Goal: Transaction & Acquisition: Purchase product/service

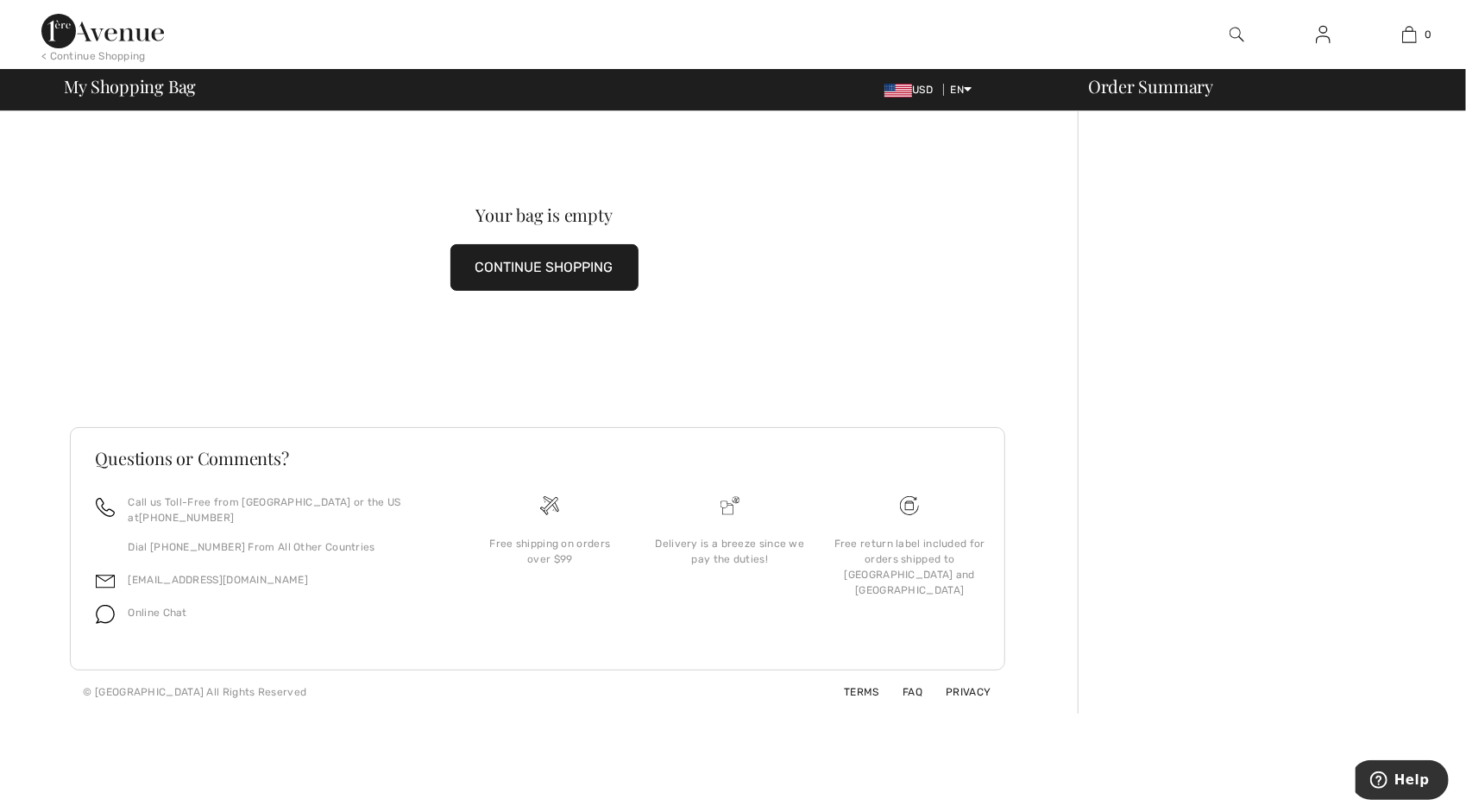
click at [54, 33] on img at bounding box center [103, 30] width 123 height 34
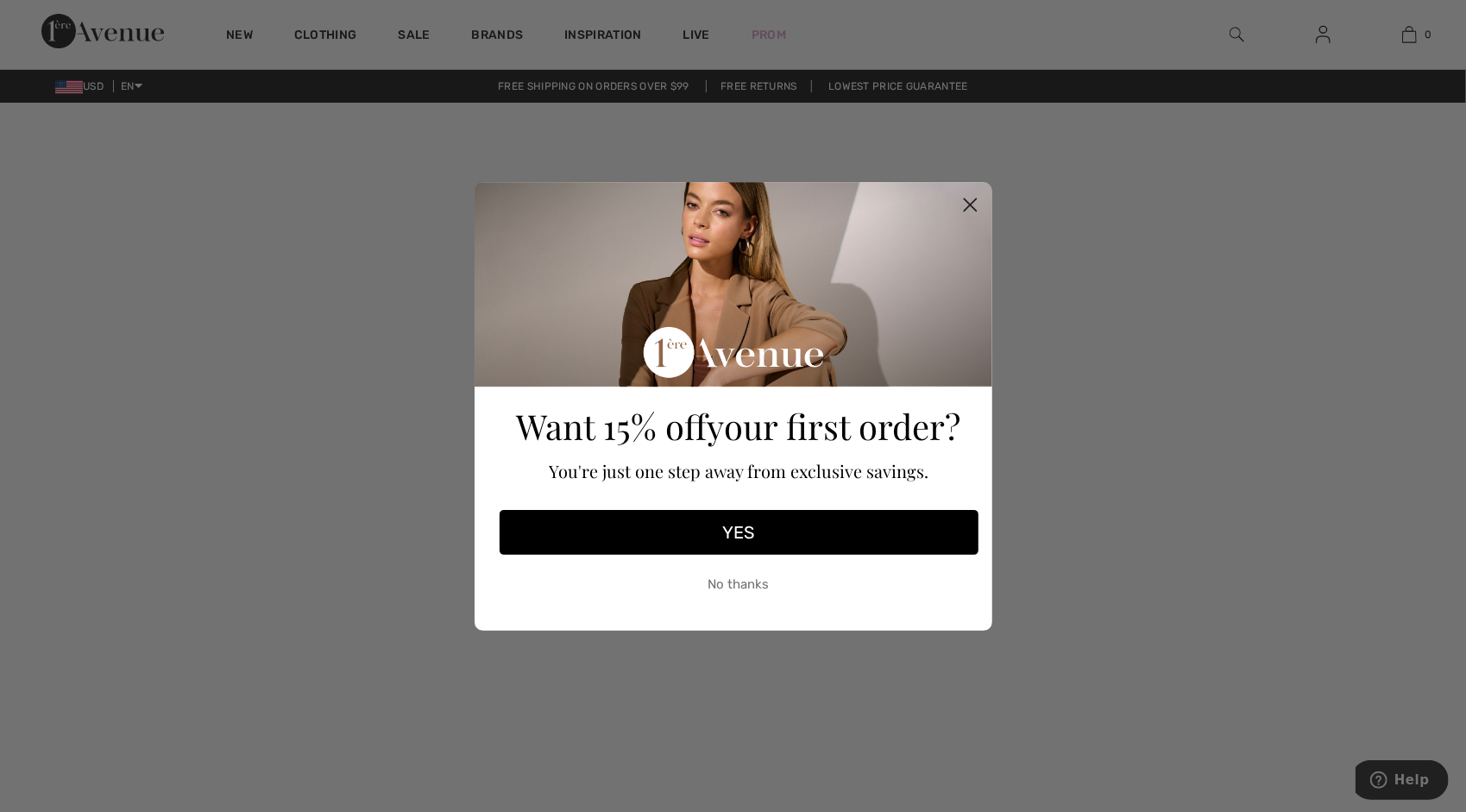
click at [969, 204] on icon "Close dialog" at bounding box center [970, 205] width 12 height 12
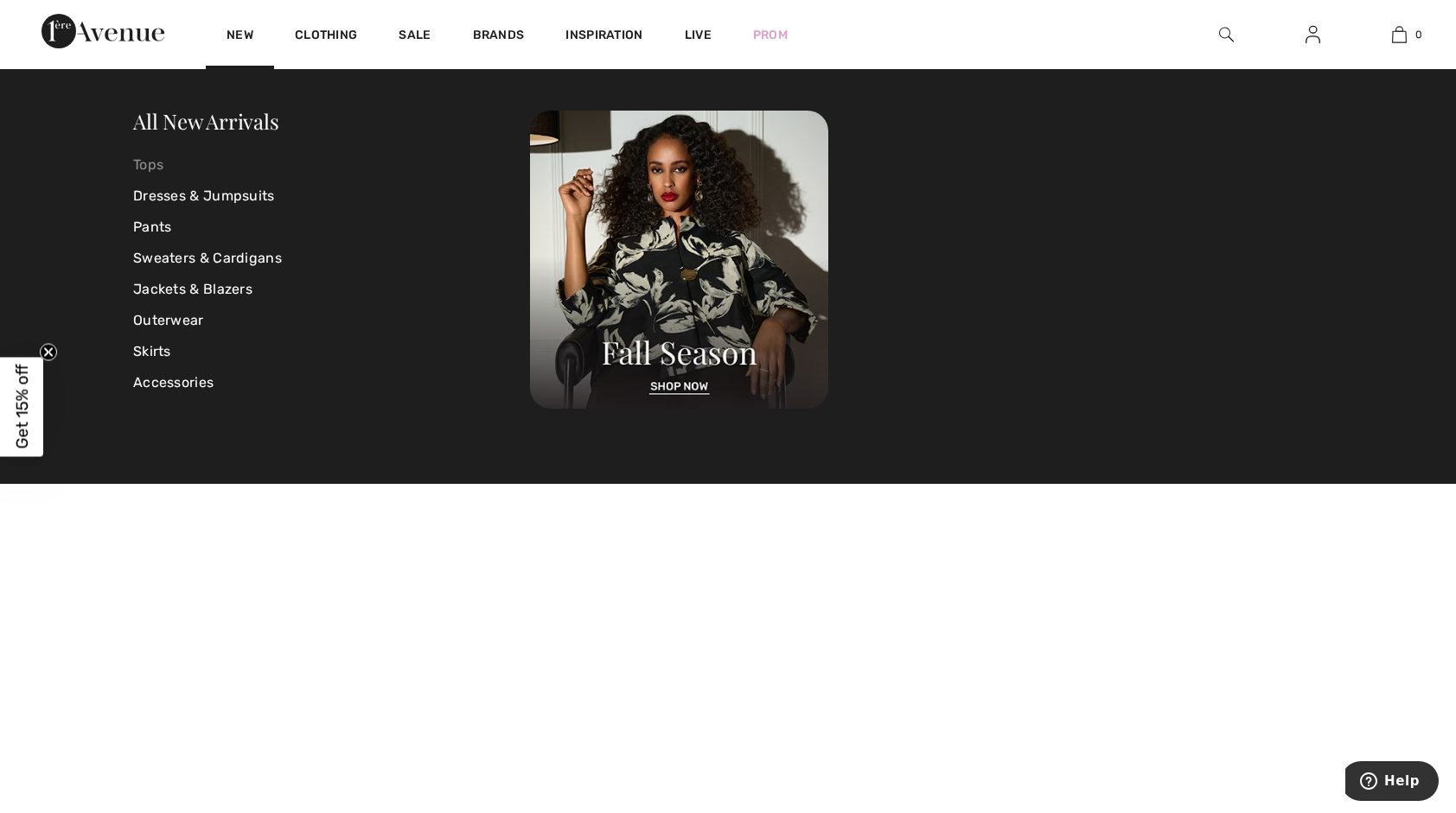
click at [143, 161] on link "Tops" at bounding box center [331, 165] width 396 height 31
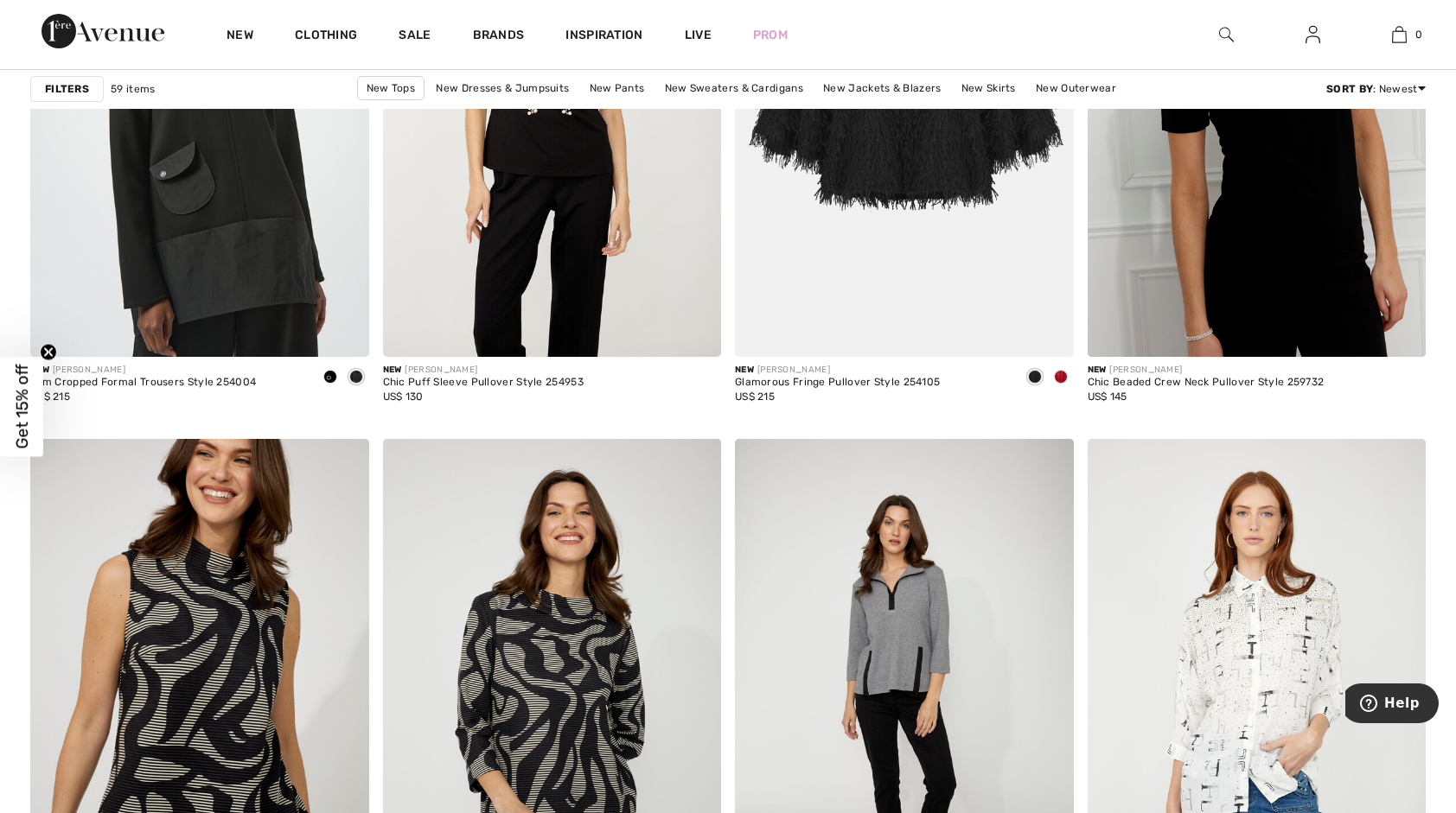
scroll to position [3111, 0]
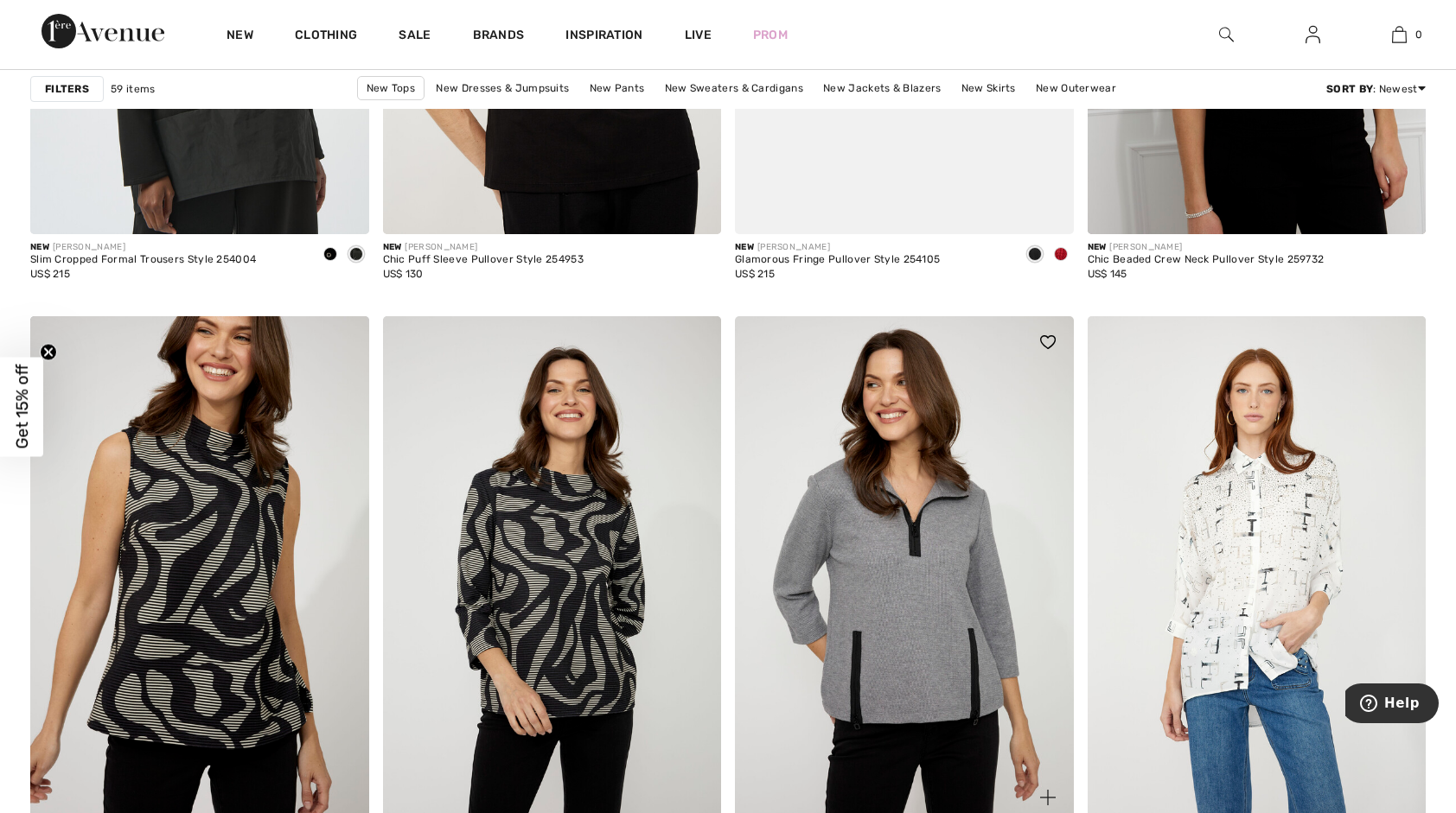
click at [894, 638] on img at bounding box center [904, 570] width 339 height 508
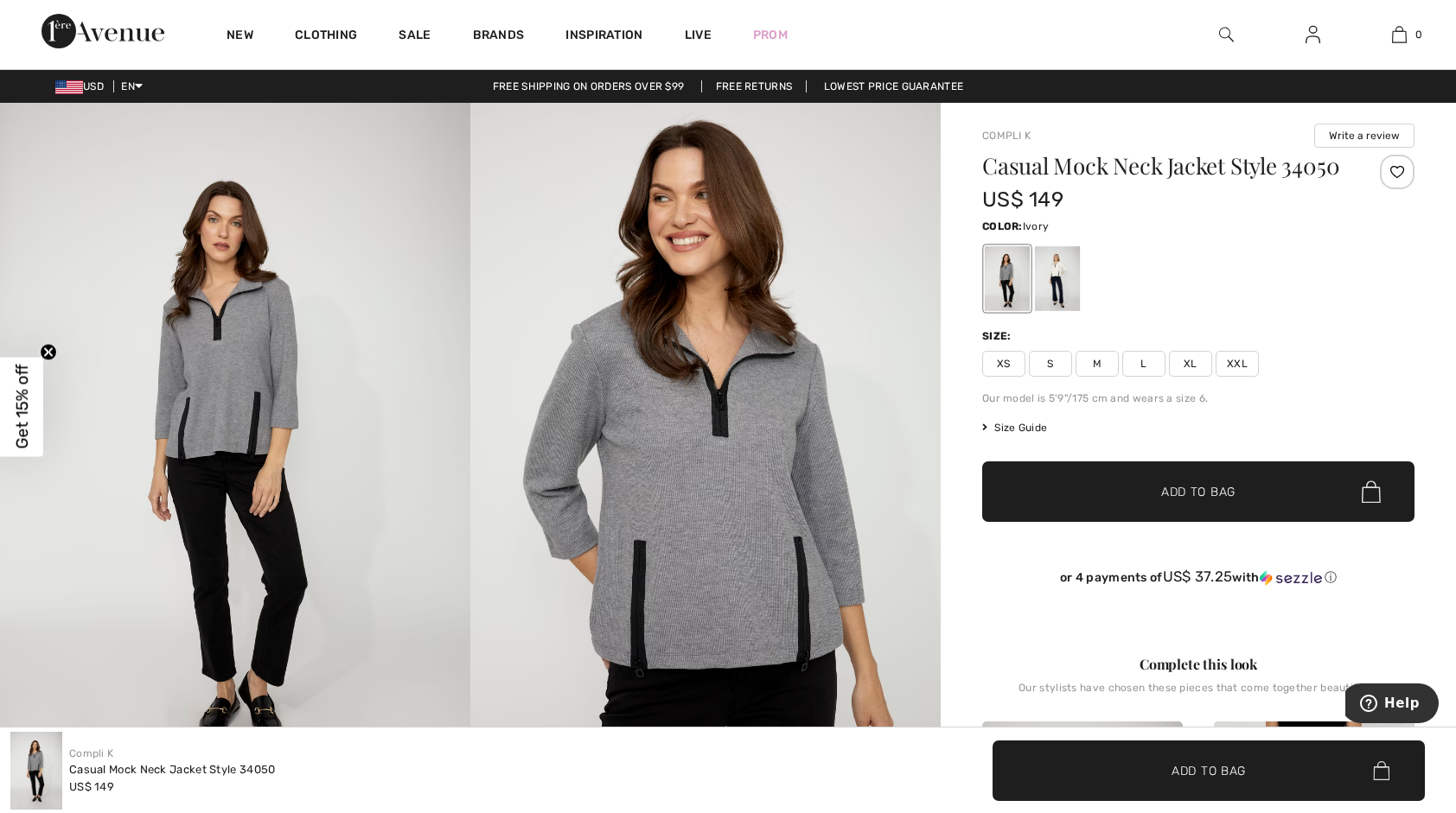
click at [1044, 273] on div at bounding box center [1058, 278] width 45 height 64
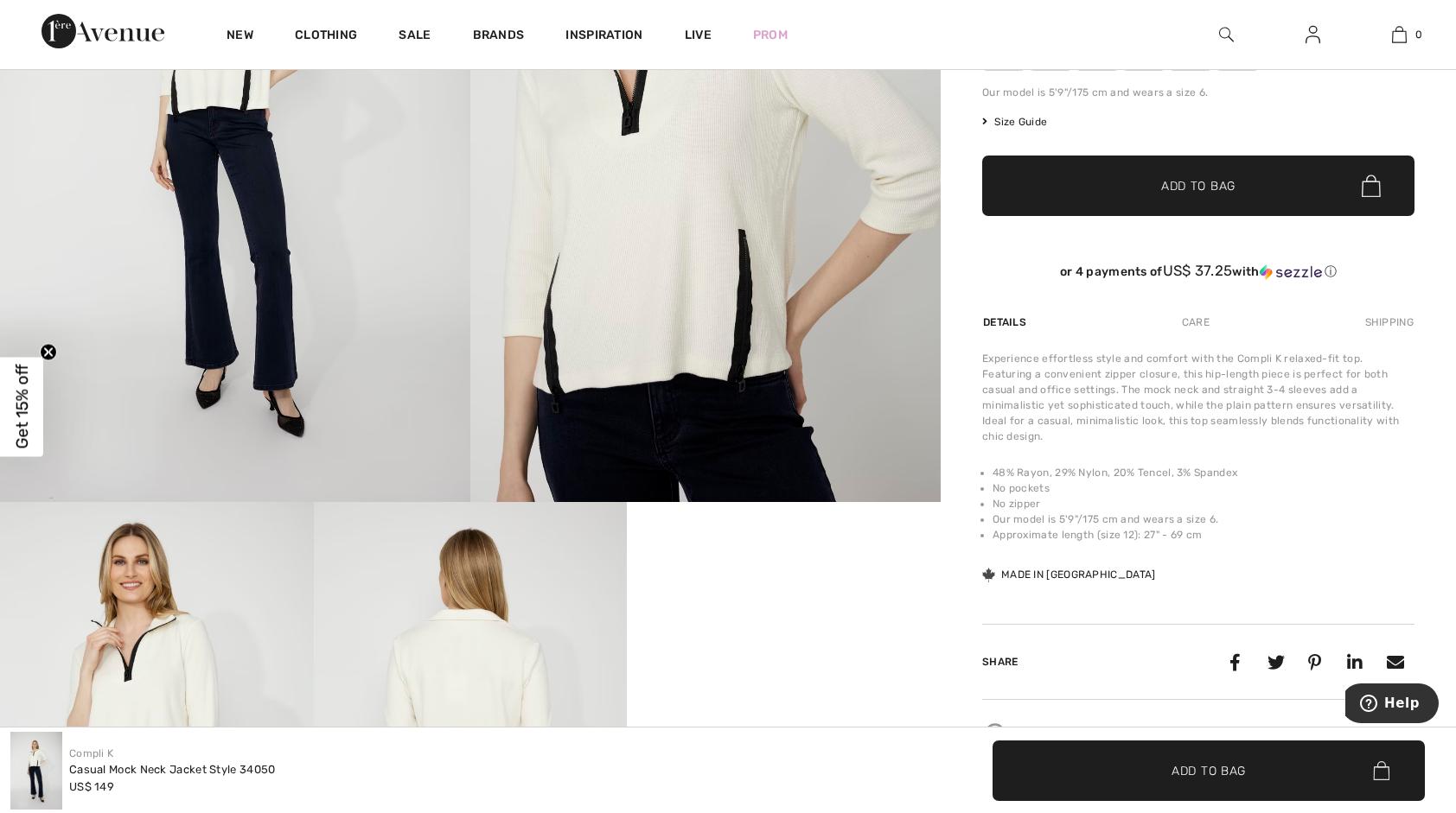
scroll to position [173, 0]
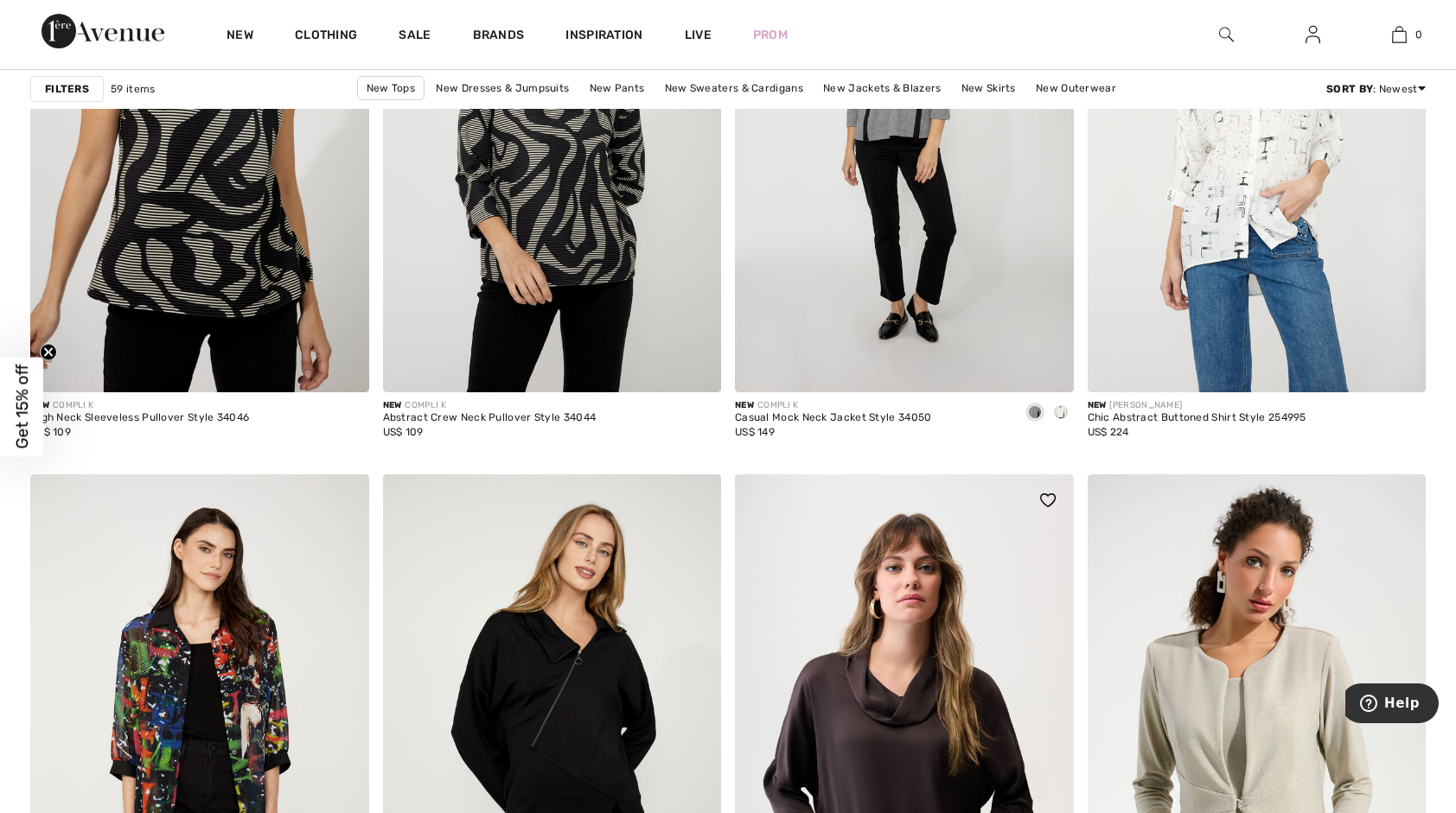
scroll to position [4009, 0]
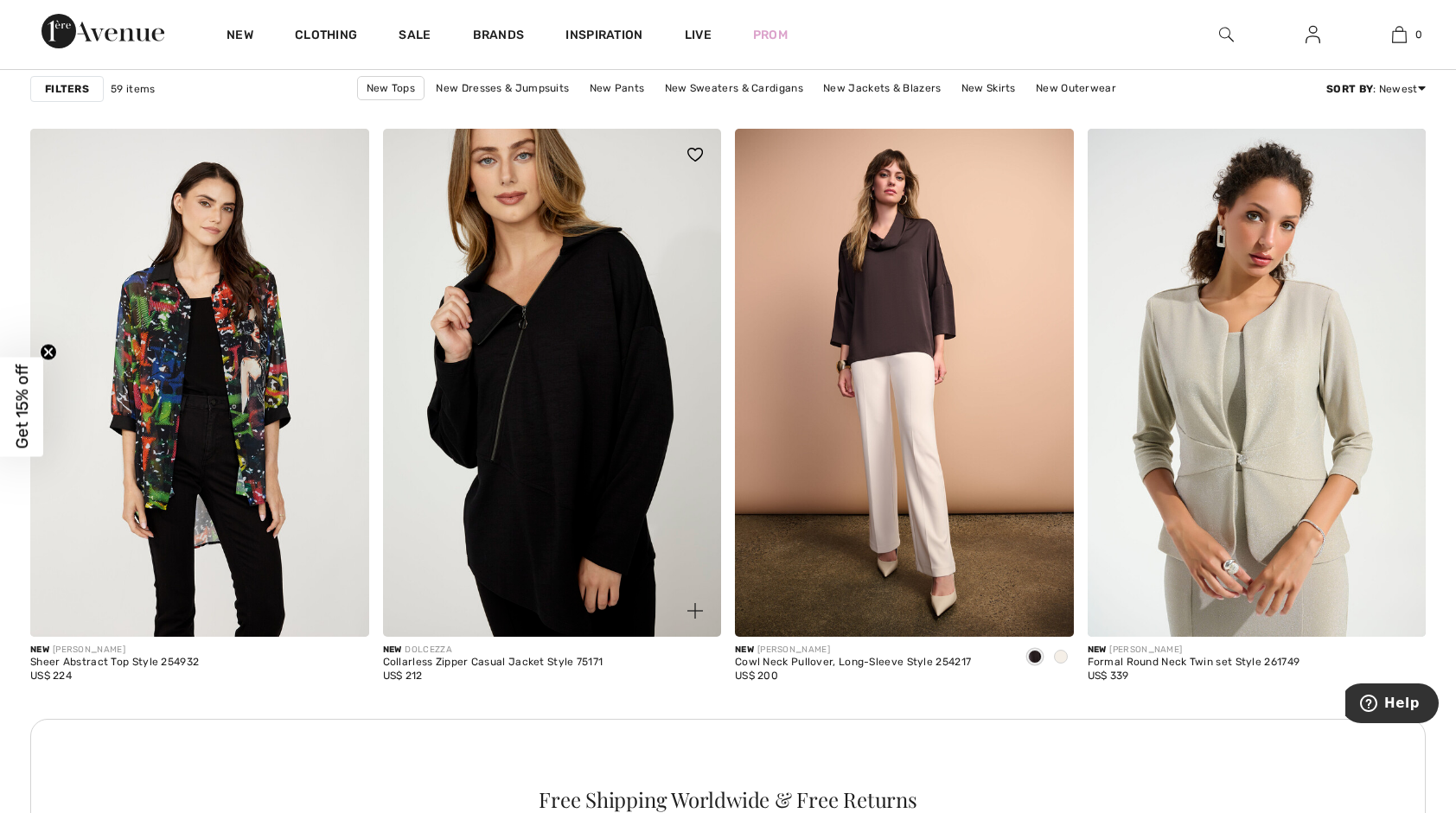
click at [603, 458] on img at bounding box center [552, 383] width 339 height 508
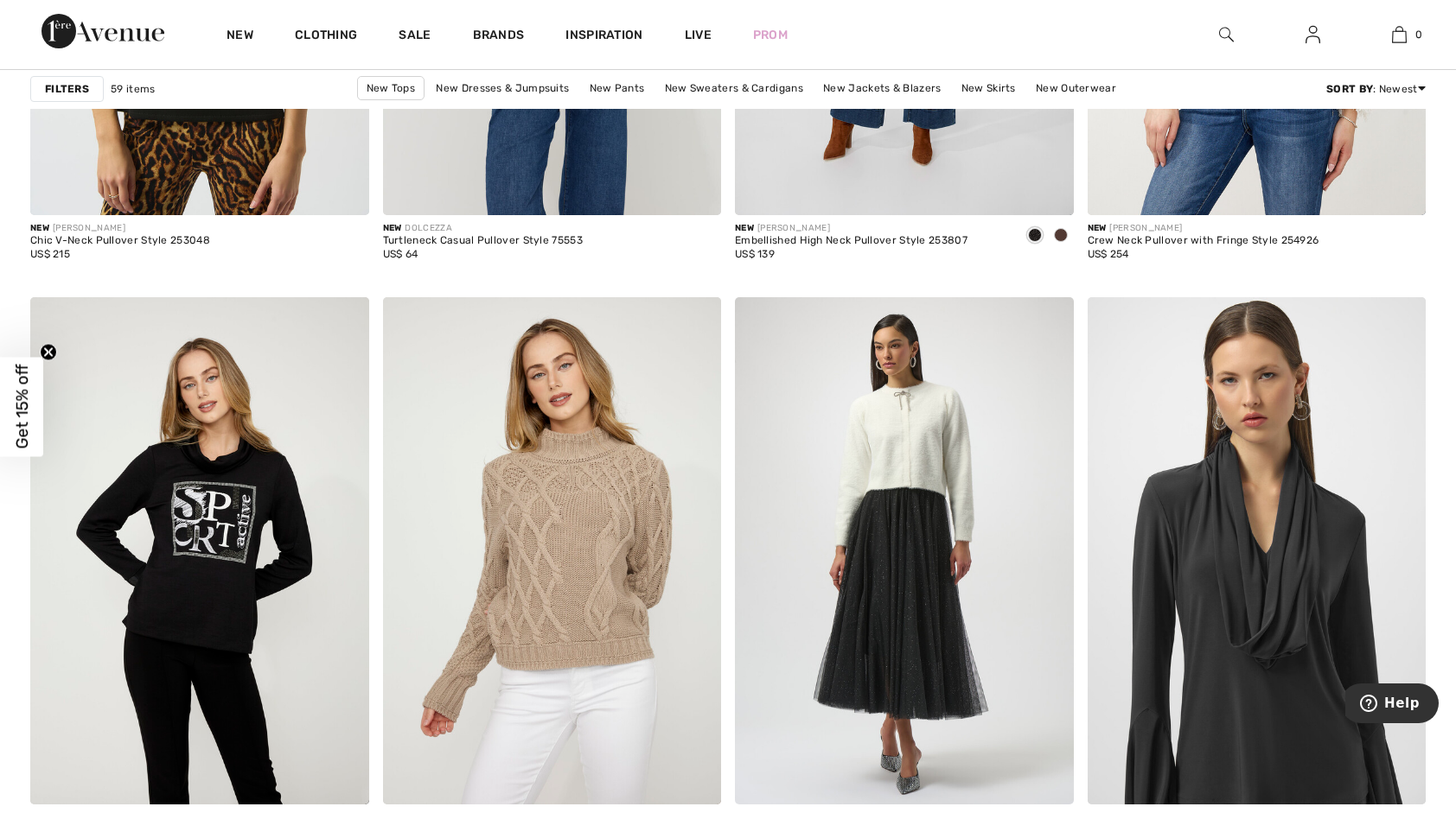
scroll to position [8936, 0]
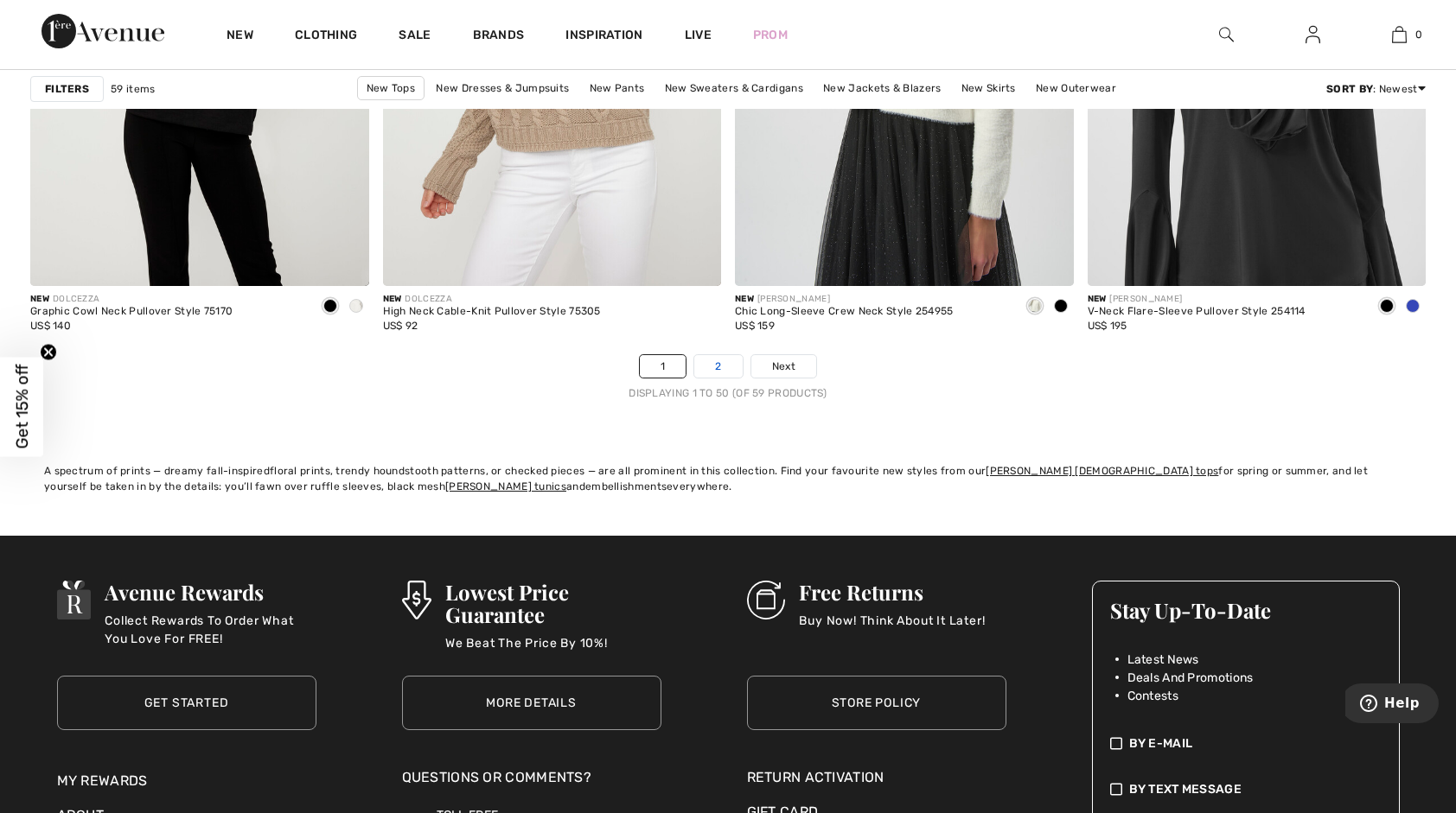
click at [729, 369] on link "2" at bounding box center [718, 366] width 48 height 22
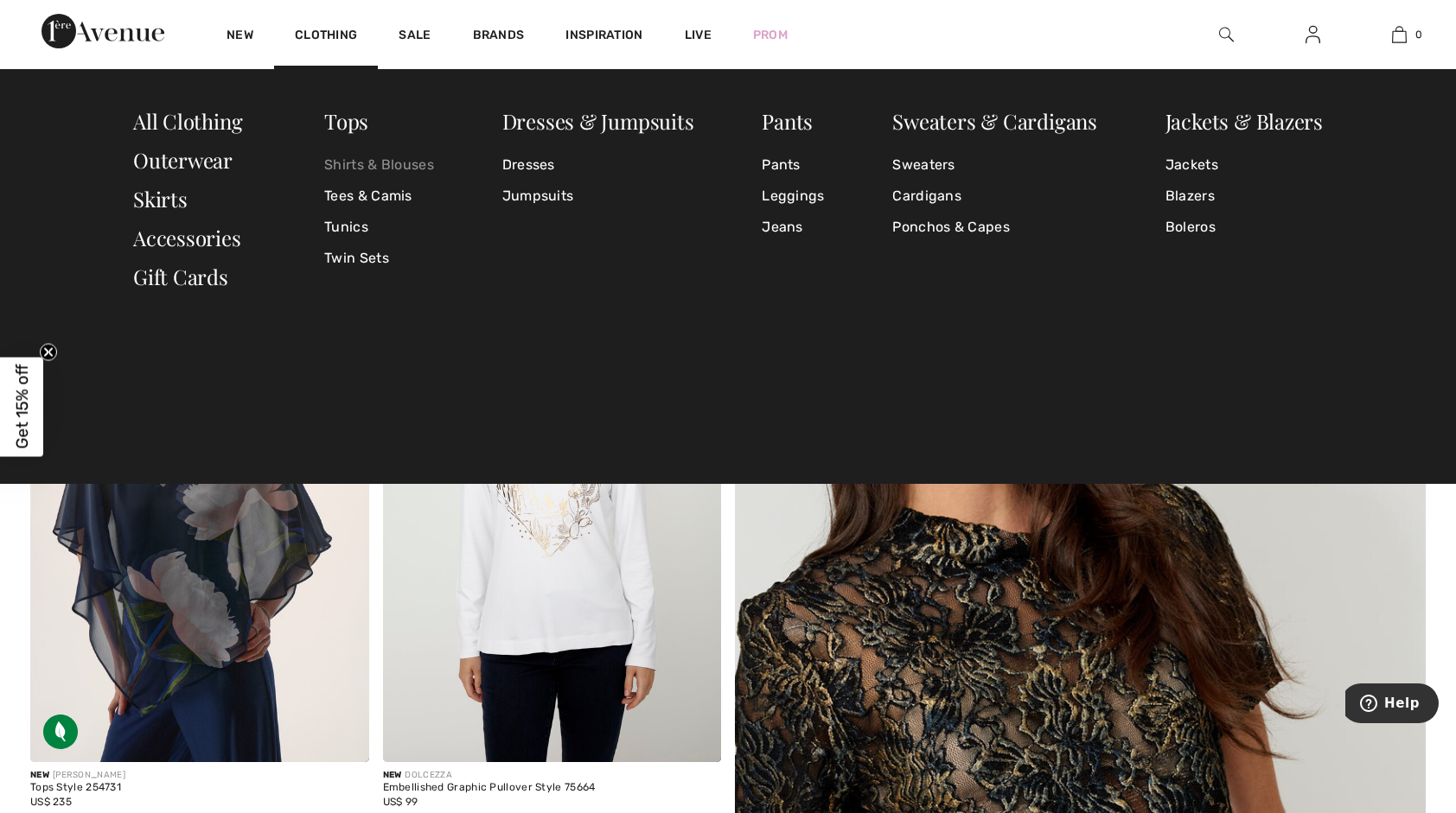
click at [354, 168] on link "Shirts & Blouses" at bounding box center [379, 165] width 109 height 31
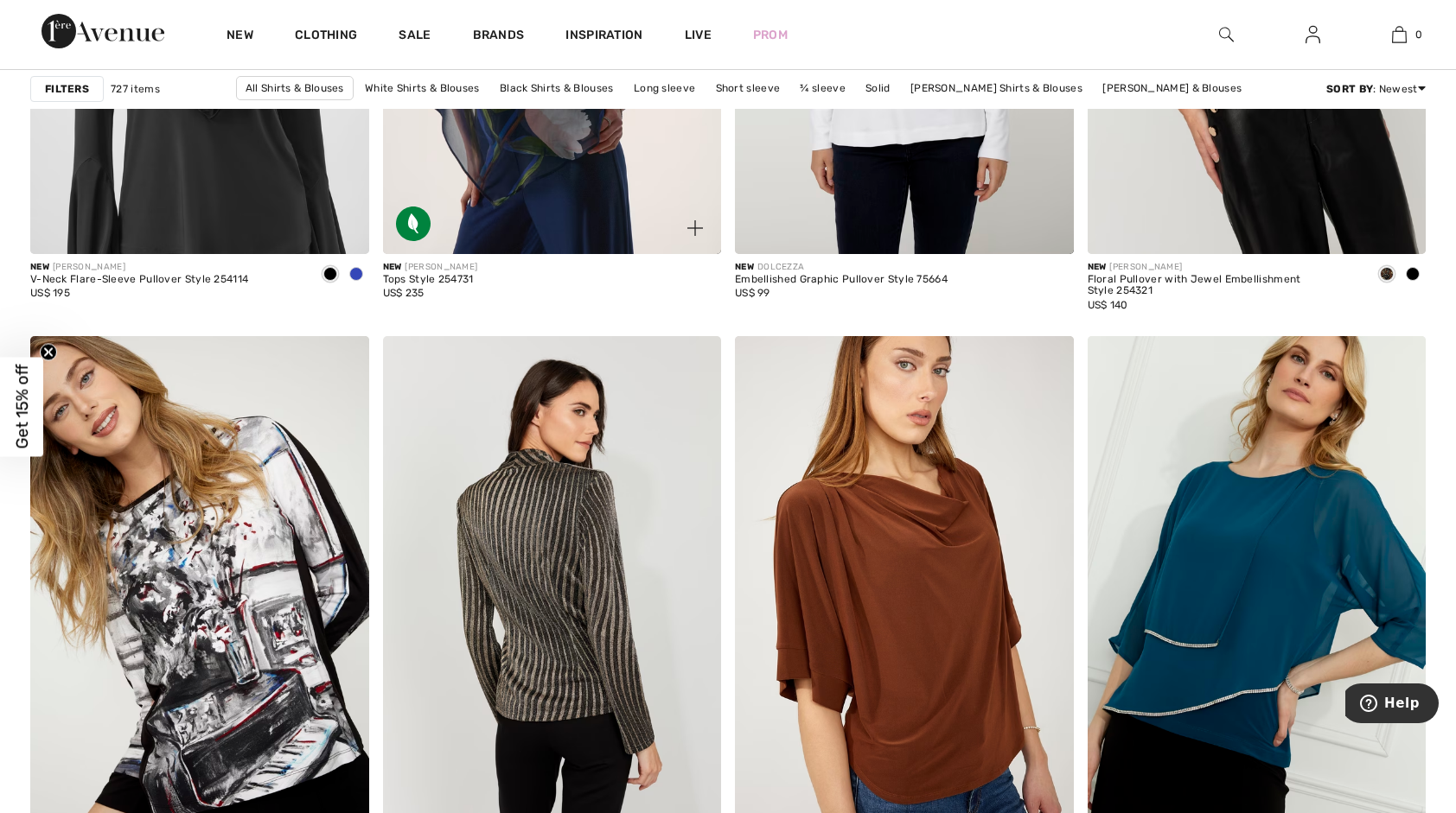
scroll to position [8642, 0]
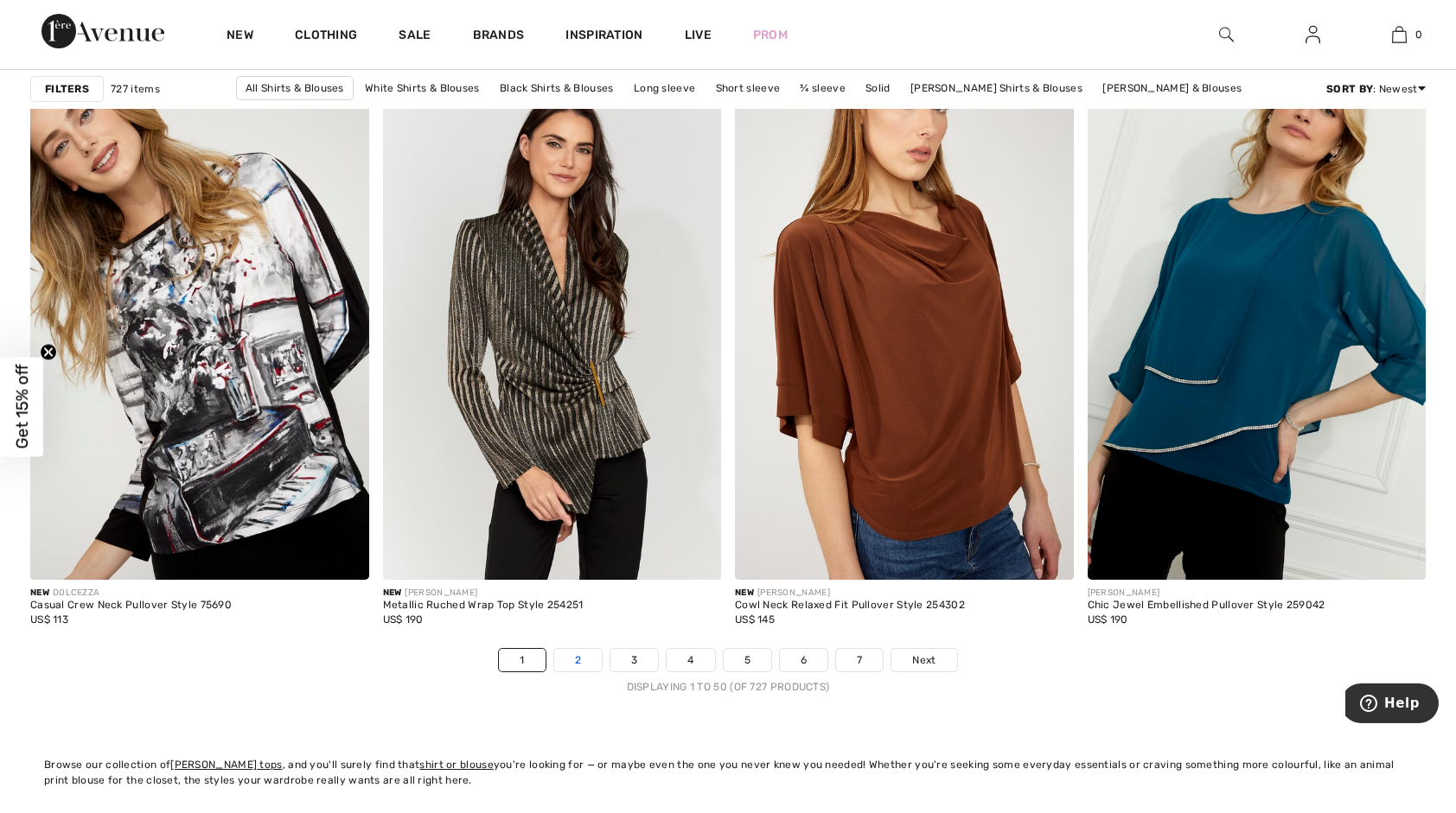
click at [585, 650] on link "2" at bounding box center [578, 660] width 48 height 22
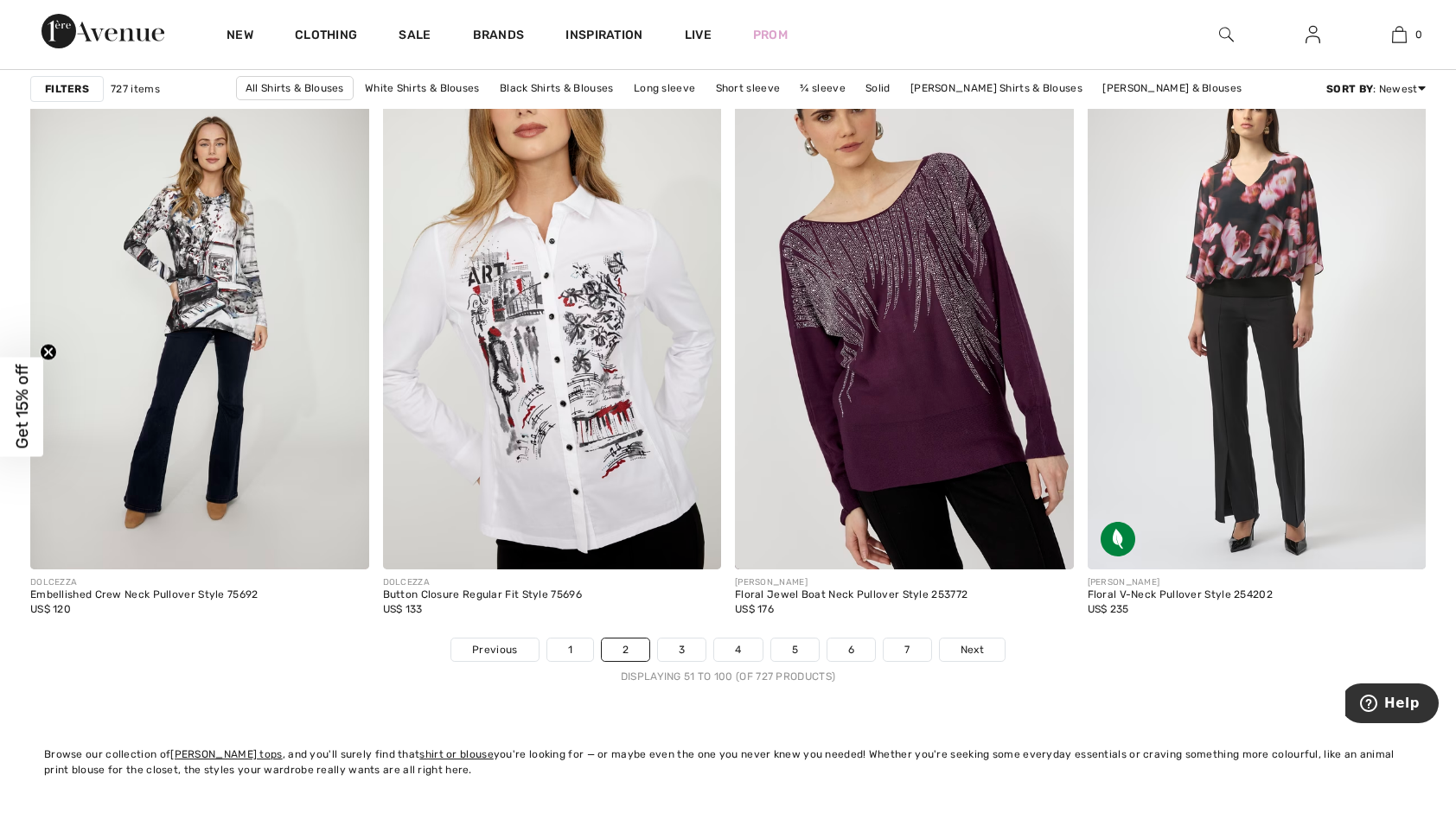
scroll to position [8988, 0]
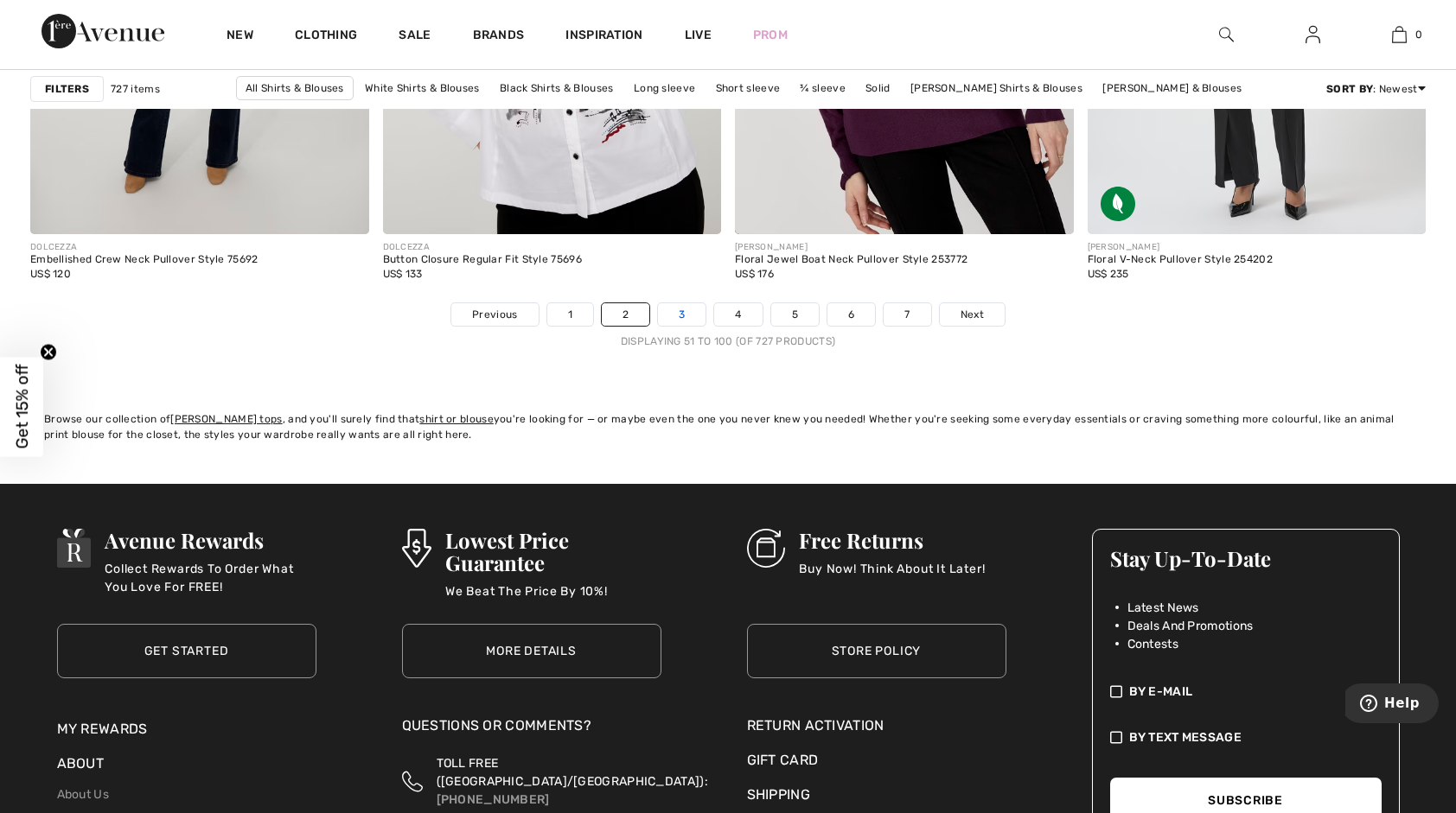
click at [693, 320] on link "3" at bounding box center [682, 314] width 48 height 22
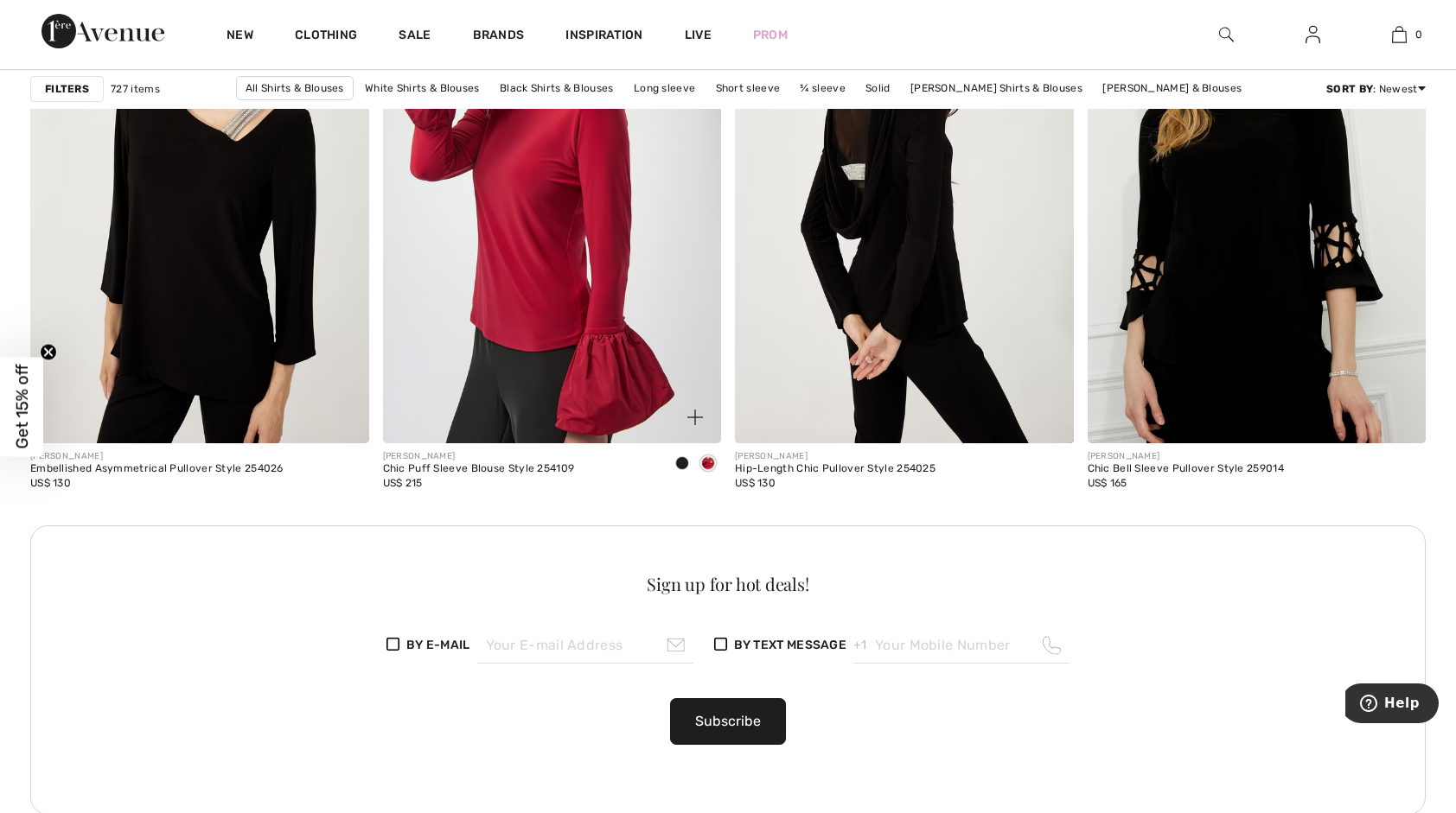
scroll to position [1901, 0]
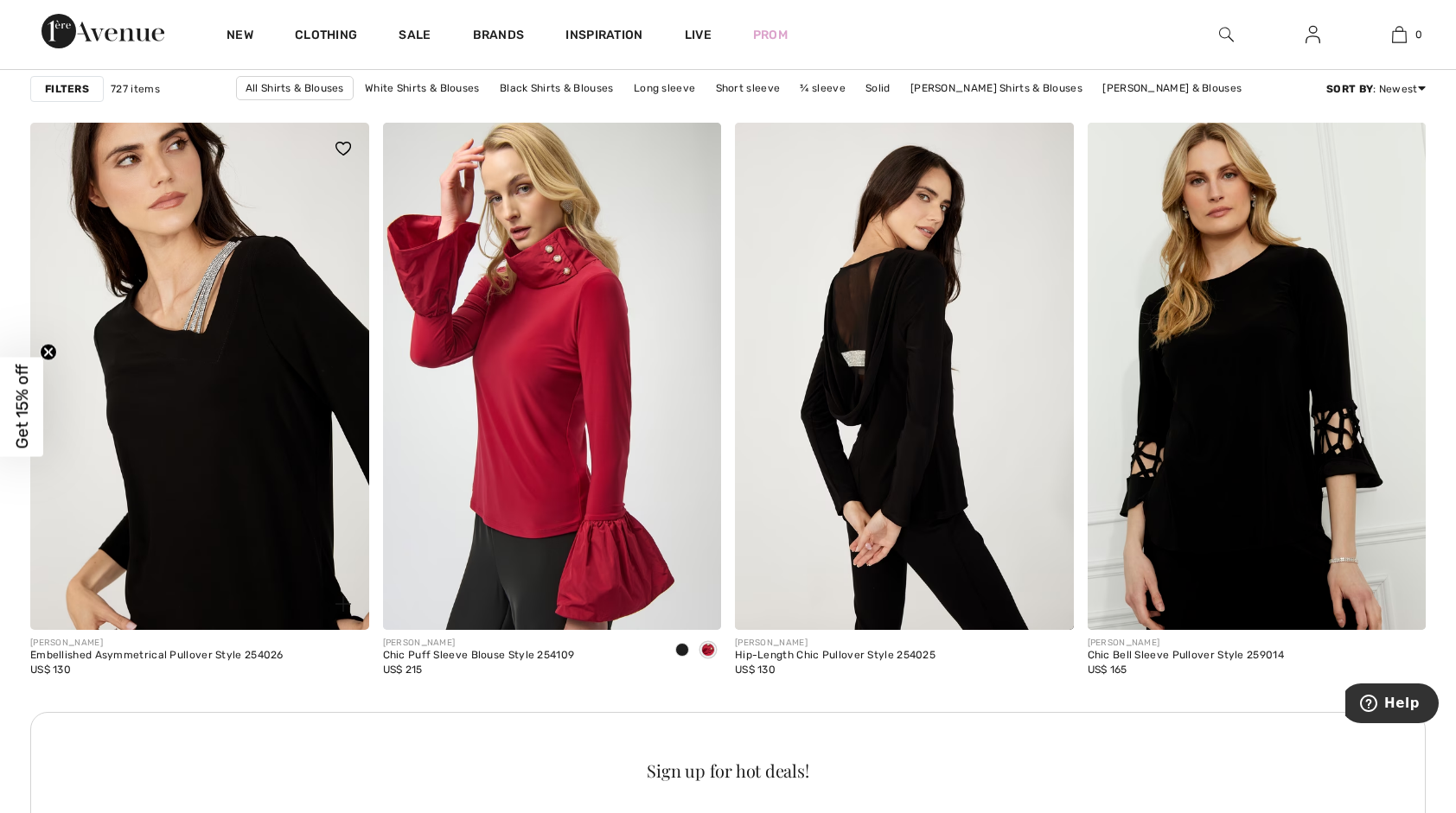
click at [236, 394] on img at bounding box center [199, 377] width 339 height 508
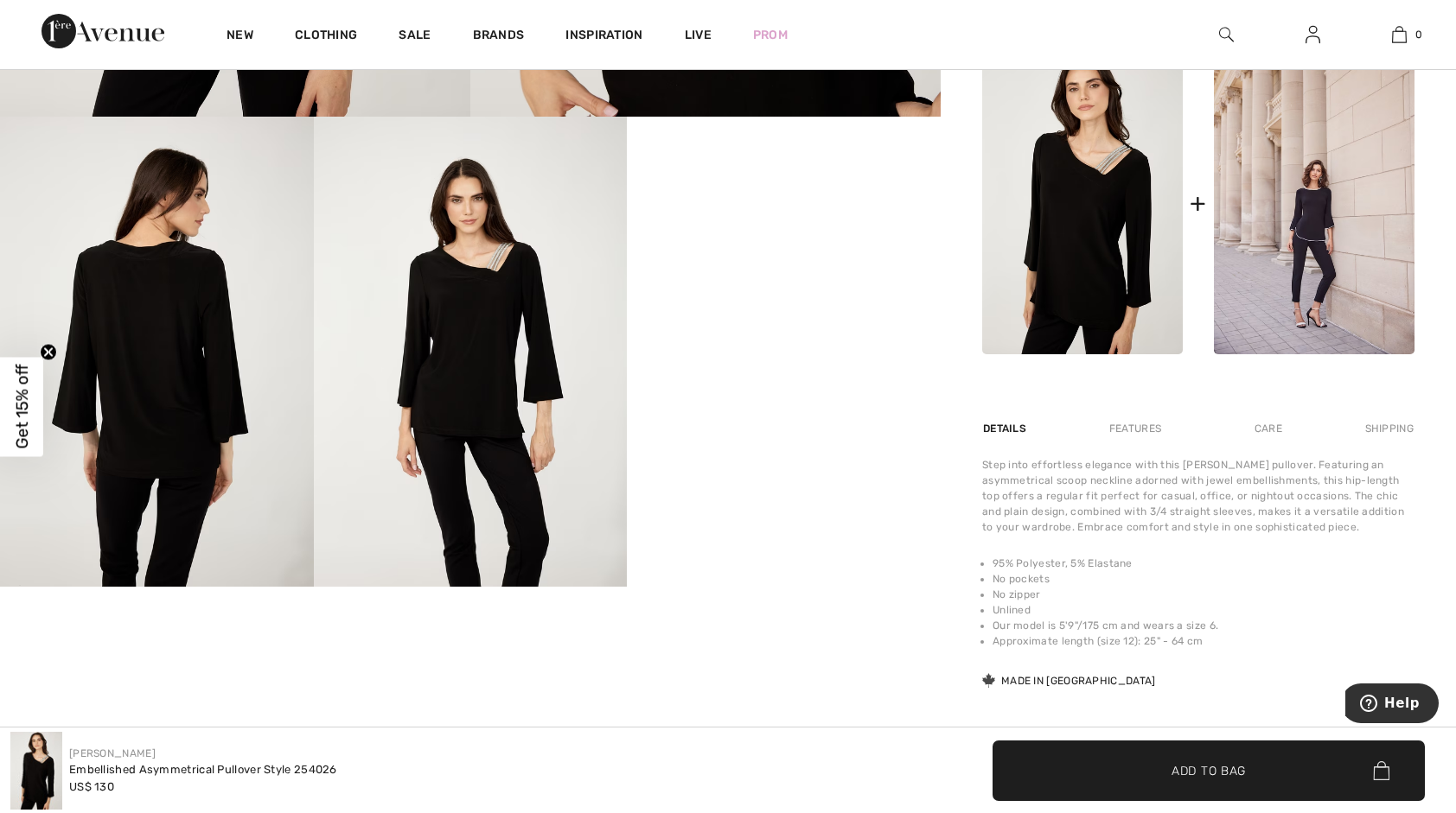
scroll to position [173, 0]
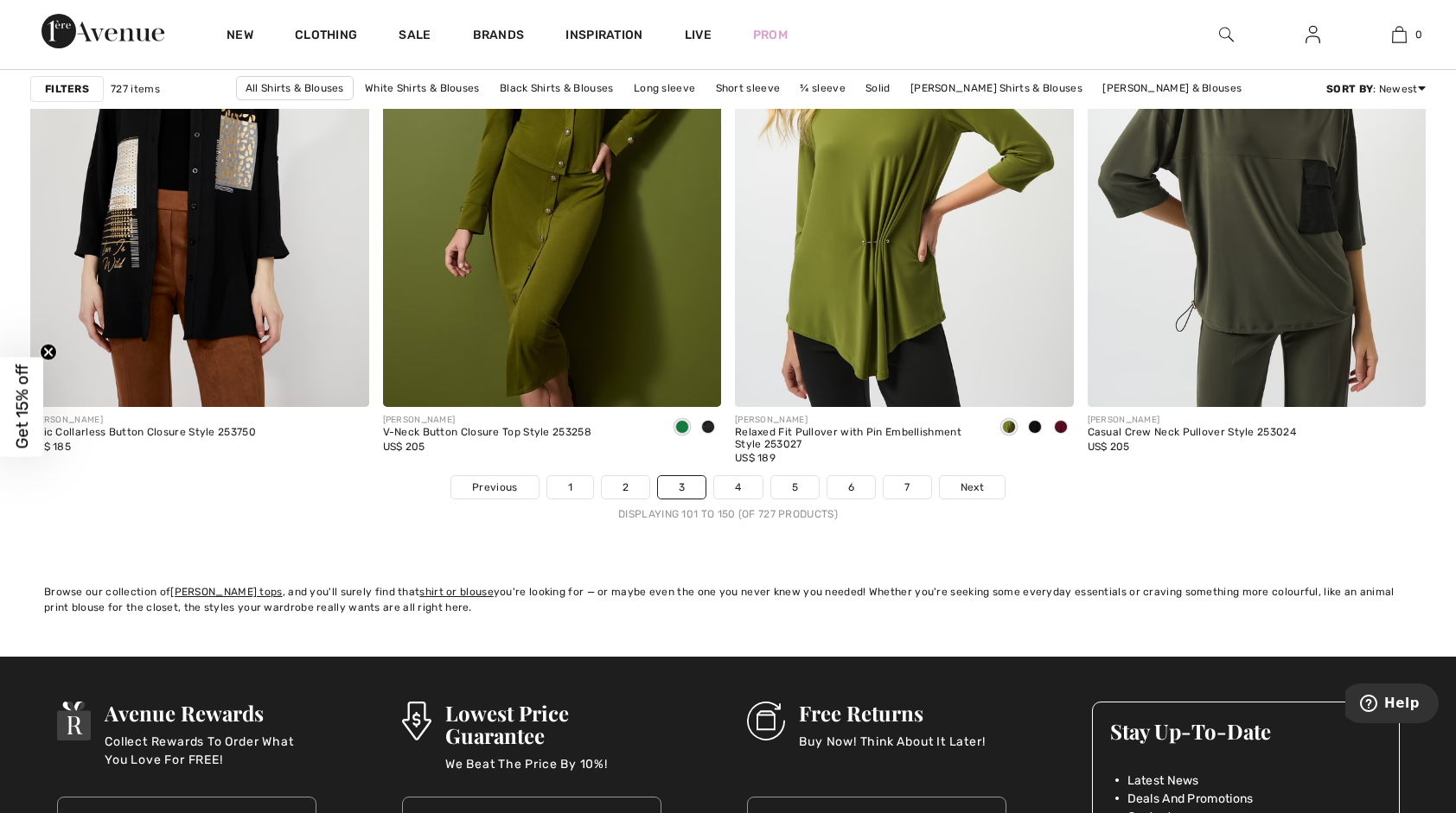
scroll to position [8902, 0]
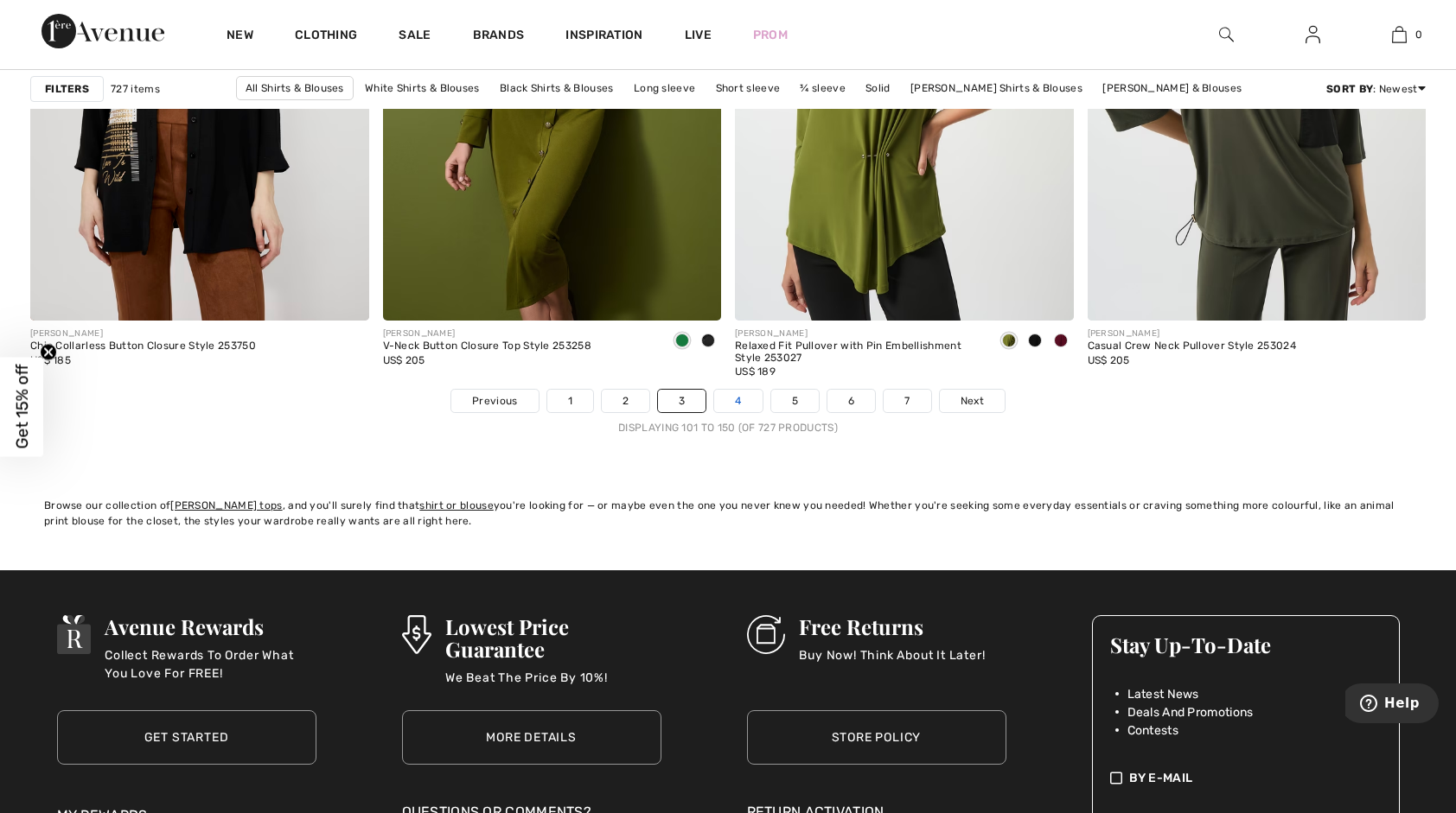
click at [739, 394] on link "4" at bounding box center [737, 400] width 48 height 22
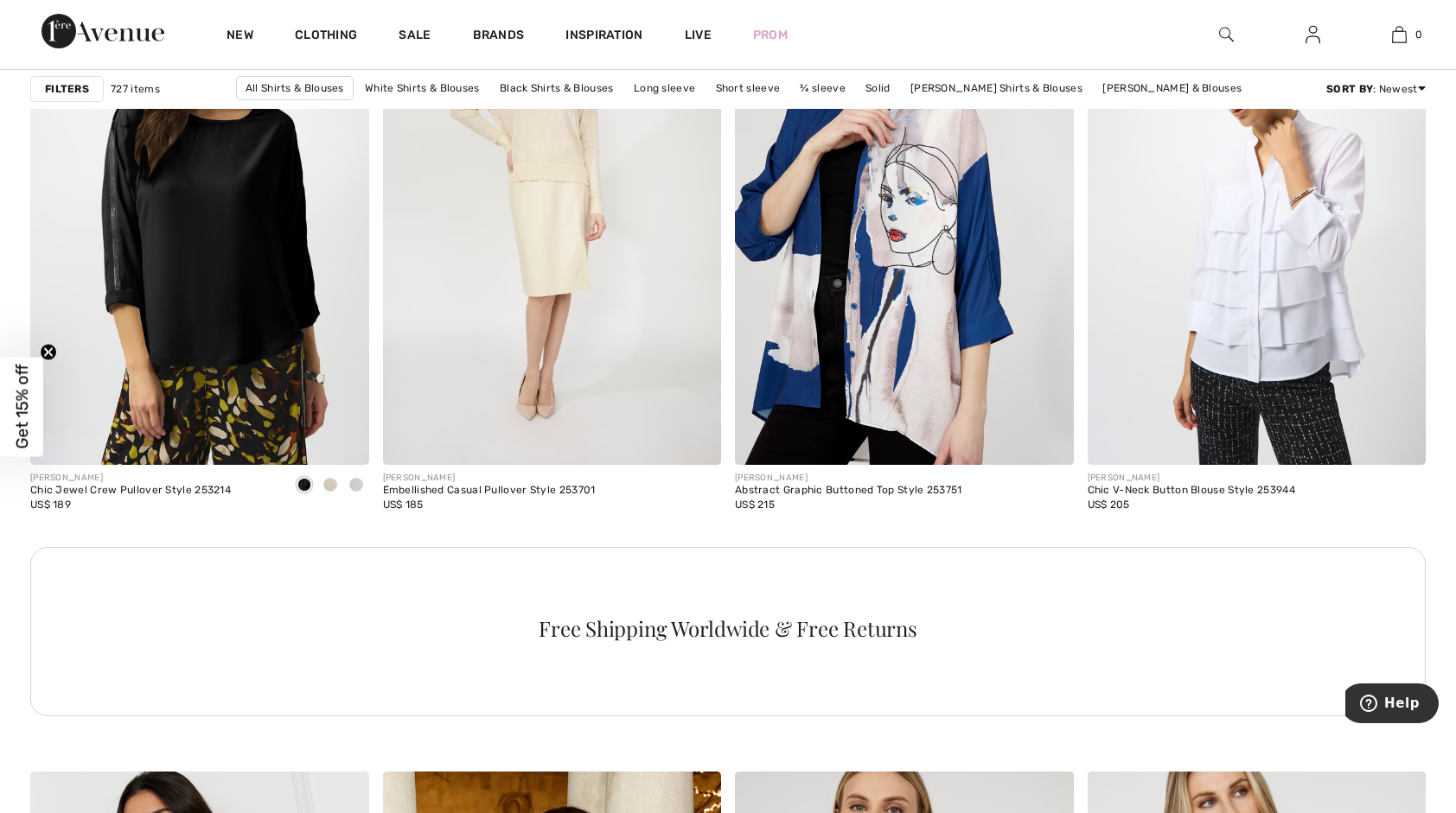
scroll to position [6654, 0]
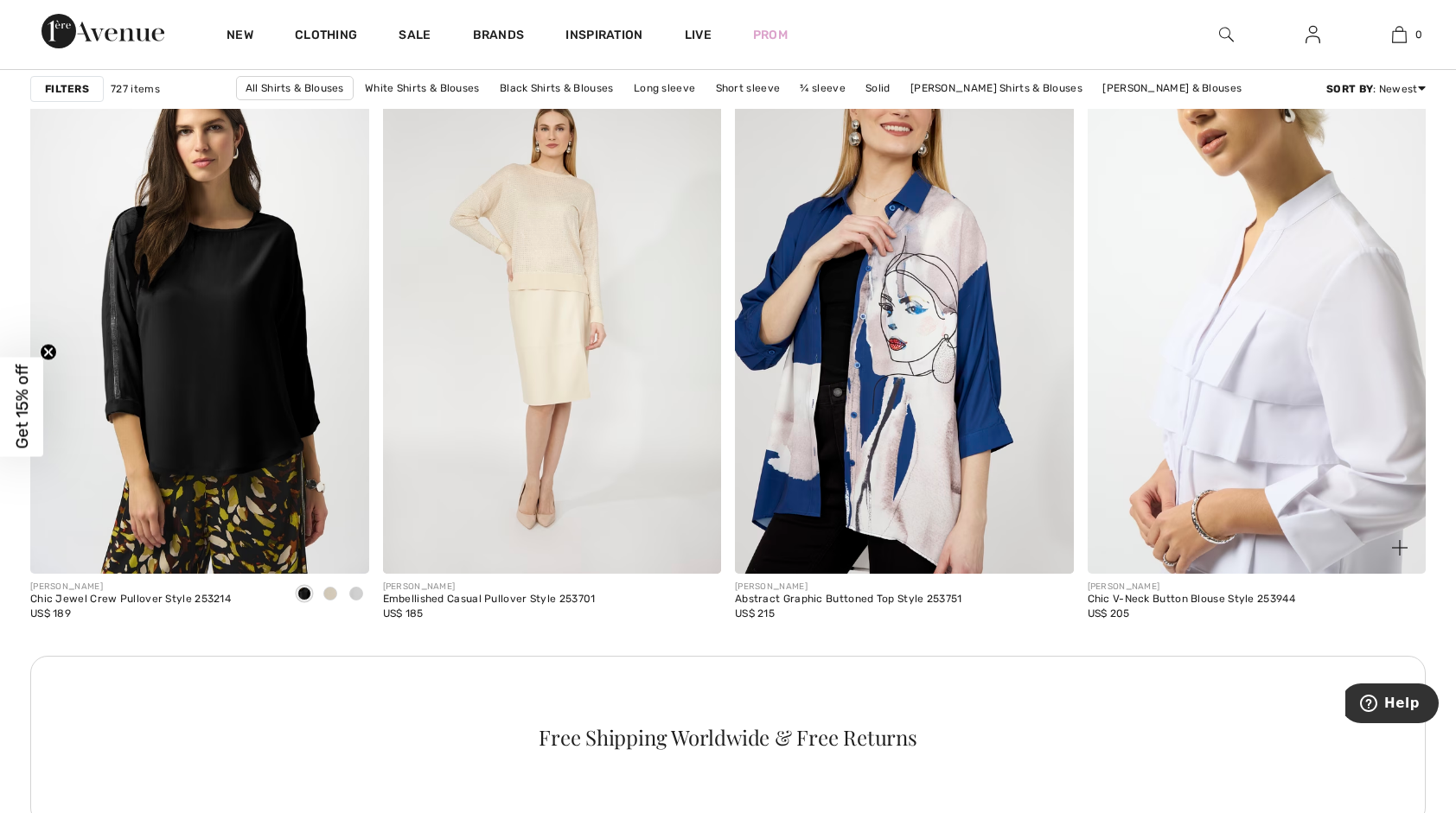
click at [1122, 373] on img at bounding box center [1257, 320] width 339 height 508
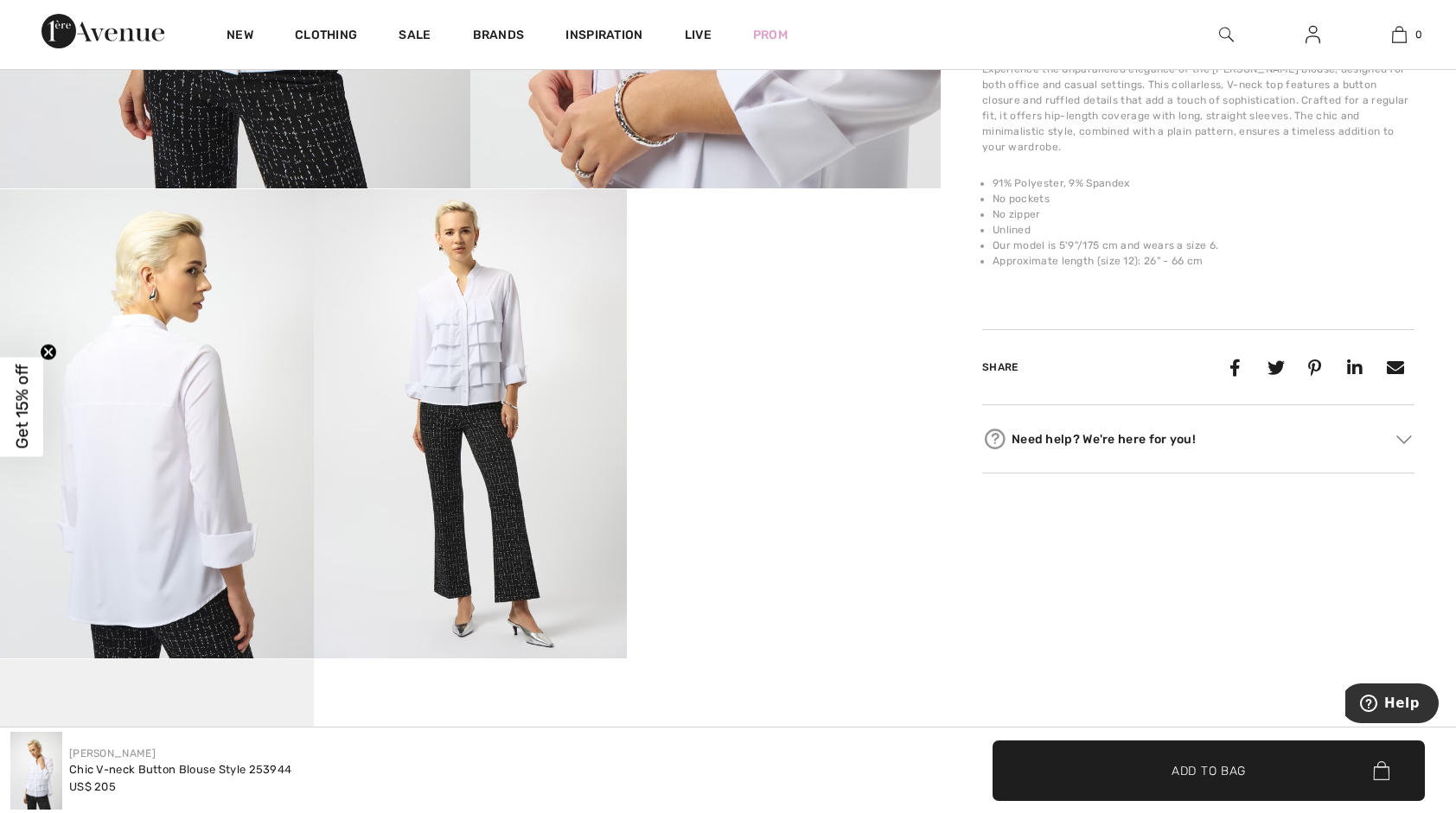
scroll to position [346, 0]
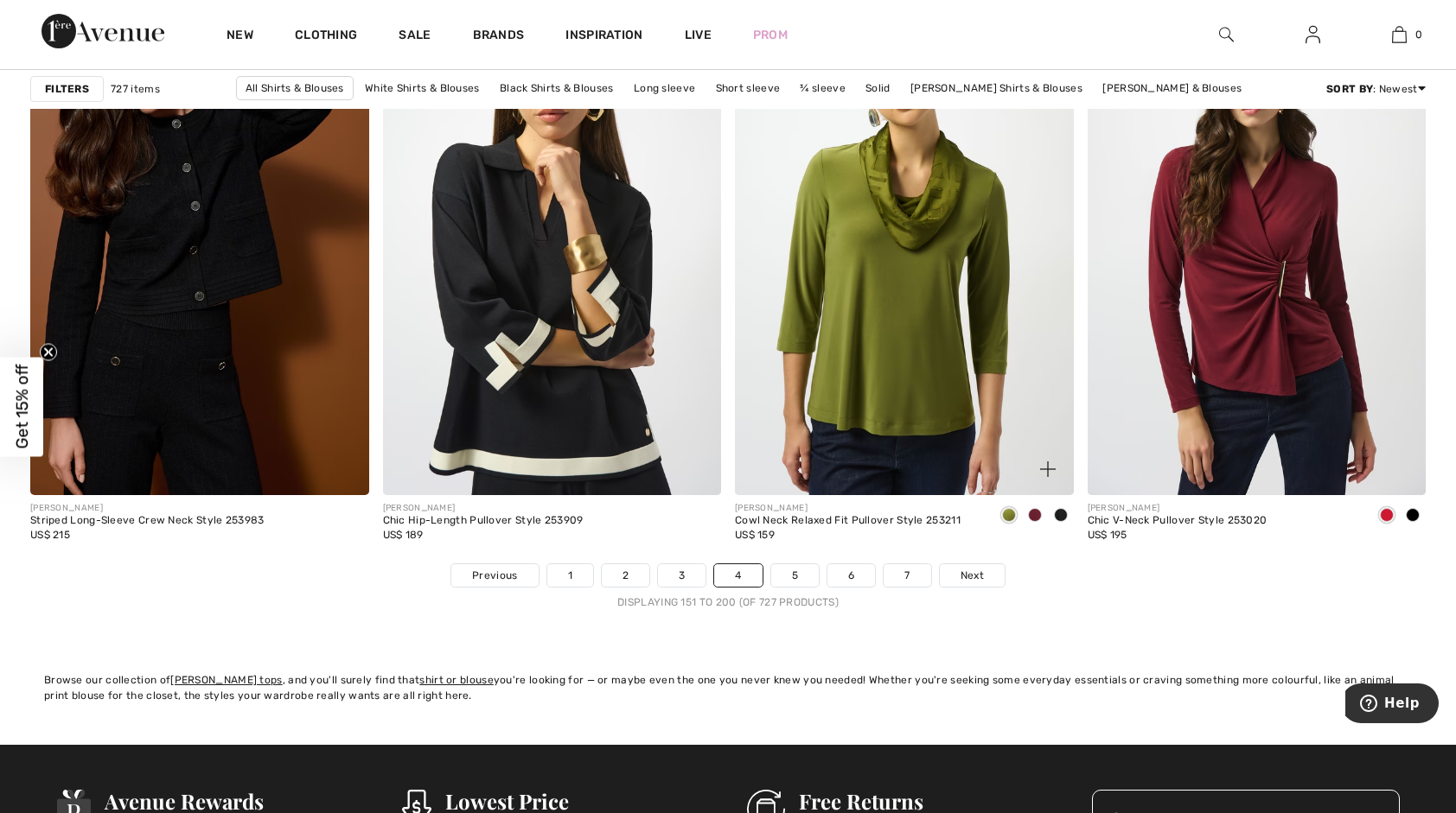
scroll to position [8729, 0]
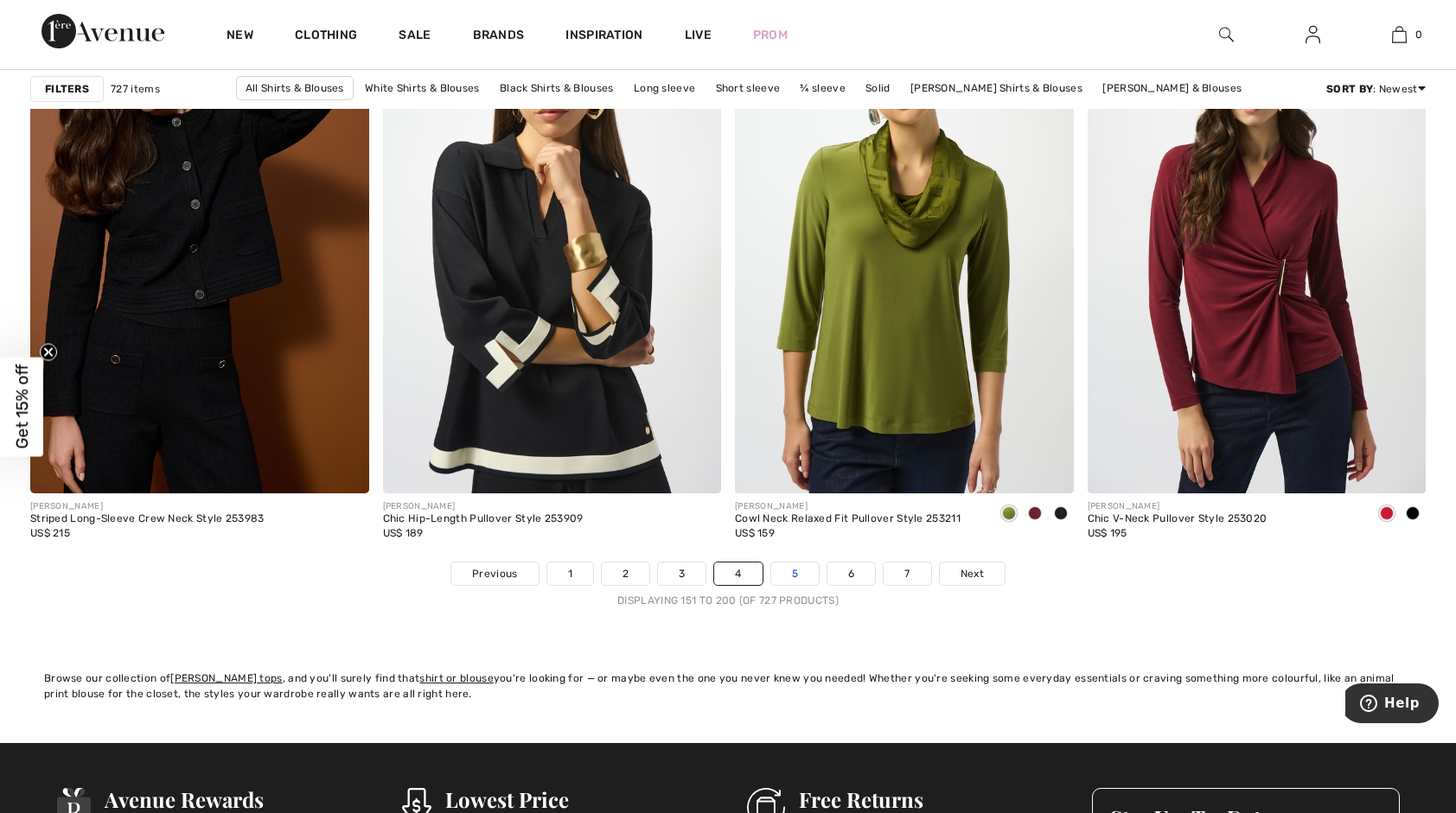
click at [792, 575] on link "5" at bounding box center [795, 573] width 48 height 22
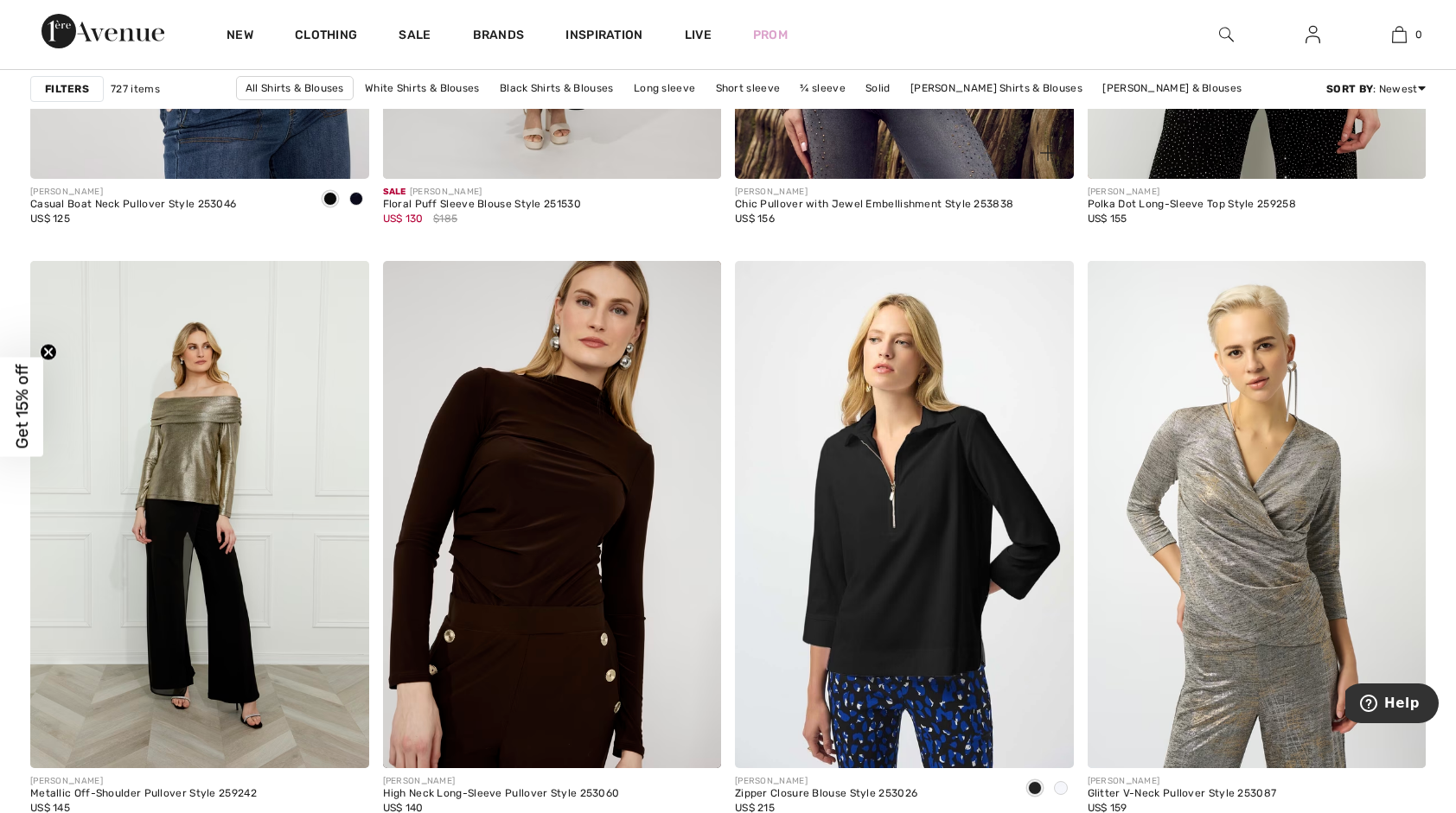
scroll to position [1815, 0]
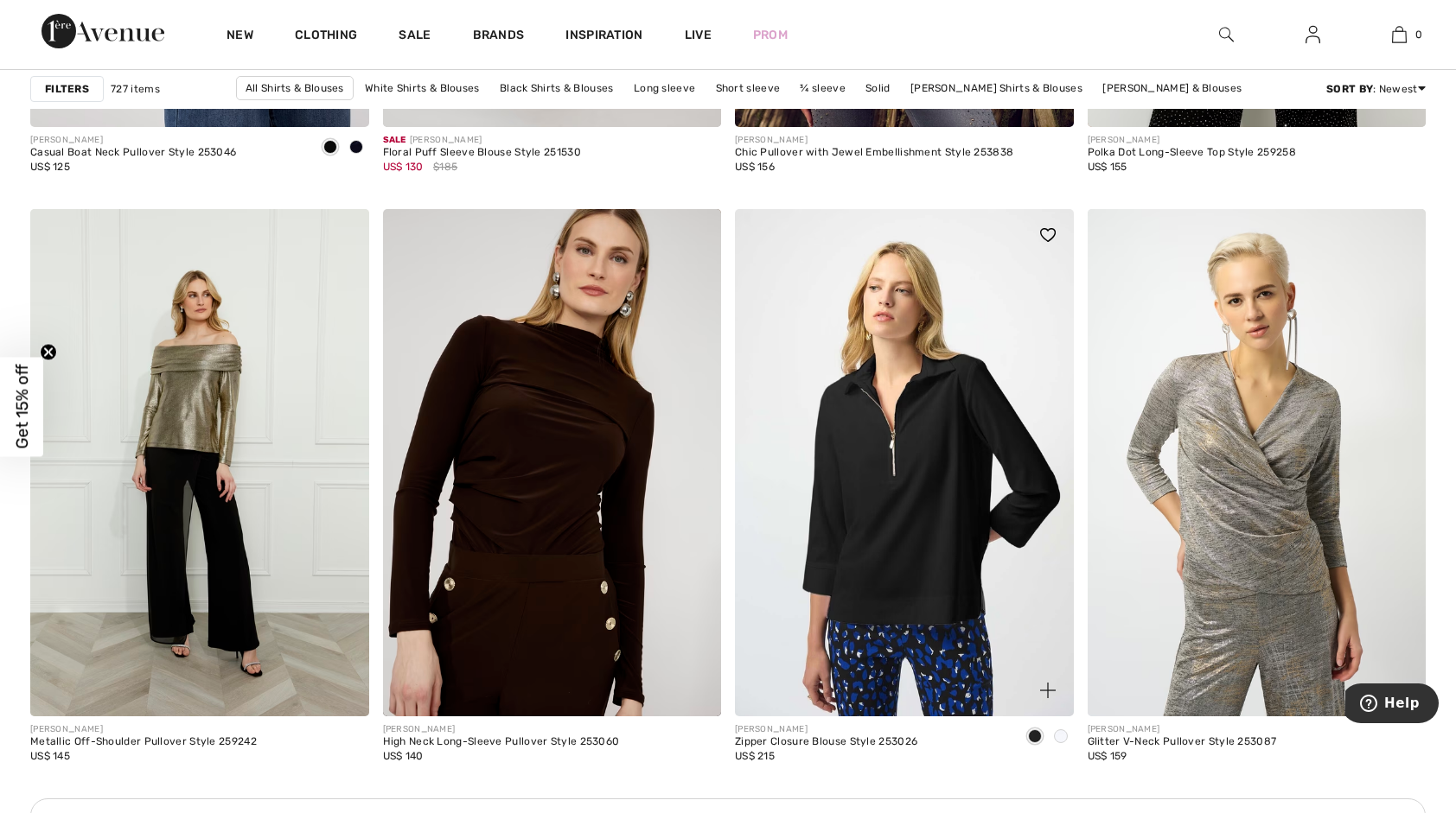
click at [910, 515] on img at bounding box center [904, 463] width 339 height 508
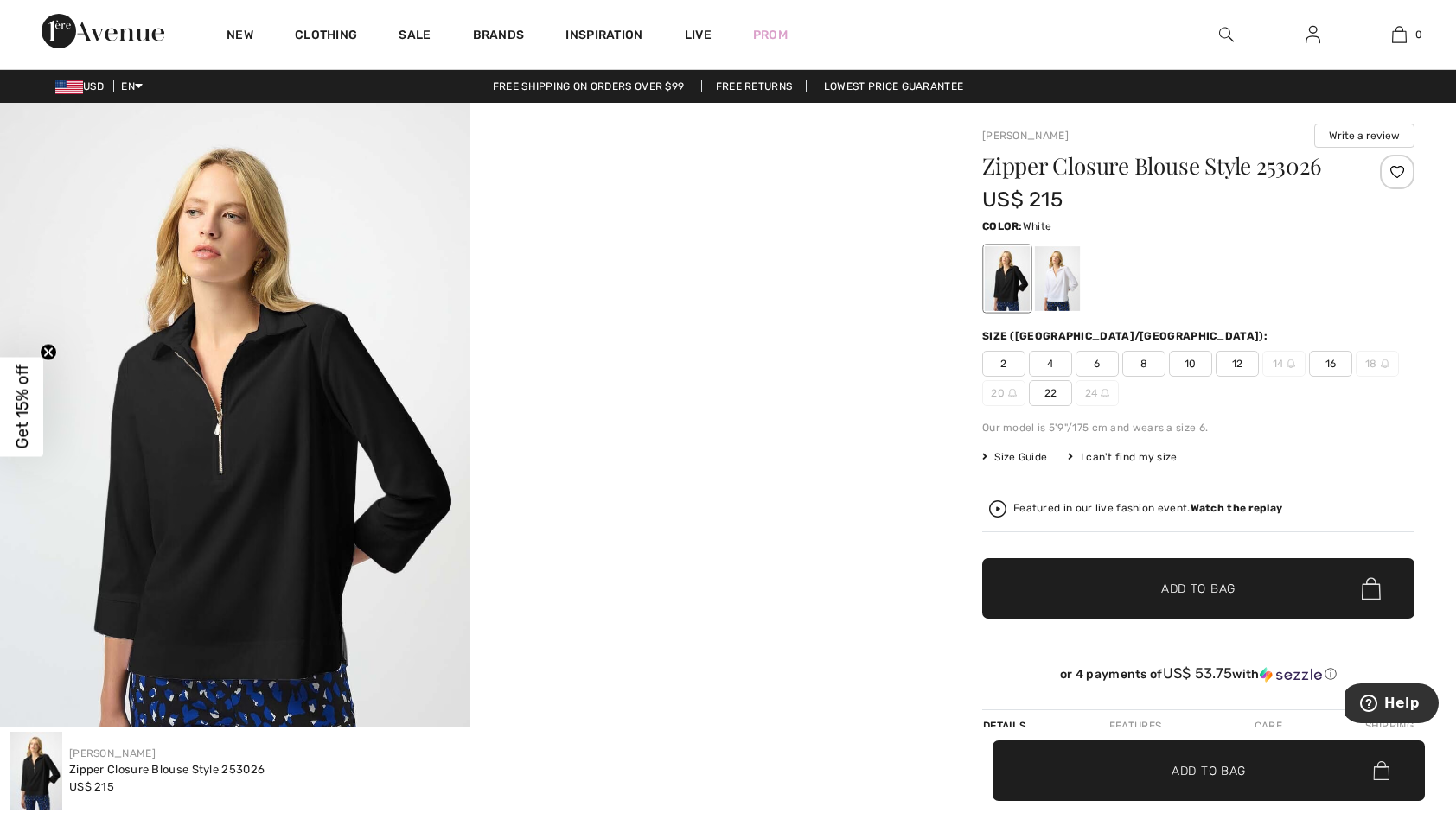
click at [1059, 284] on div at bounding box center [1058, 278] width 45 height 64
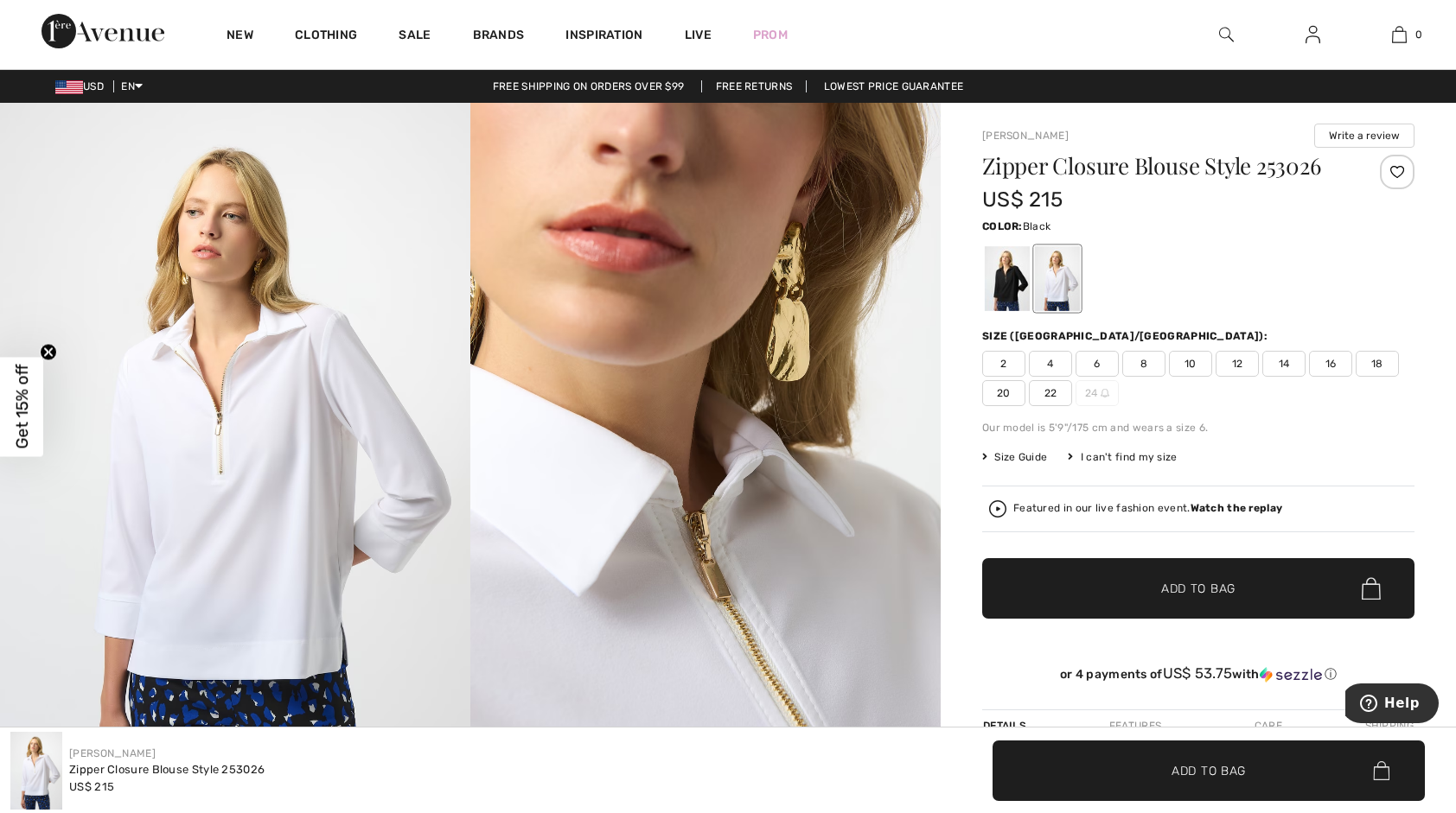
click at [1008, 289] on div at bounding box center [1008, 278] width 45 height 64
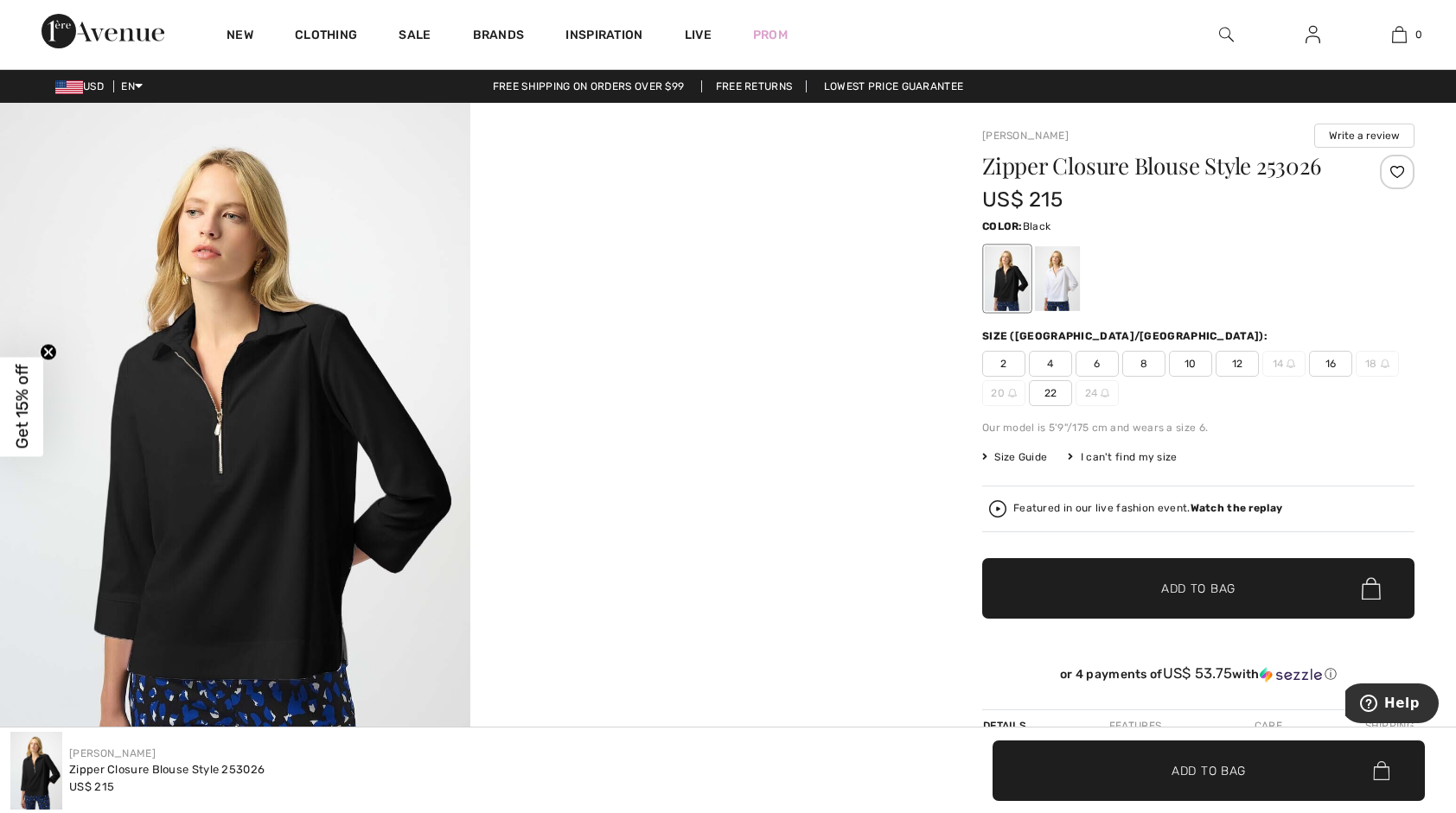
click at [1002, 280] on div at bounding box center [1008, 278] width 45 height 64
click at [1333, 364] on span "16" at bounding box center [1331, 364] width 43 height 26
click at [1240, 589] on span "✔ Added to Bag Add to Bag" at bounding box center [1198, 589] width 433 height 61
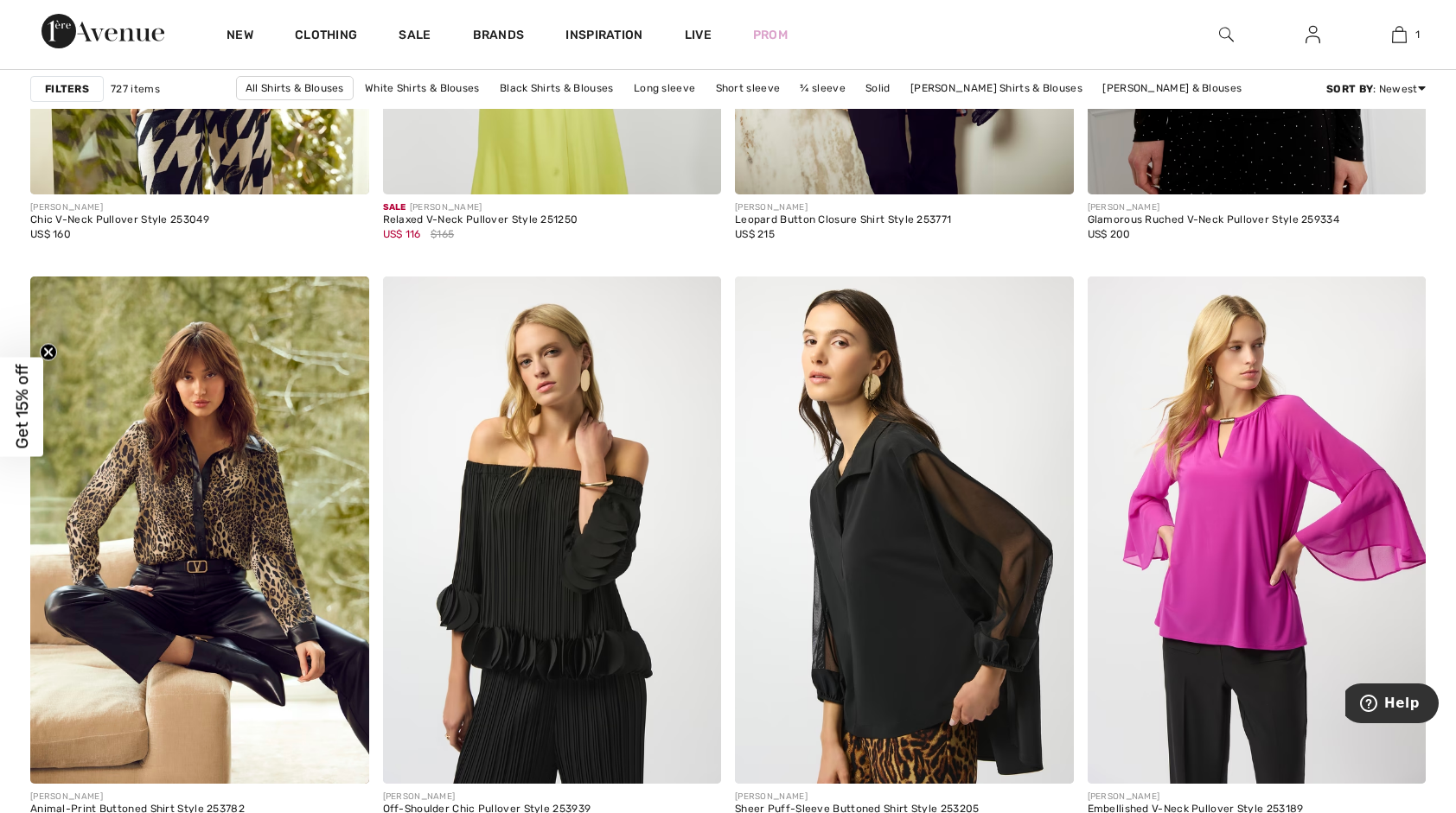
scroll to position [3370, 0]
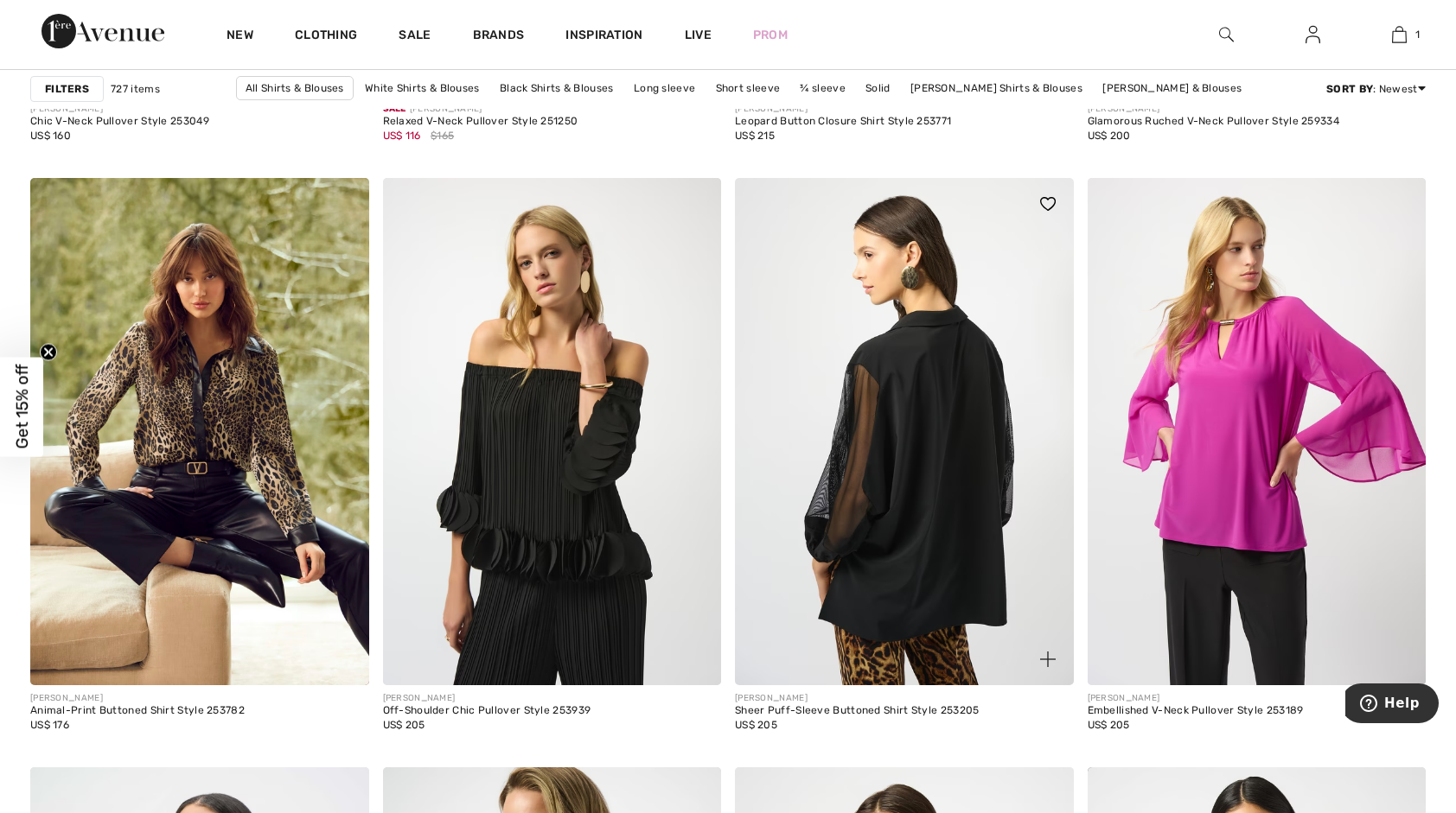
click at [925, 471] on img at bounding box center [904, 431] width 339 height 508
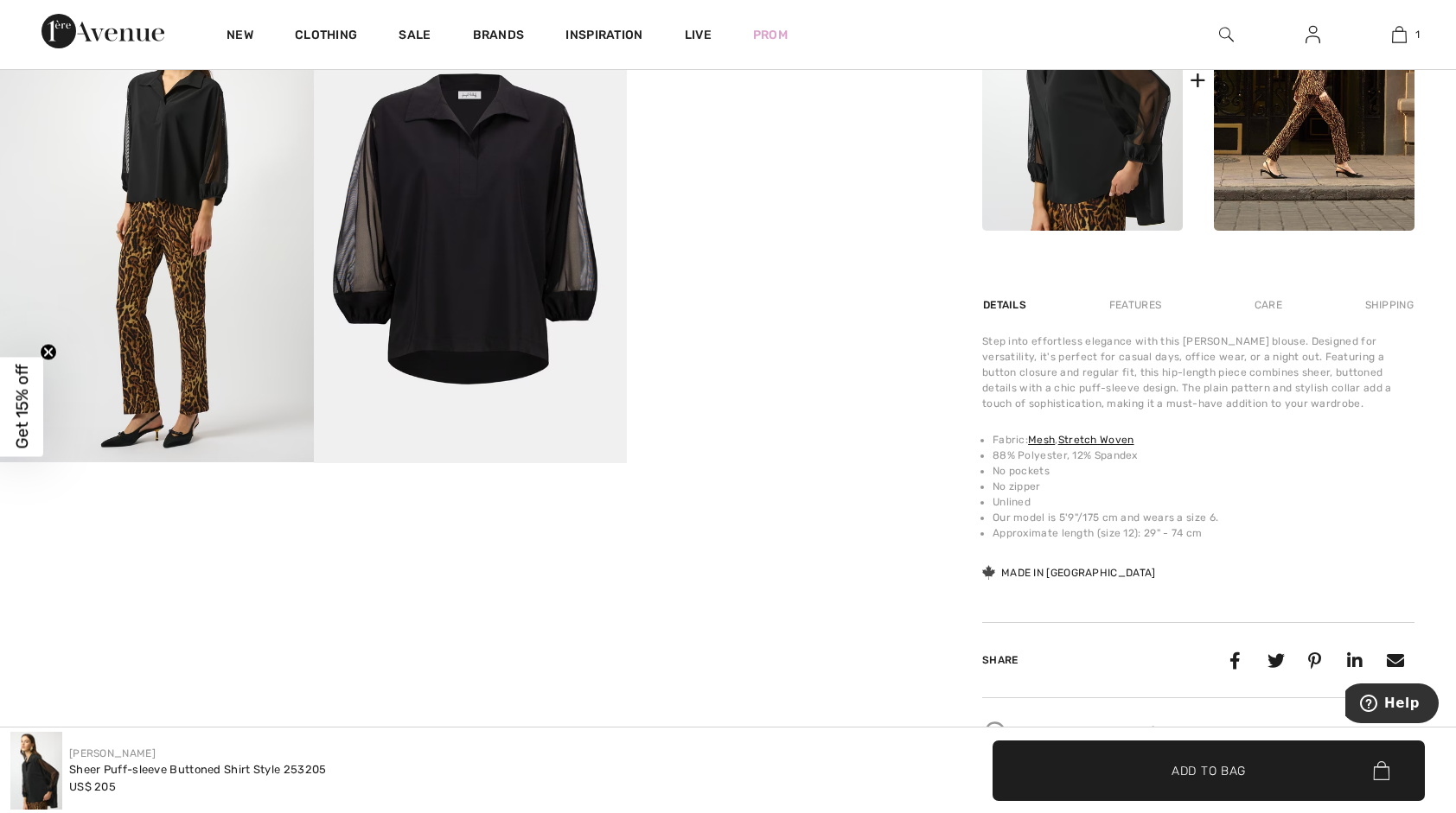
scroll to position [691, 0]
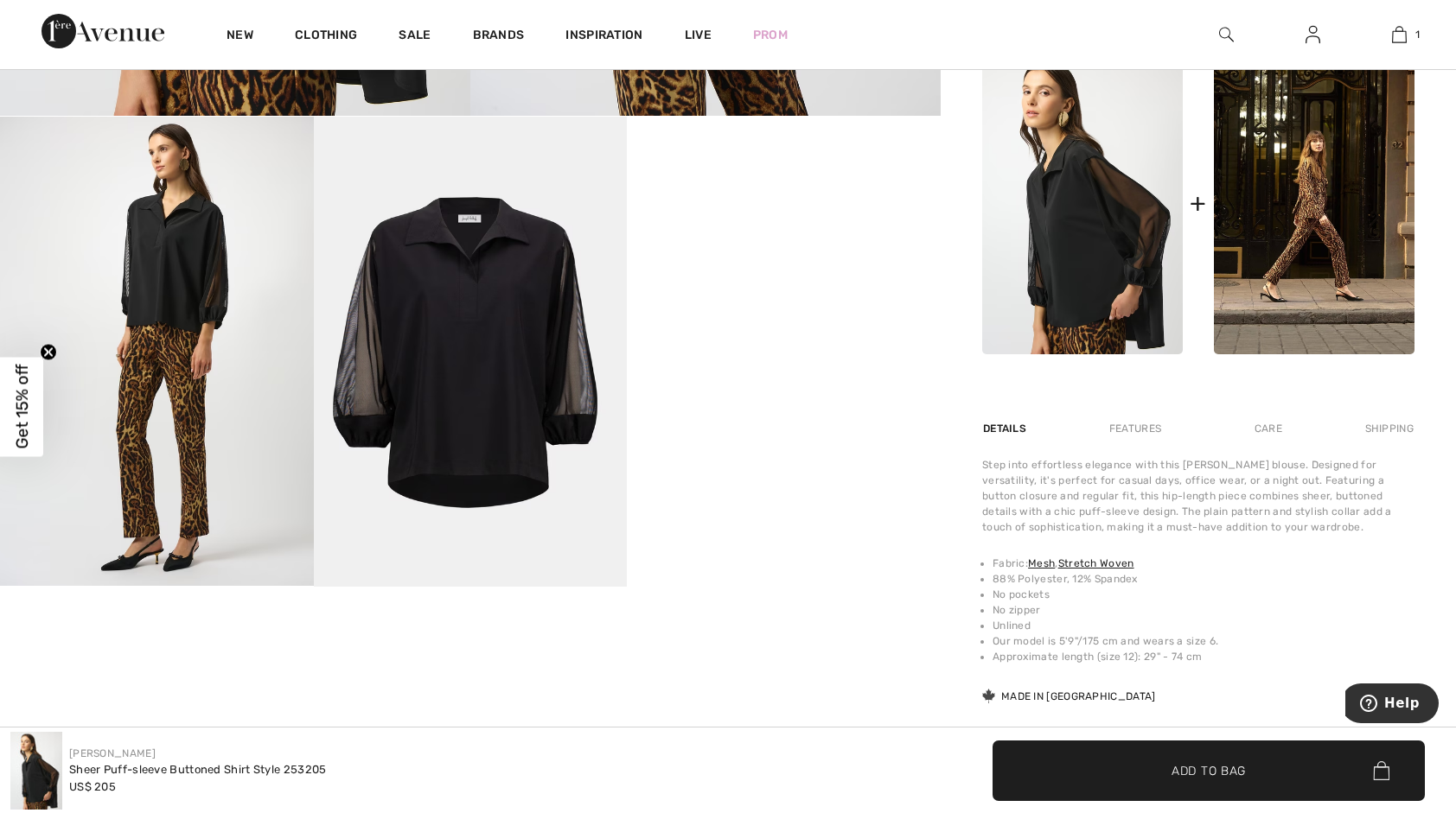
click at [721, 273] on video "Your browser does not support the video tag." at bounding box center [783, 195] width 313 height 156
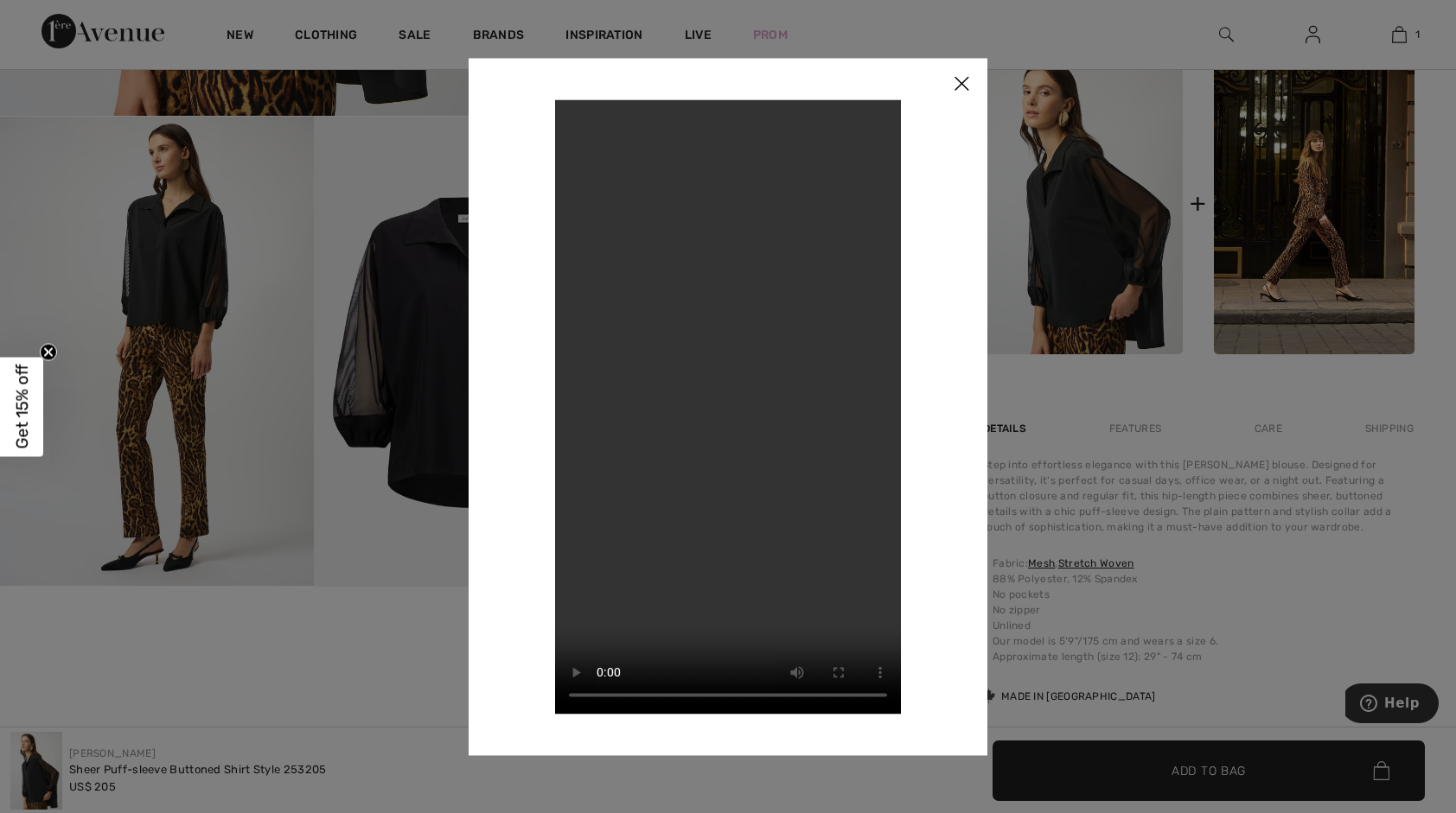
click at [958, 86] on img at bounding box center [961, 84] width 52 height 54
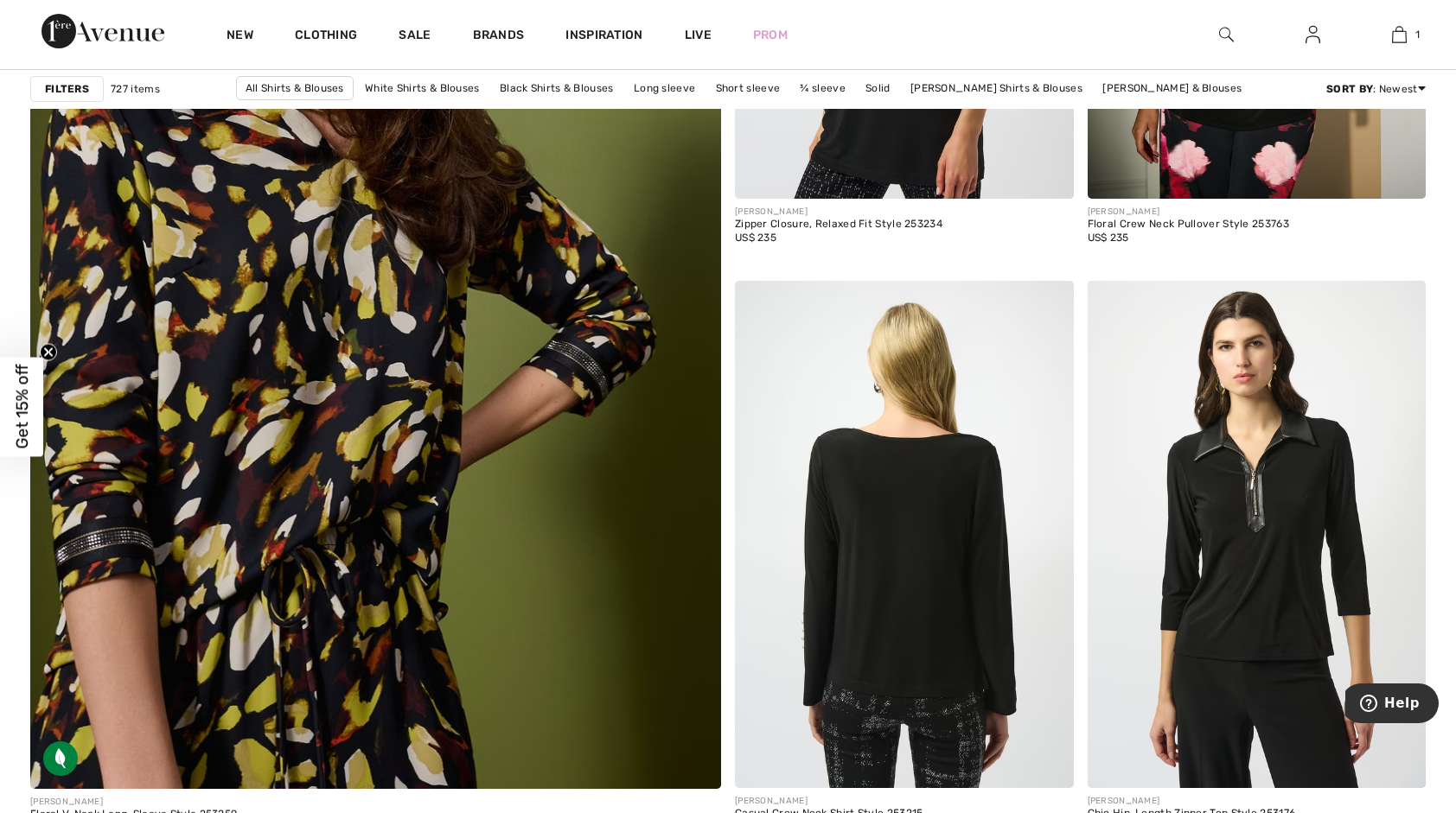
scroll to position [5358, 0]
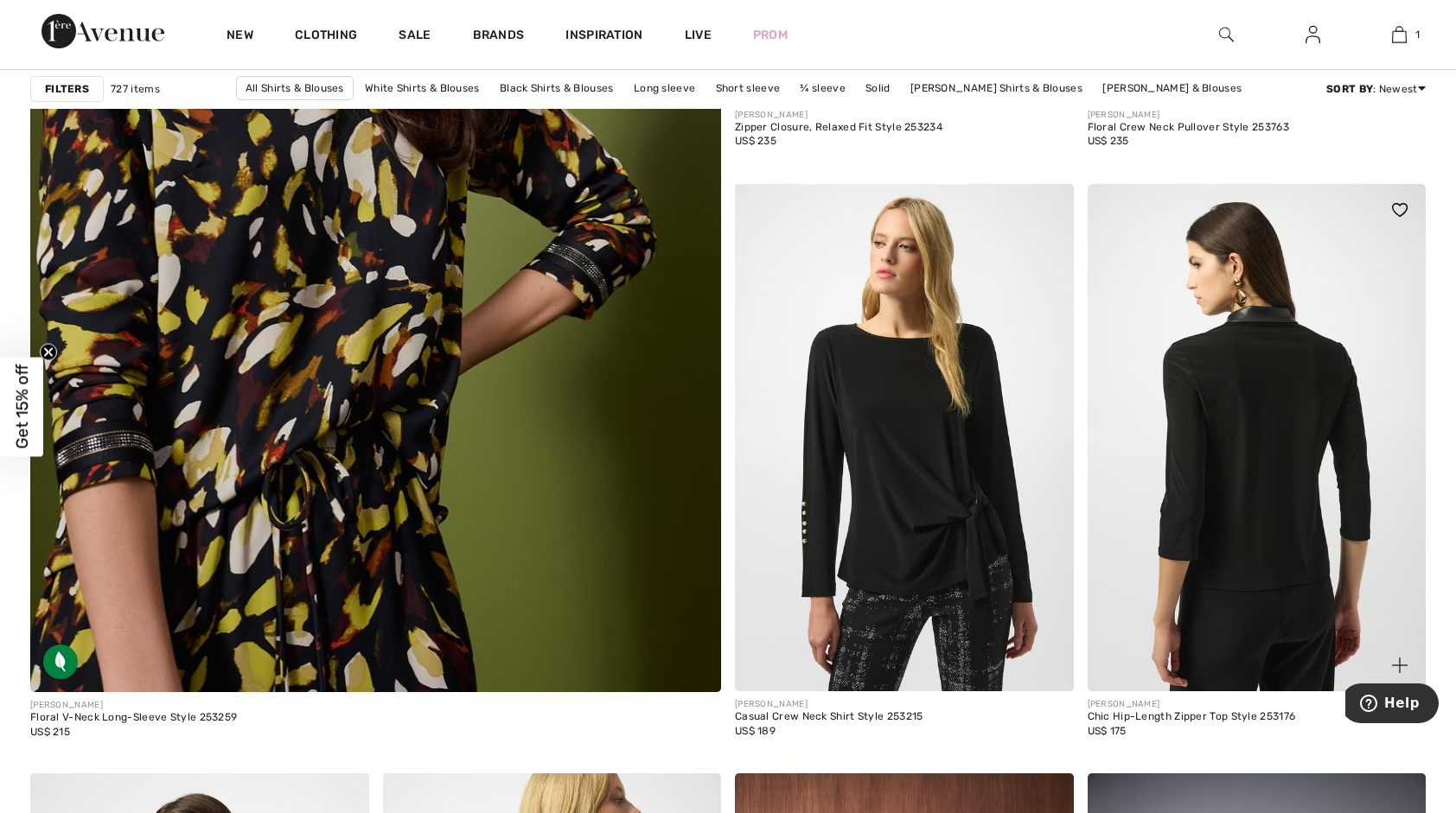
click at [1234, 442] on img at bounding box center [1257, 438] width 339 height 508
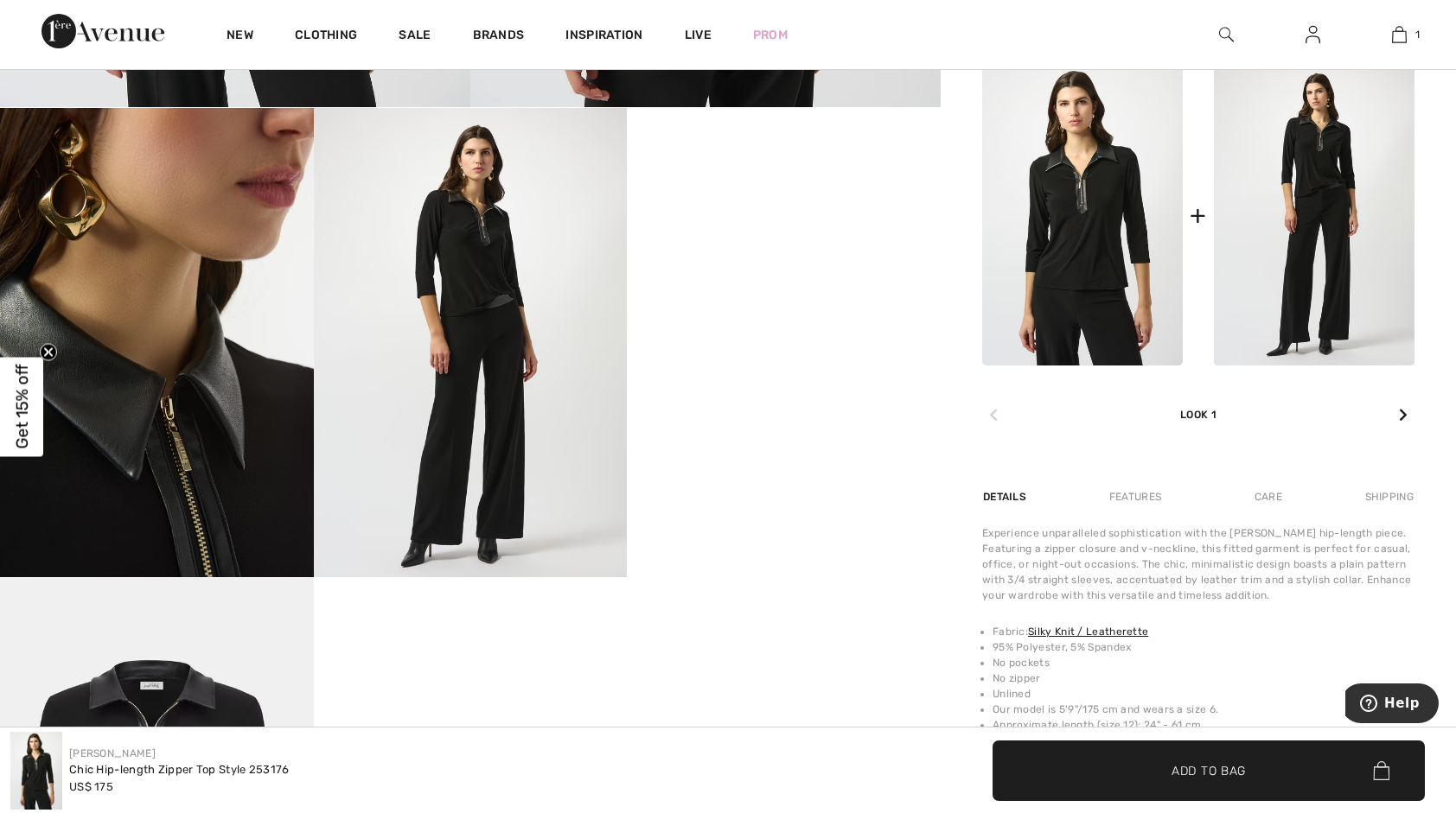
scroll to position [778, 0]
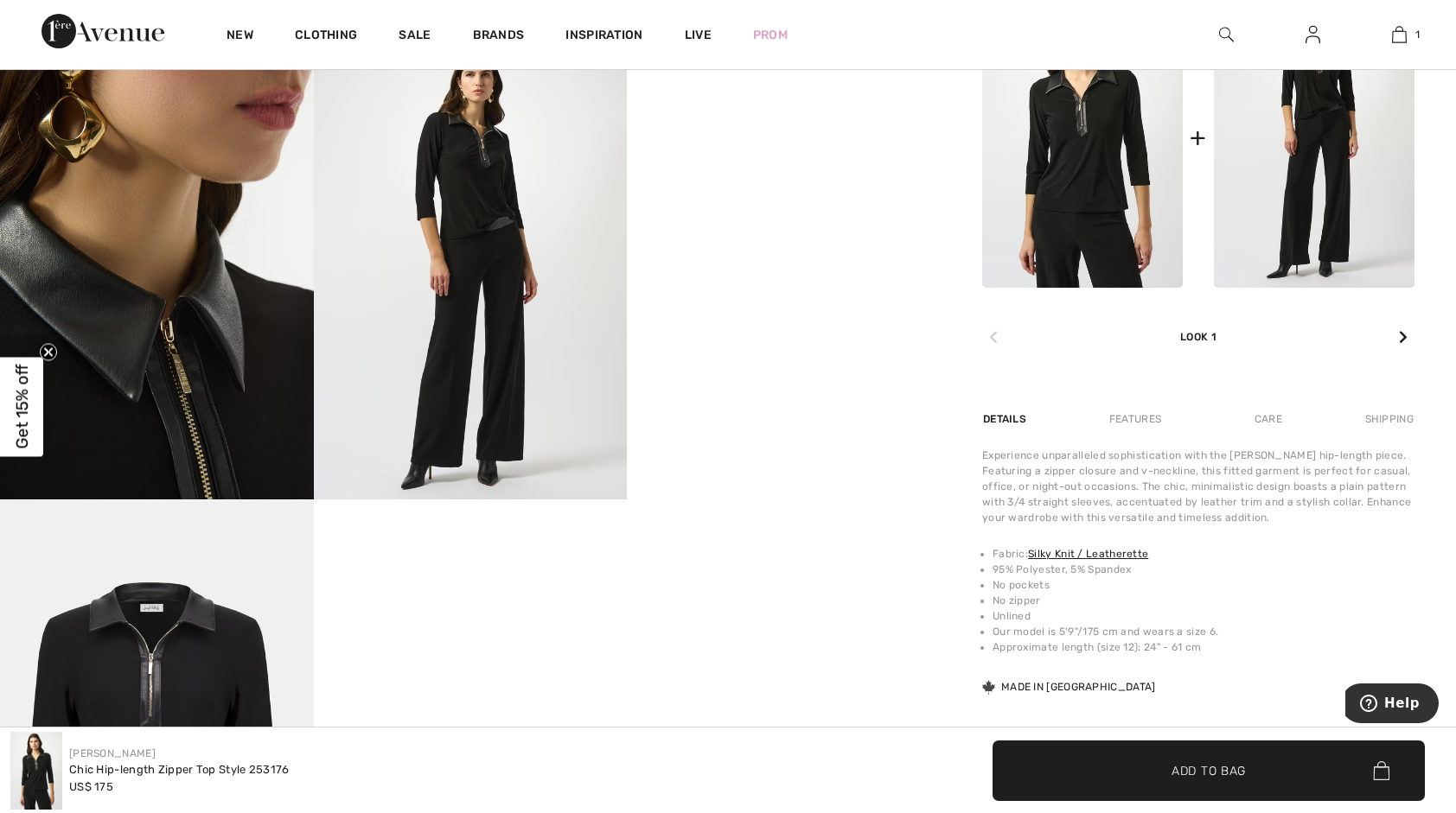
click at [690, 186] on video "Your browser does not support the video tag." at bounding box center [783, 108] width 313 height 156
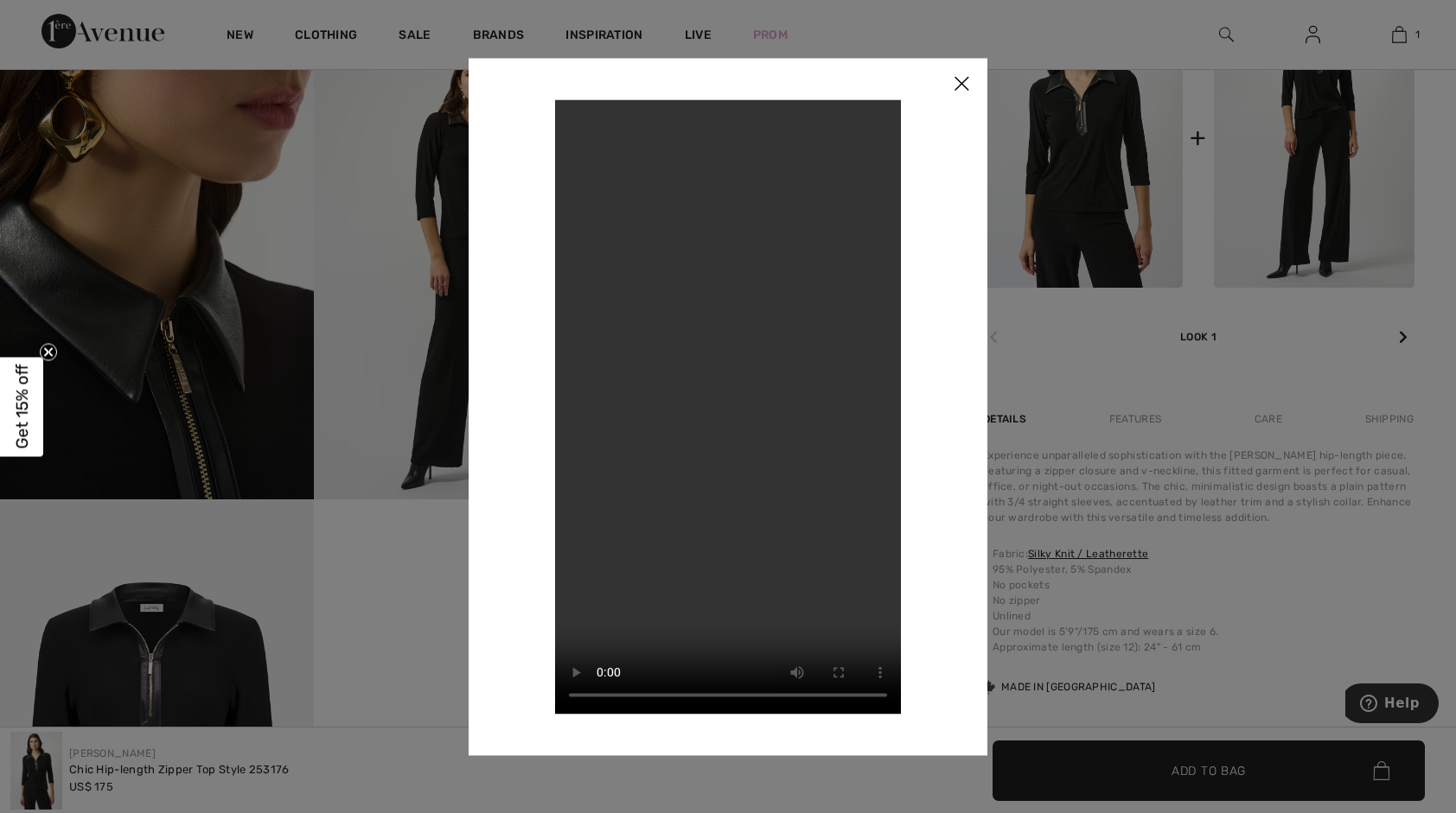
click at [956, 88] on img at bounding box center [961, 84] width 52 height 54
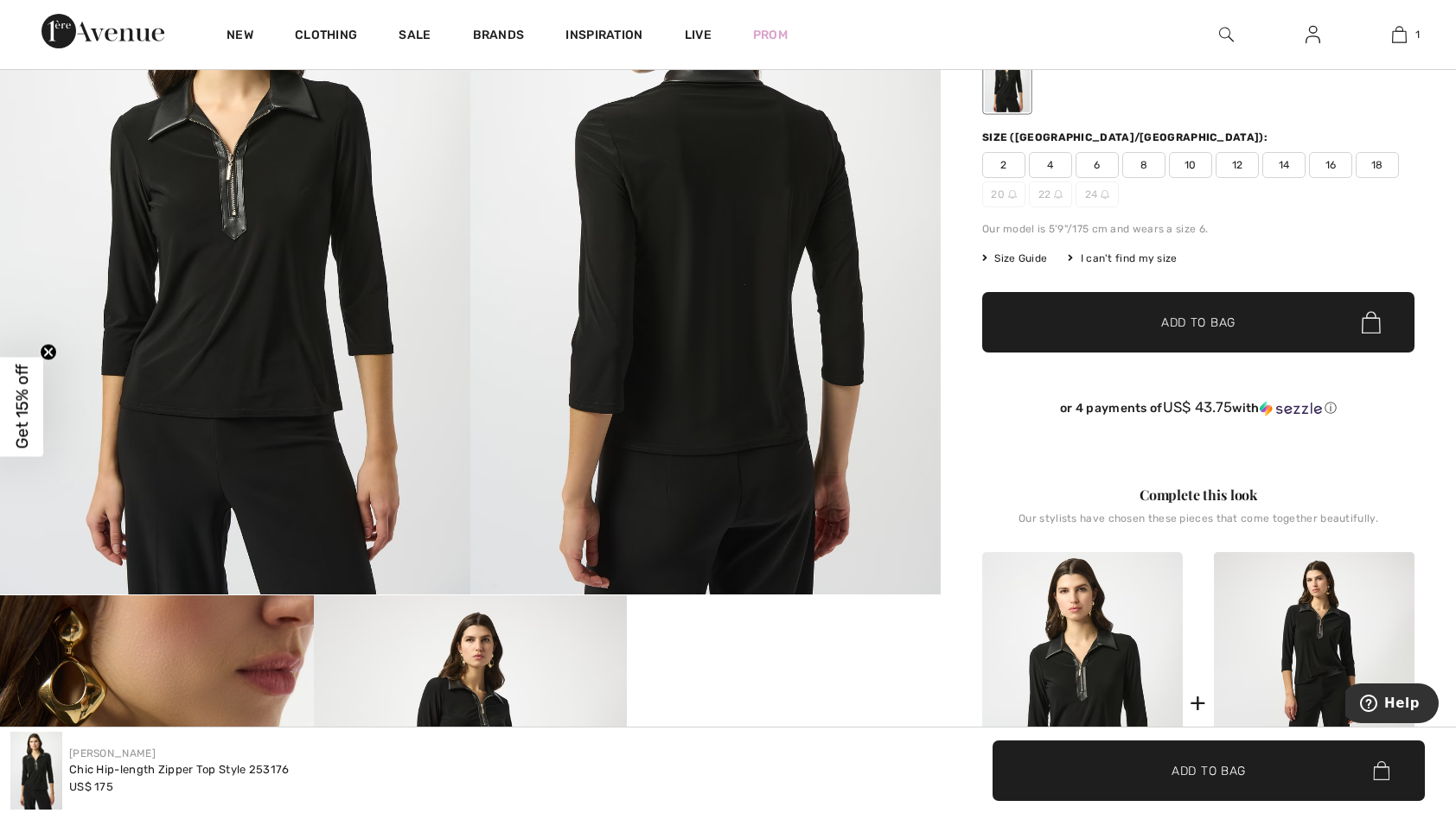
scroll to position [0, 0]
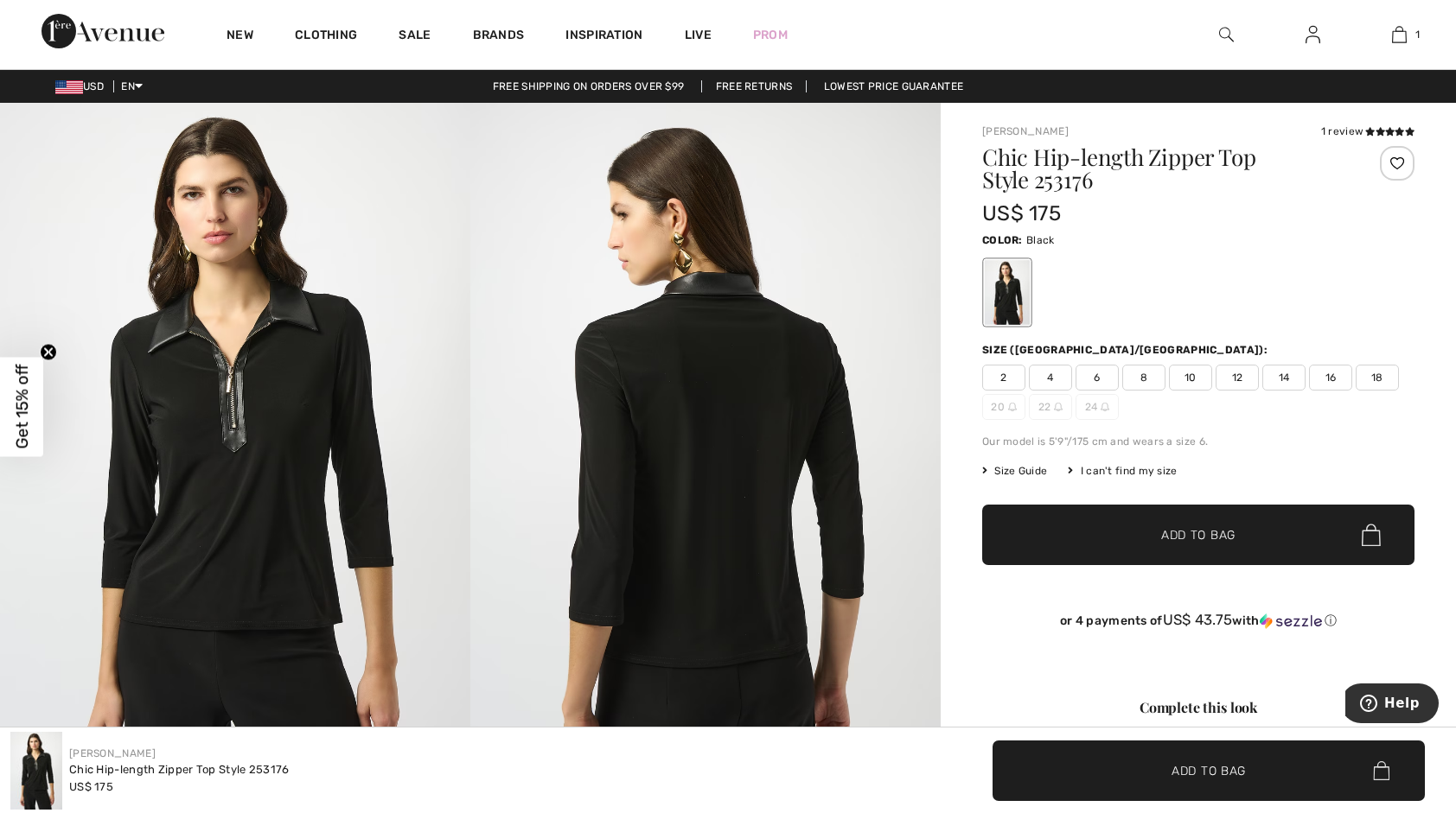
click at [1337, 376] on span "16" at bounding box center [1331, 378] width 43 height 26
click at [1221, 545] on span "✔ Added to Bag Add to Bag" at bounding box center [1198, 535] width 433 height 61
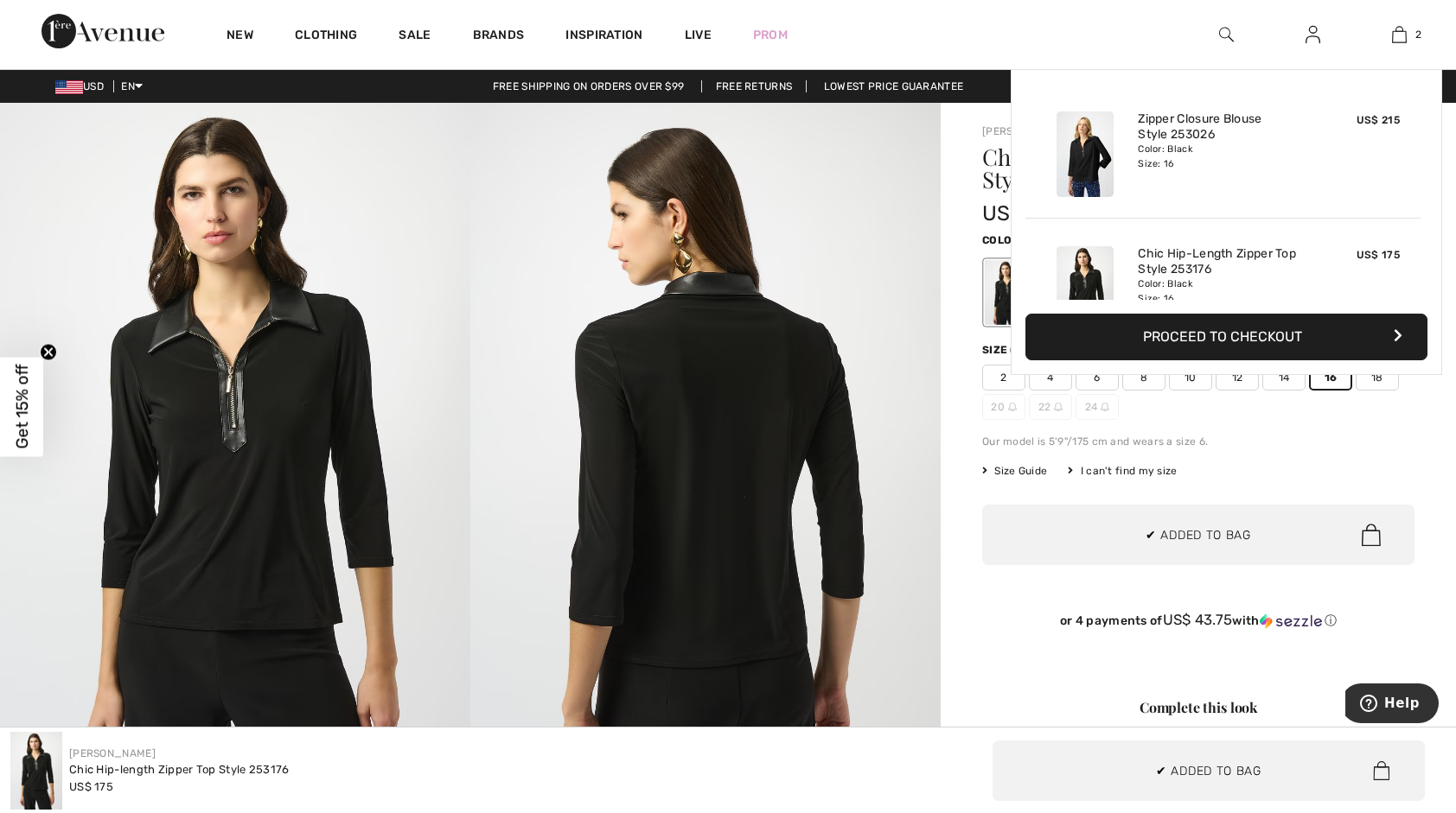
scroll to position [53, 0]
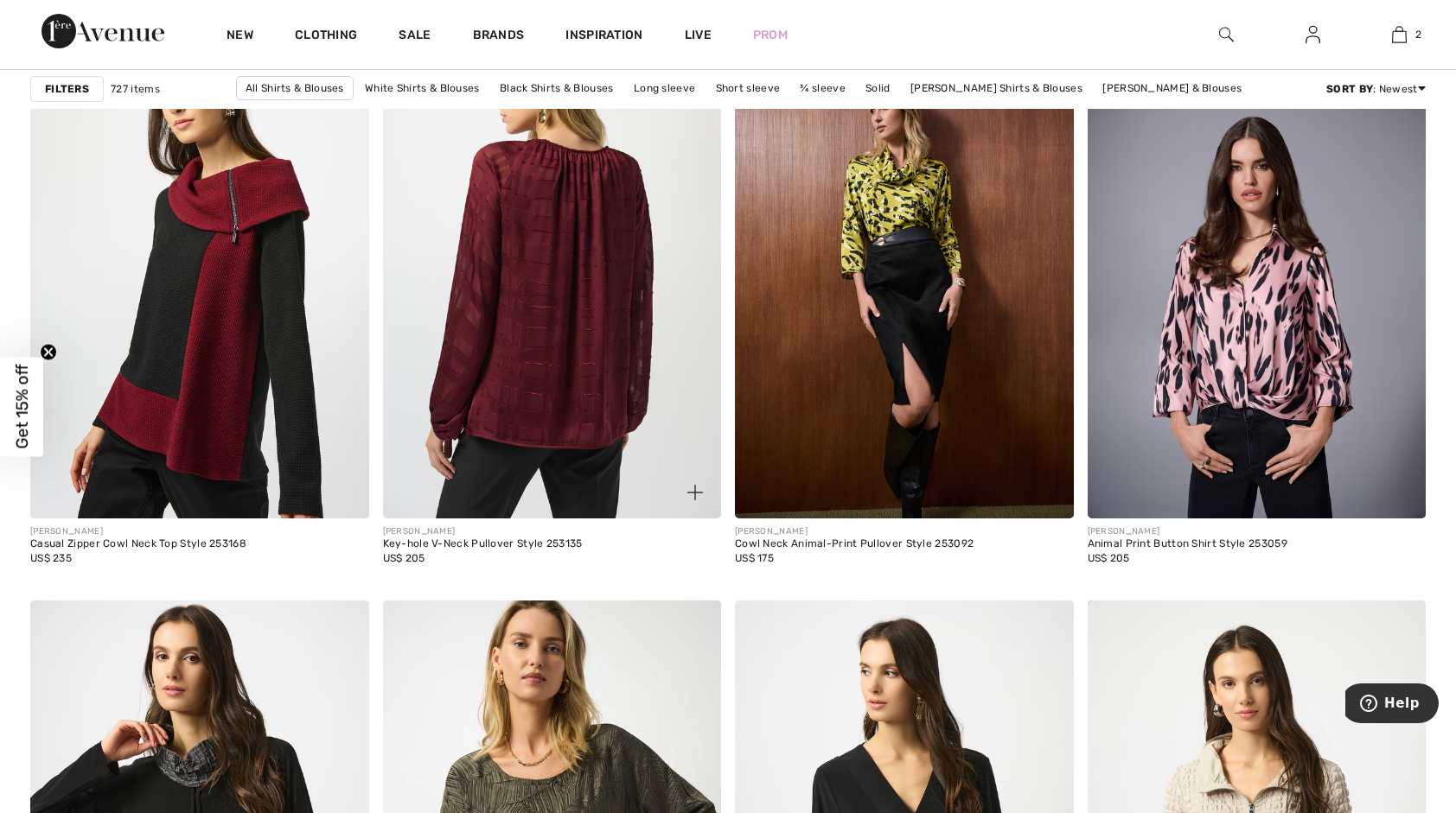
scroll to position [6136, 0]
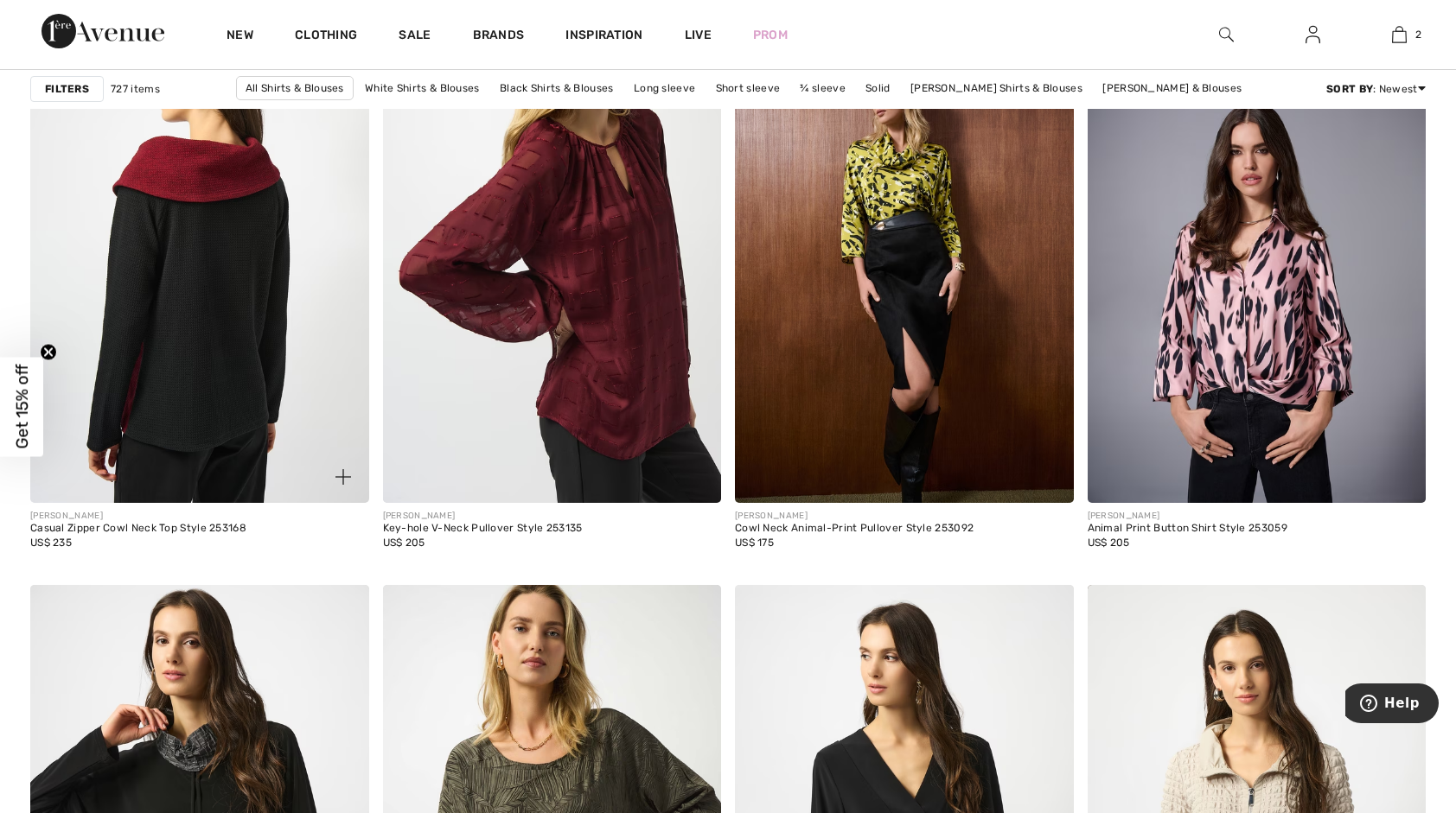
click at [229, 299] on img at bounding box center [199, 250] width 339 height 508
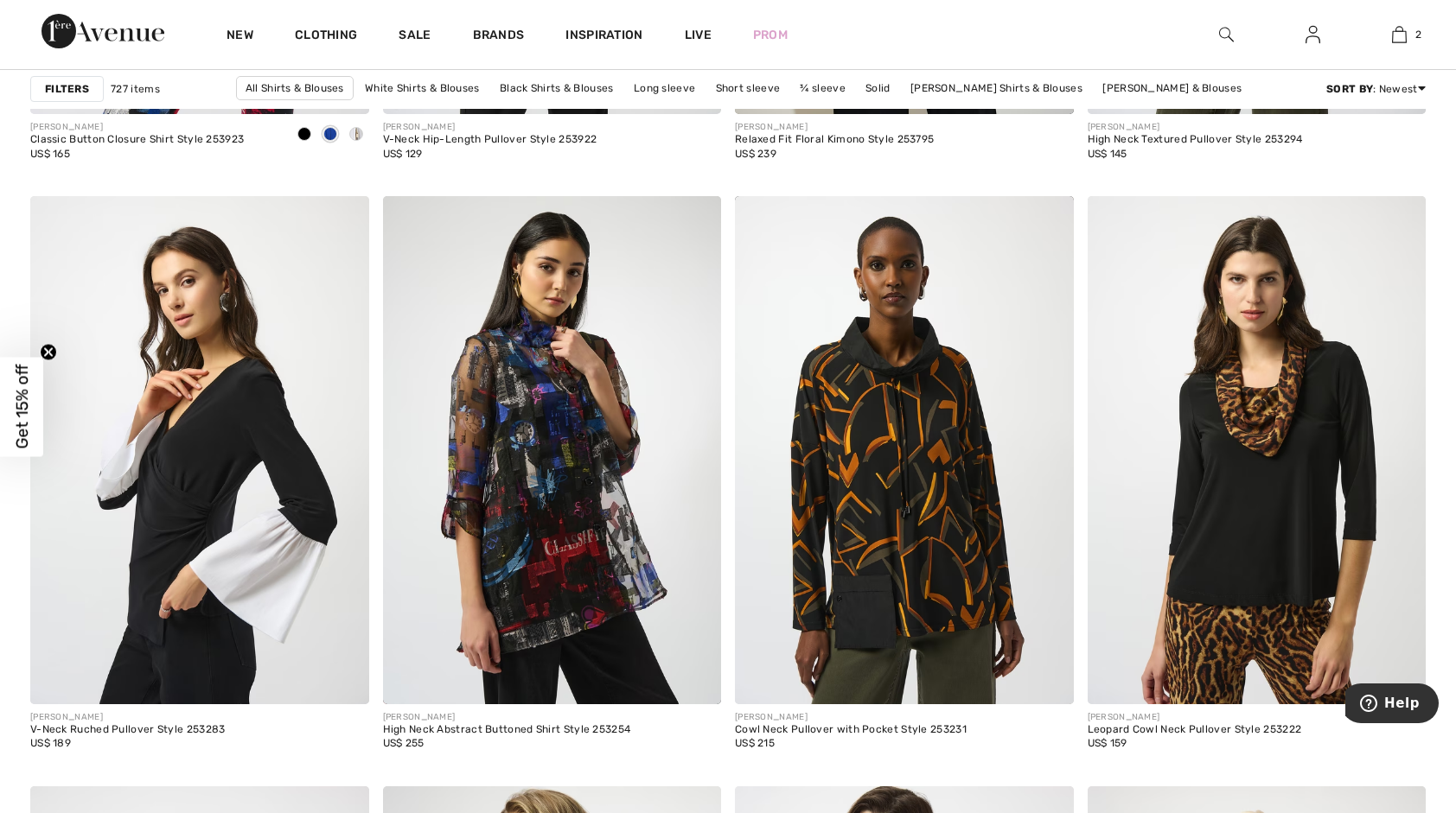
scroll to position [7951, 0]
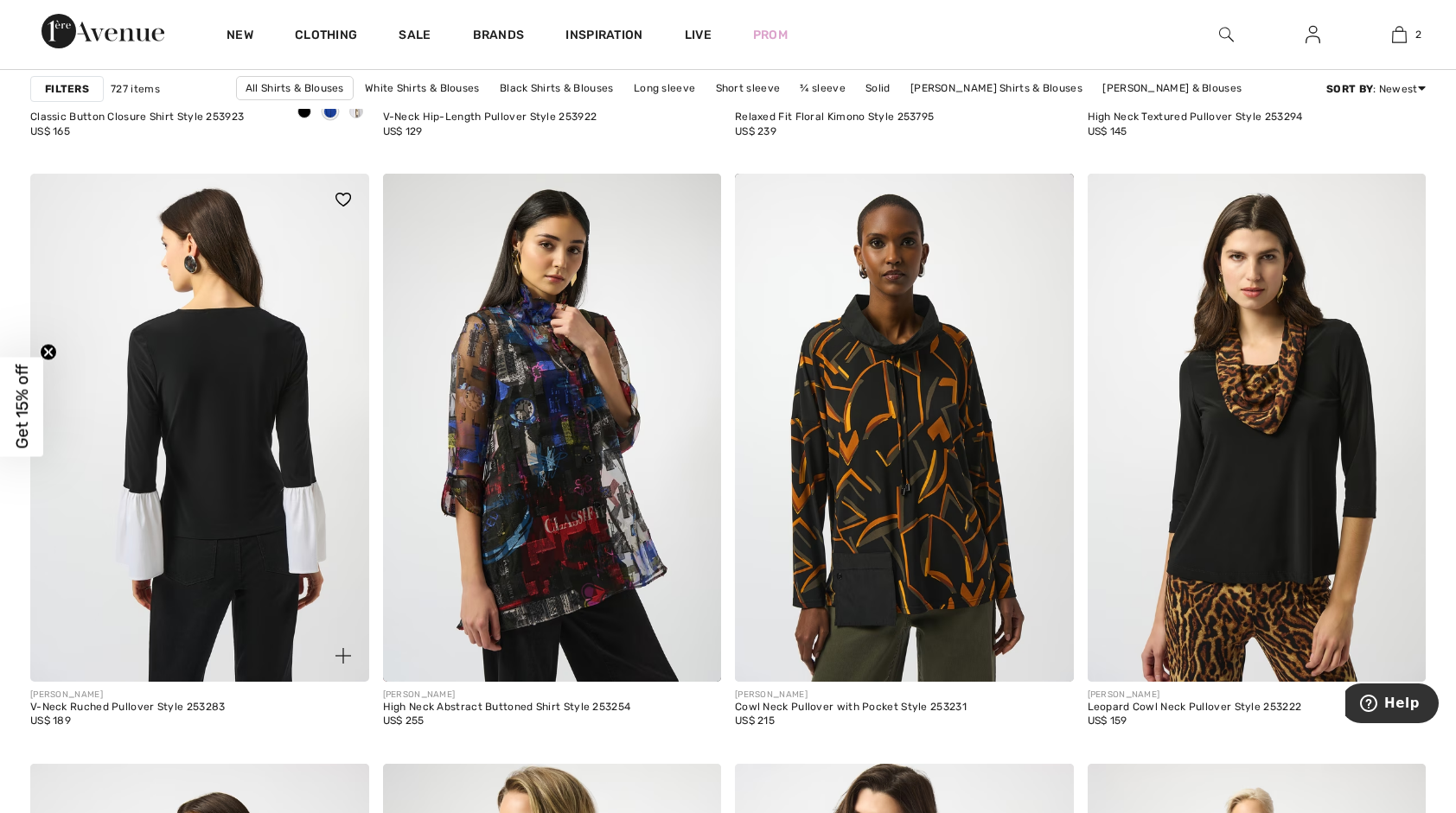
click at [186, 457] on img at bounding box center [199, 427] width 339 height 508
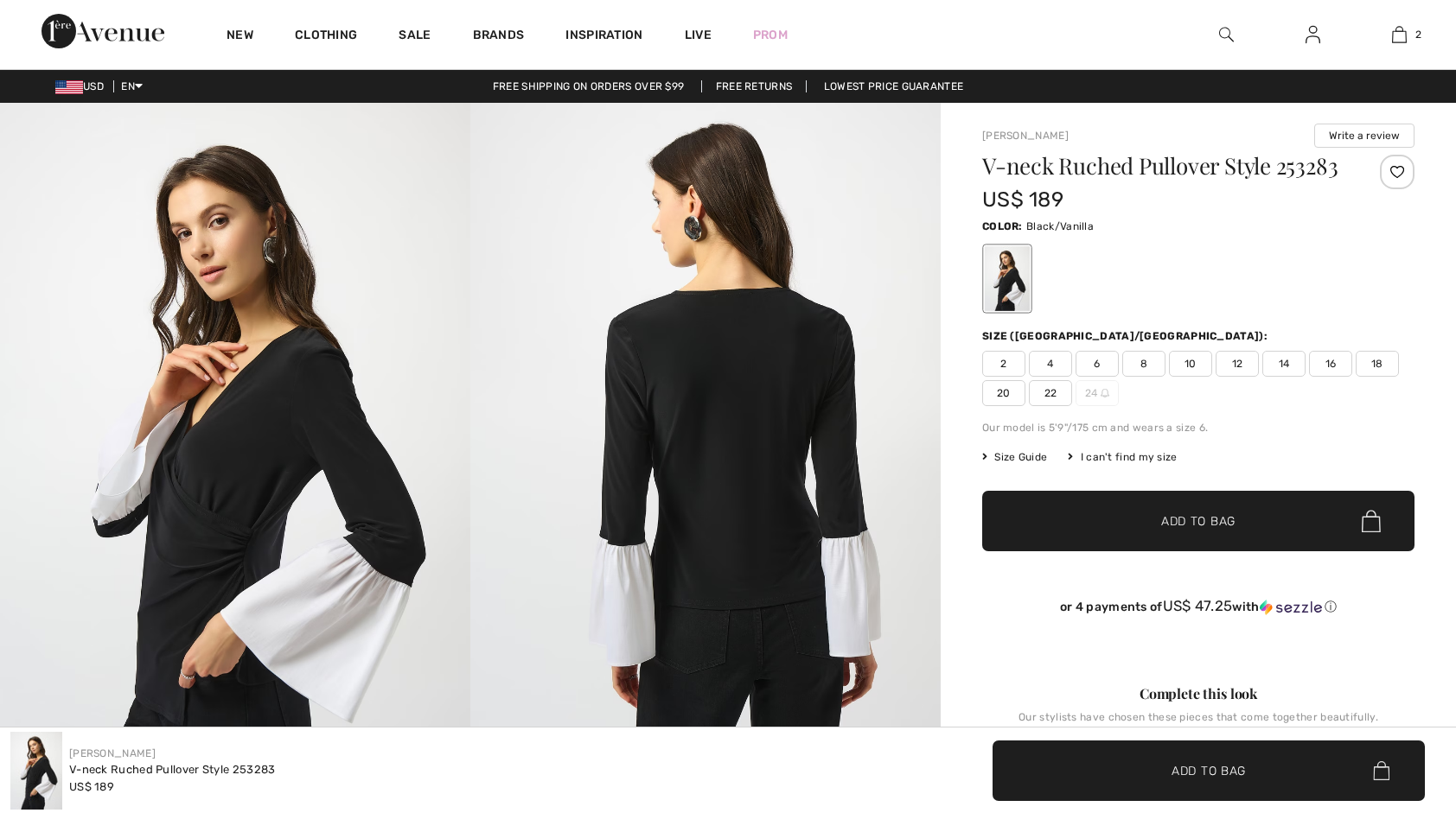
checkbox input "true"
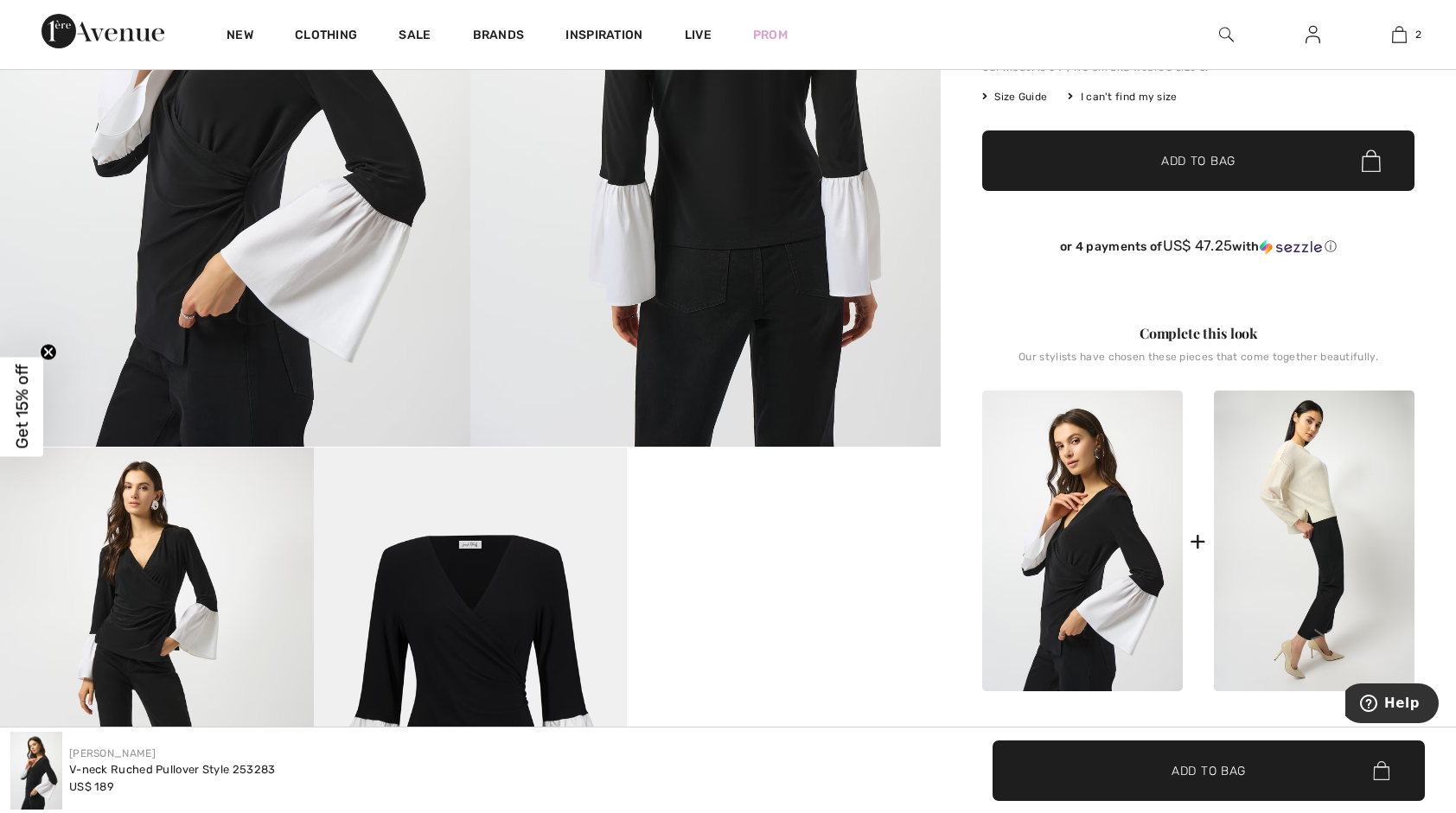
scroll to position [173, 0]
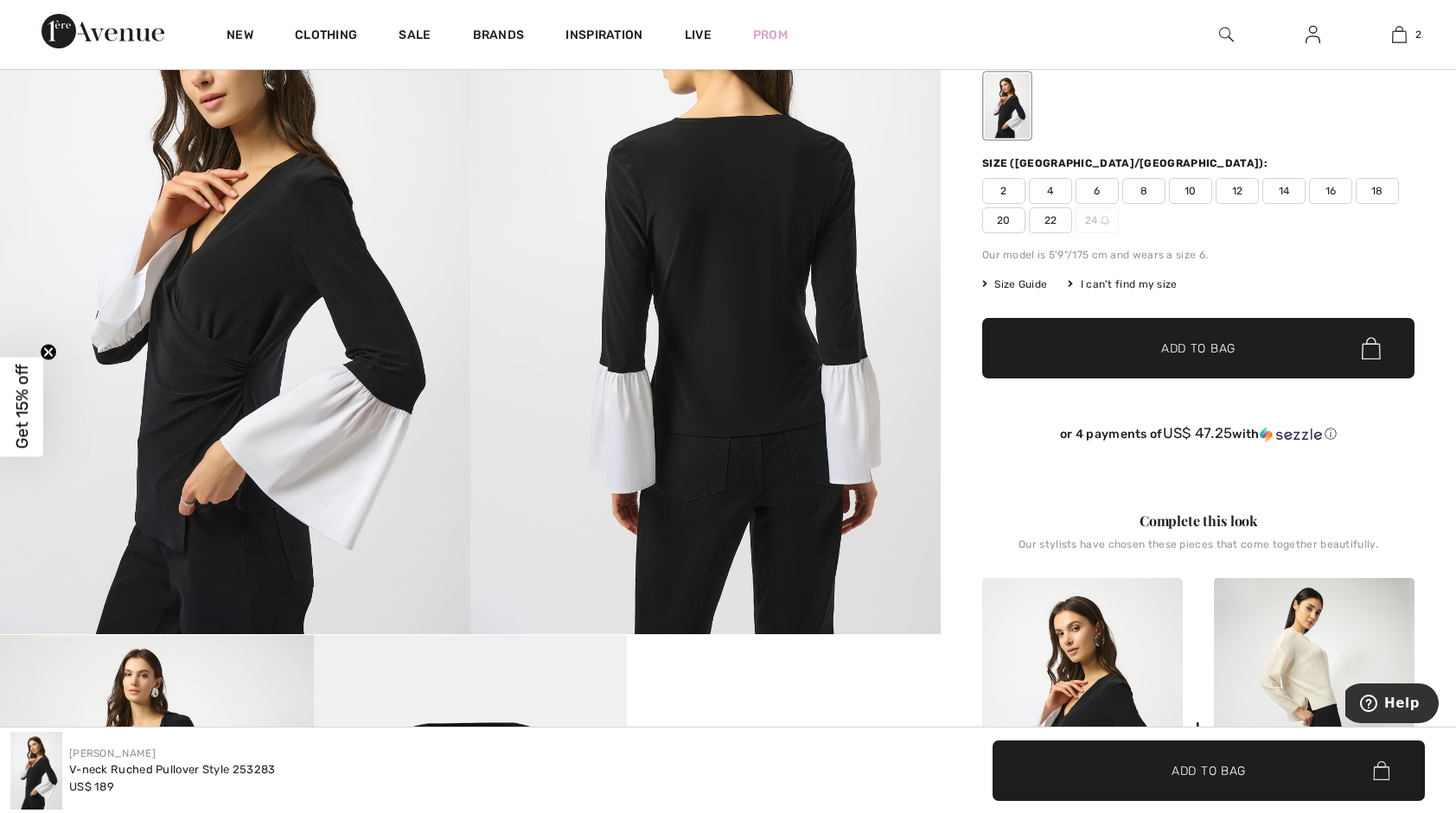
click at [1321, 192] on span "16" at bounding box center [1331, 190] width 43 height 26
click at [1220, 356] on span "Add to Bag" at bounding box center [1198, 348] width 74 height 19
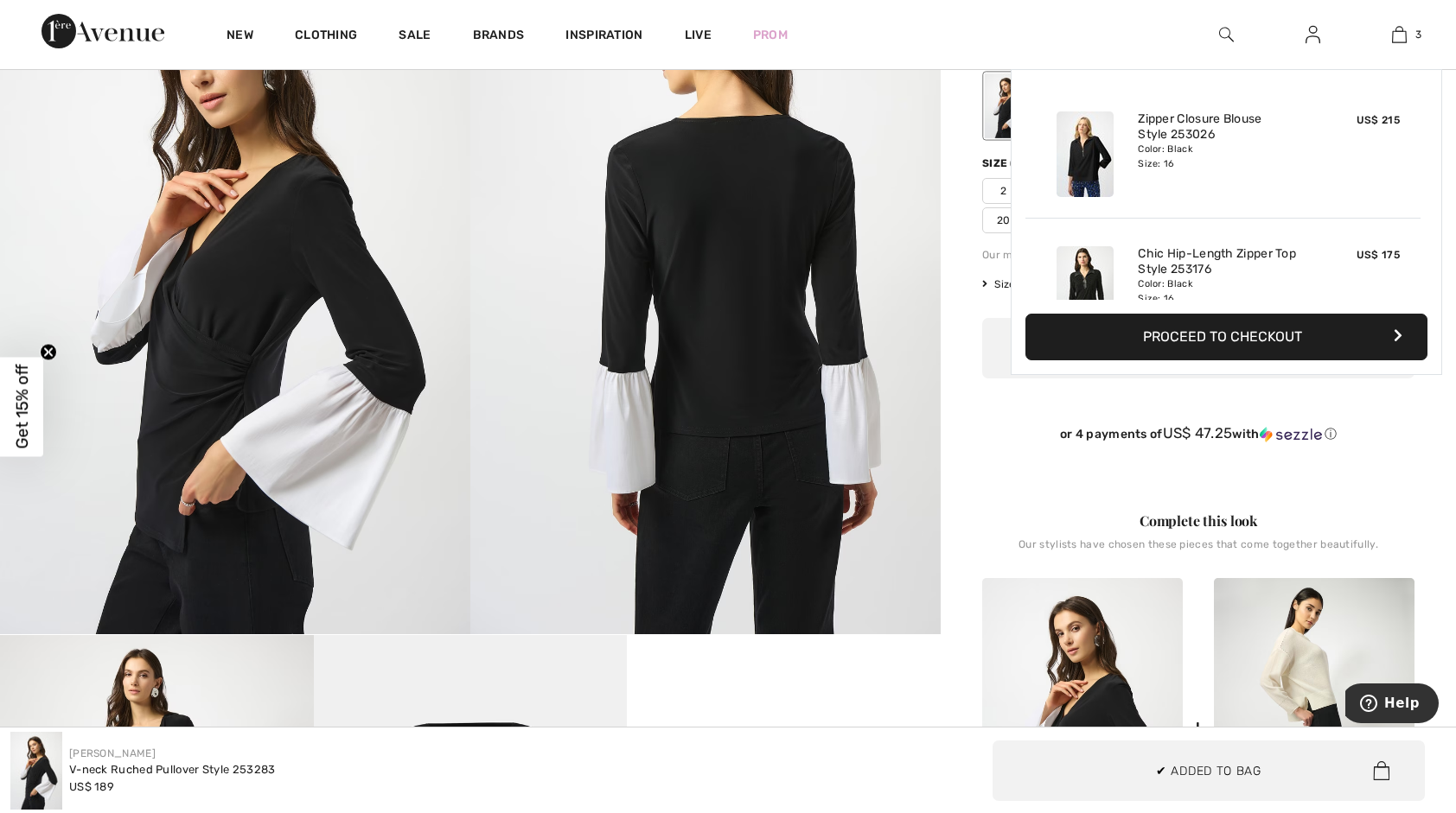
scroll to position [187, 0]
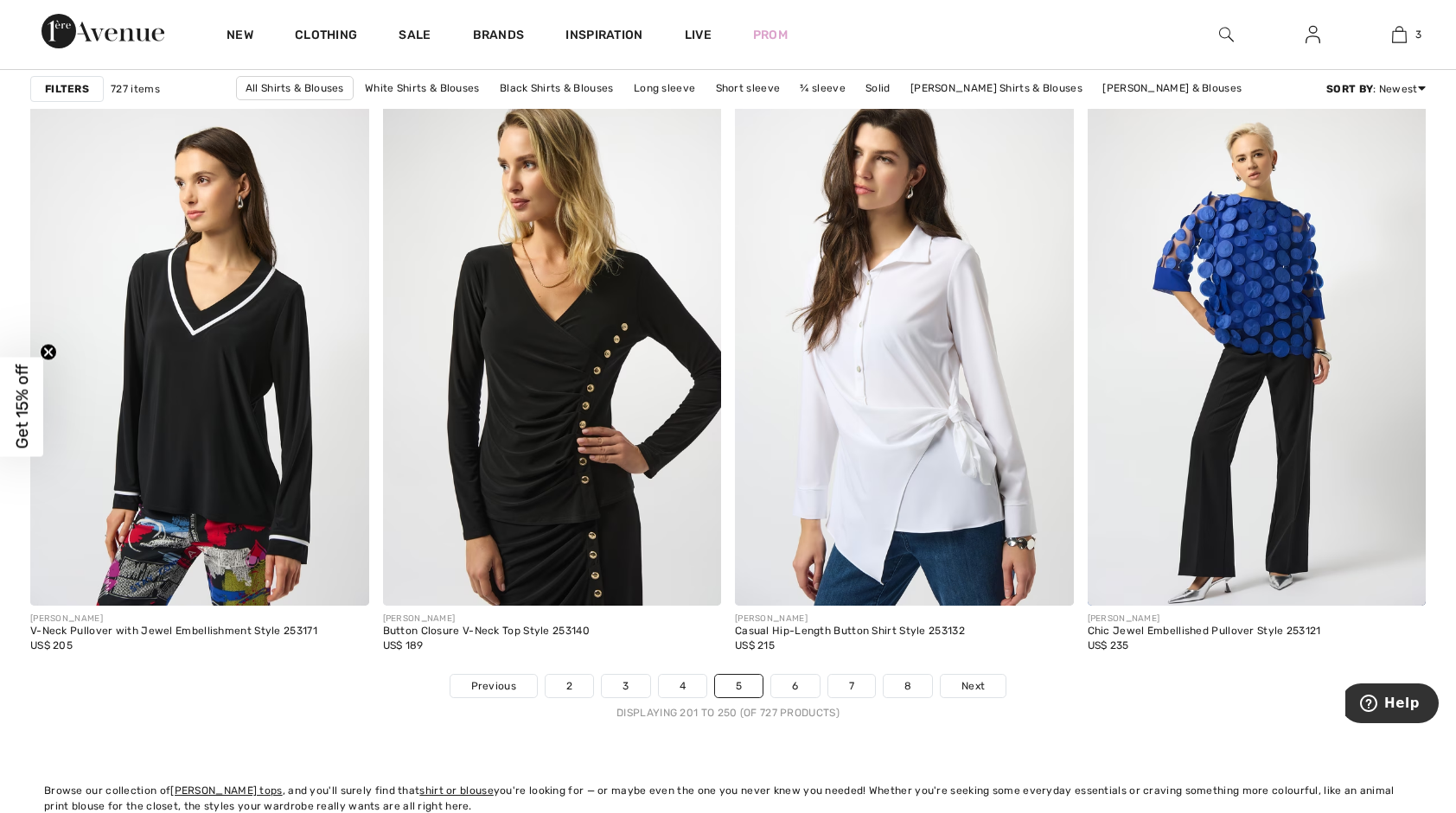
scroll to position [8642, 0]
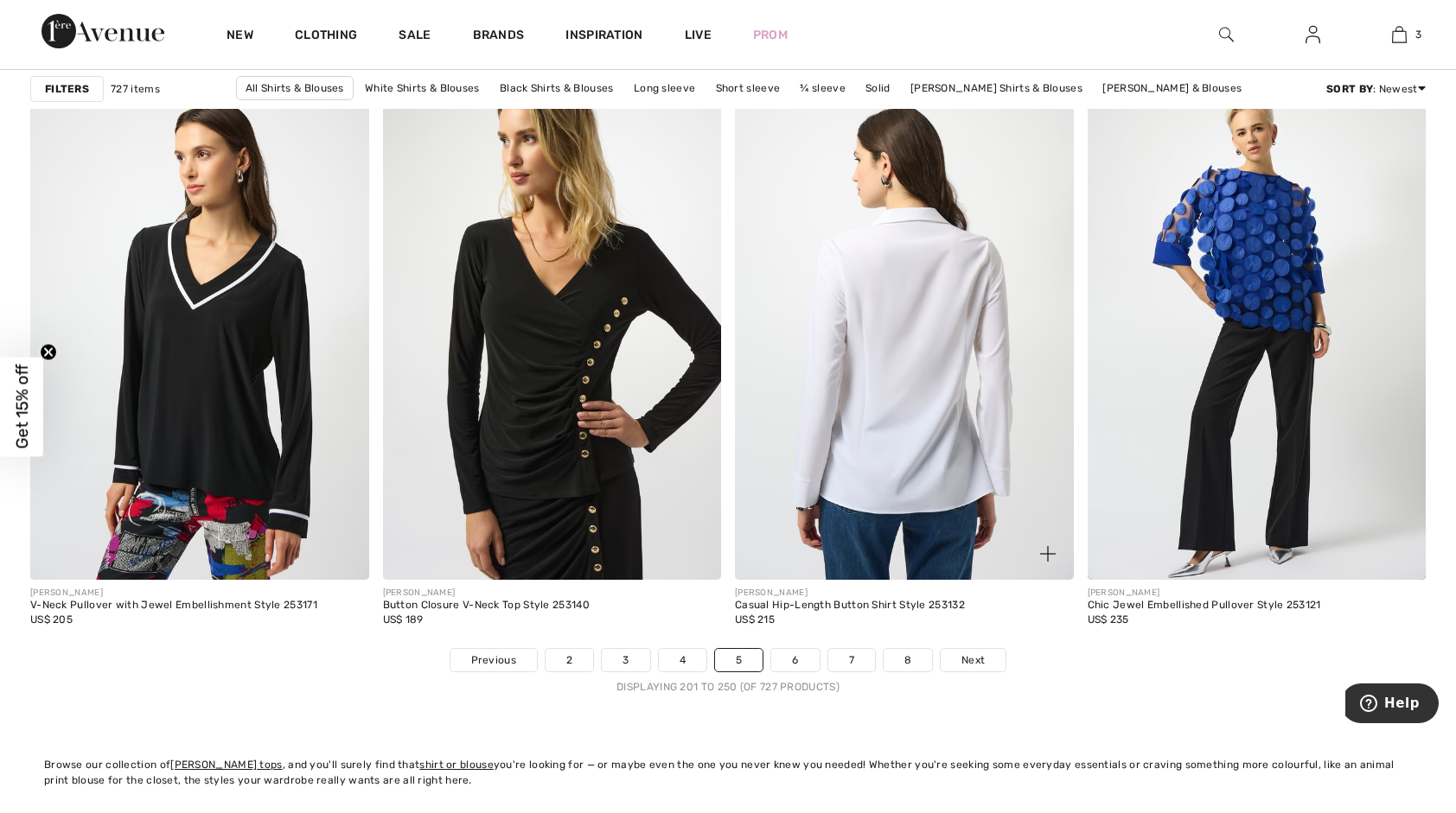
click at [913, 408] on img at bounding box center [904, 326] width 339 height 508
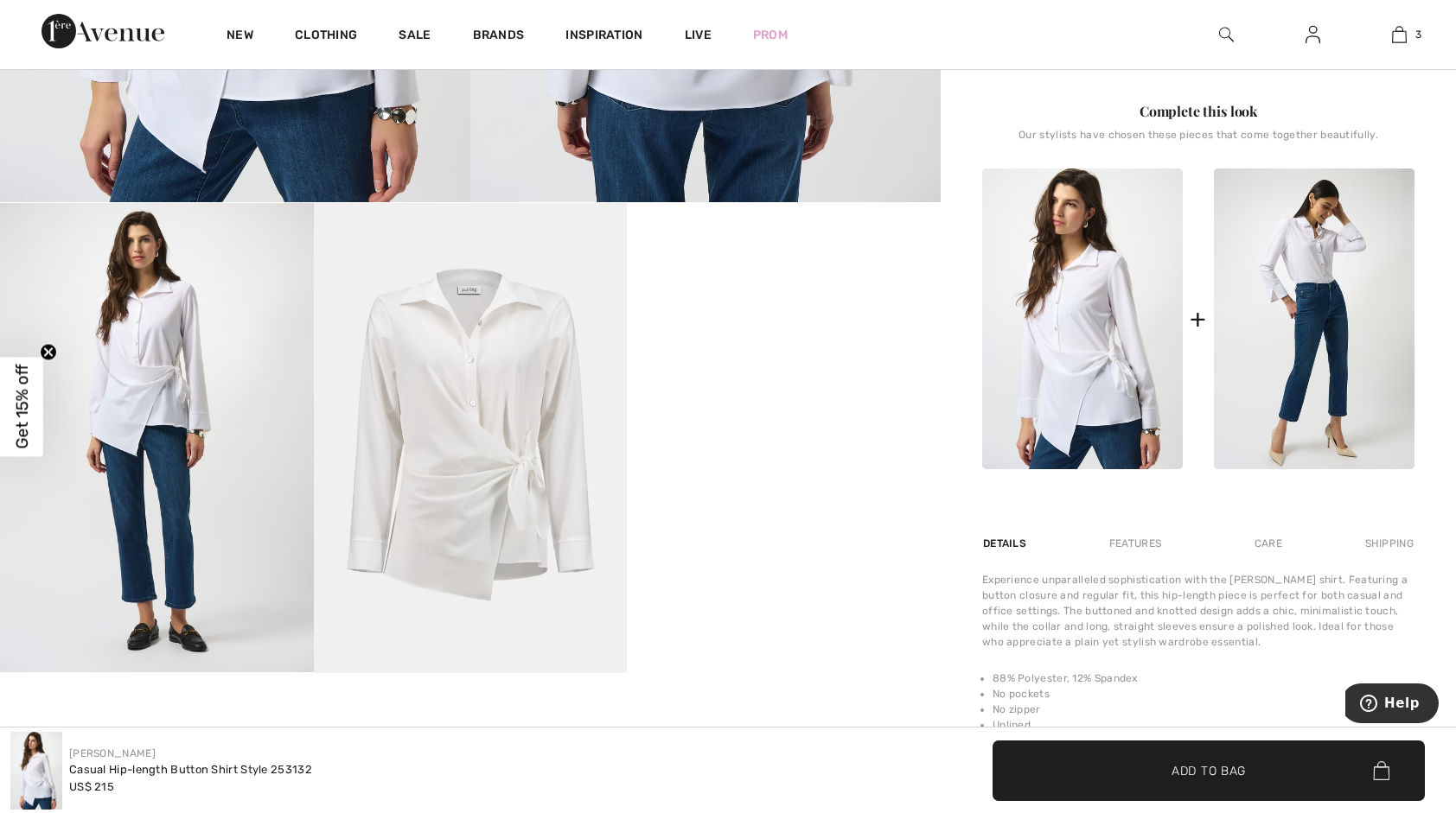
scroll to position [778, 0]
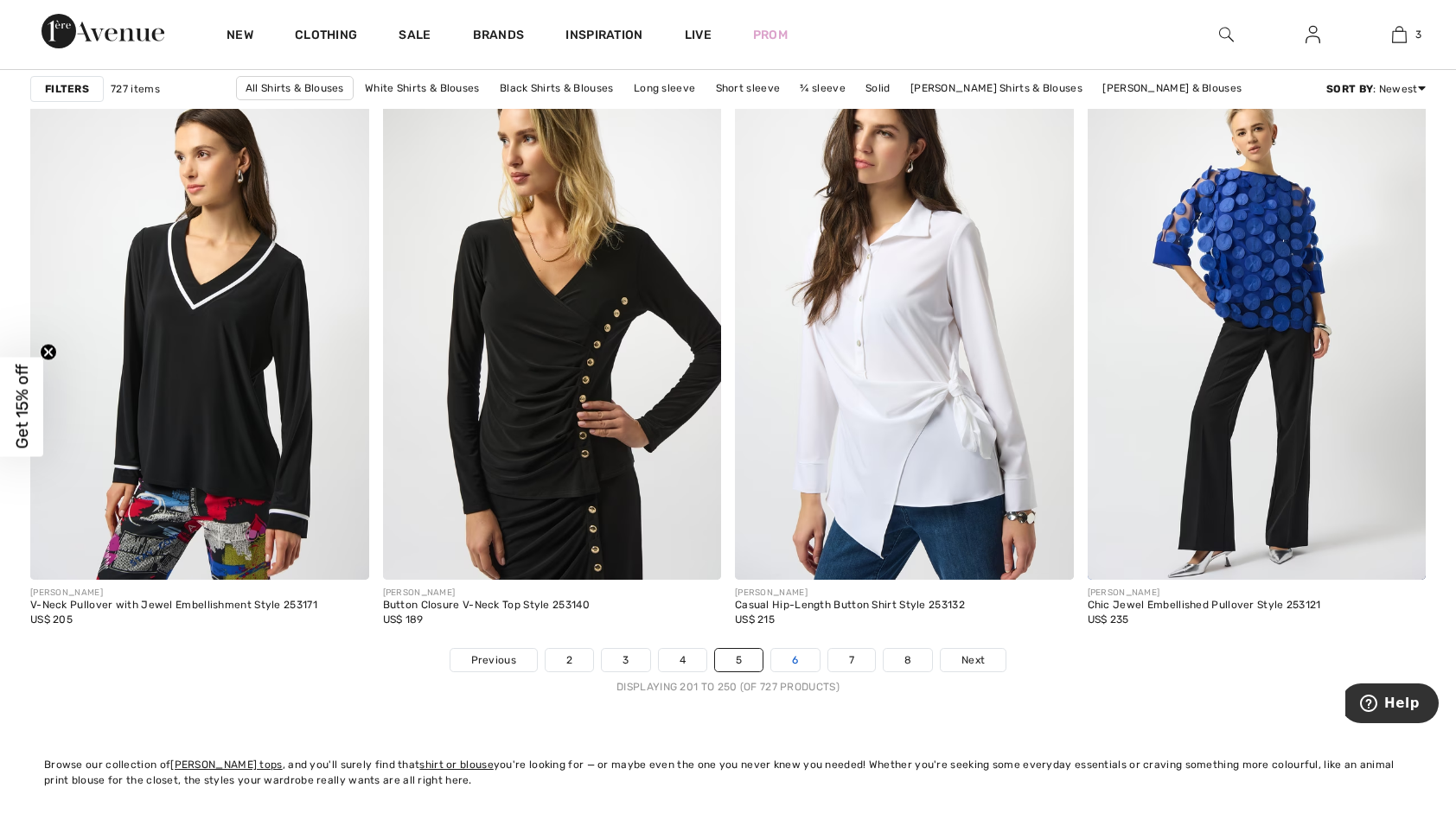
click at [795, 658] on link "6" at bounding box center [795, 660] width 48 height 22
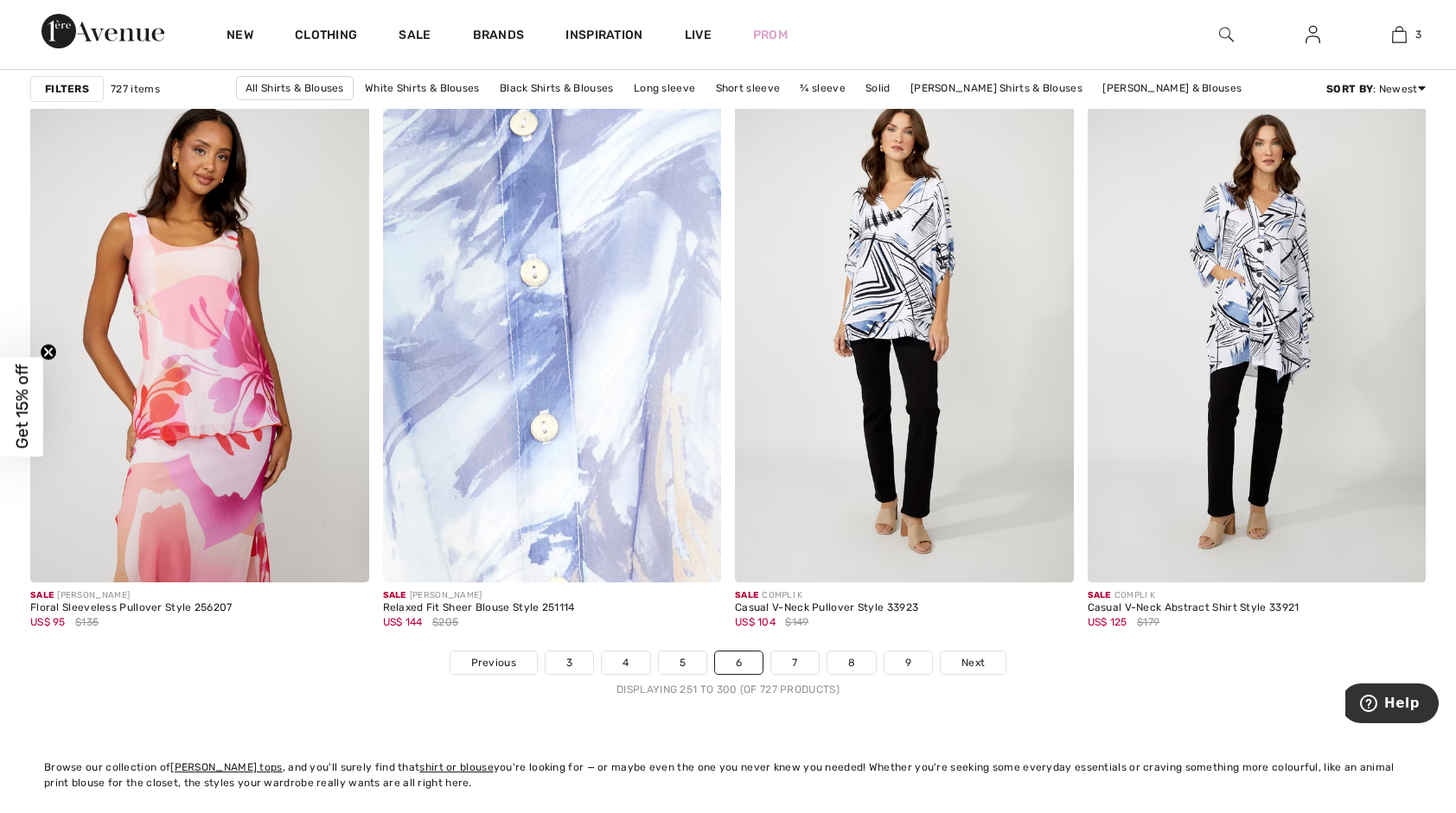
scroll to position [8988, 0]
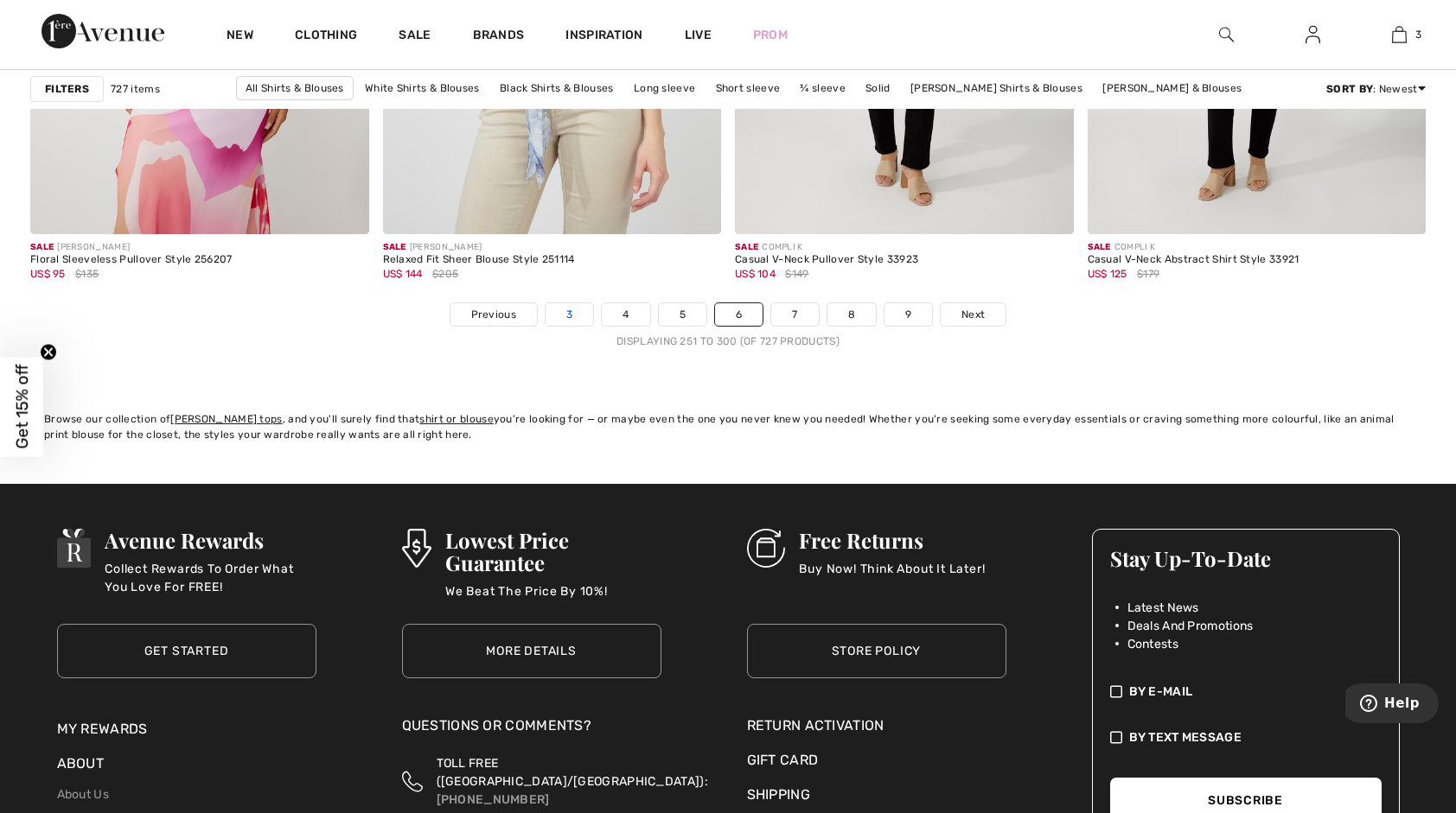
click at [564, 311] on link "3" at bounding box center [569, 314] width 48 height 22
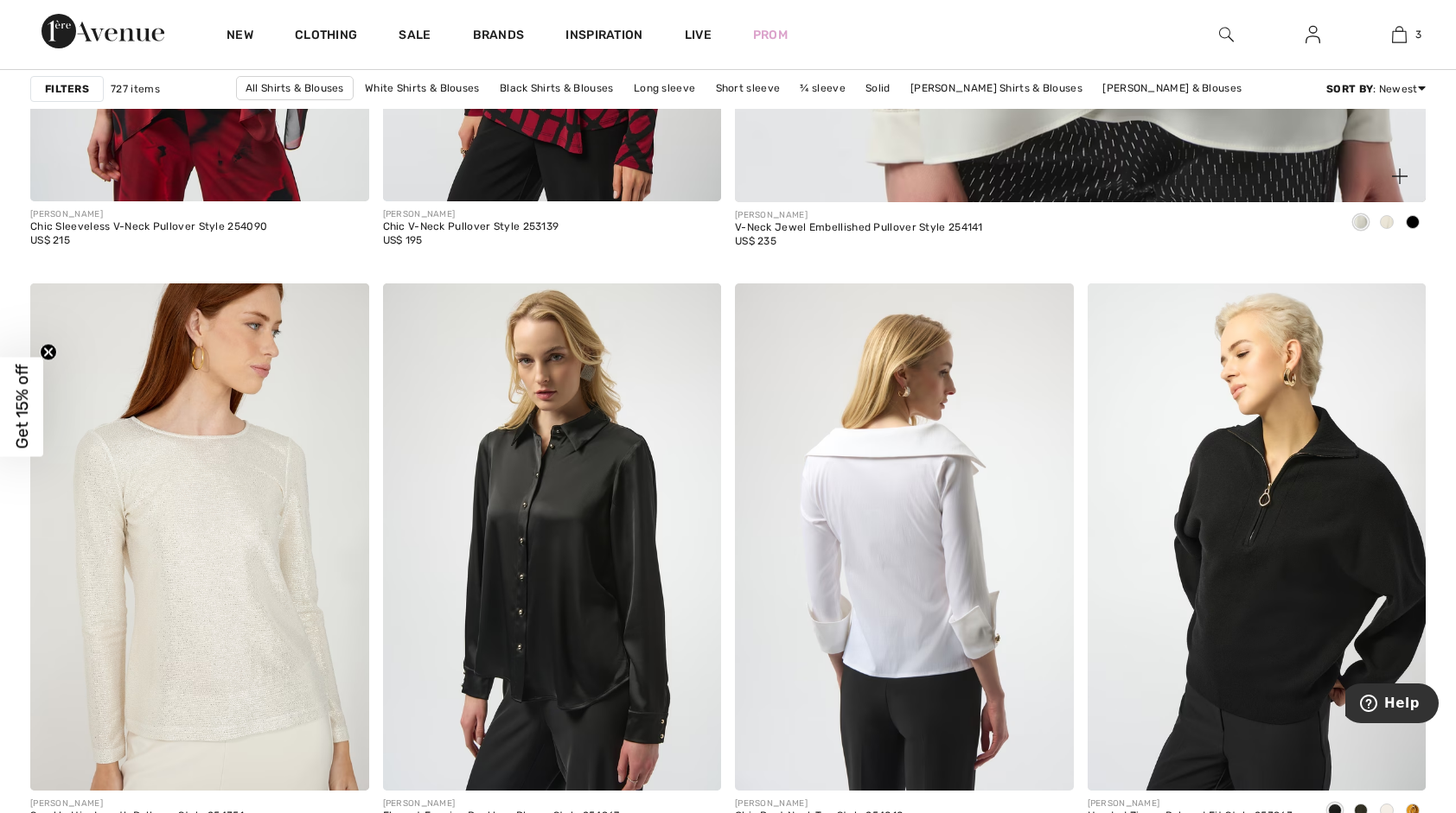
scroll to position [1210, 0]
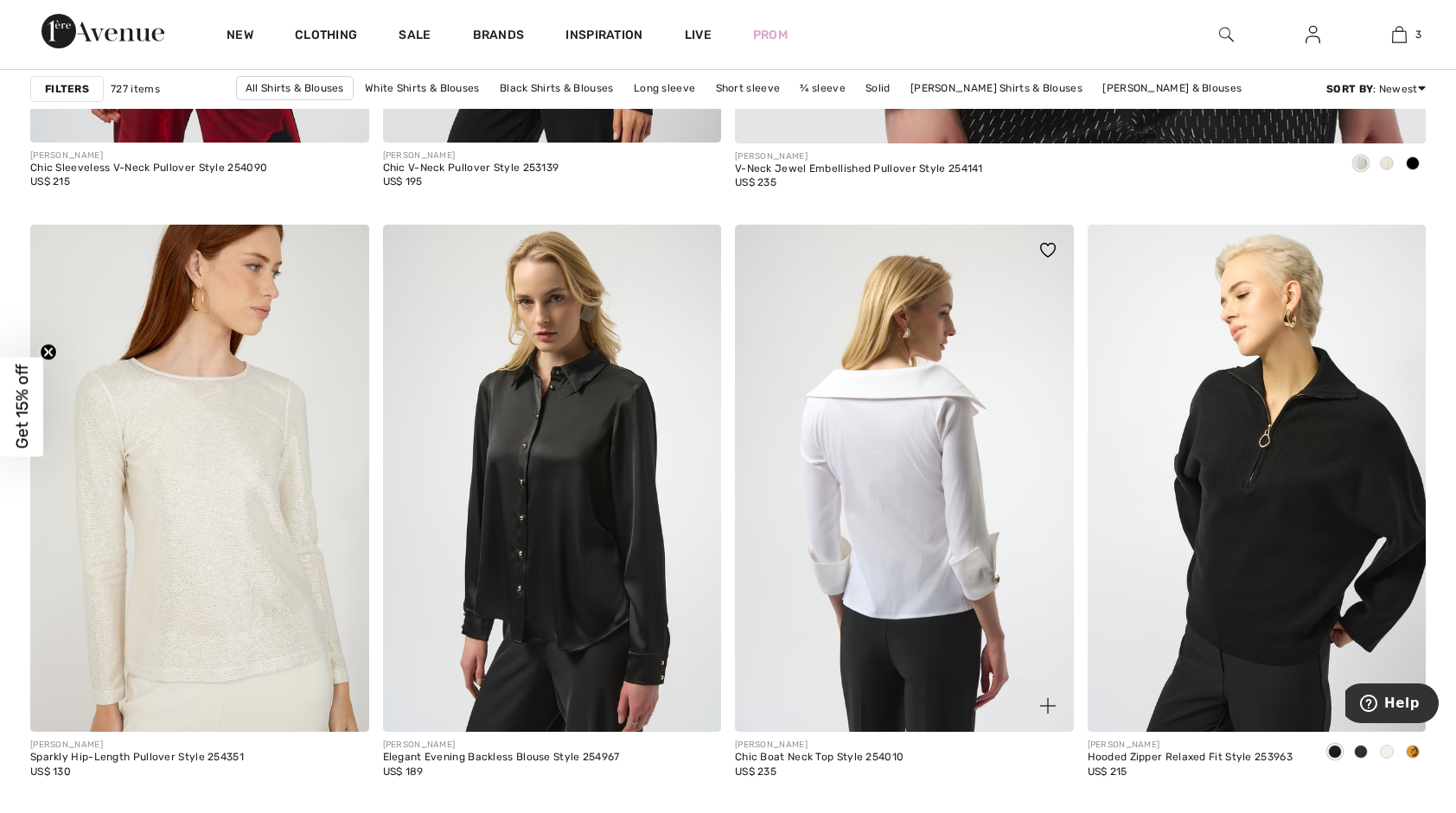
click at [956, 453] on img at bounding box center [904, 478] width 339 height 508
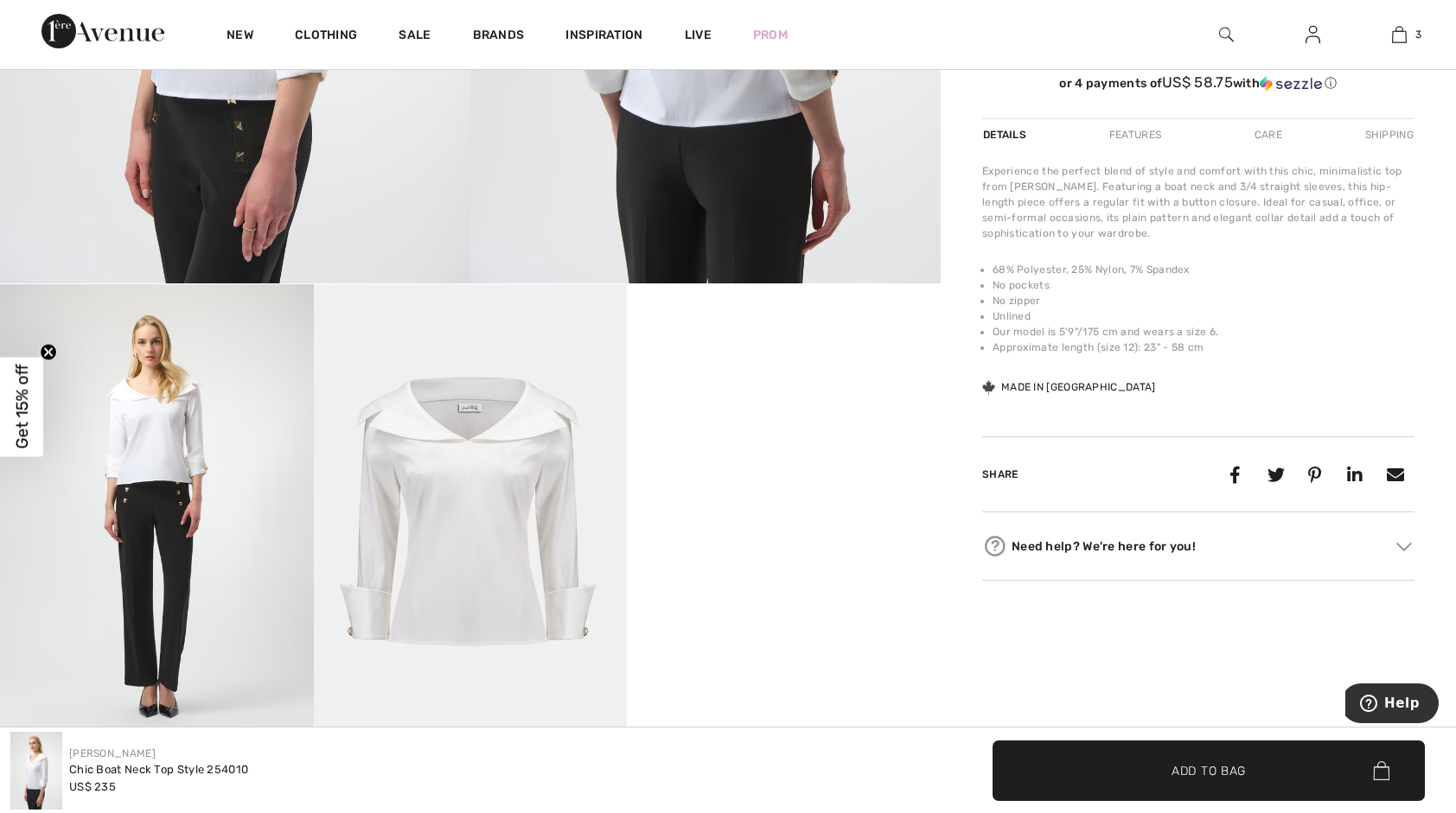
scroll to position [260, 0]
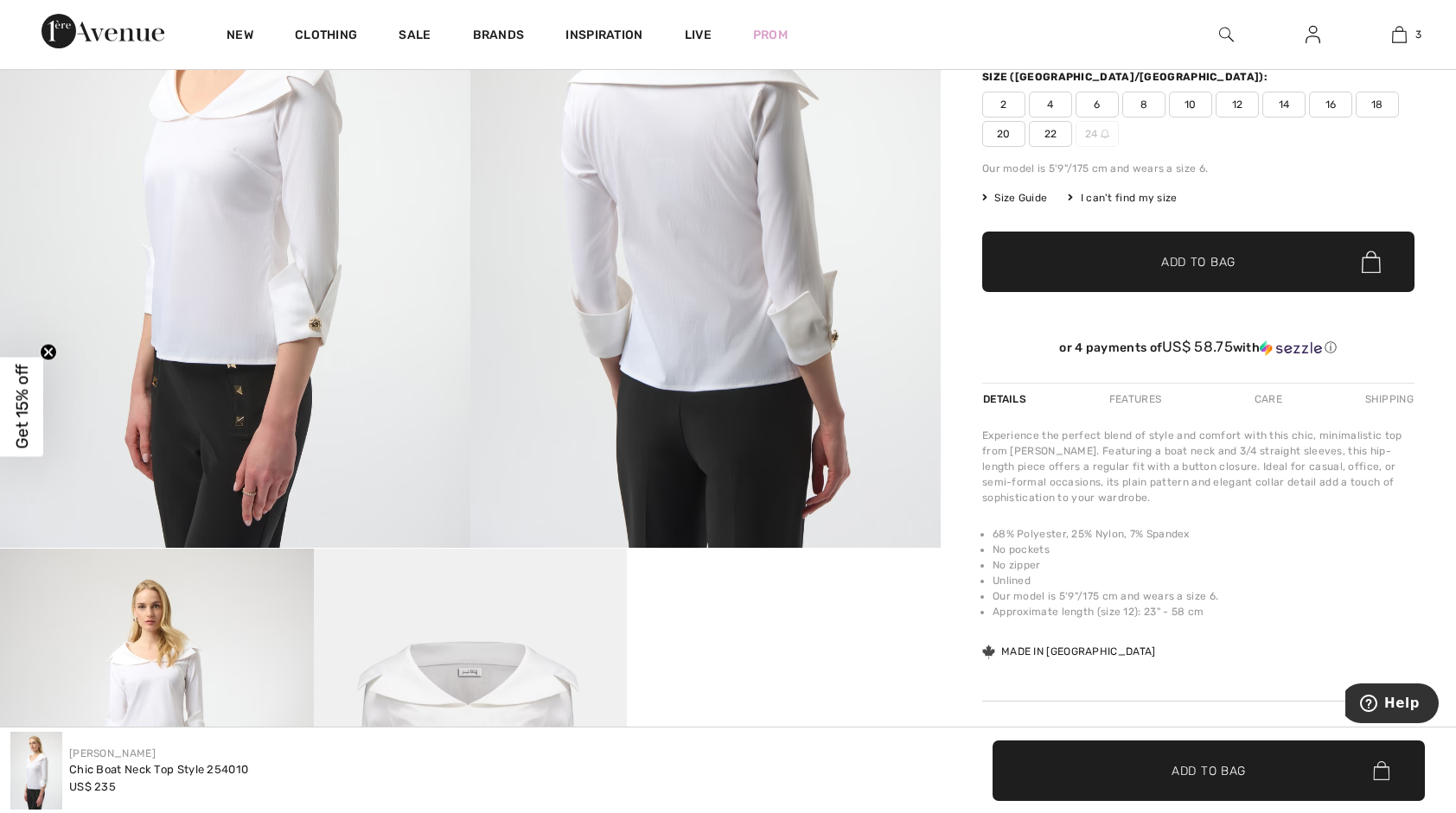
click at [1368, 101] on span "18" at bounding box center [1377, 104] width 43 height 26
click at [1195, 266] on span "Add to Bag" at bounding box center [1198, 262] width 74 height 19
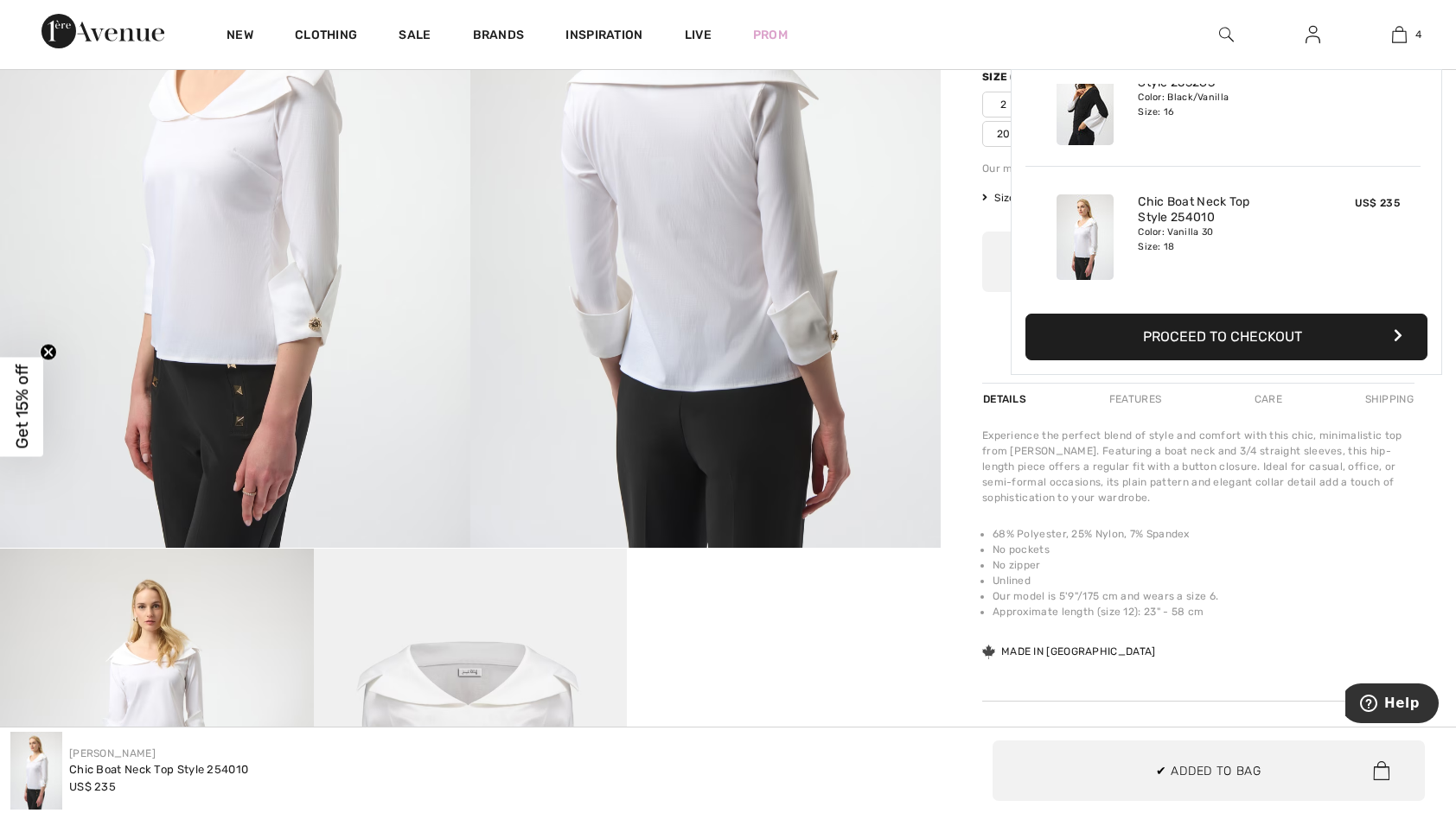
scroll to position [321, 0]
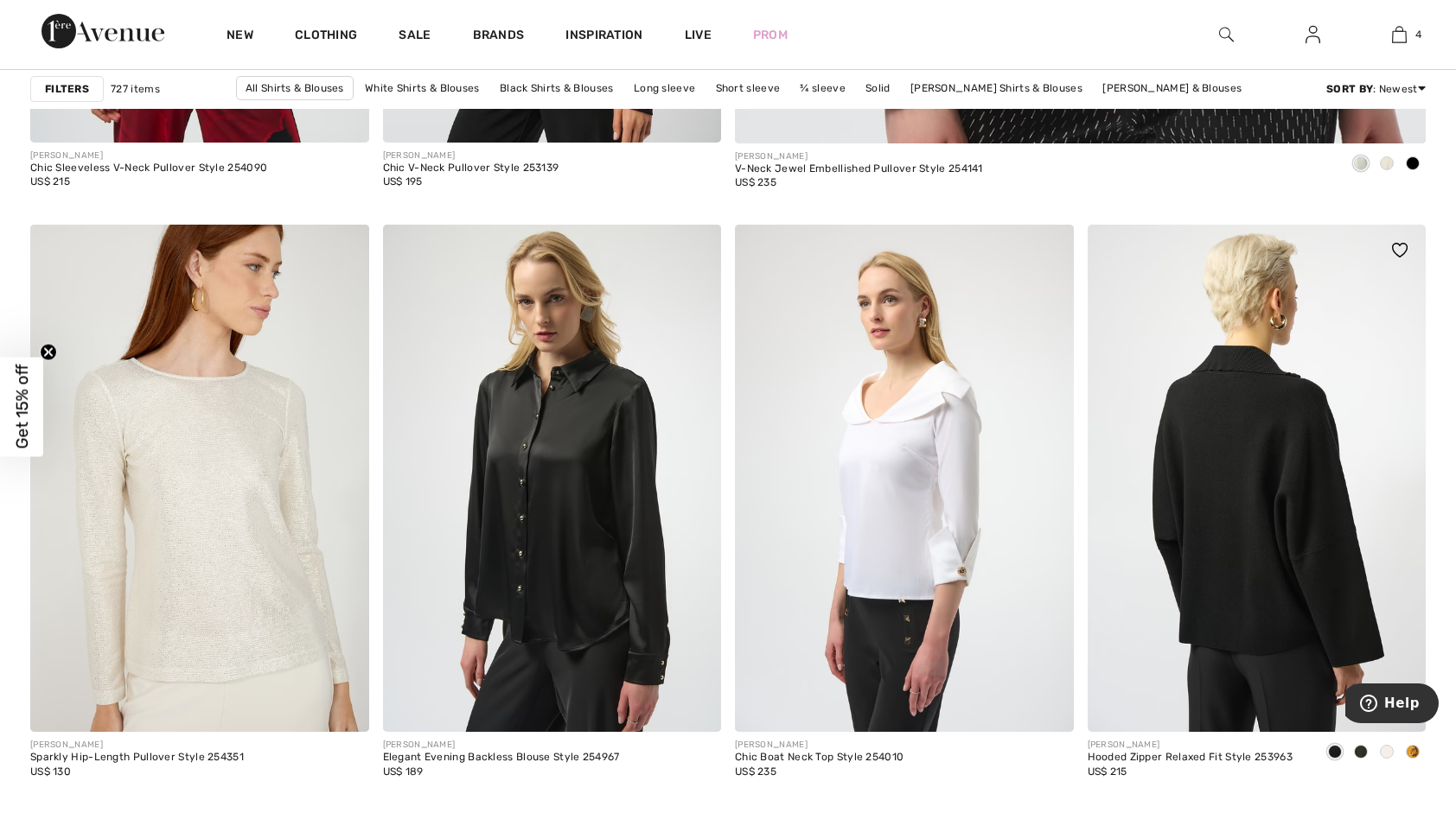
click at [1310, 483] on img at bounding box center [1257, 478] width 339 height 508
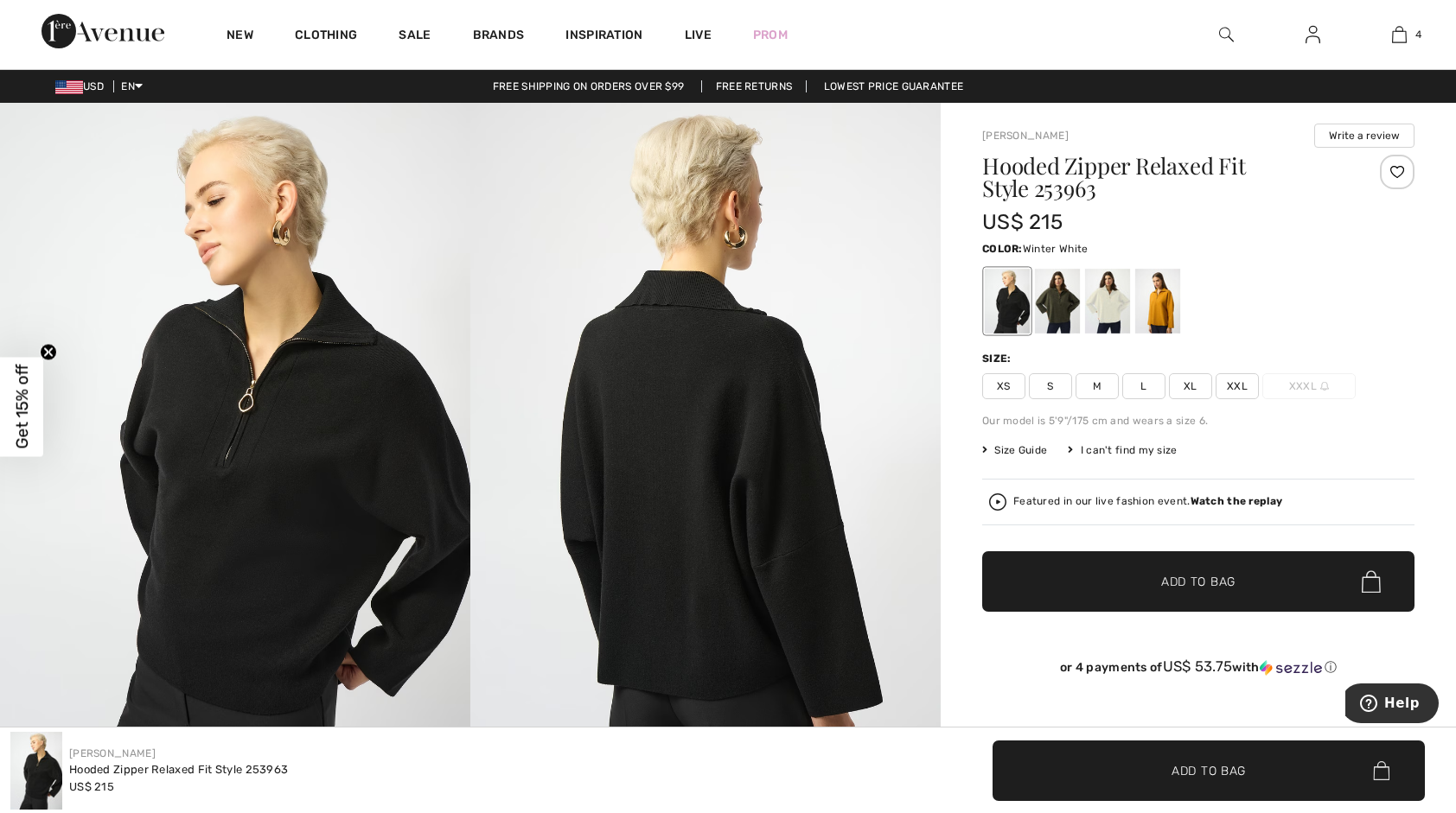
click at [1102, 293] on div at bounding box center [1107, 301] width 45 height 64
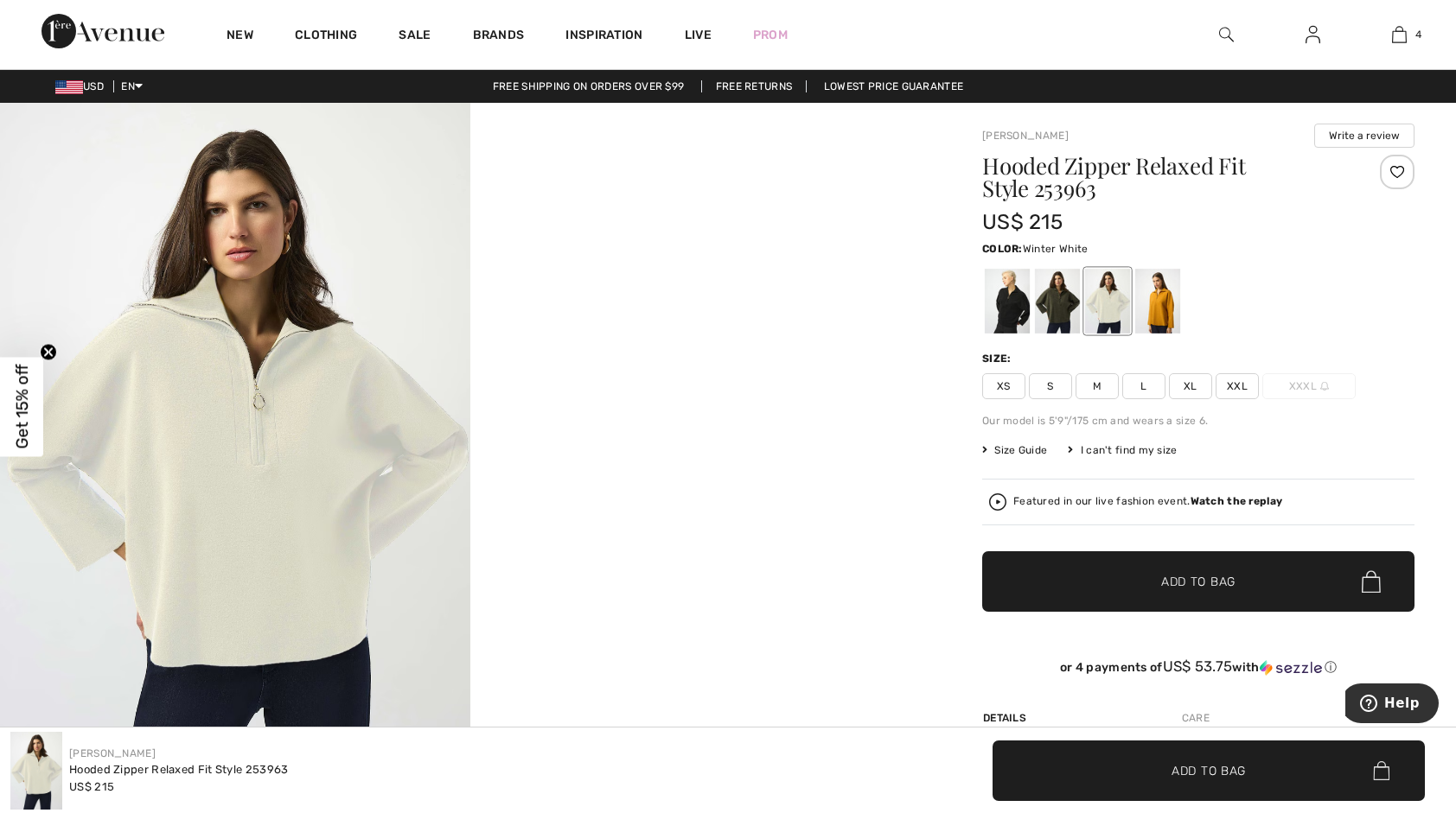
click at [1192, 385] on span "XL" at bounding box center [1190, 386] width 43 height 26
click at [1172, 574] on span "Add to Bag" at bounding box center [1198, 582] width 74 height 19
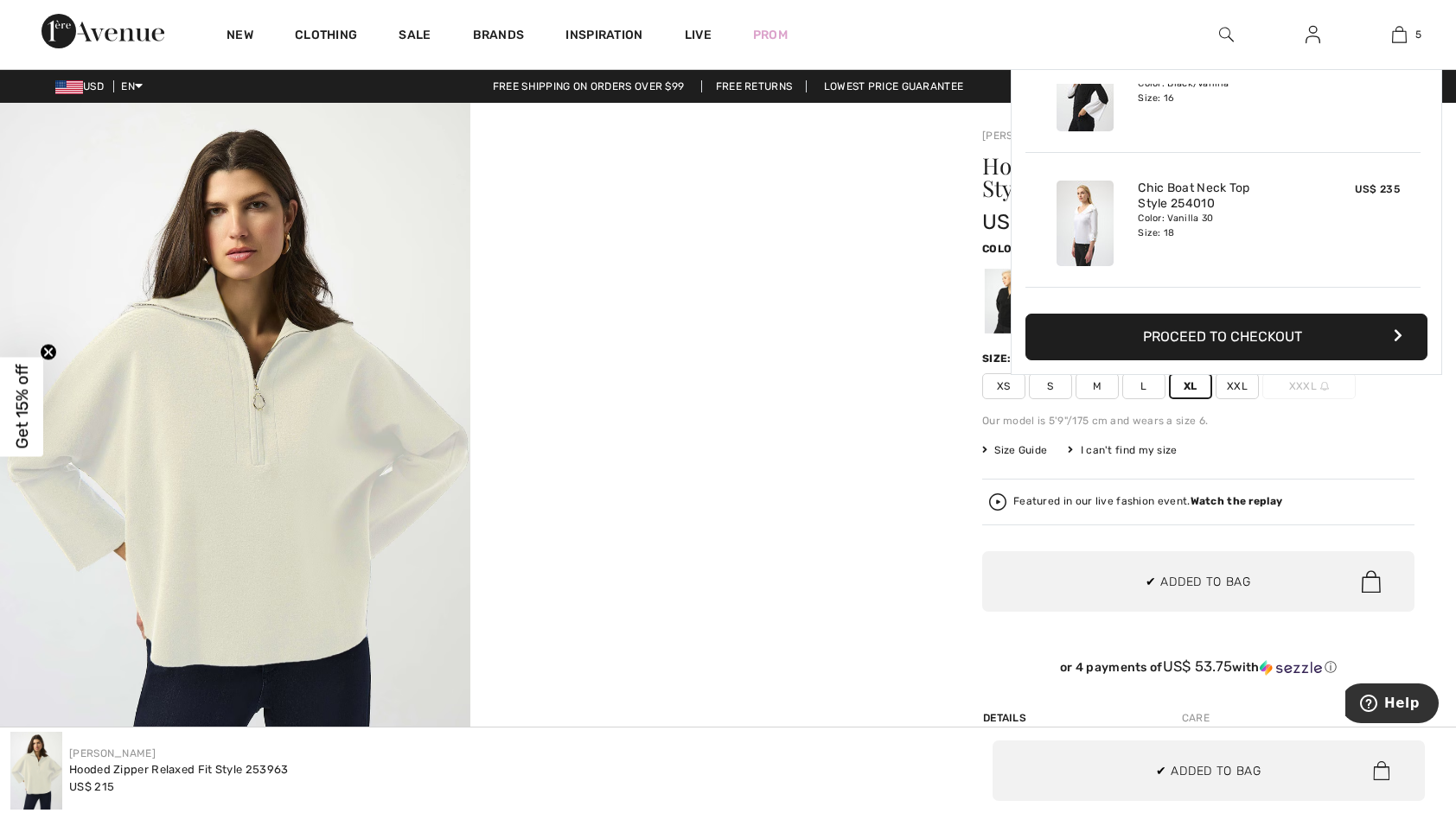
scroll to position [457, 0]
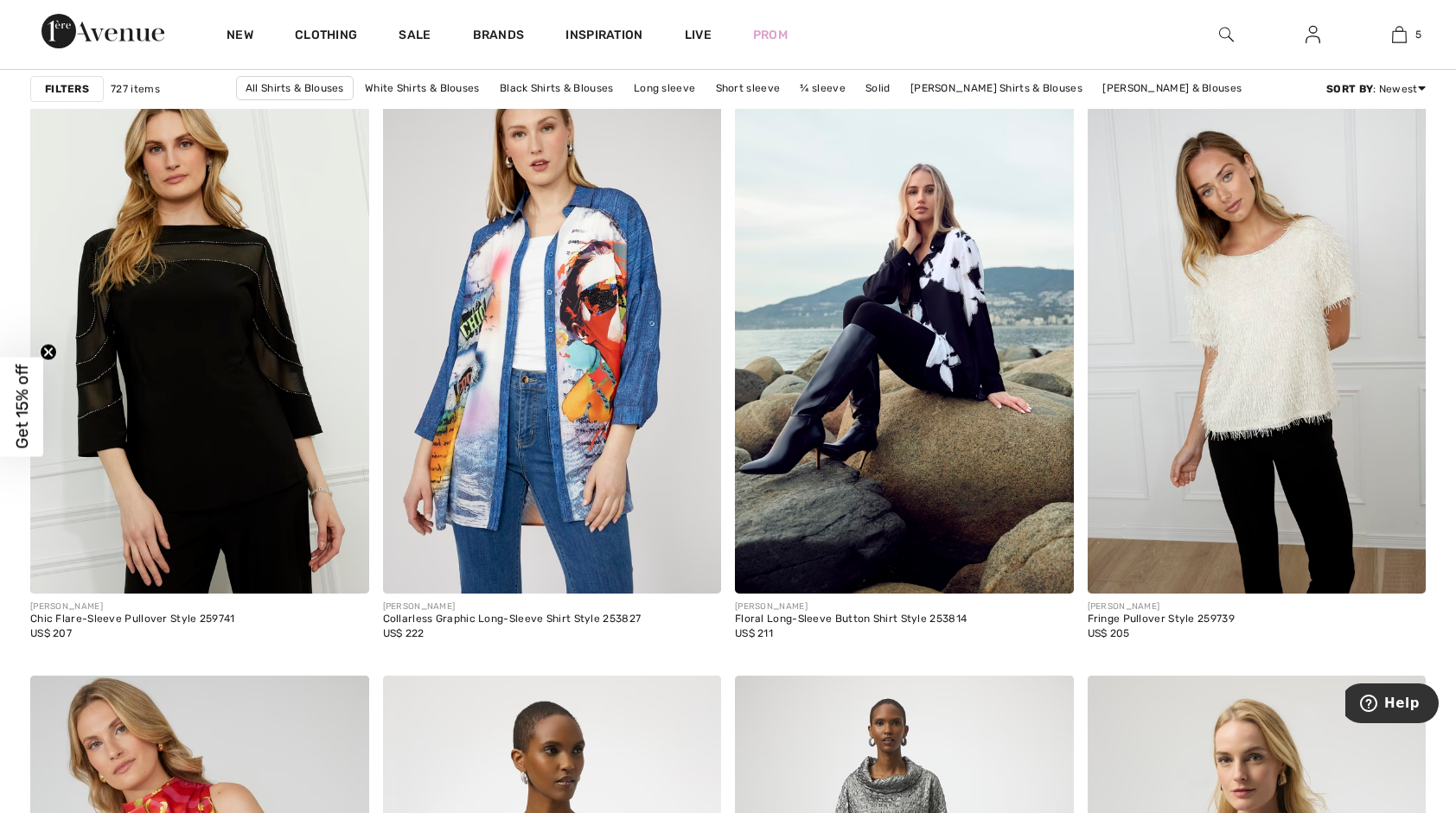
scroll to position [3457, 0]
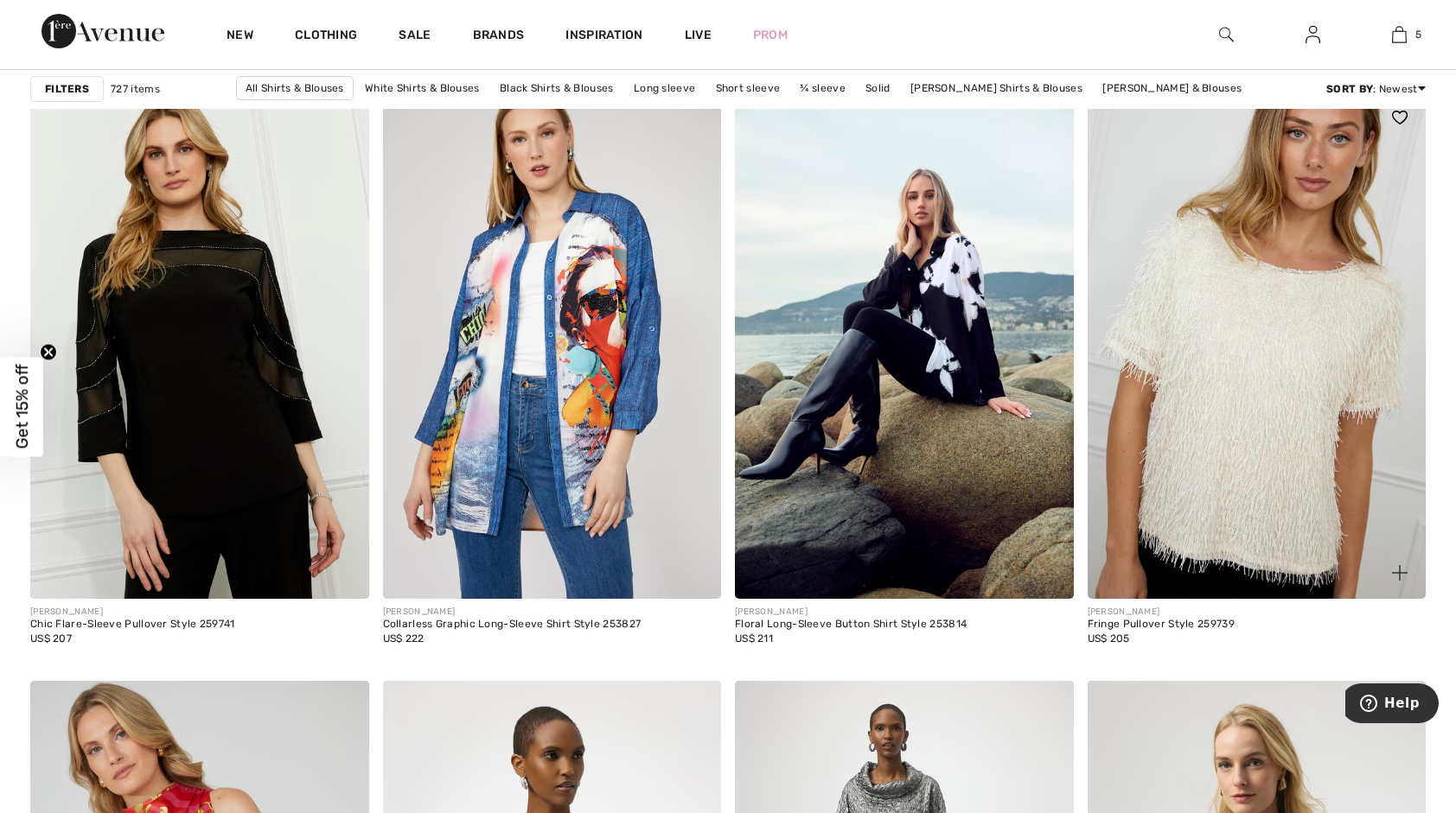
click at [1253, 274] on img at bounding box center [1257, 346] width 339 height 508
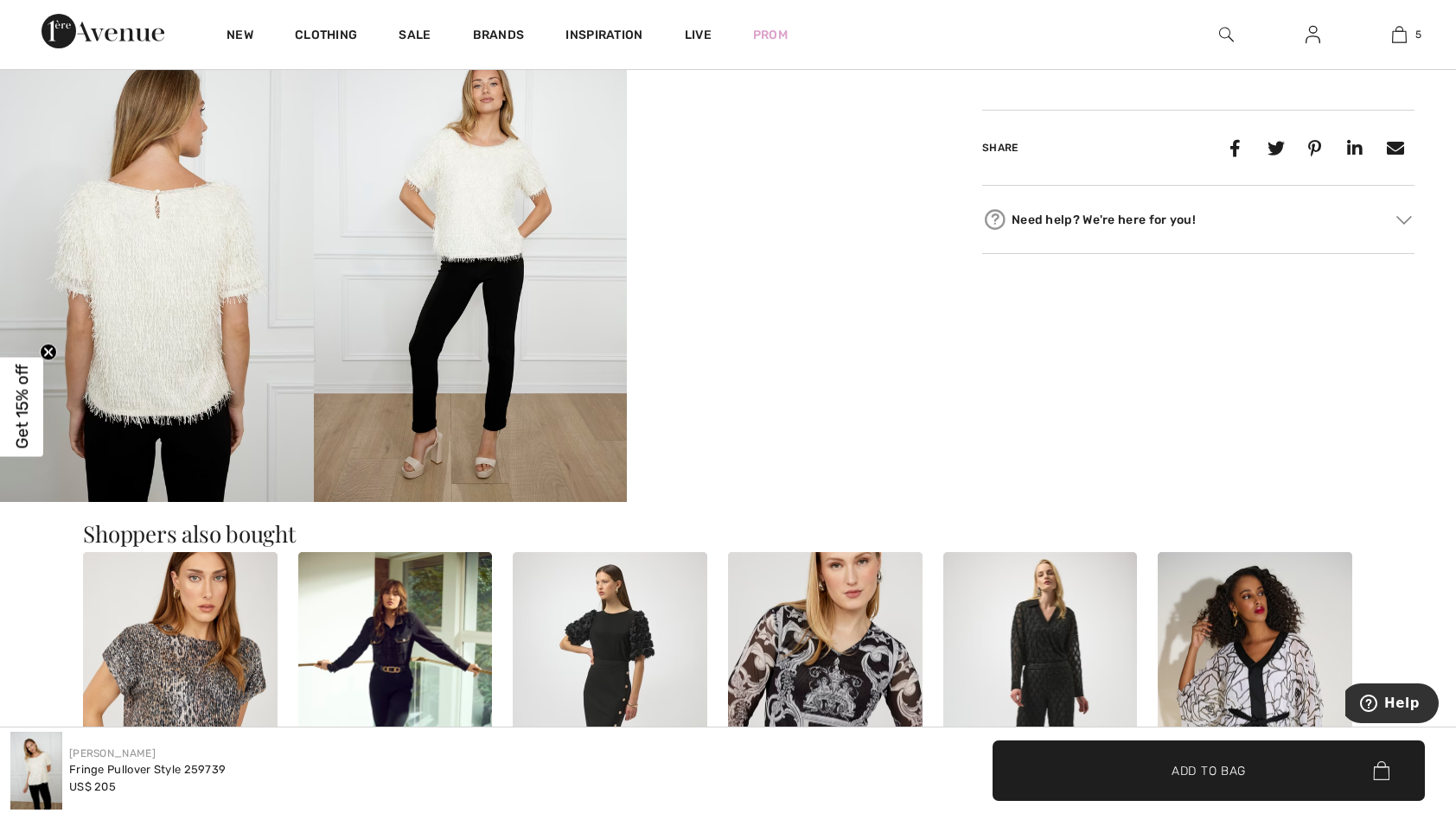
scroll to position [778, 0]
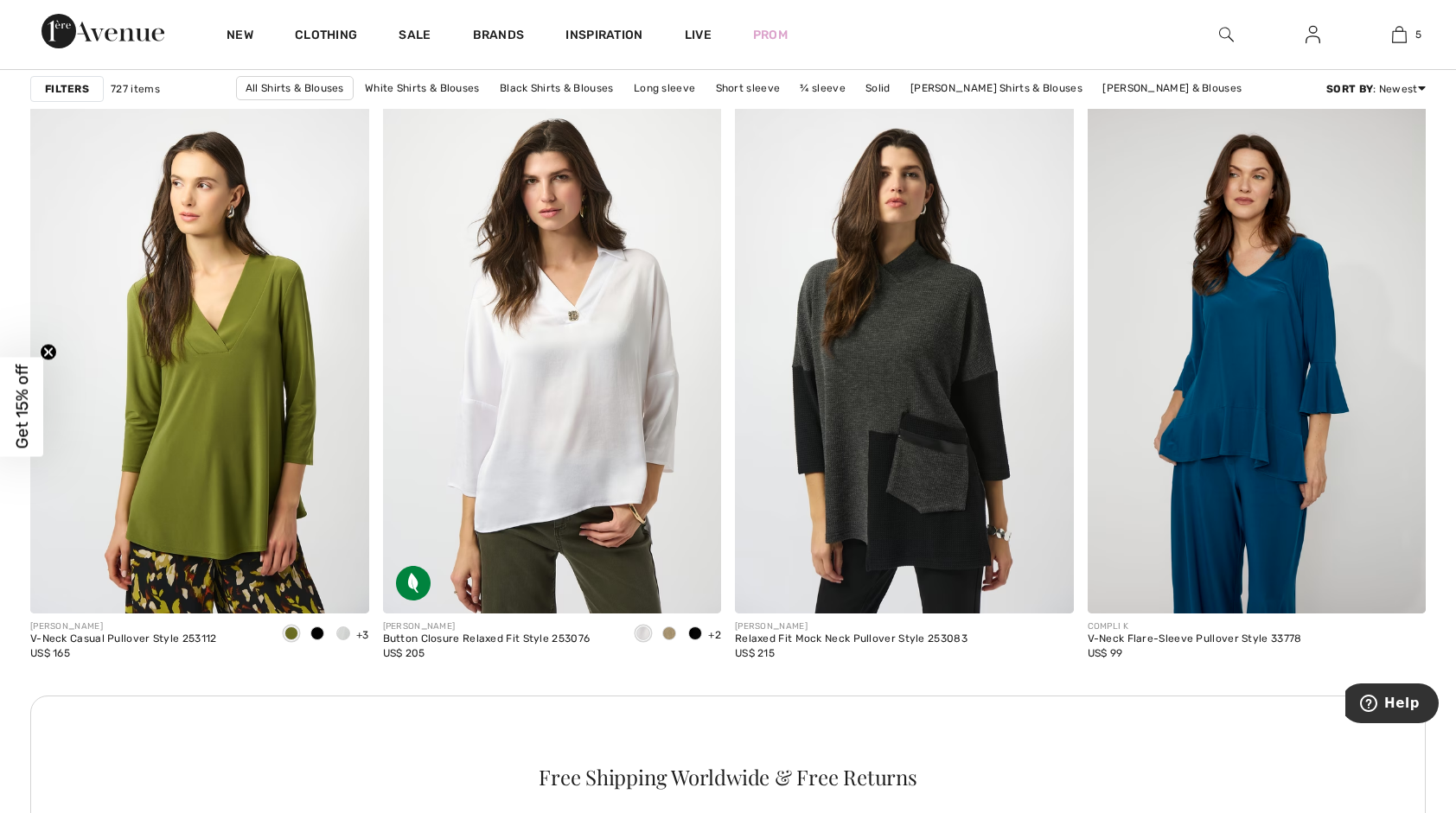
scroll to position [6654, 0]
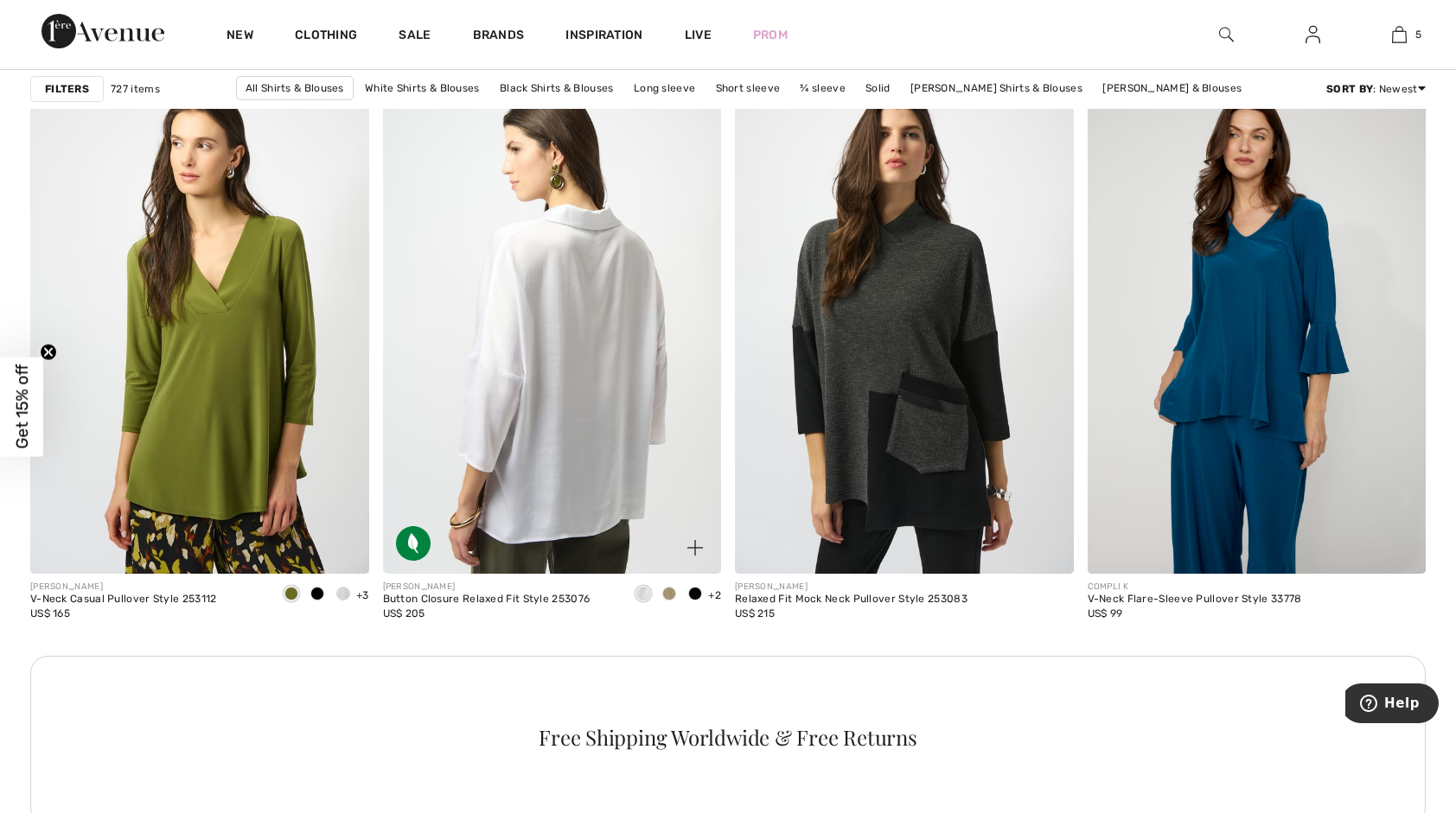
click at [544, 329] on img at bounding box center [552, 320] width 339 height 508
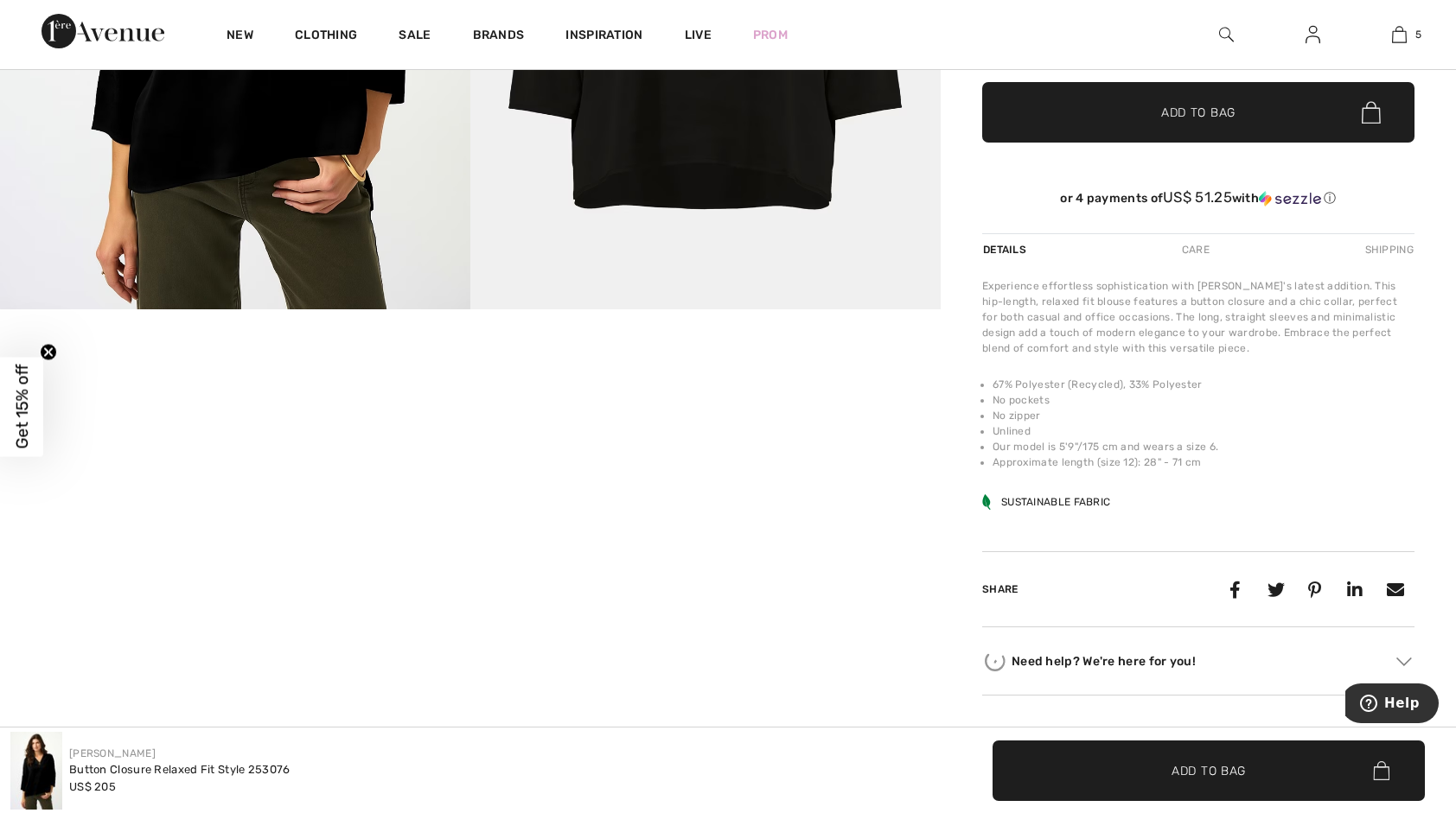
scroll to position [605, 0]
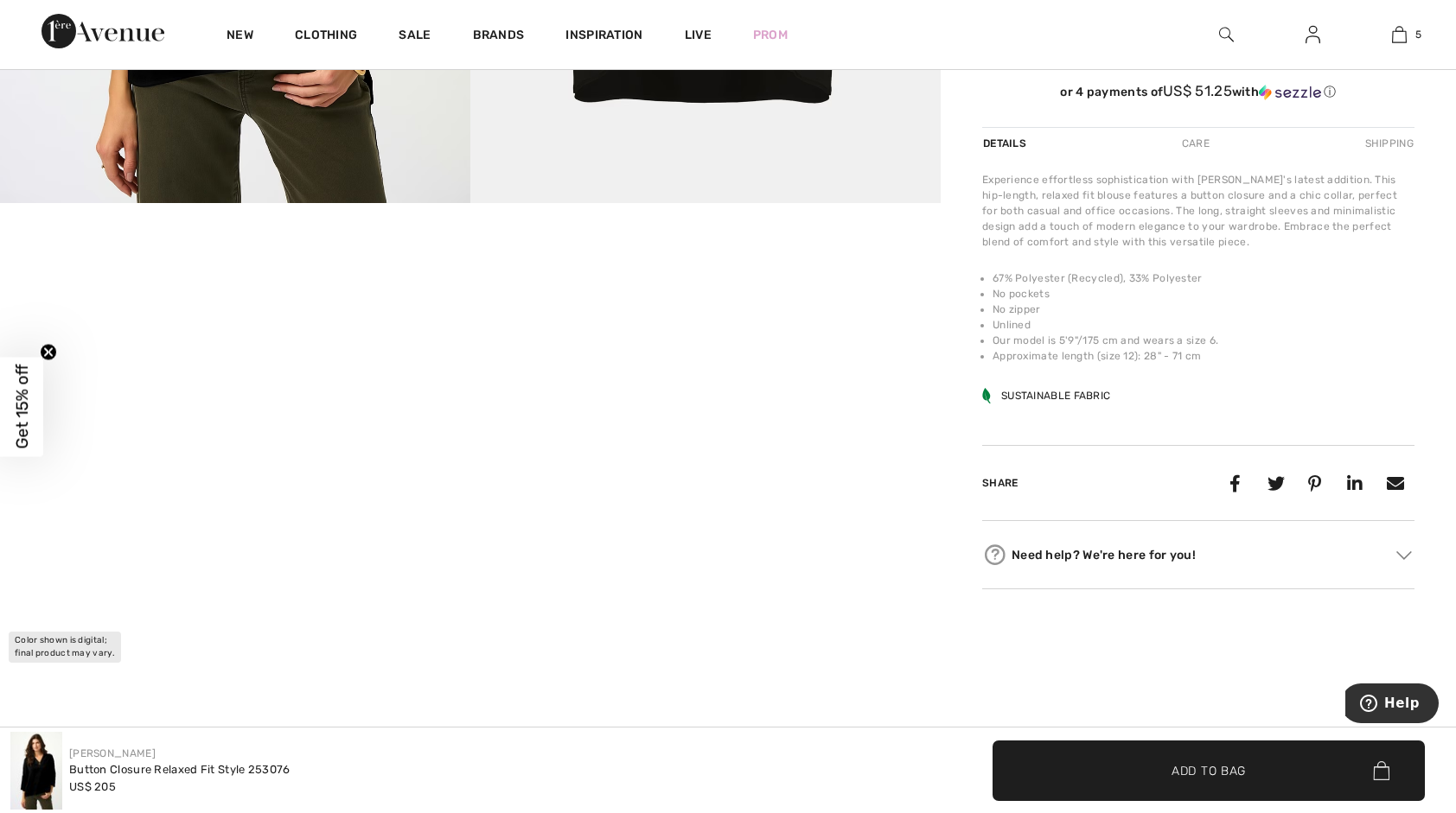
click at [106, 359] on video "Your browser does not support the video tag." at bounding box center [156, 281] width 313 height 156
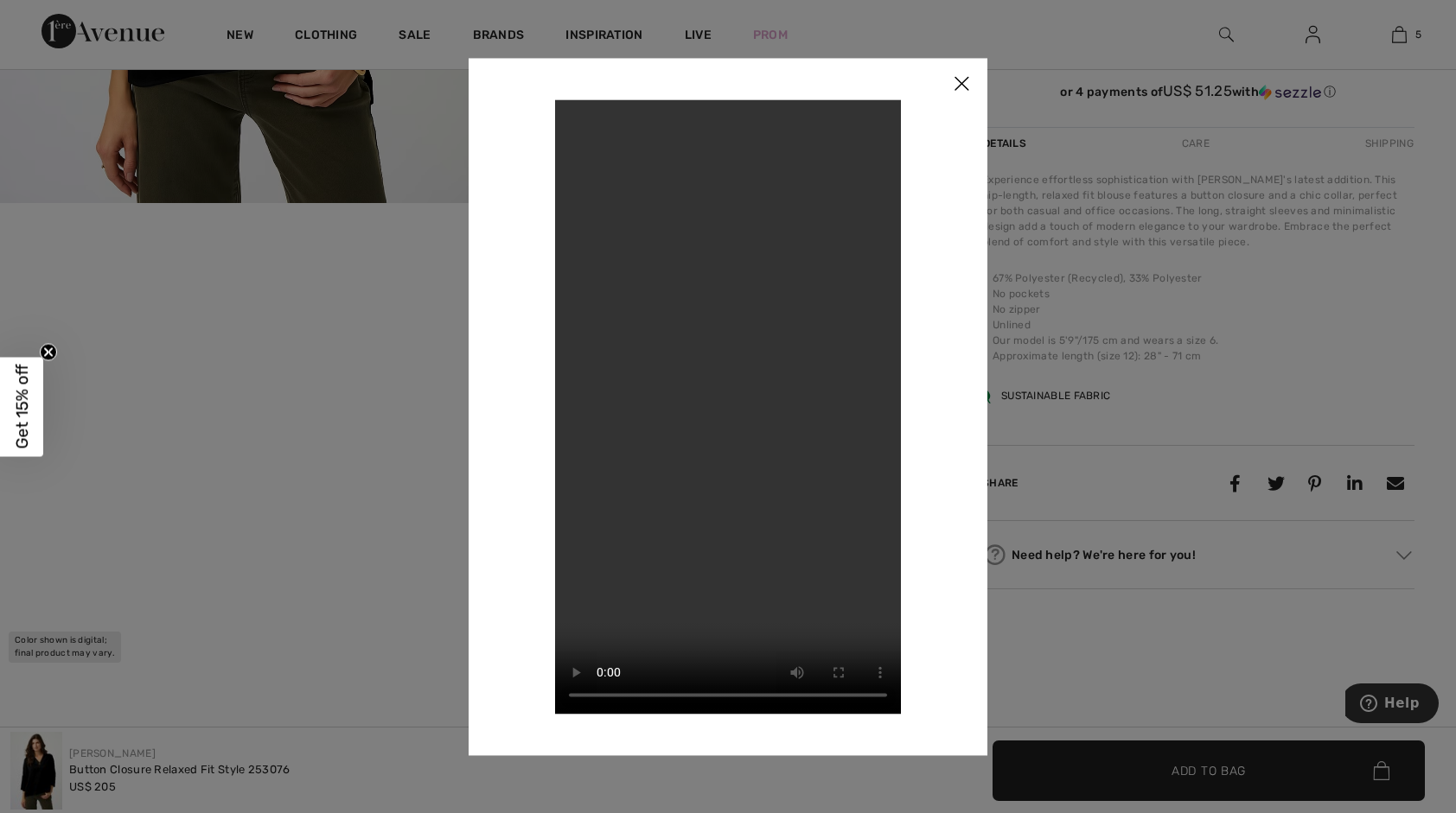
click at [958, 79] on img at bounding box center [961, 84] width 52 height 54
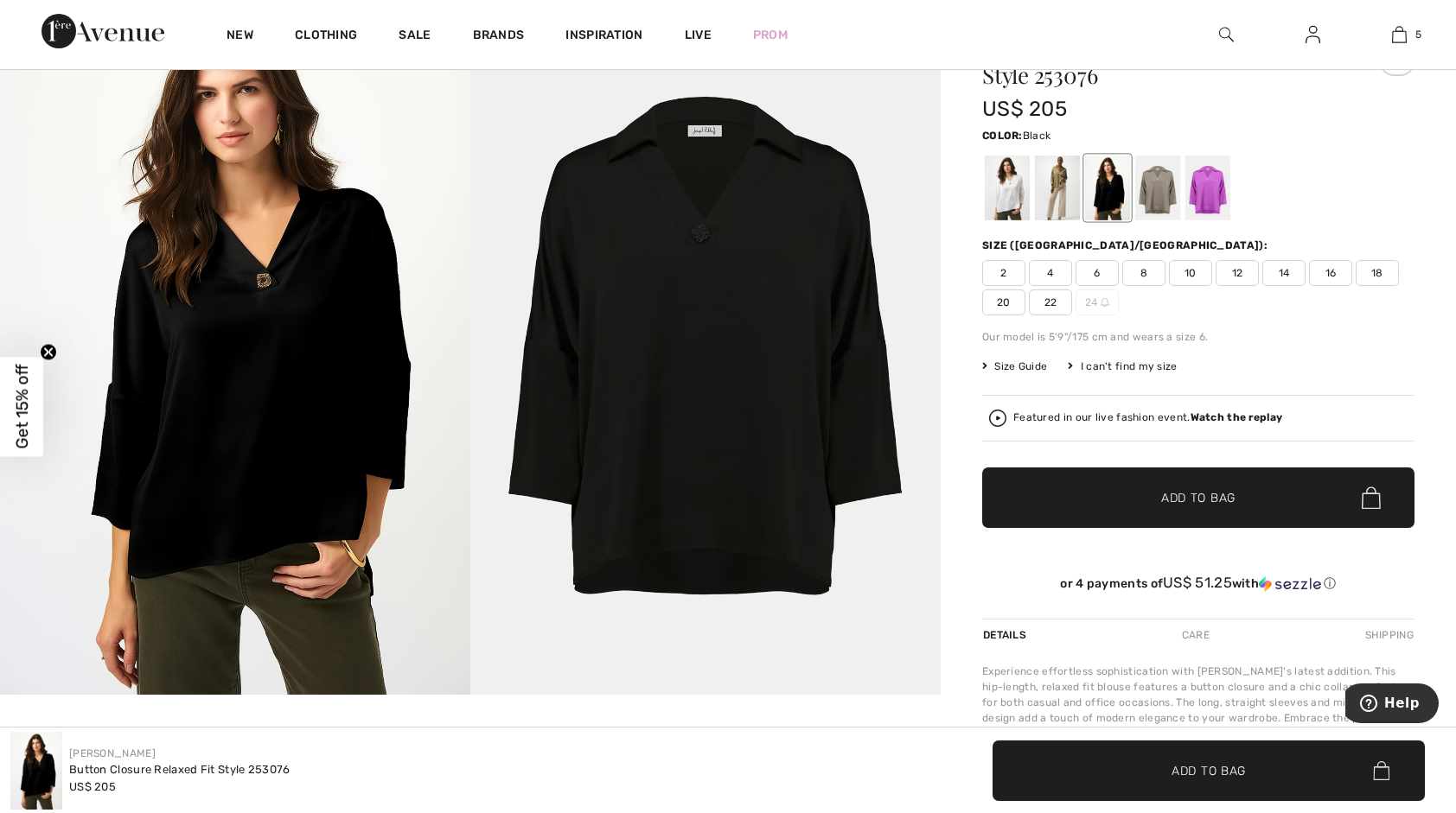
scroll to position [87, 0]
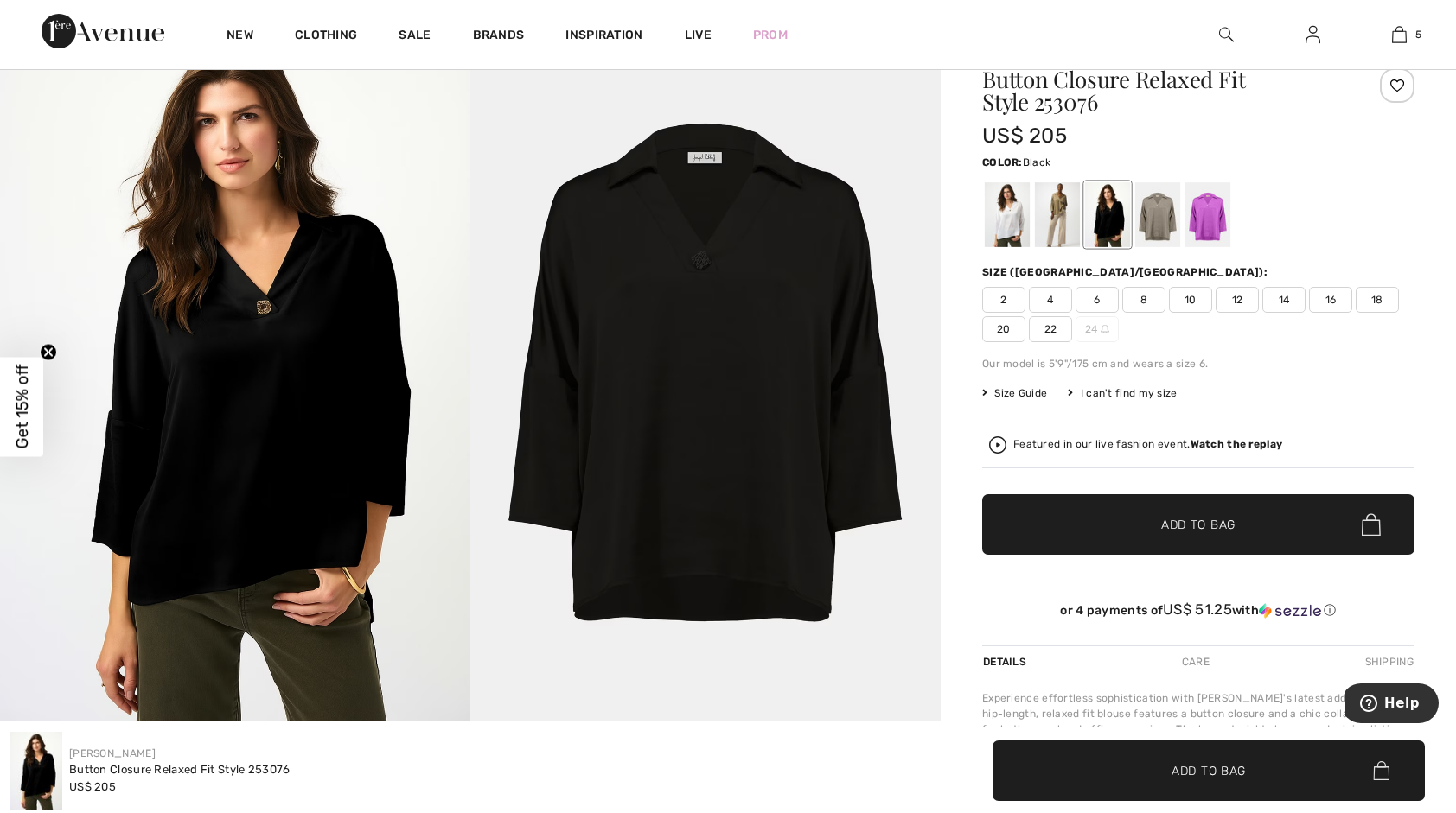
click at [1102, 208] on div at bounding box center [1107, 215] width 45 height 64
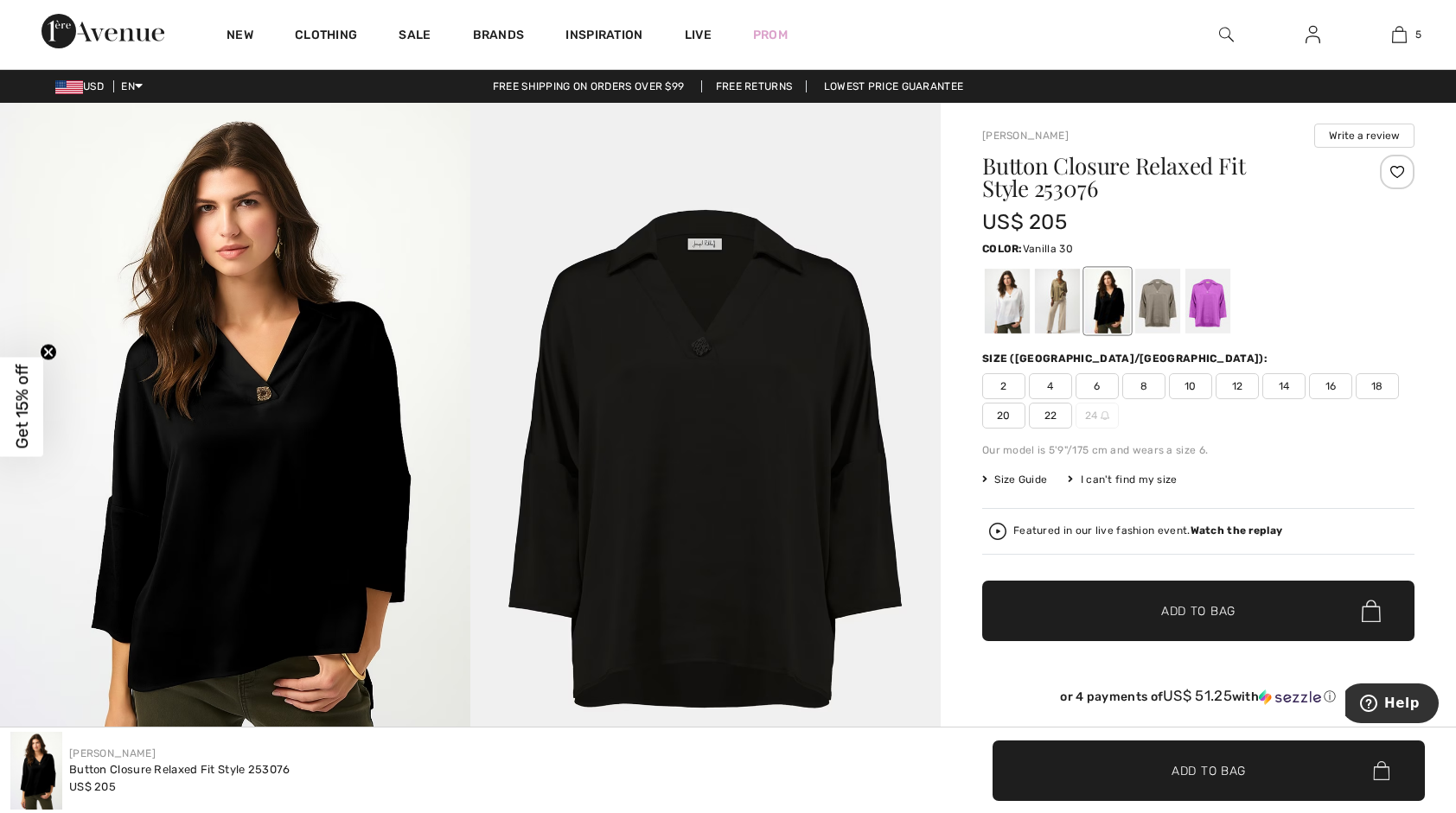
click at [996, 301] on div at bounding box center [1008, 301] width 45 height 64
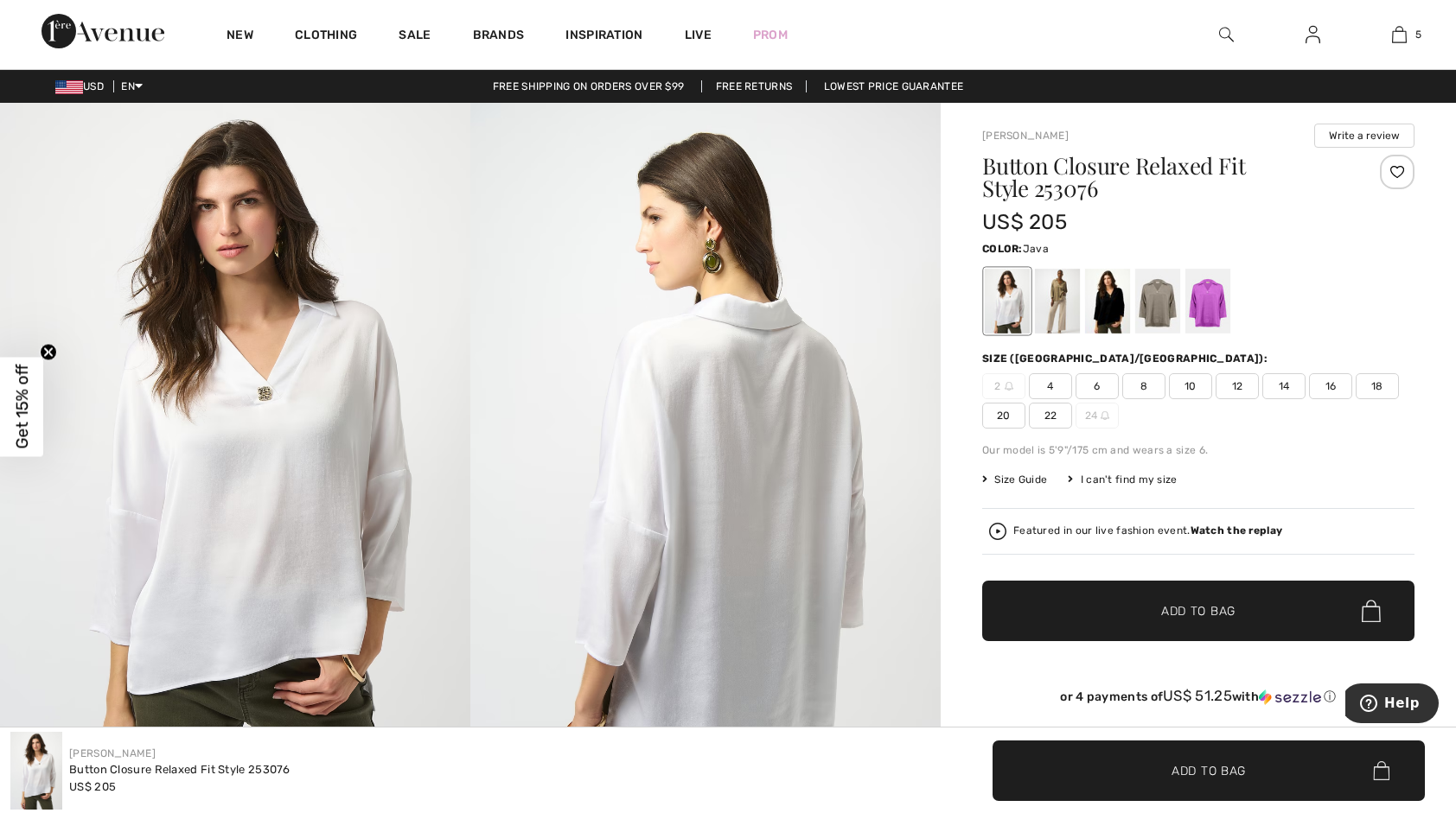
click at [1056, 303] on div at bounding box center [1058, 301] width 45 height 64
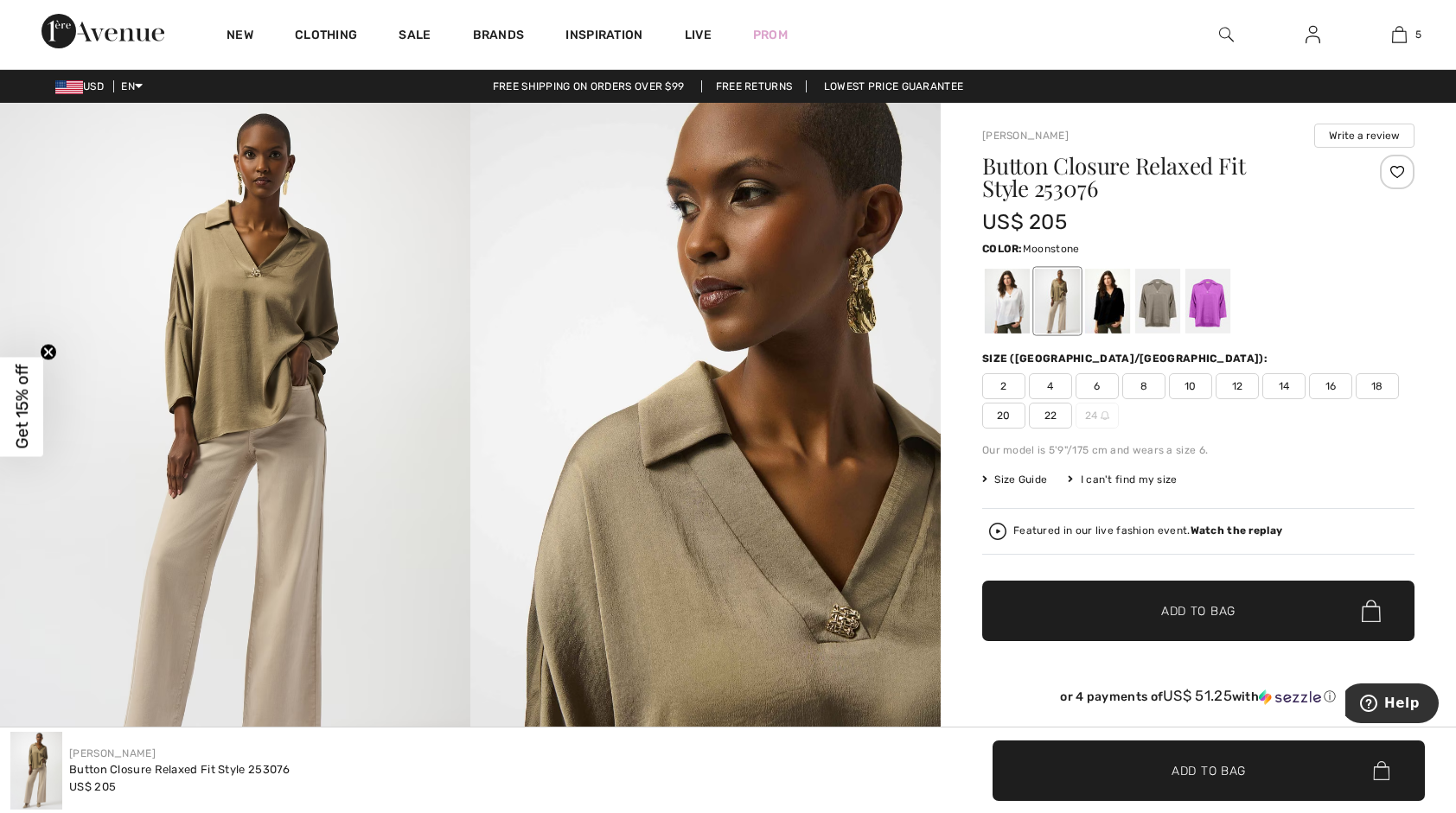
click at [1151, 298] on div at bounding box center [1158, 301] width 45 height 64
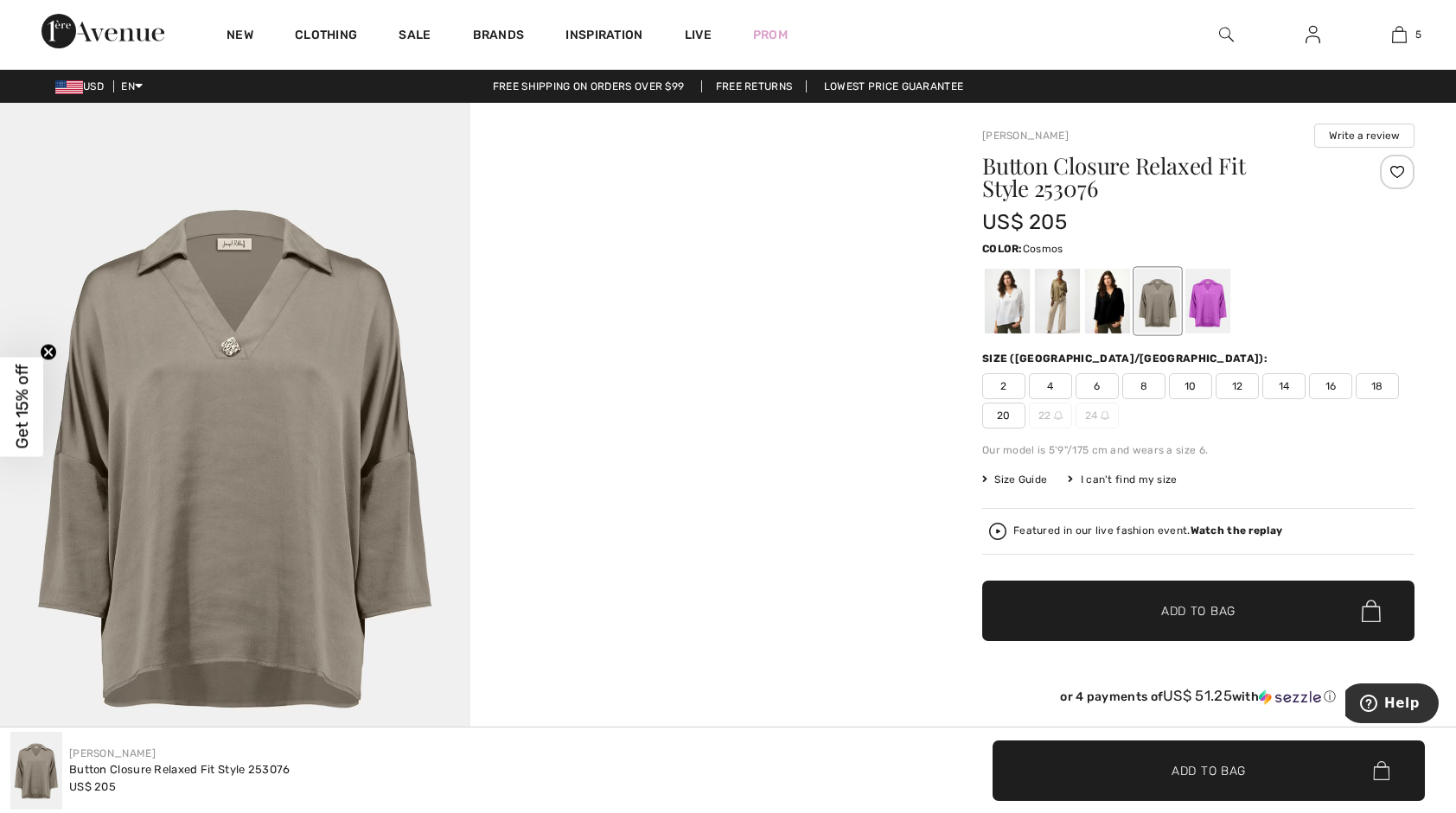
click at [1204, 297] on div at bounding box center [1208, 301] width 45 height 64
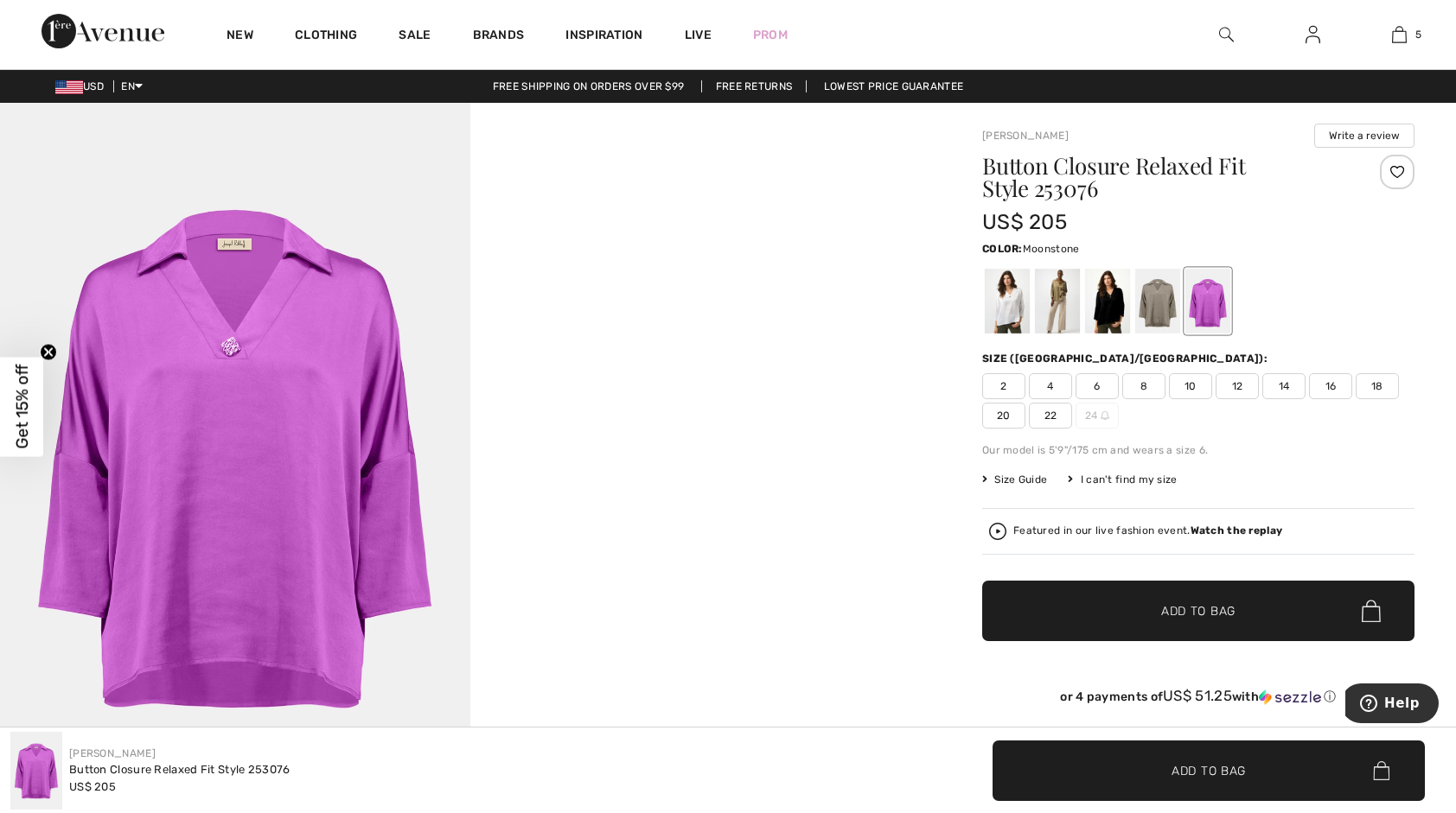
click at [1146, 307] on div at bounding box center [1158, 301] width 45 height 64
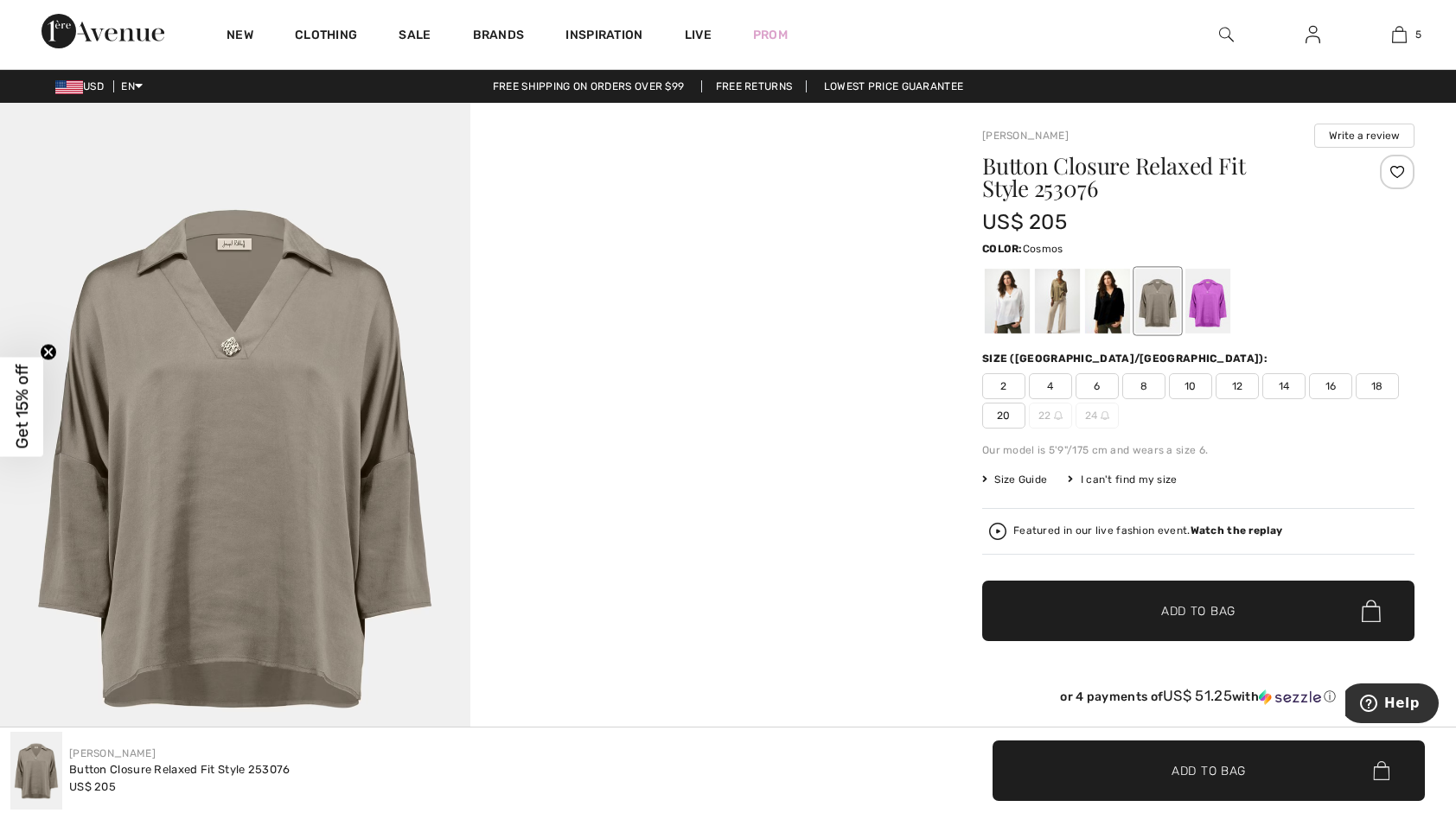
click at [1205, 307] on div at bounding box center [1208, 301] width 45 height 64
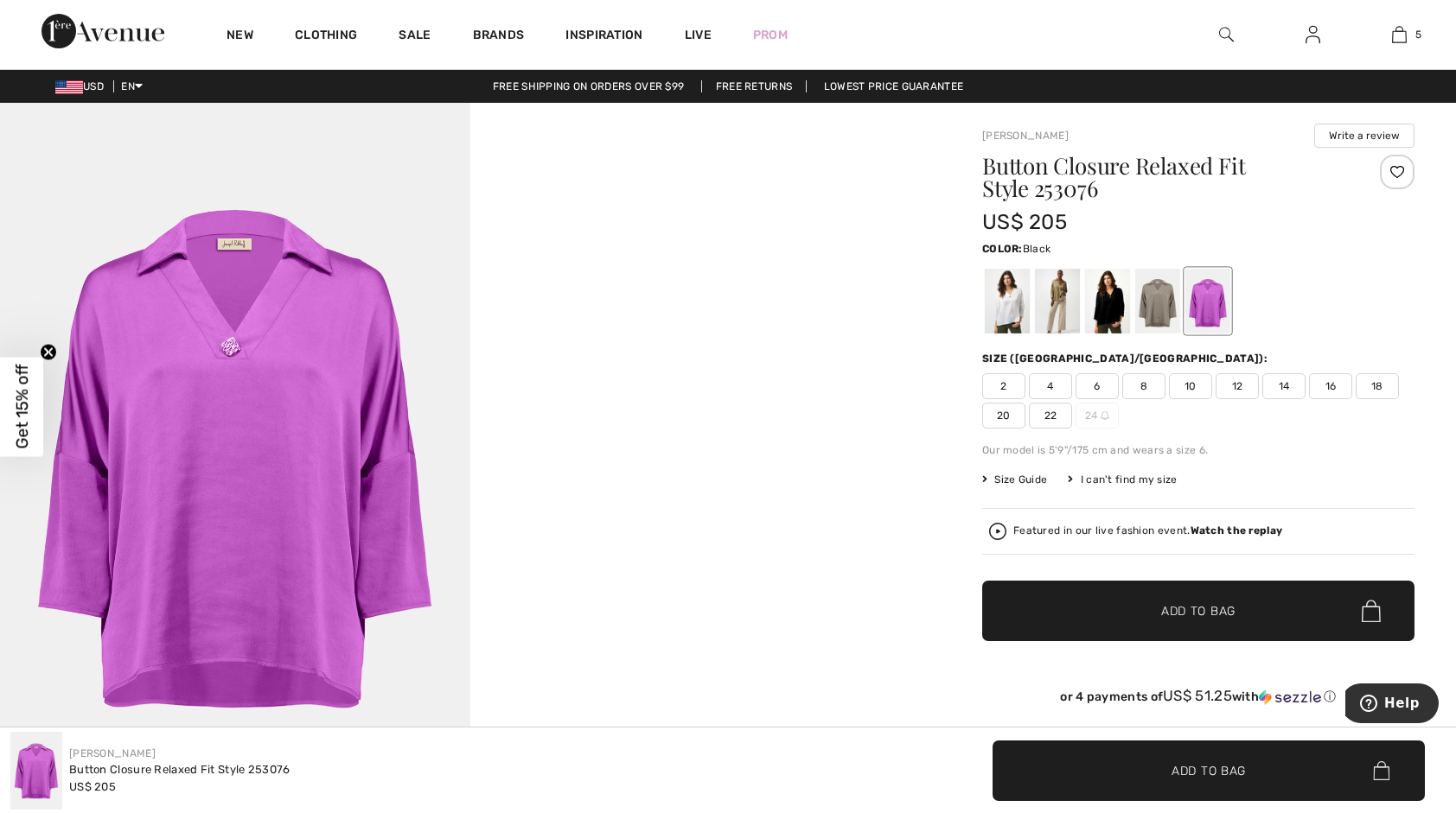
click at [1106, 305] on div at bounding box center [1107, 301] width 45 height 64
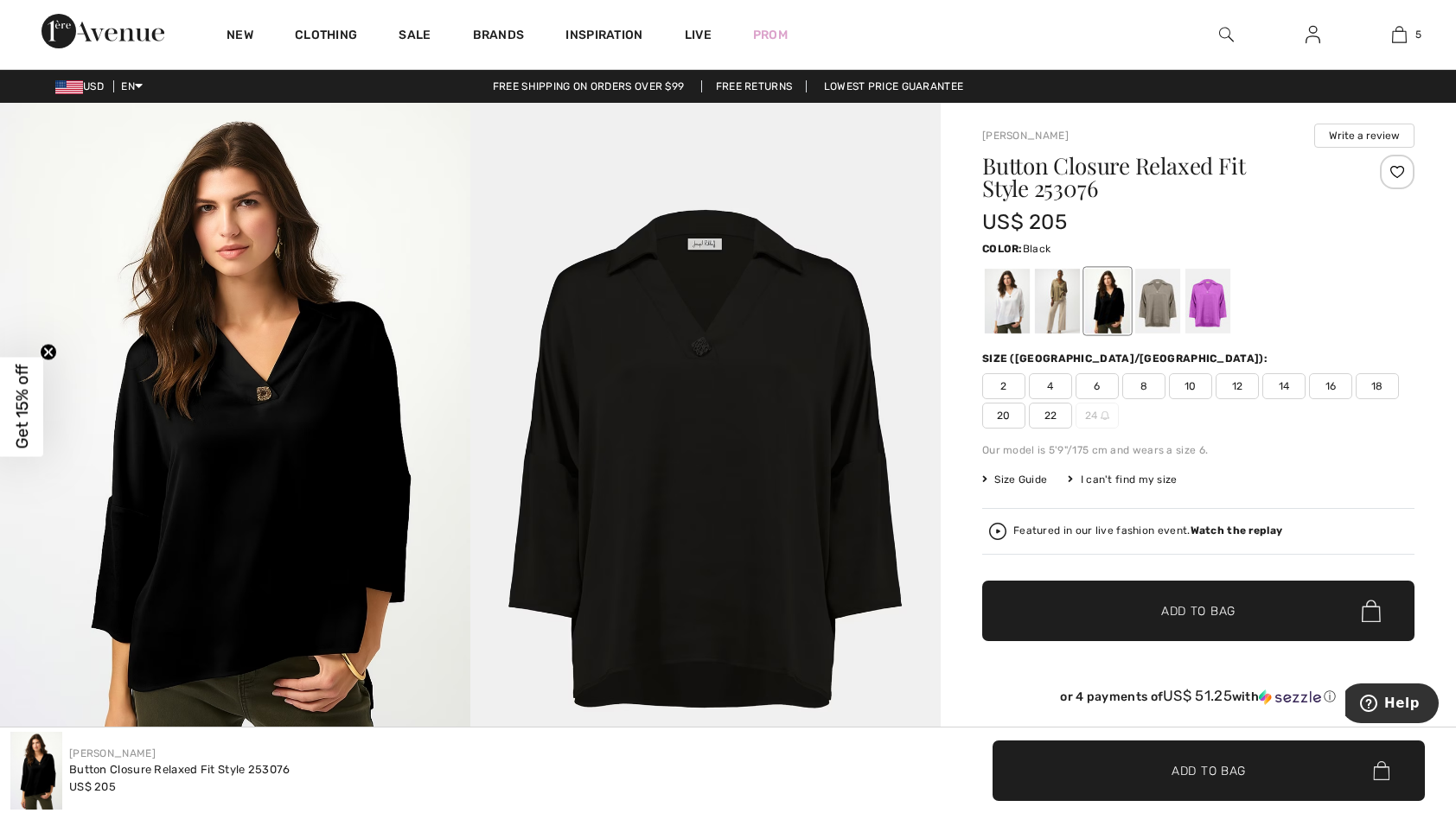
click at [1319, 384] on span "16" at bounding box center [1331, 386] width 43 height 26
click at [1182, 605] on span "Add to Bag" at bounding box center [1198, 611] width 74 height 19
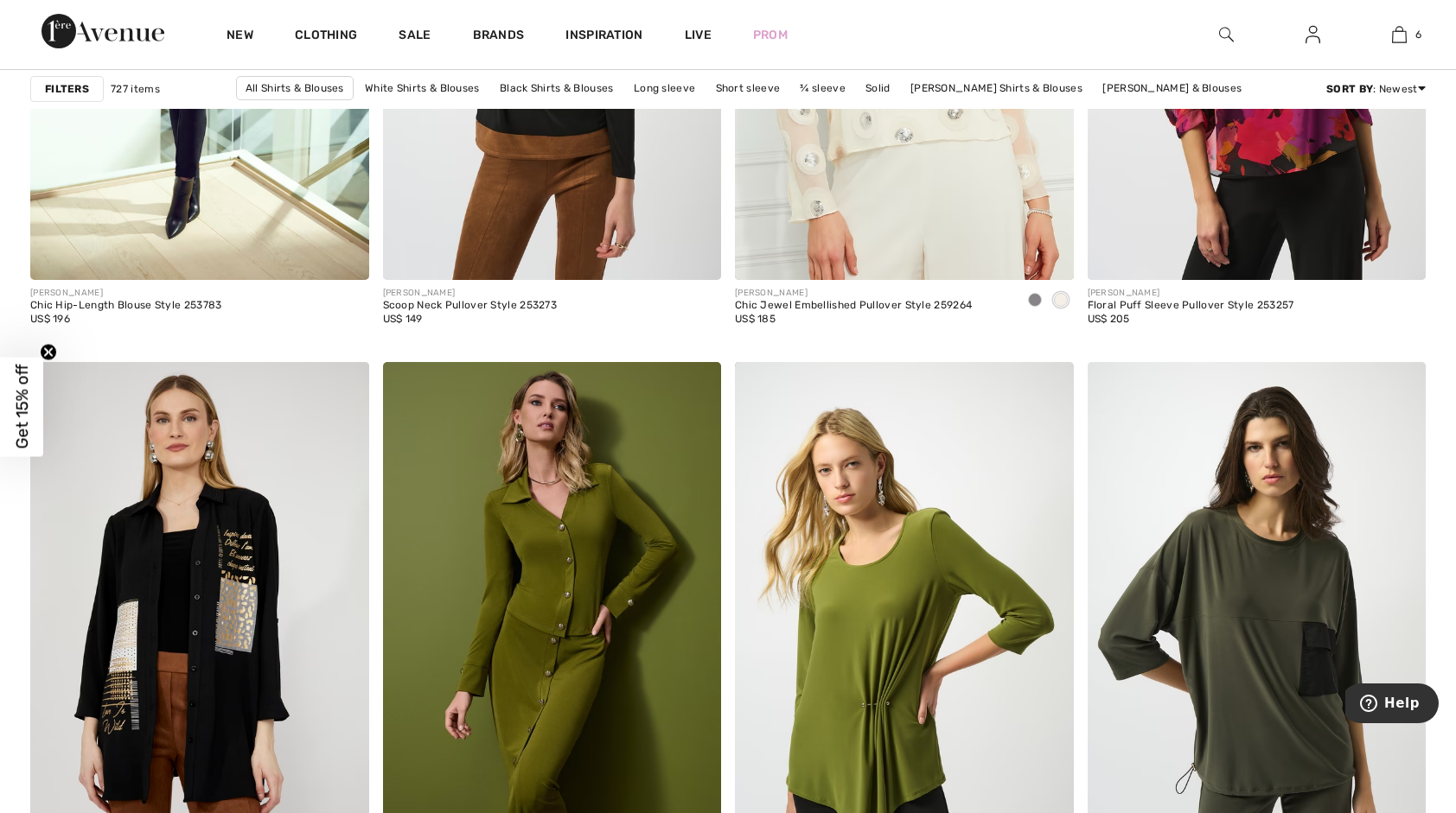
scroll to position [8556, 0]
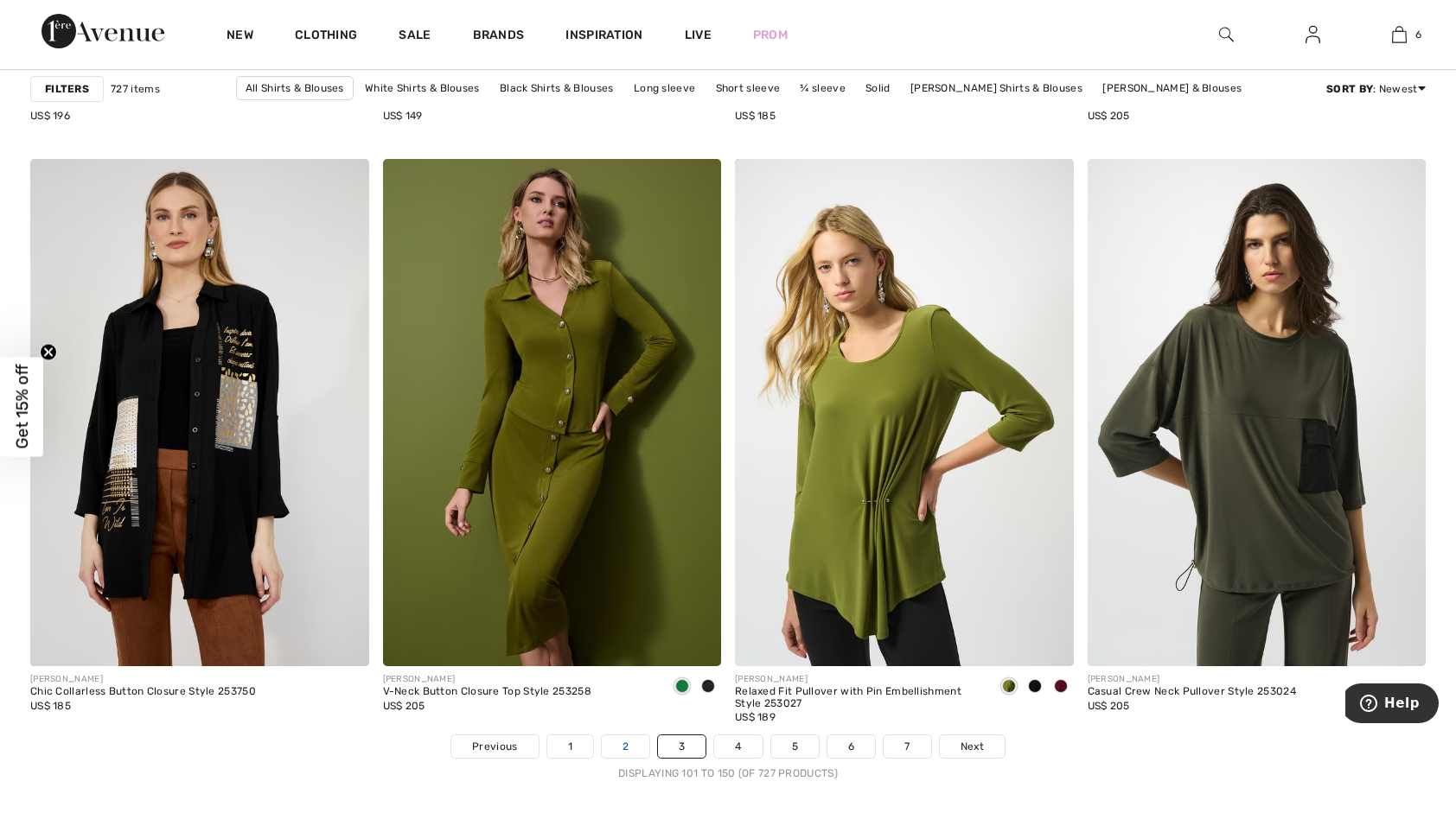
click at [617, 744] on link "2" at bounding box center [625, 747] width 48 height 22
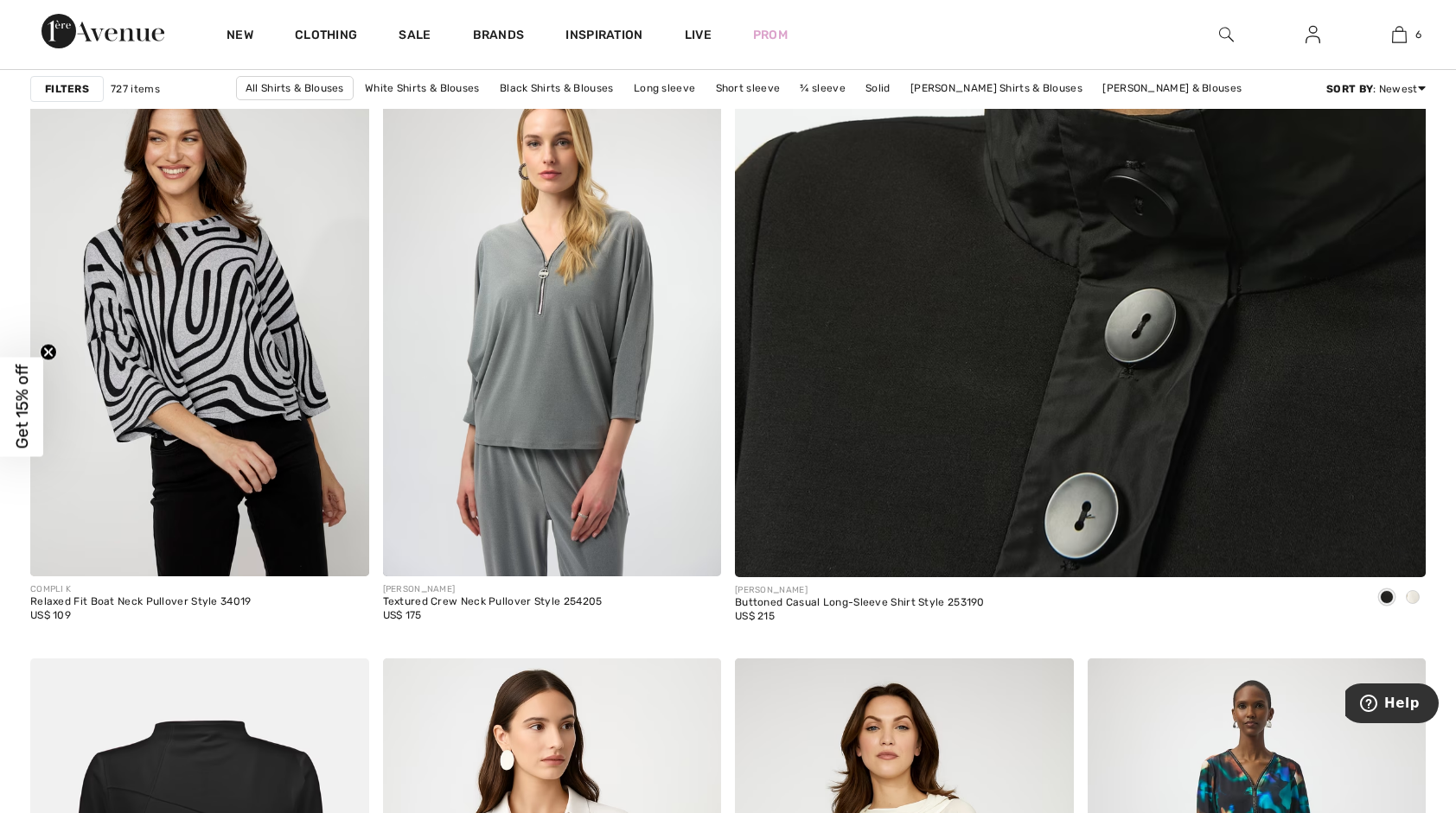
scroll to position [778, 0]
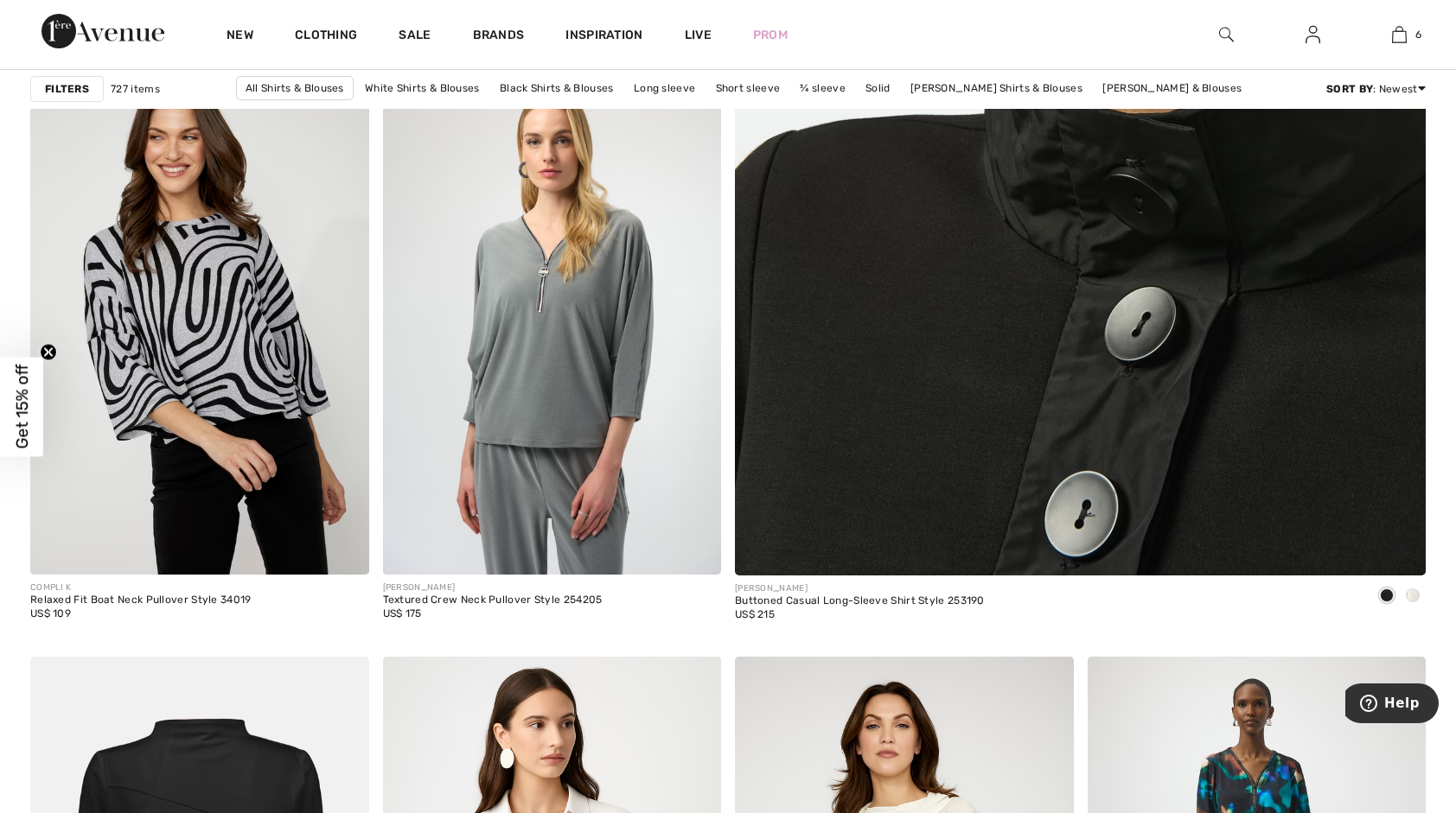
click at [1162, 436] on img at bounding box center [1080, 98] width 829 height 1242
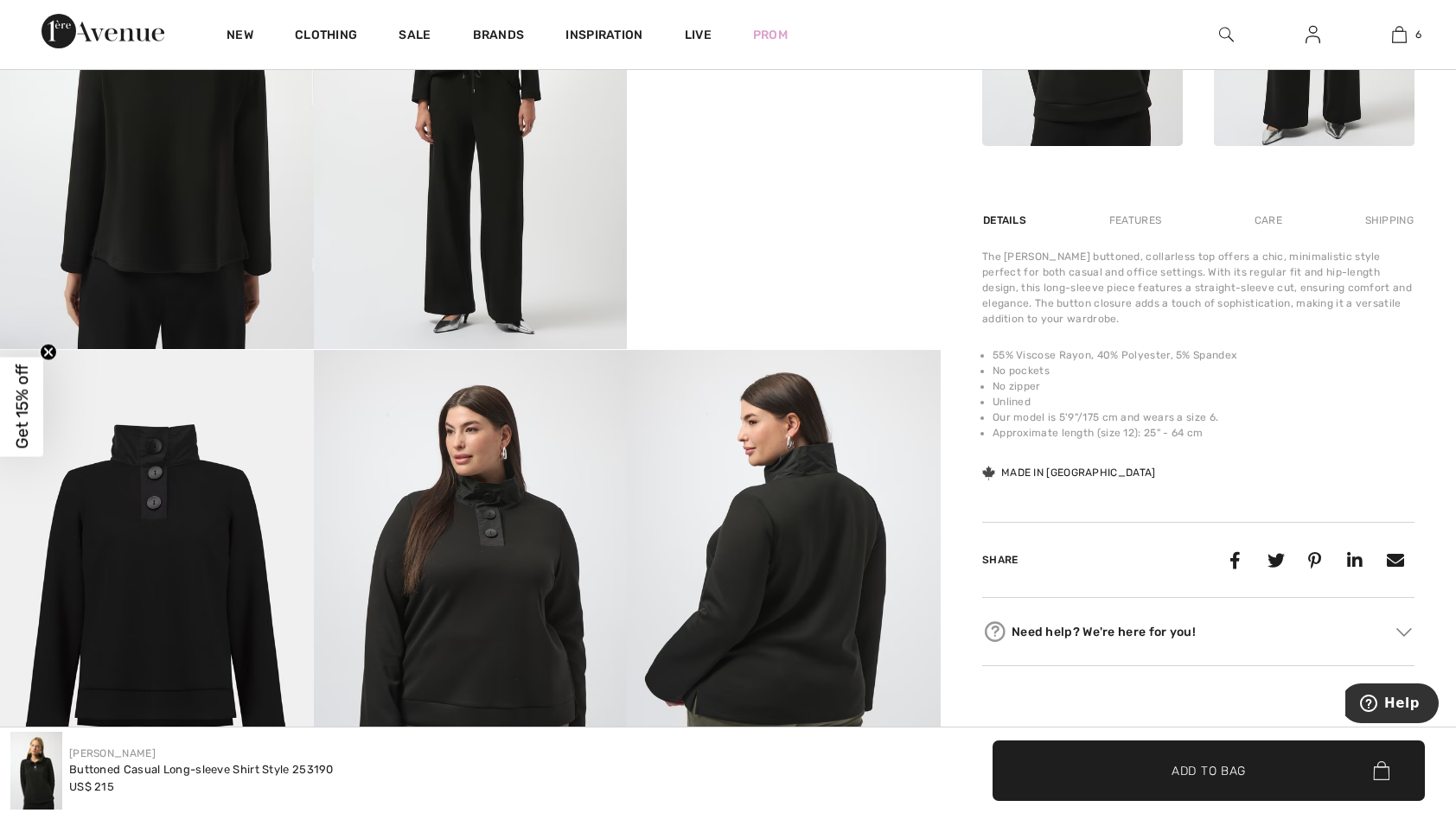
scroll to position [691, 0]
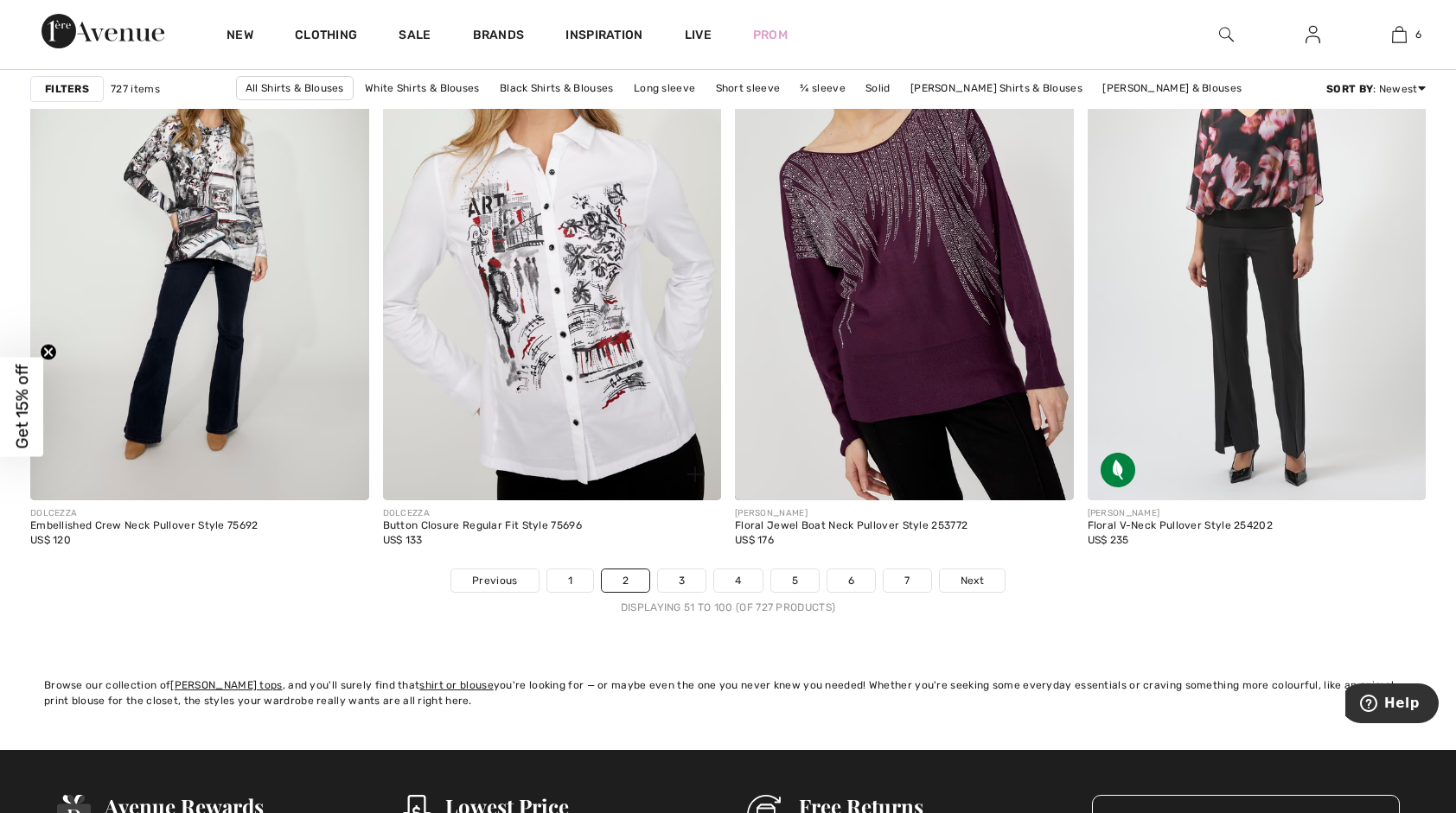
scroll to position [8815, 0]
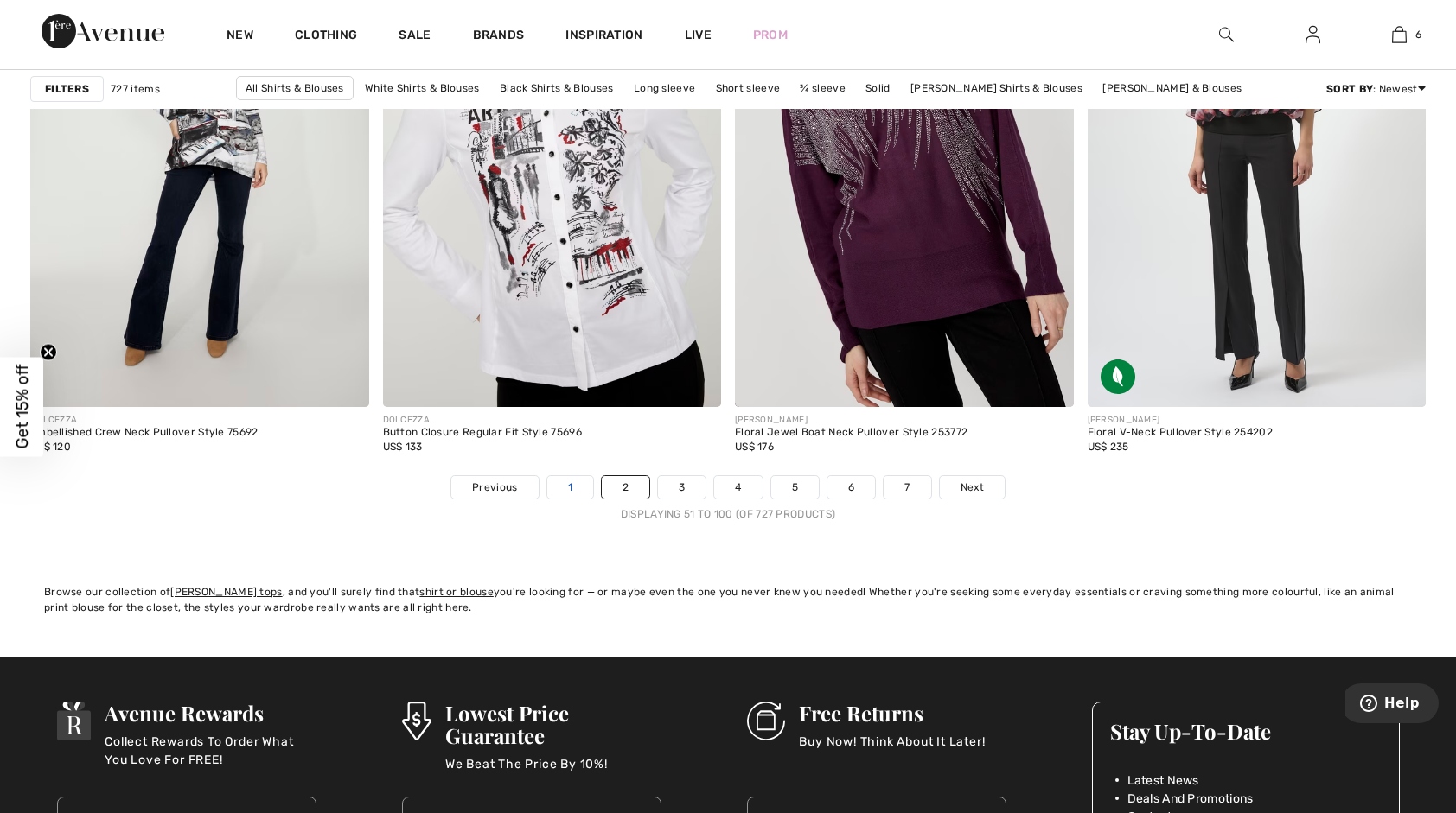
click at [570, 479] on link "1" at bounding box center [570, 487] width 46 height 22
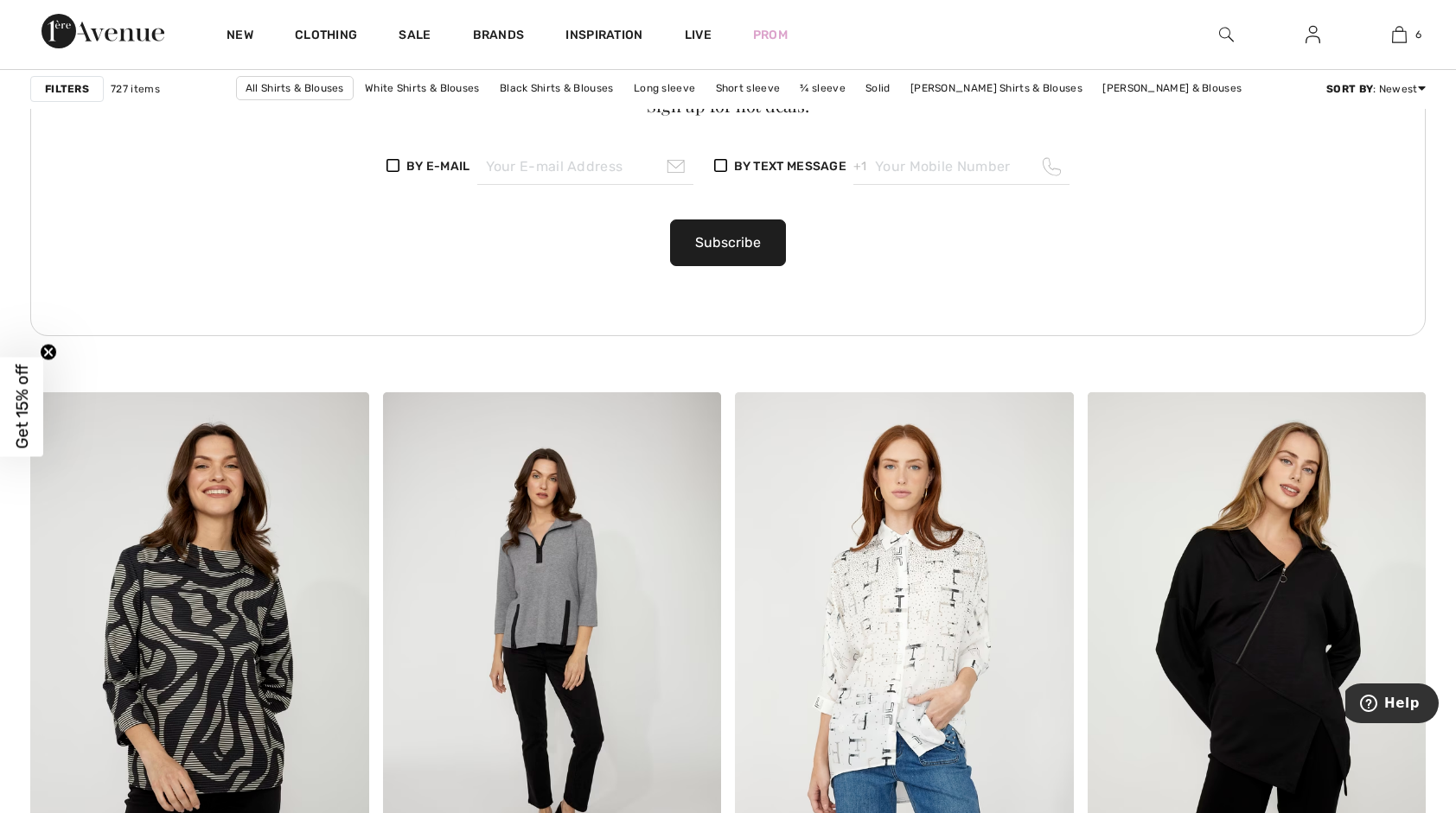
scroll to position [2766, 0]
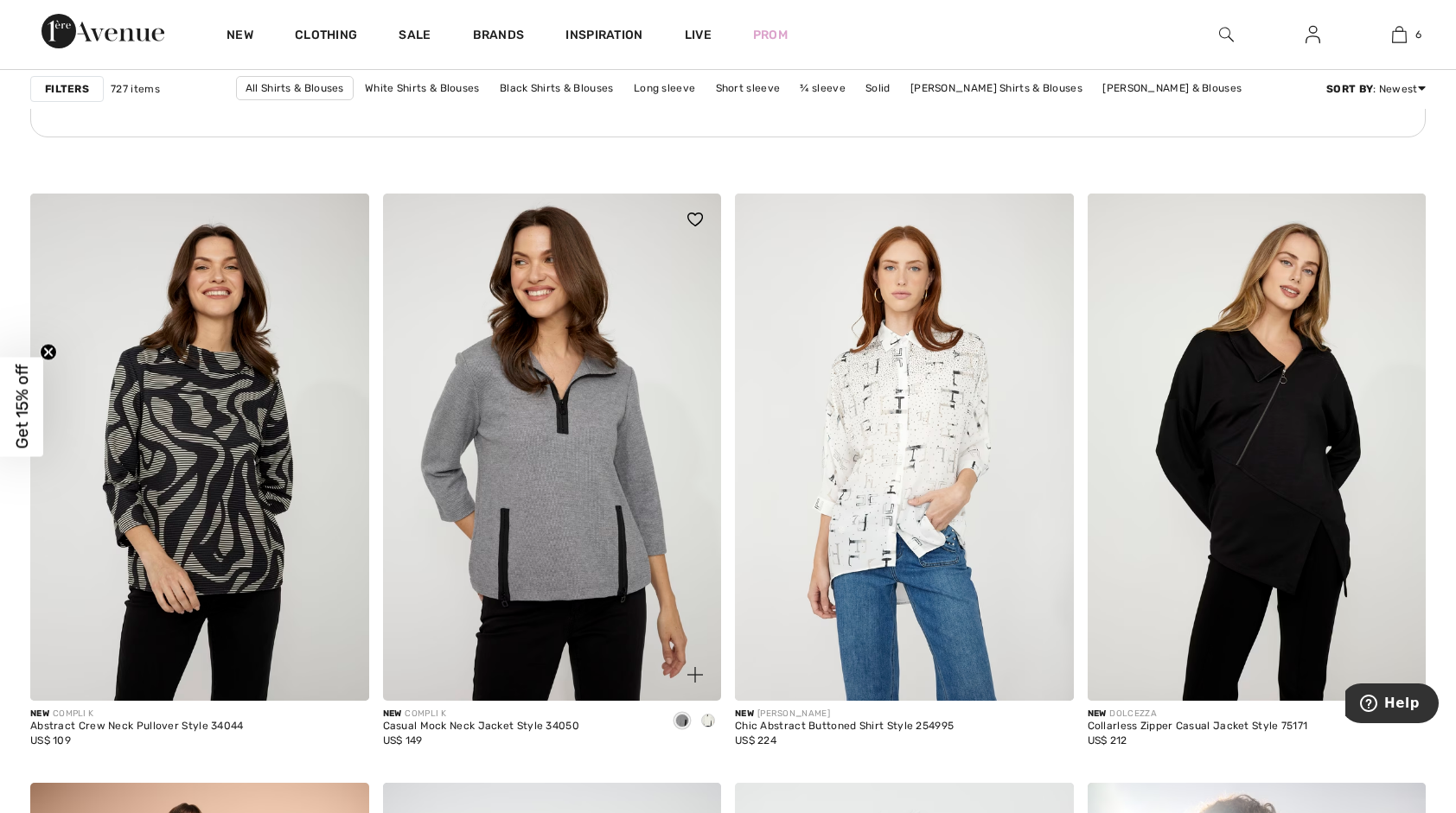
click at [612, 419] on img at bounding box center [552, 447] width 339 height 508
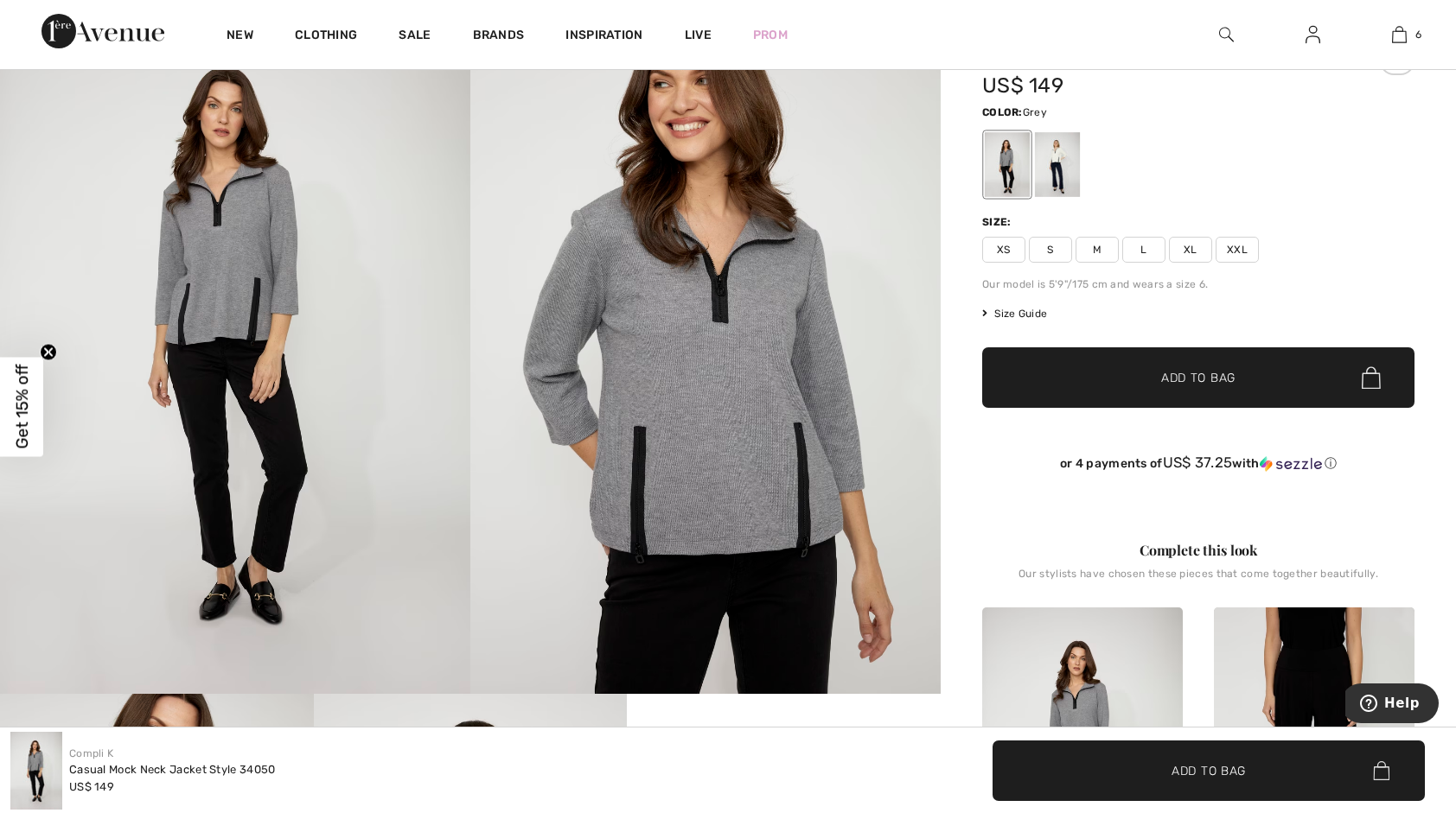
scroll to position [87, 0]
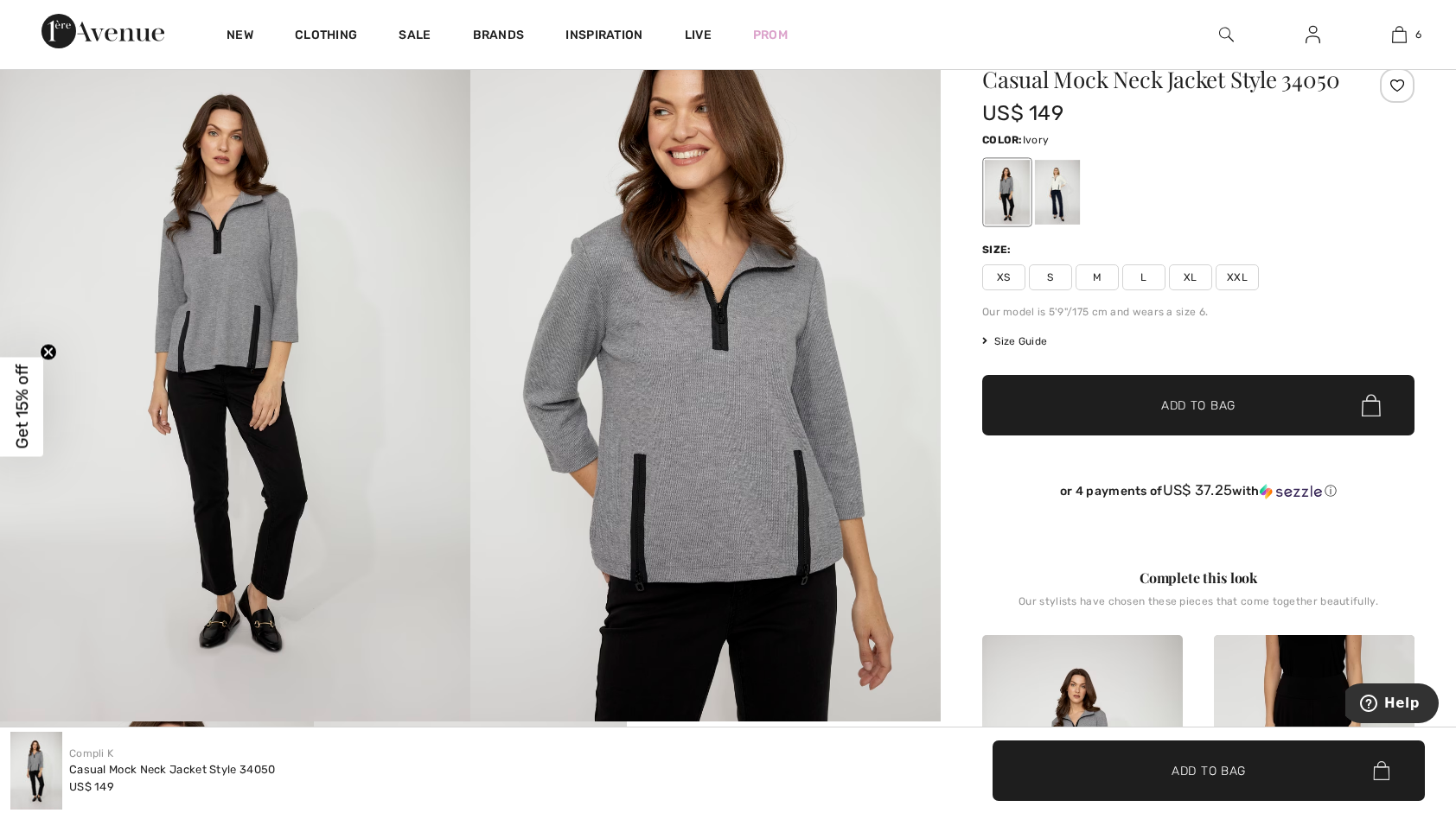
click at [1061, 190] on div at bounding box center [1058, 192] width 45 height 64
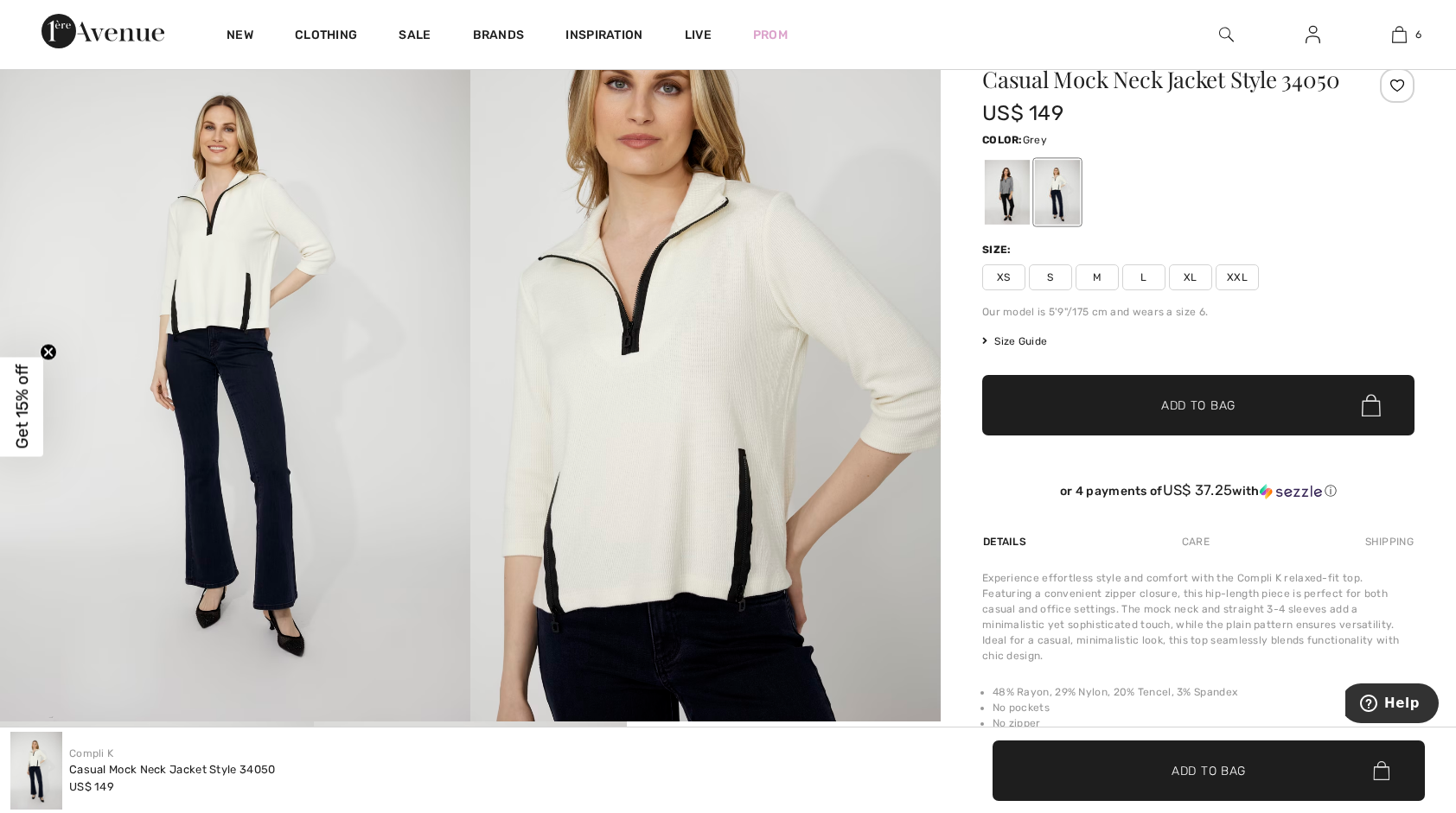
click at [1012, 170] on div at bounding box center [1008, 192] width 45 height 64
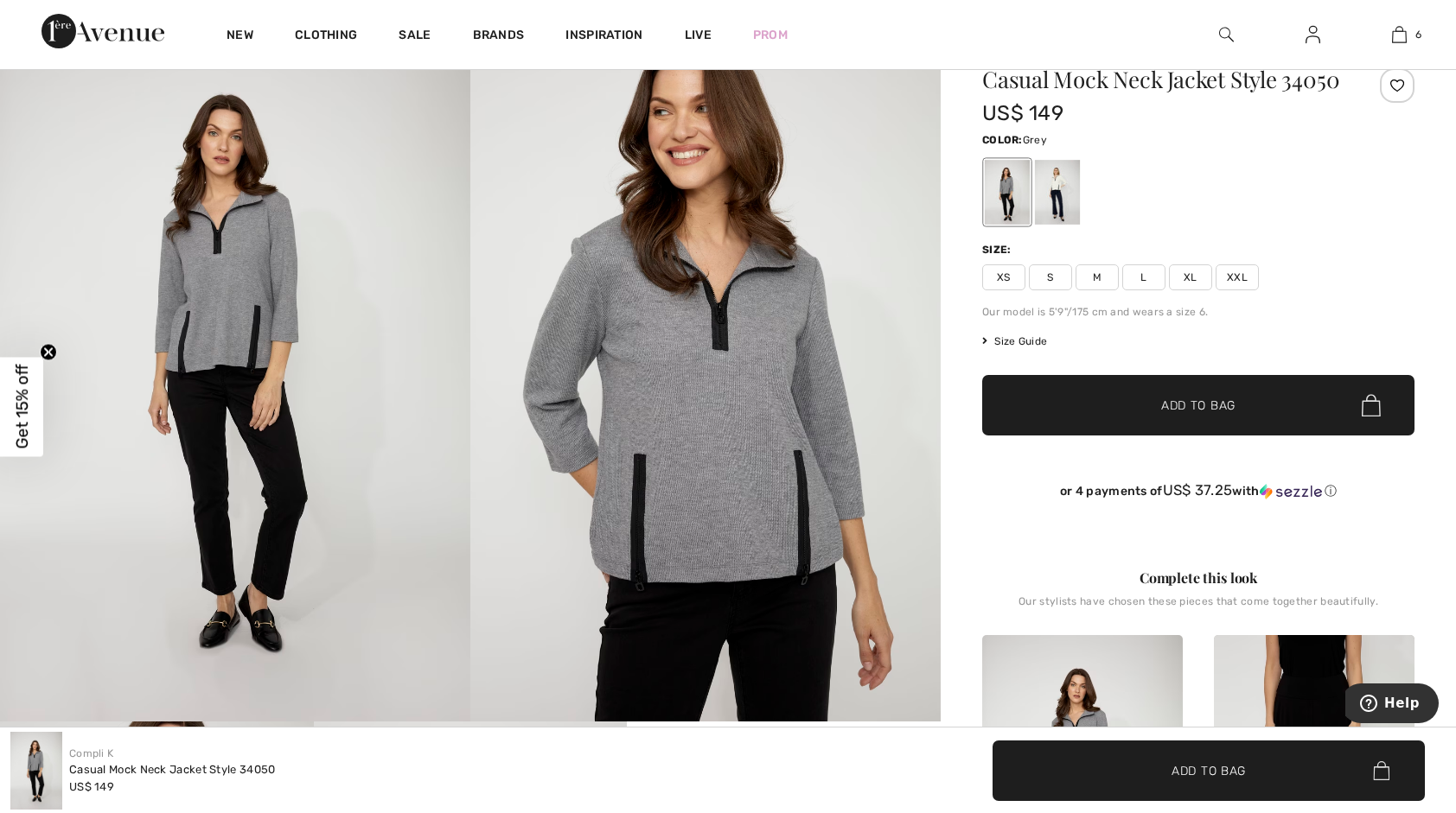
click at [1189, 275] on span "XL" at bounding box center [1190, 277] width 43 height 26
click at [1205, 400] on span "Add to Bag" at bounding box center [1198, 405] width 74 height 19
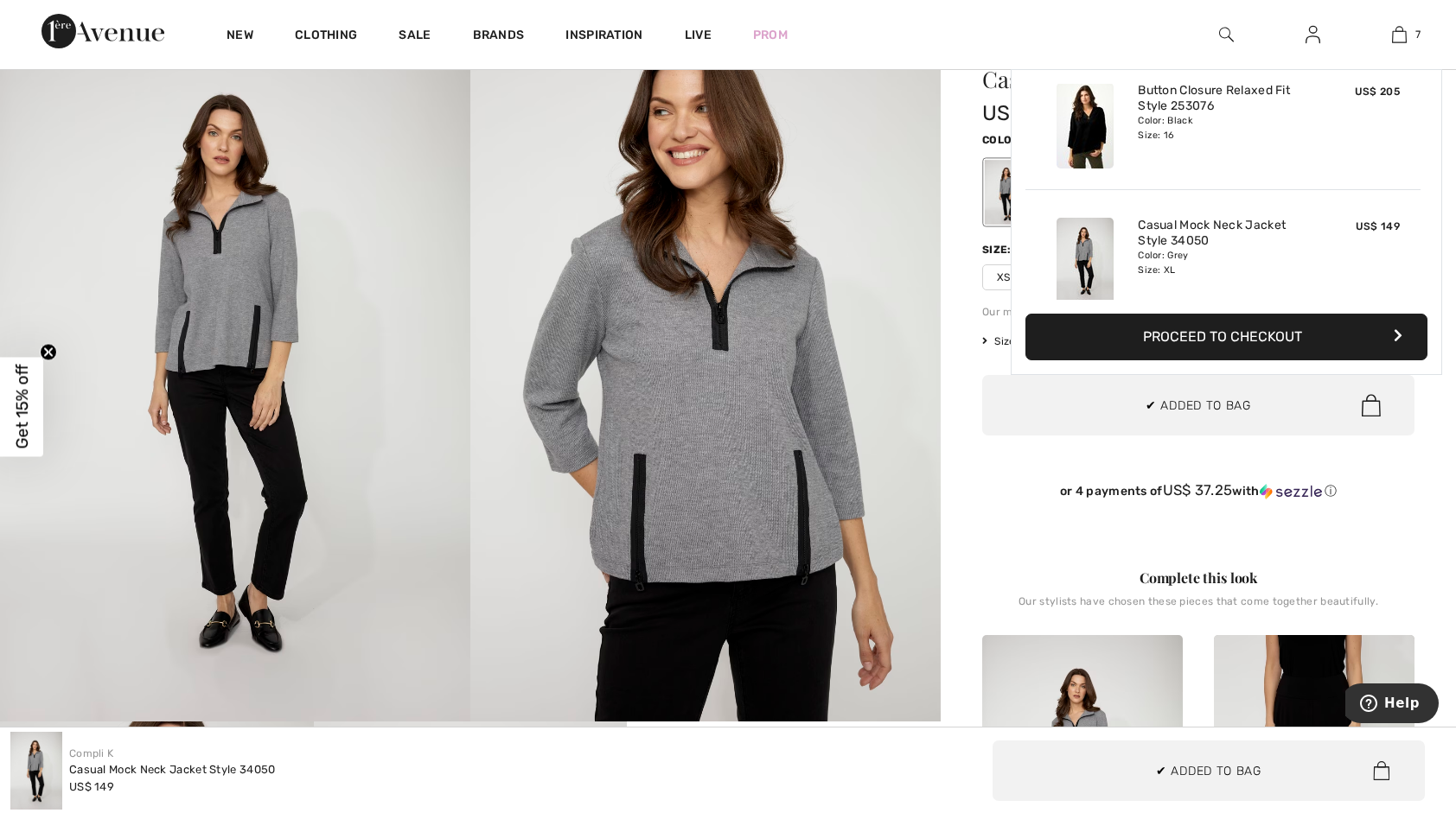
scroll to position [726, 0]
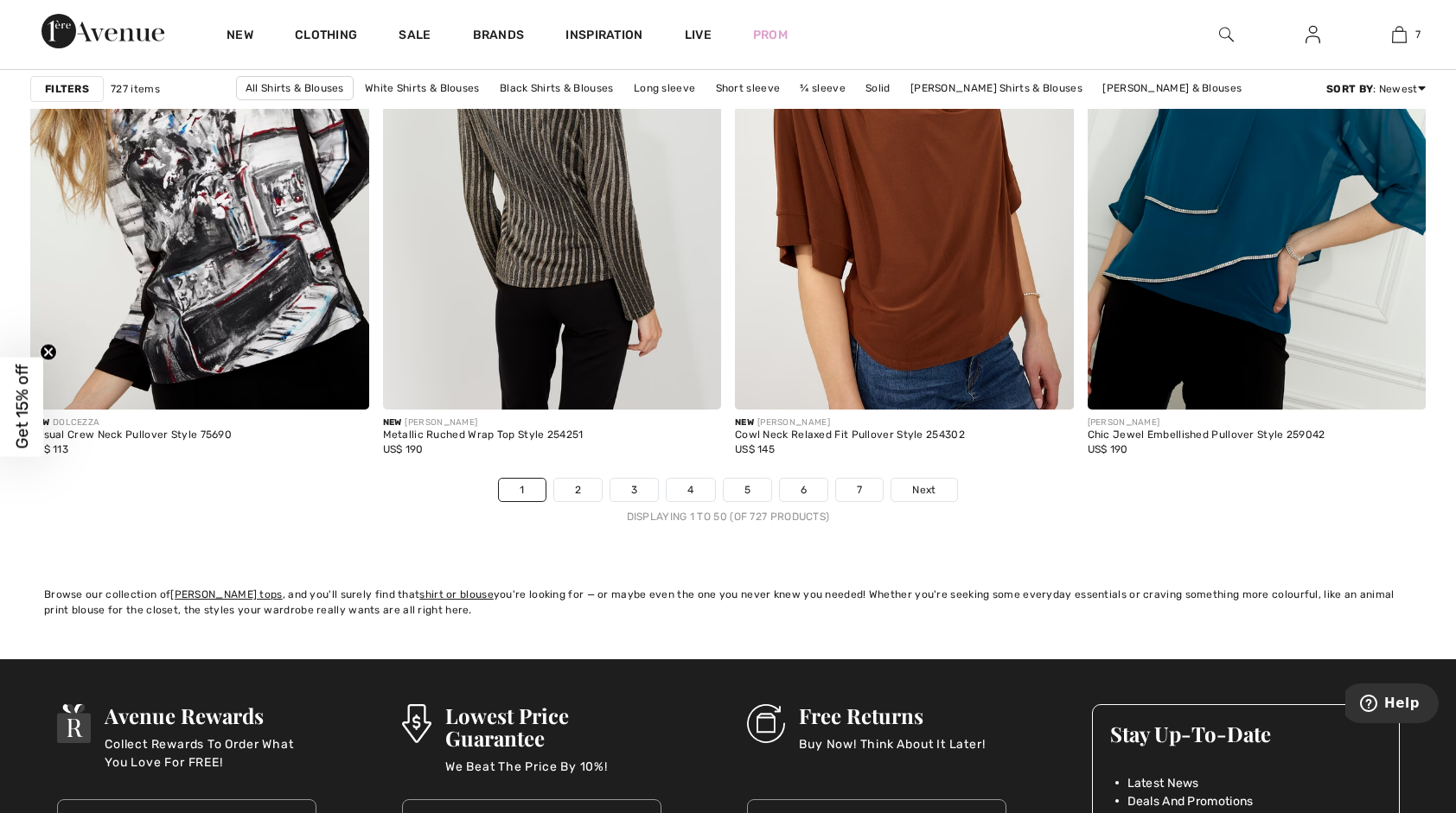
scroll to position [8815, 0]
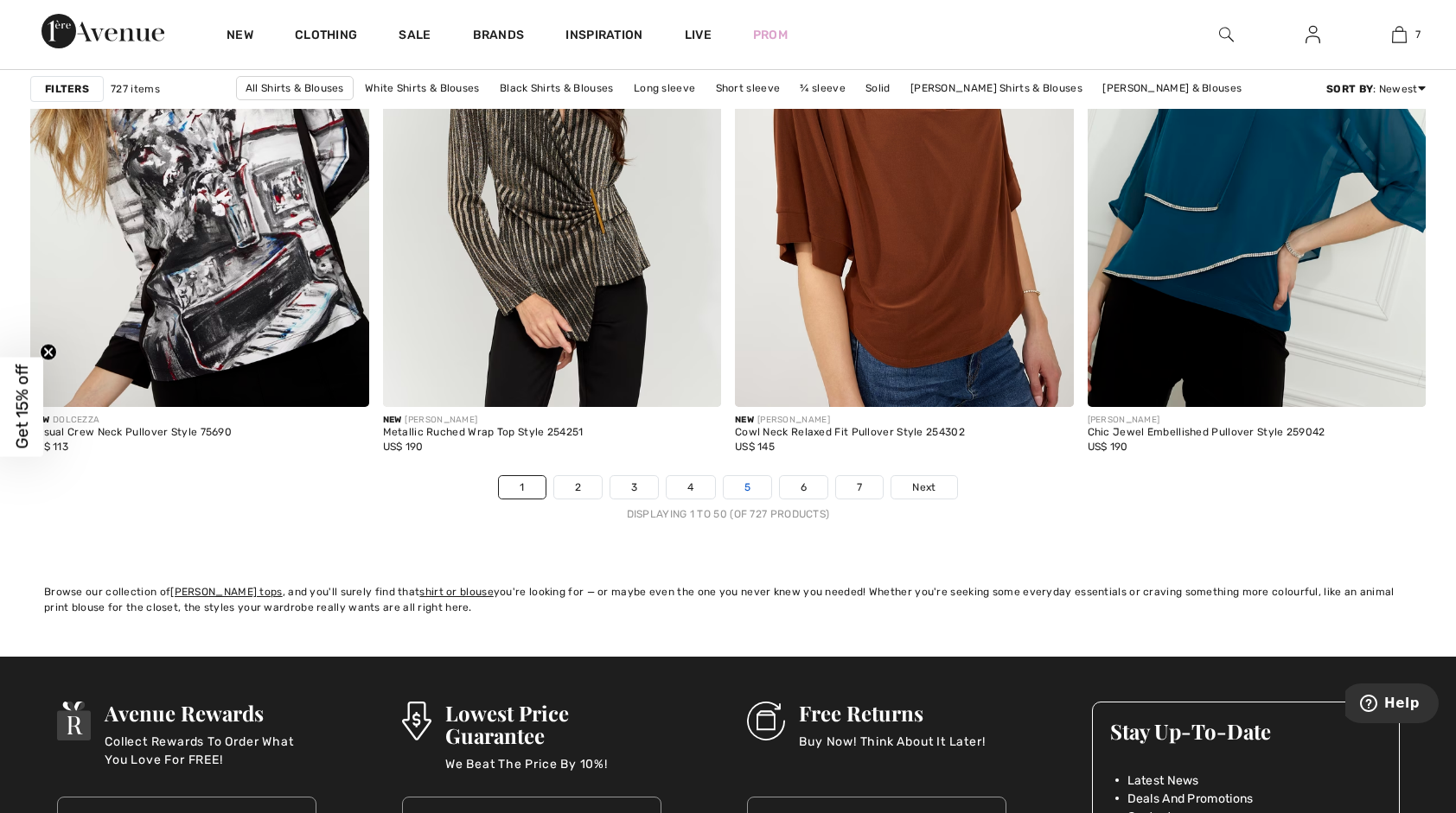
click at [749, 481] on link "5" at bounding box center [747, 487] width 48 height 22
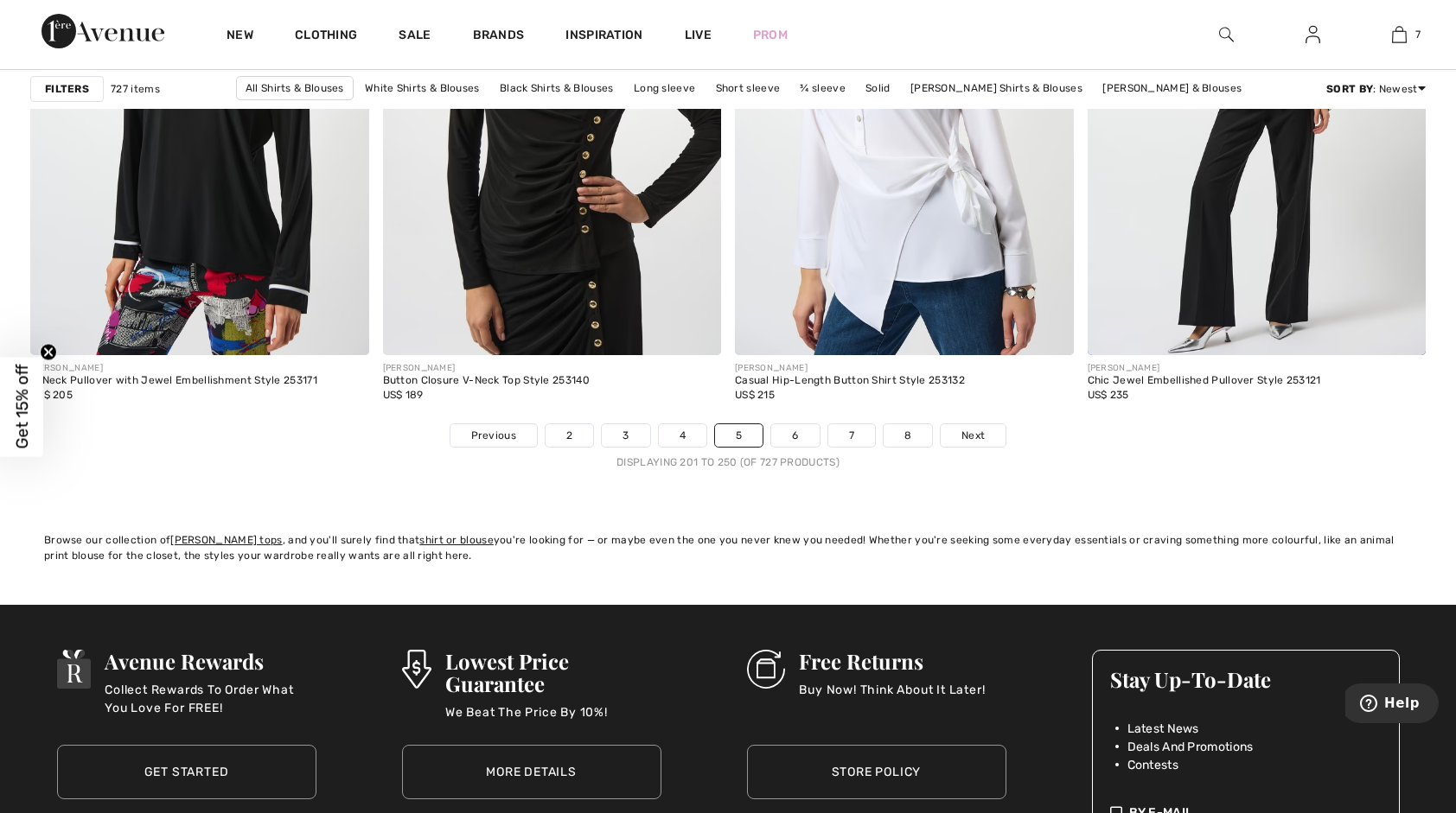
scroll to position [8902, 0]
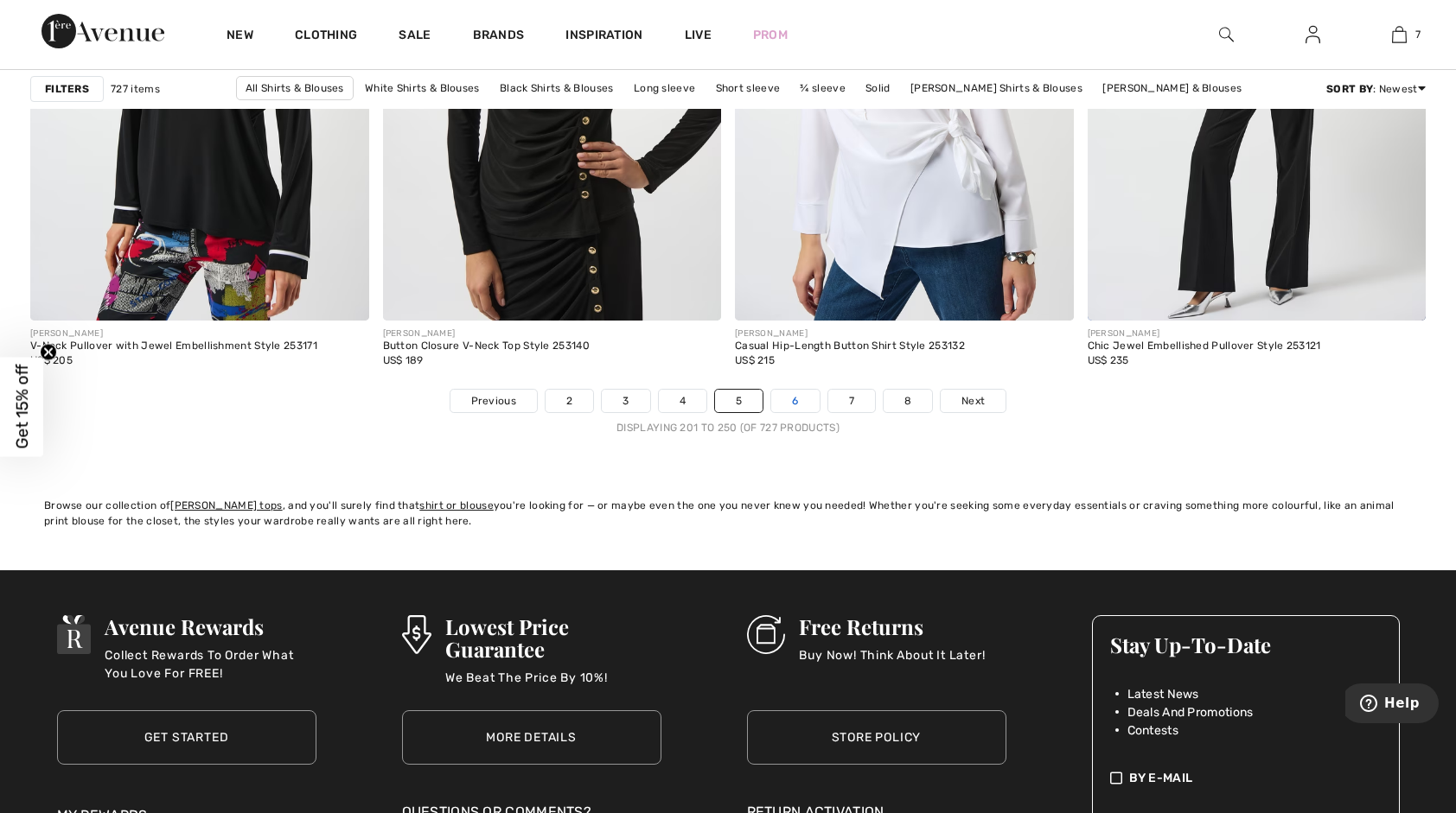
click at [782, 400] on link "6" at bounding box center [795, 400] width 48 height 22
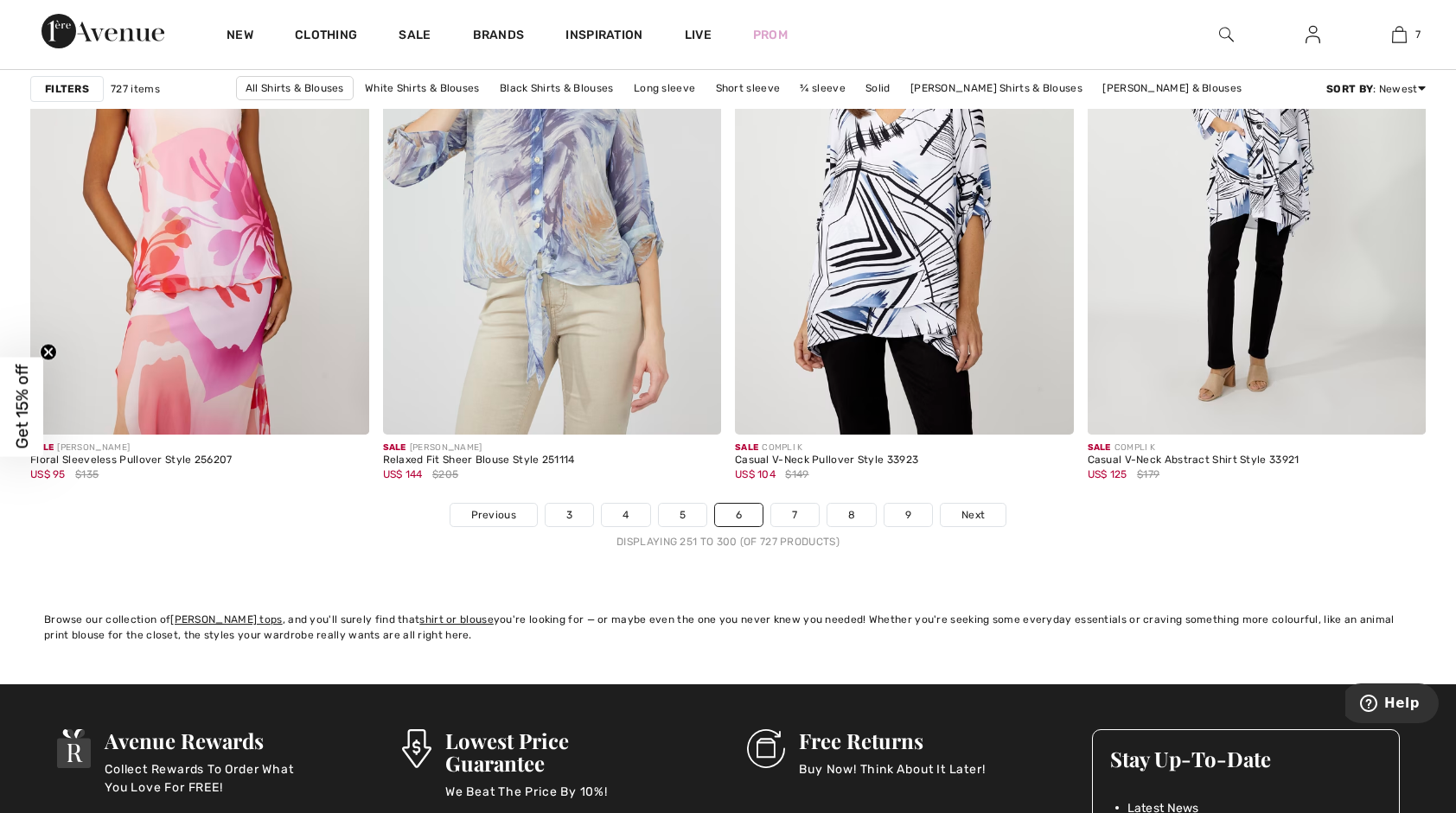
scroll to position [8815, 0]
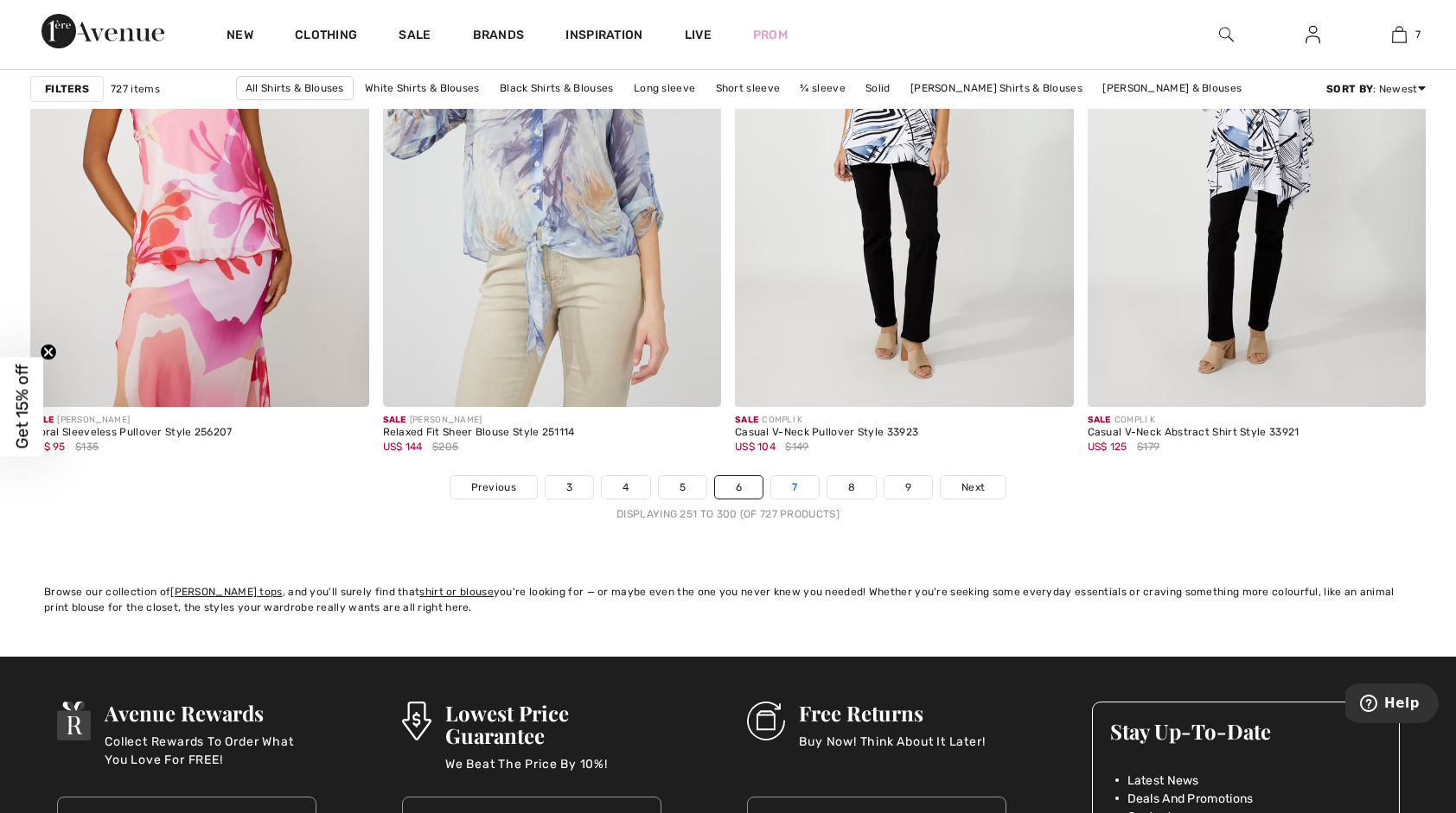
click at [799, 482] on link "7" at bounding box center [795, 487] width 47 height 22
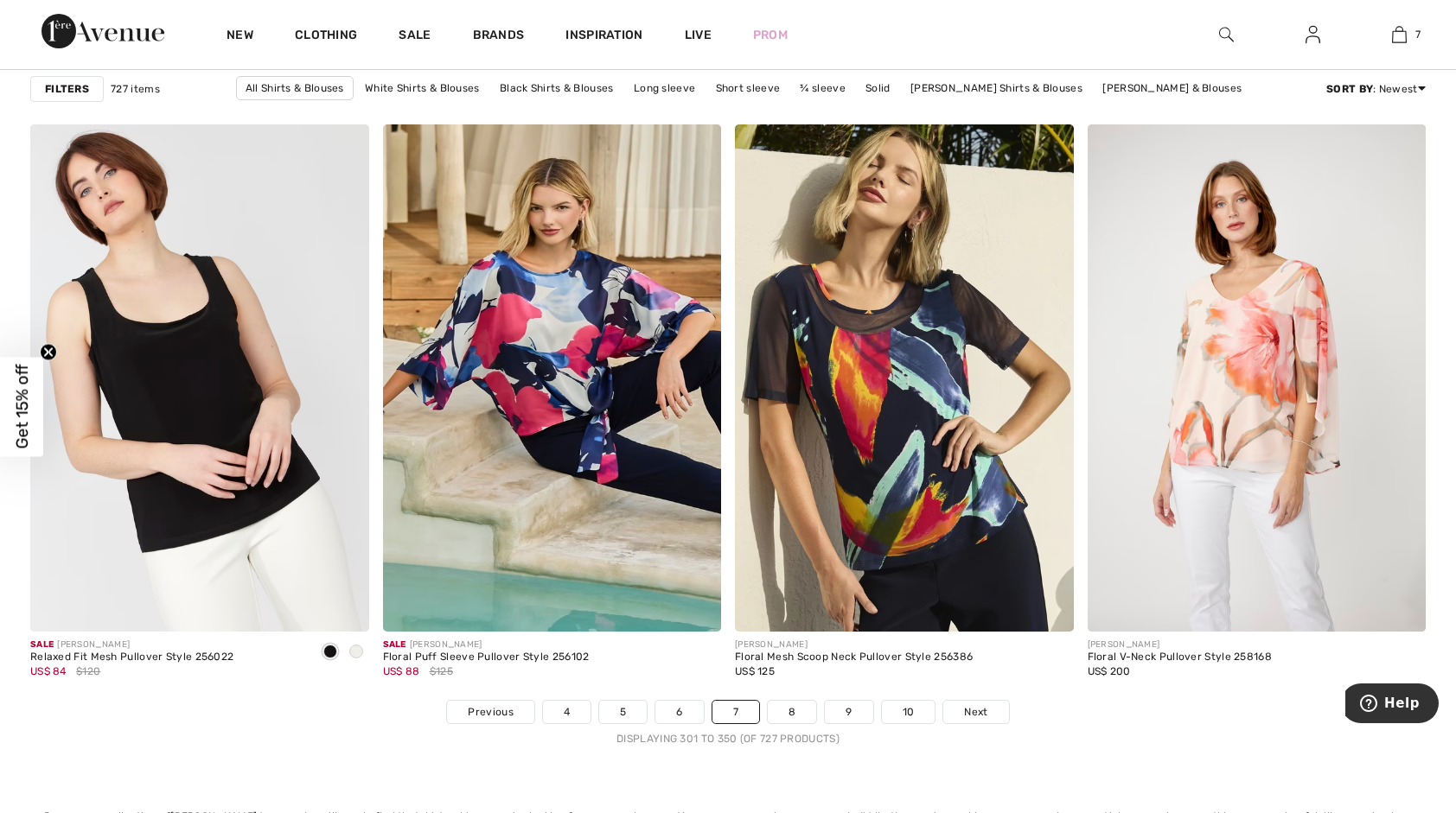
scroll to position [8642, 0]
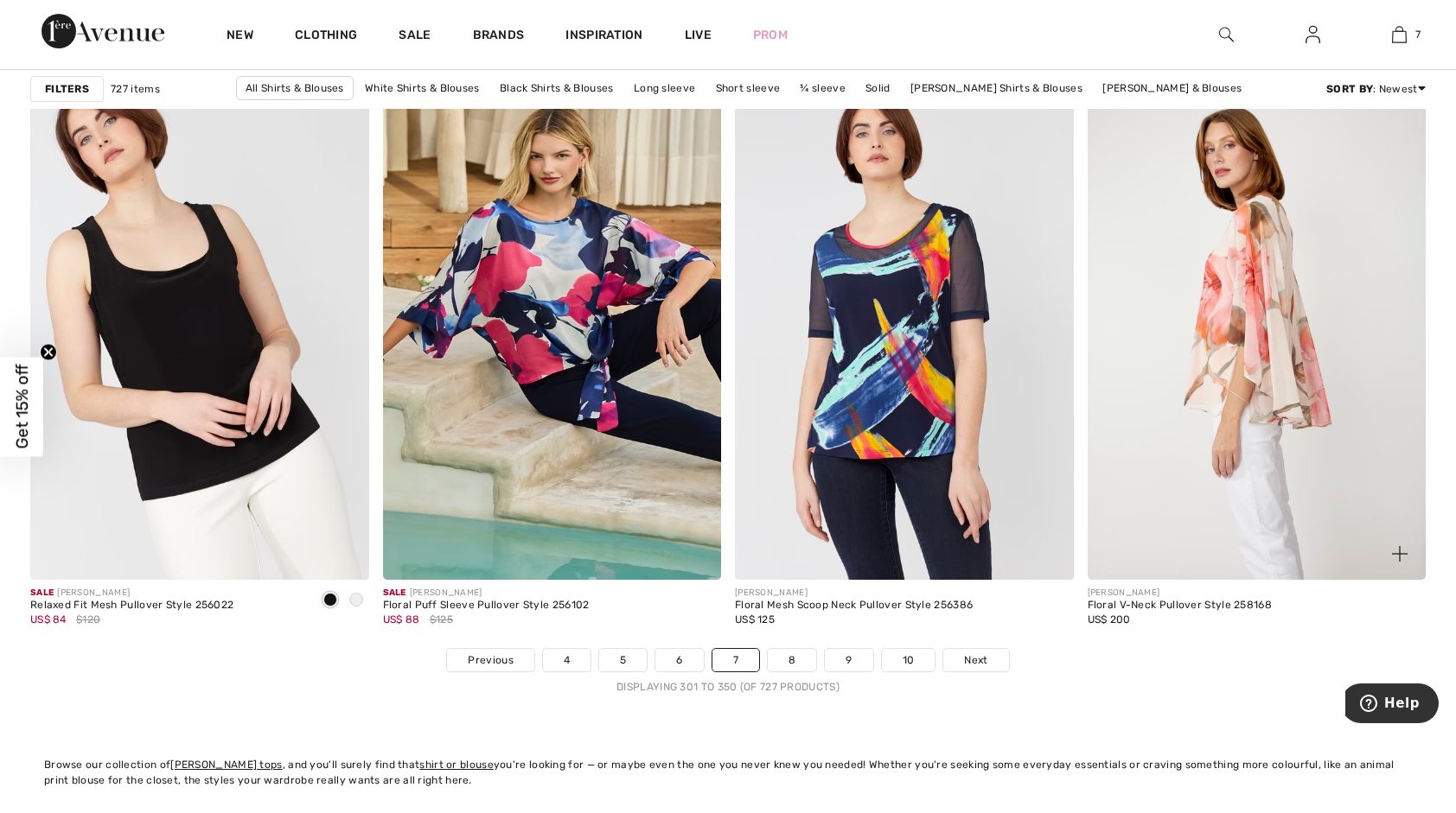
click at [1274, 403] on img at bounding box center [1257, 326] width 339 height 508
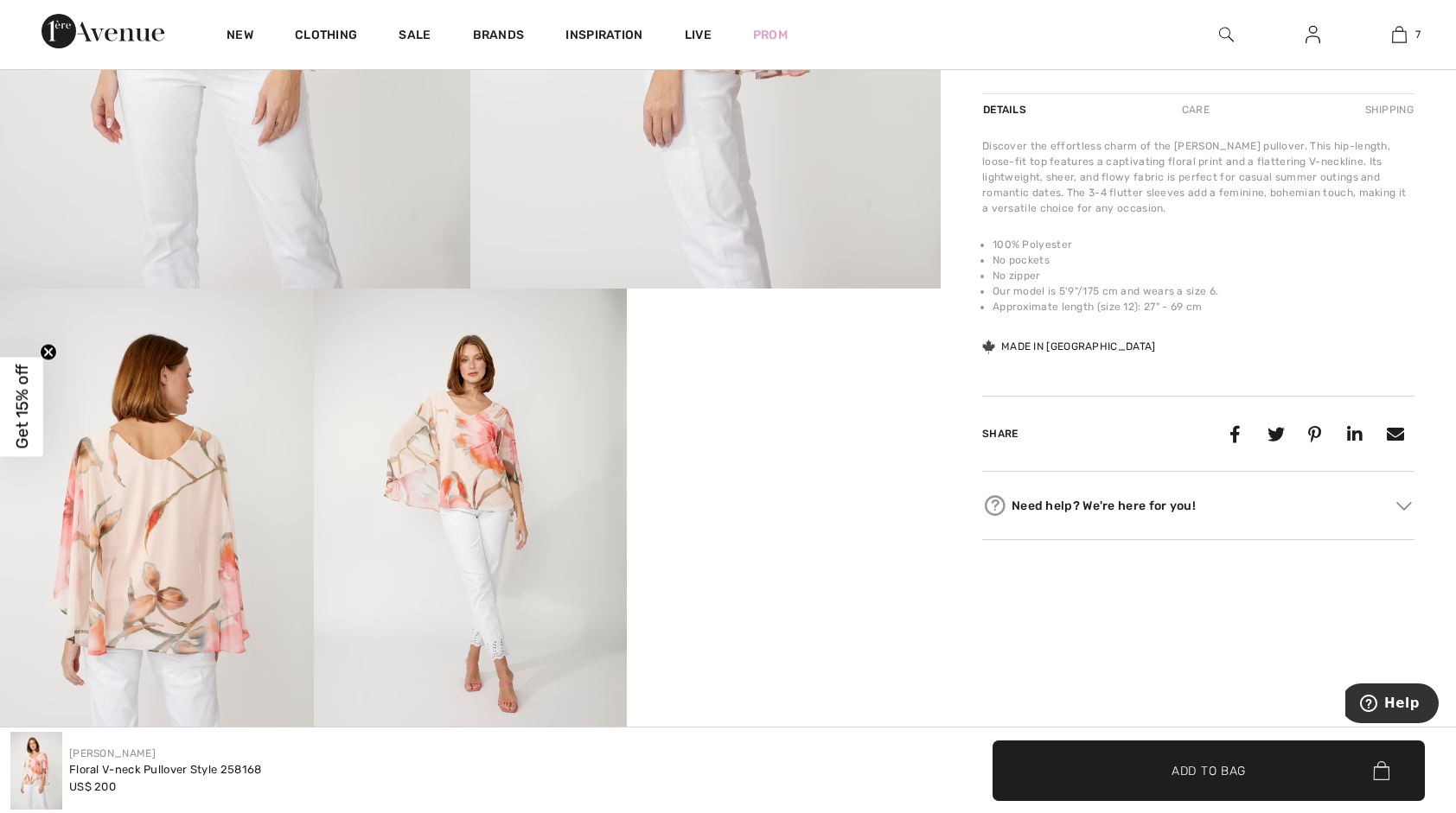
scroll to position [173, 0]
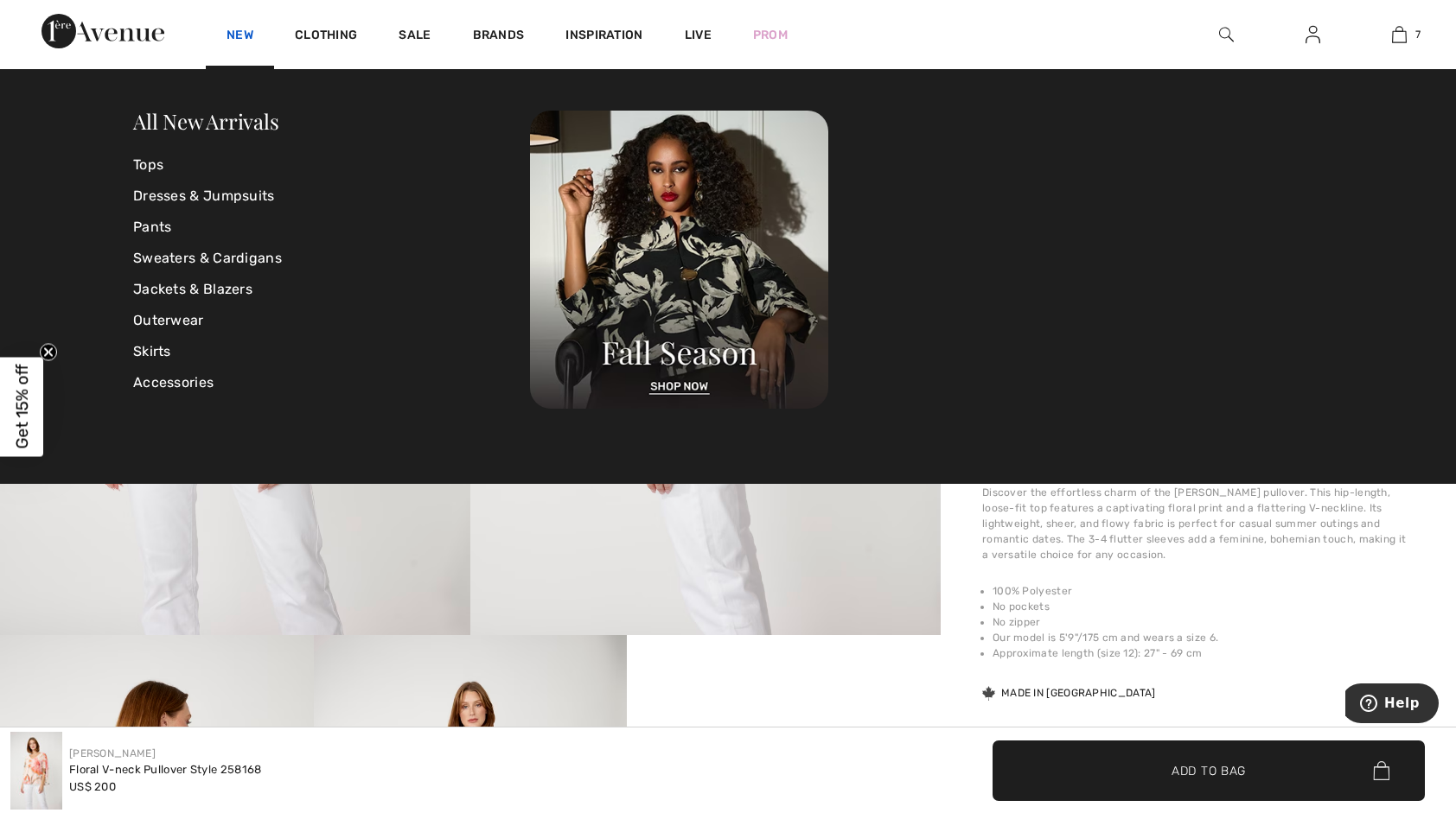
click at [242, 33] on link "New" at bounding box center [239, 36] width 26 height 19
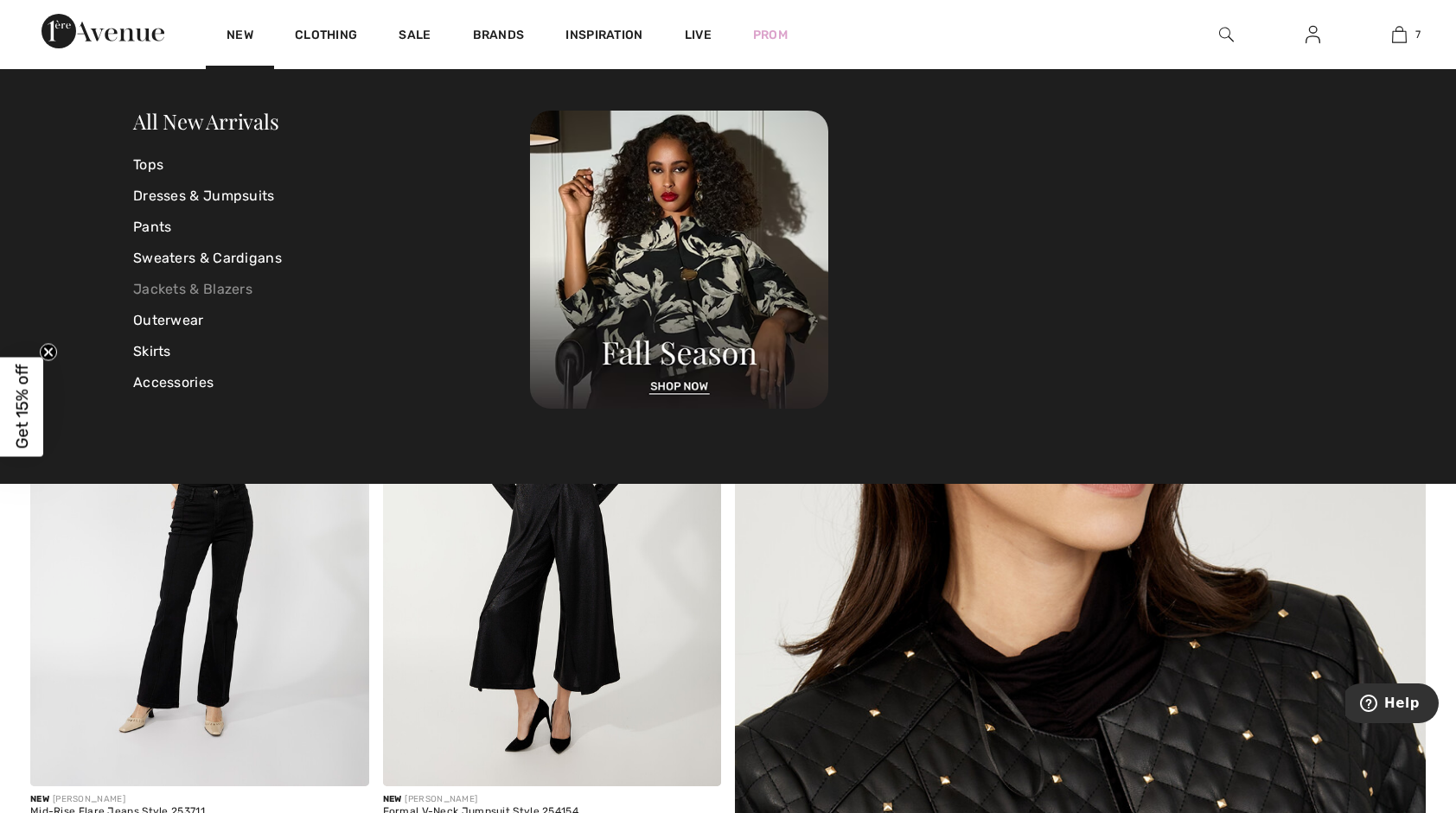
click at [158, 284] on link "Jackets & Blazers" at bounding box center [331, 290] width 396 height 31
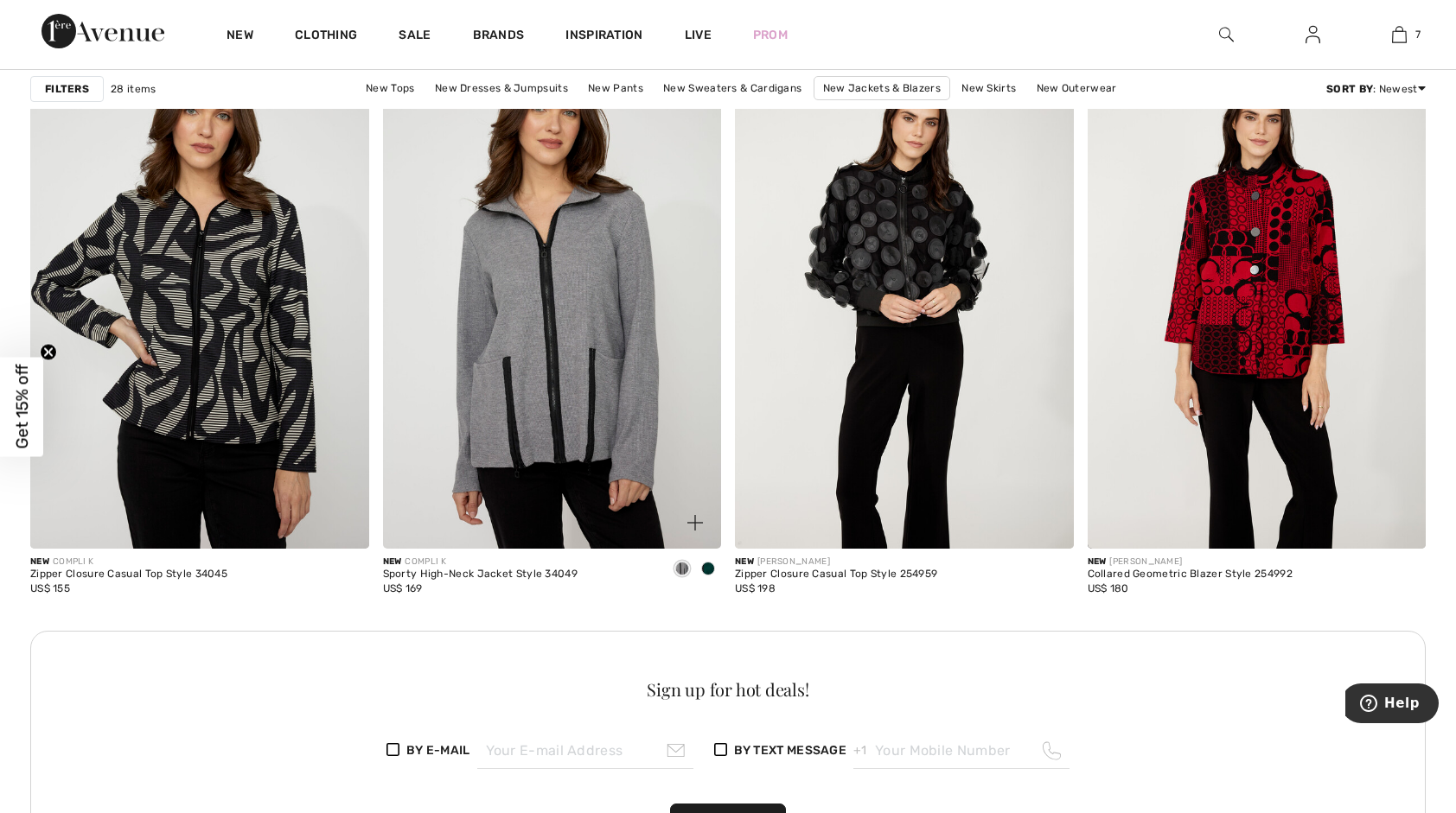
scroll to position [1988, 0]
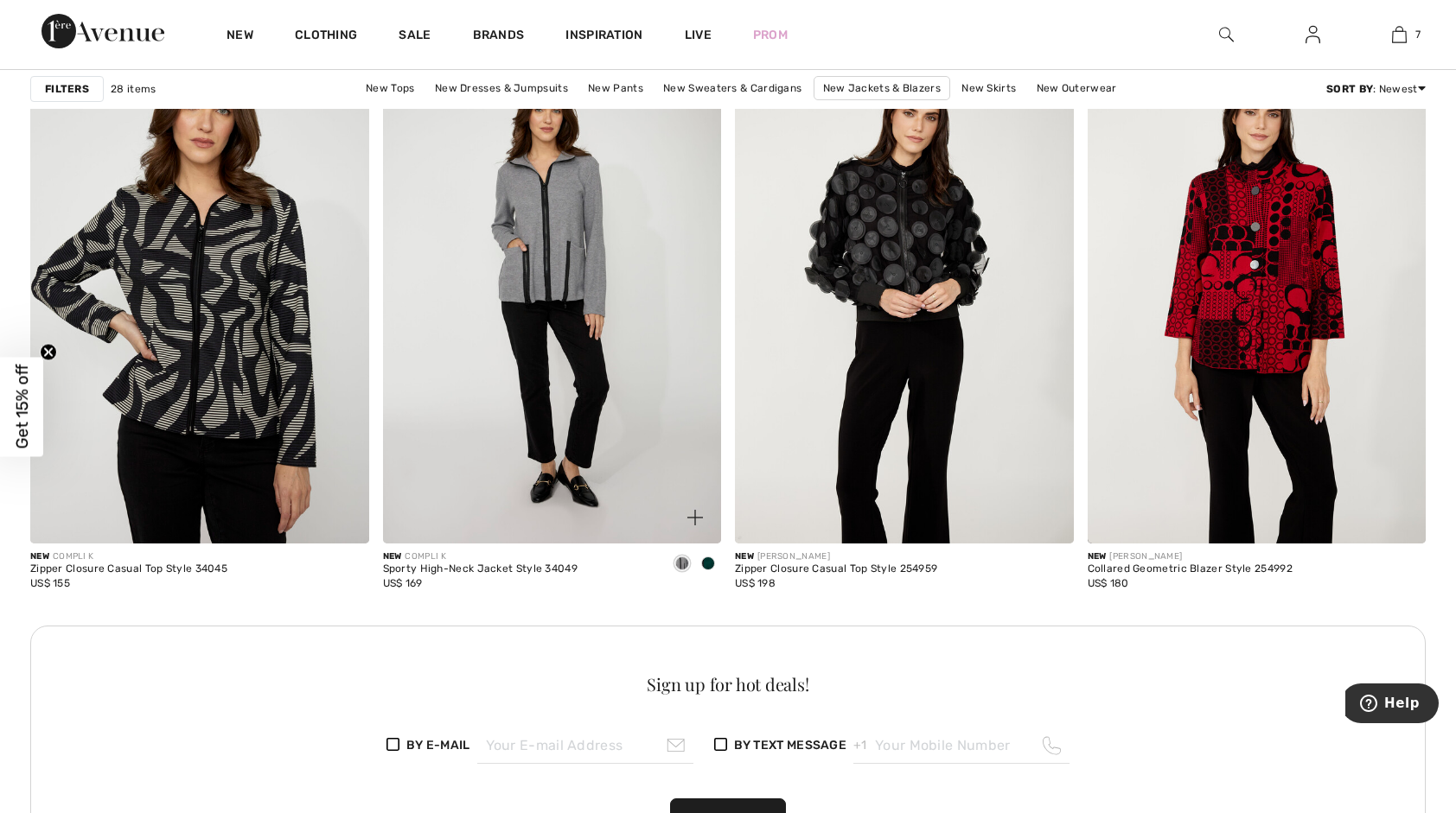
click at [708, 560] on span at bounding box center [708, 563] width 14 height 14
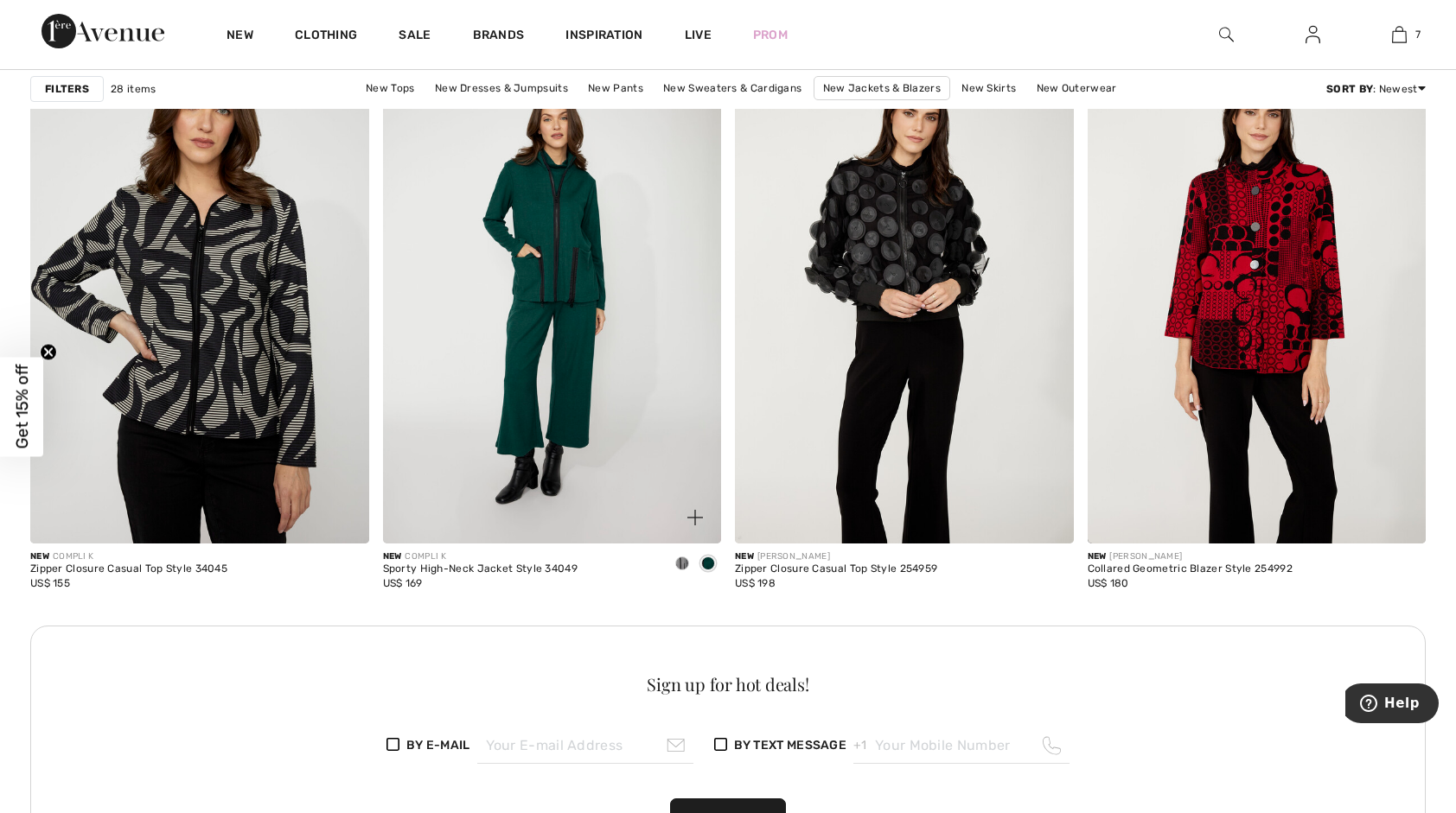
click at [682, 562] on span at bounding box center [683, 563] width 14 height 14
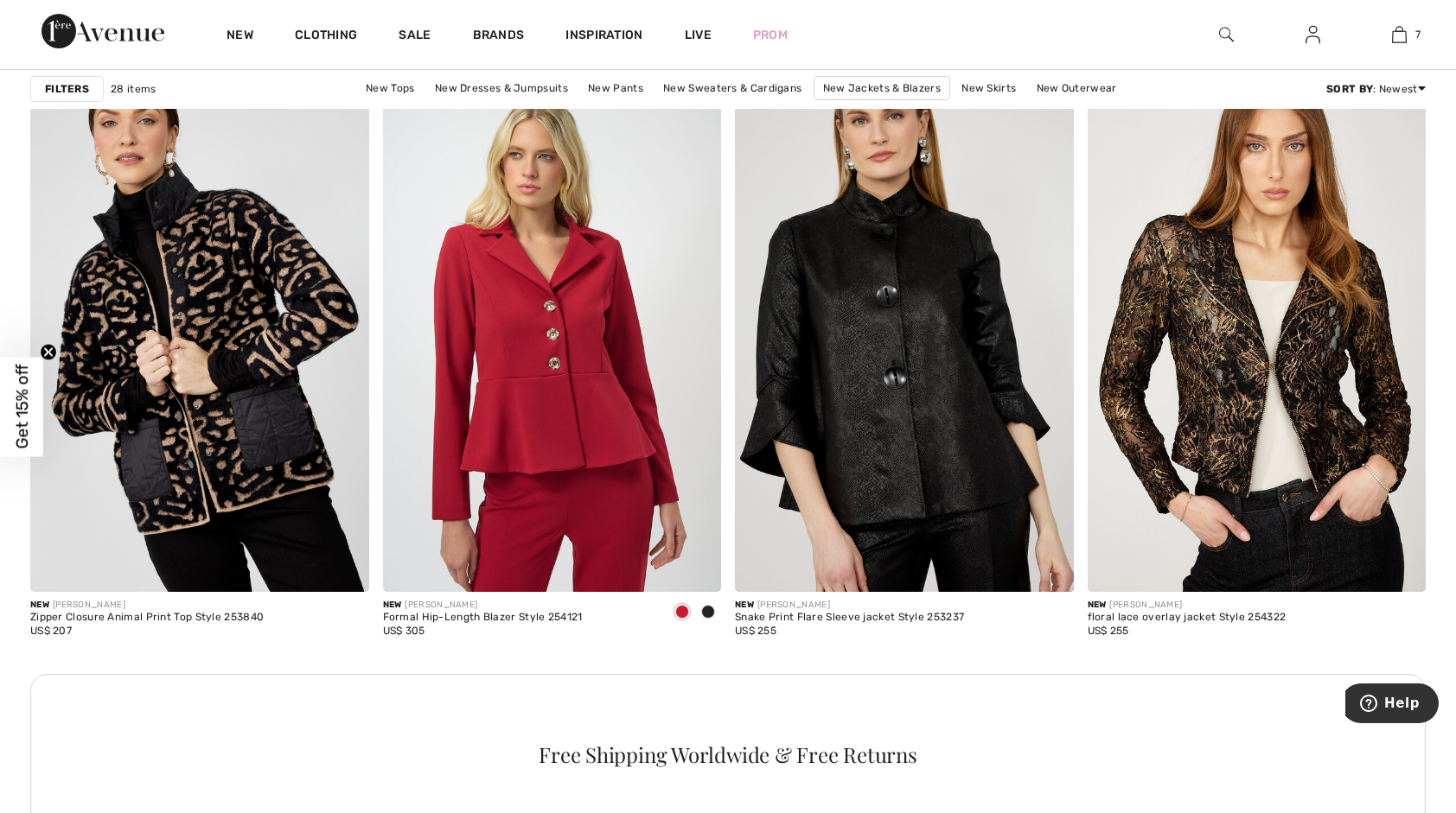
scroll to position [4062, 0]
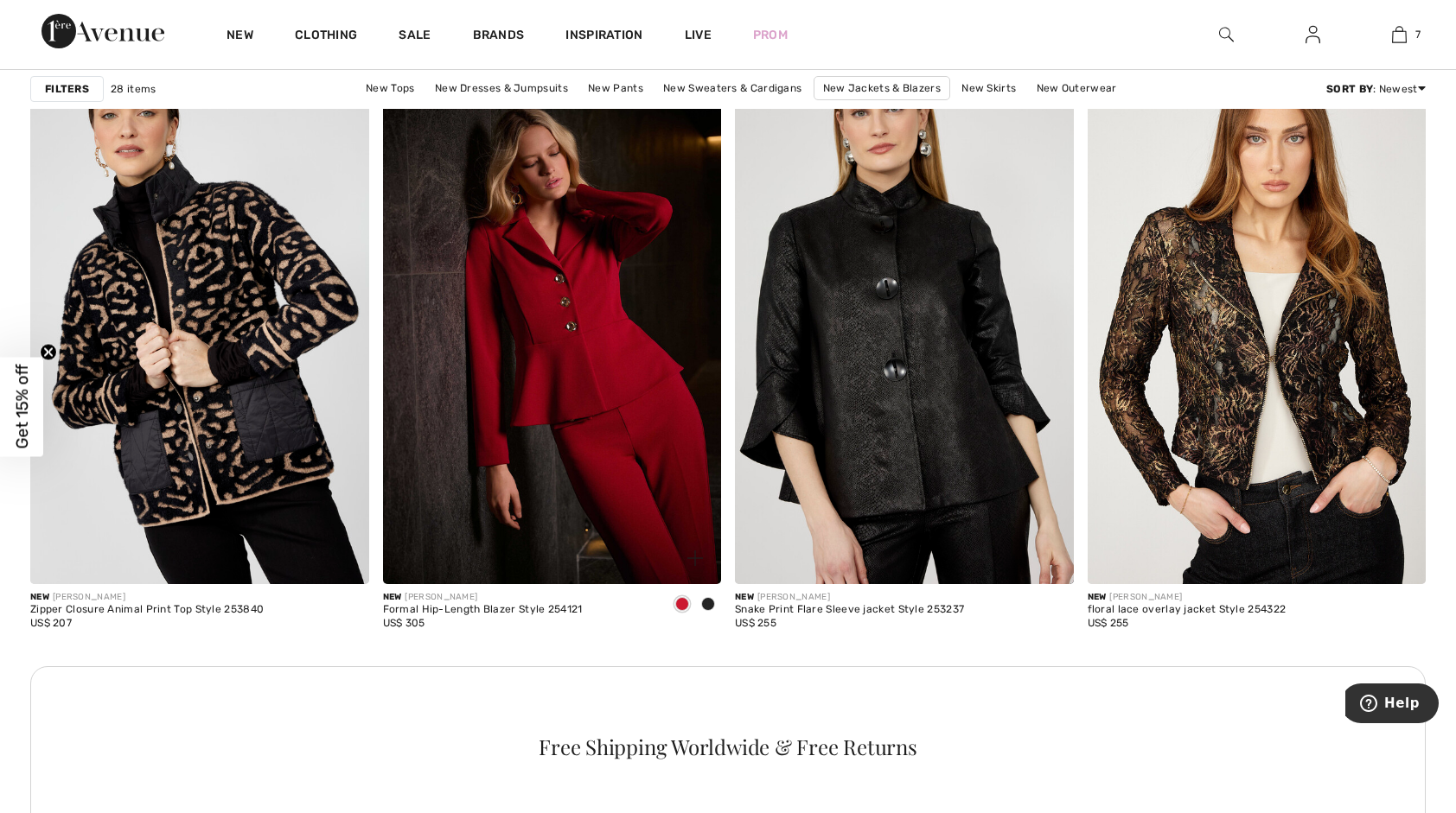
click at [704, 600] on span at bounding box center [708, 604] width 14 height 14
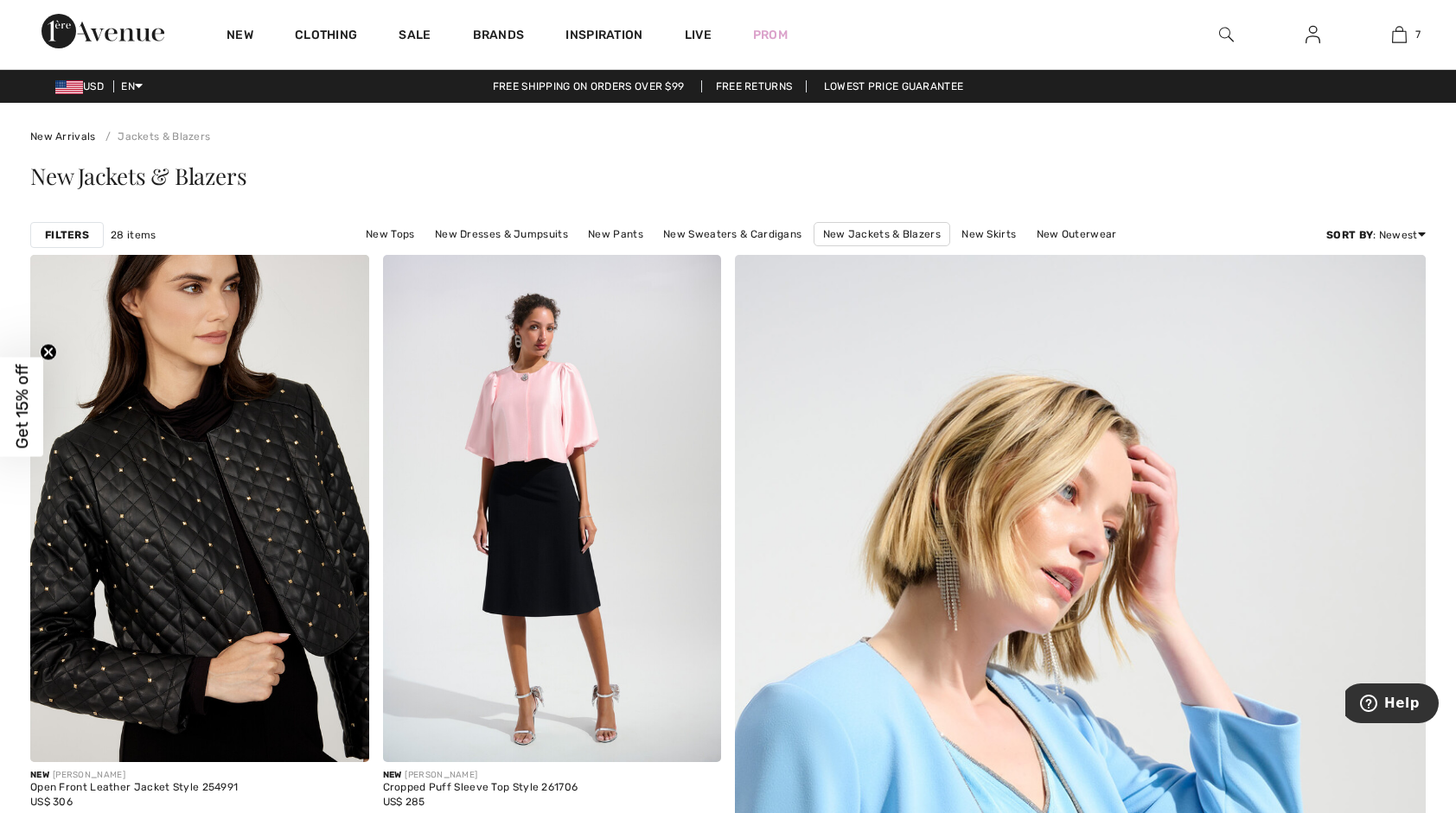
scroll to position [0, 0]
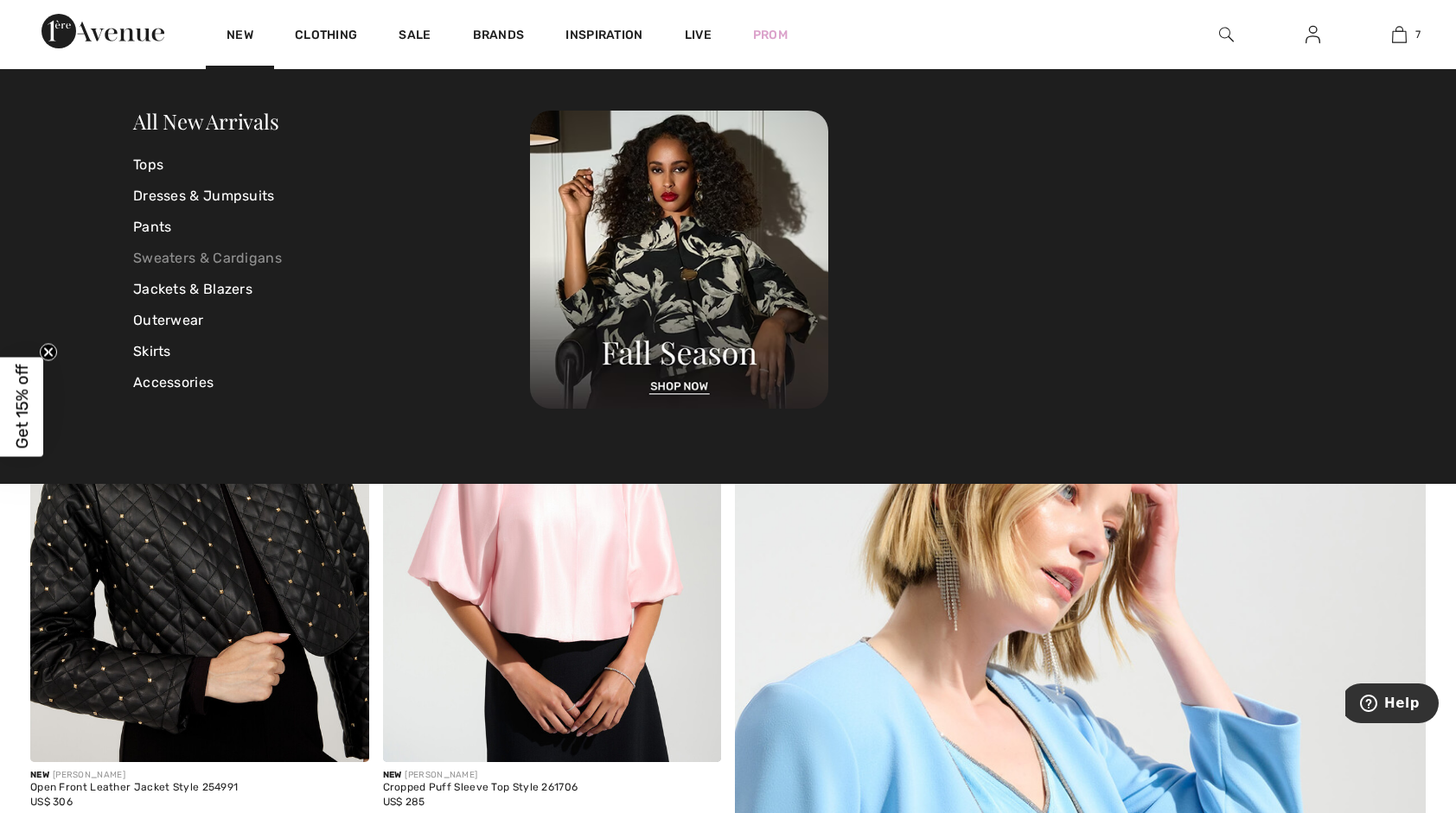
click at [190, 264] on link "Sweaters & Cardigans" at bounding box center [331, 259] width 396 height 31
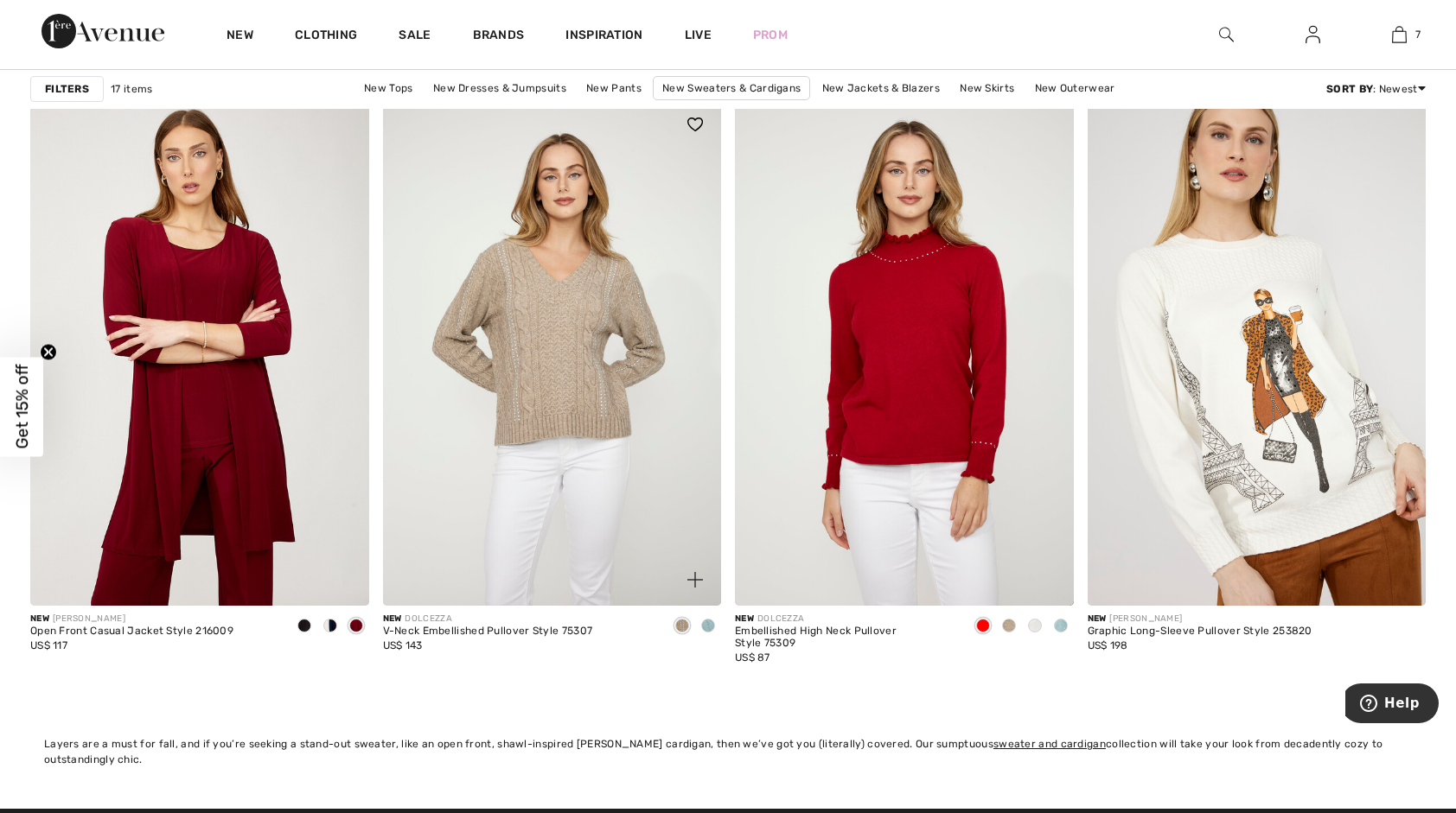
scroll to position [2428, 0]
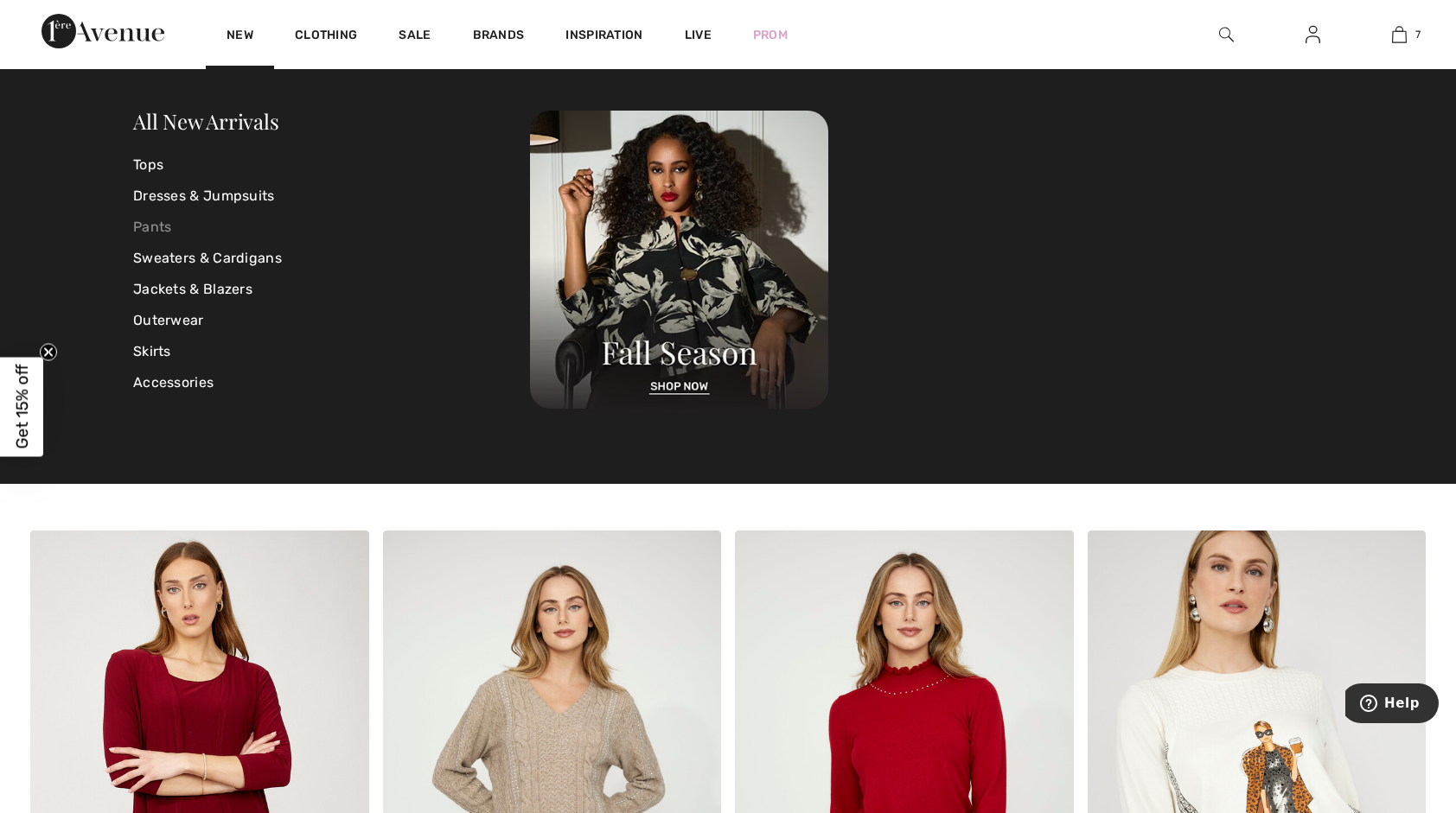
click at [164, 231] on link "Pants" at bounding box center [331, 227] width 396 height 31
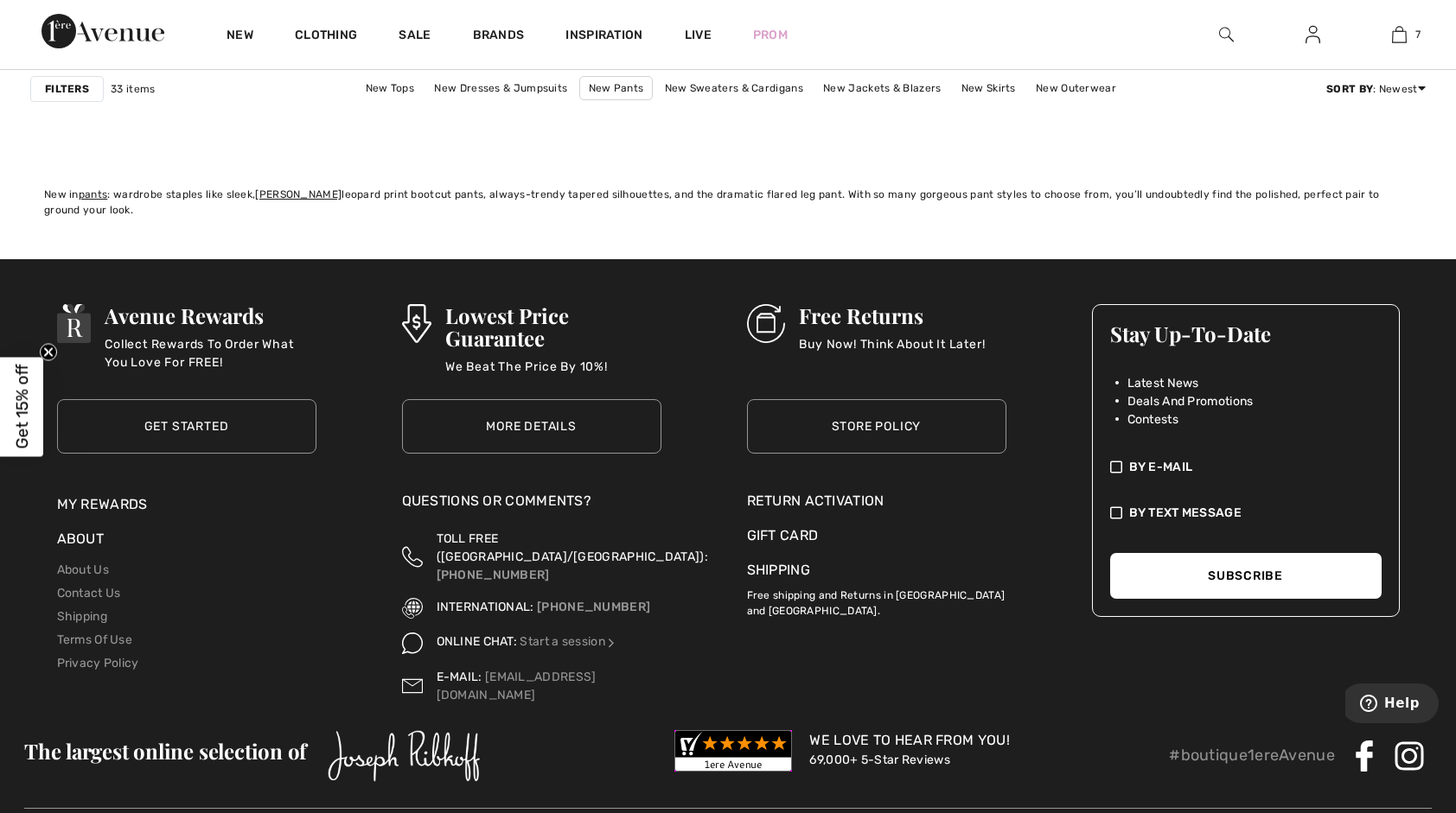
scroll to position [6638, 0]
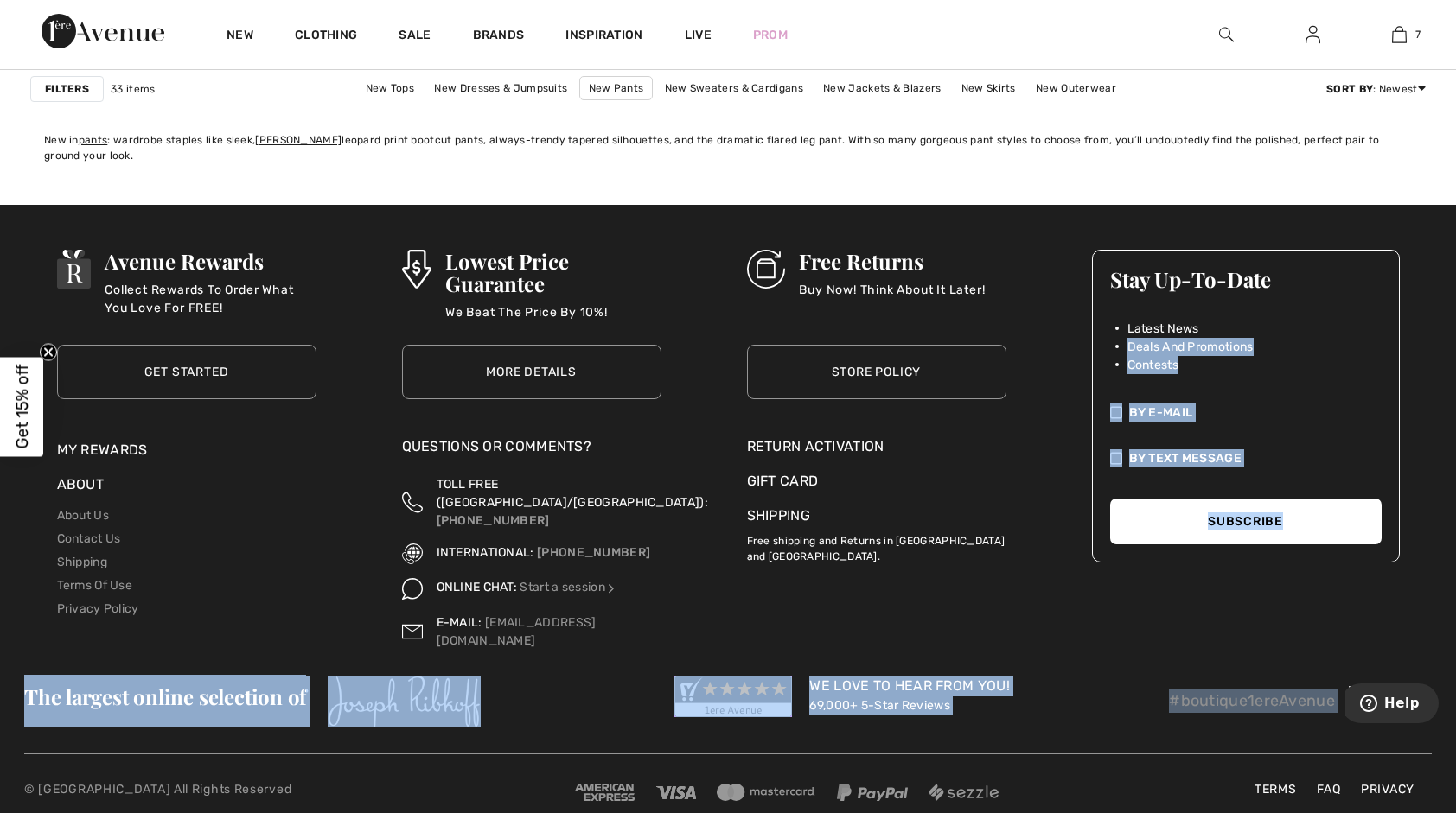
drag, startPoint x: 1451, startPoint y: 638, endPoint x: 1422, endPoint y: 238, distance: 401.0
click at [1424, 251] on div "Avenue Rewards Collect Rewards To Order What You Love For FREE! Get Started Get…" at bounding box center [728, 524] width 1456 height 638
click at [1310, 33] on img at bounding box center [1312, 34] width 15 height 20
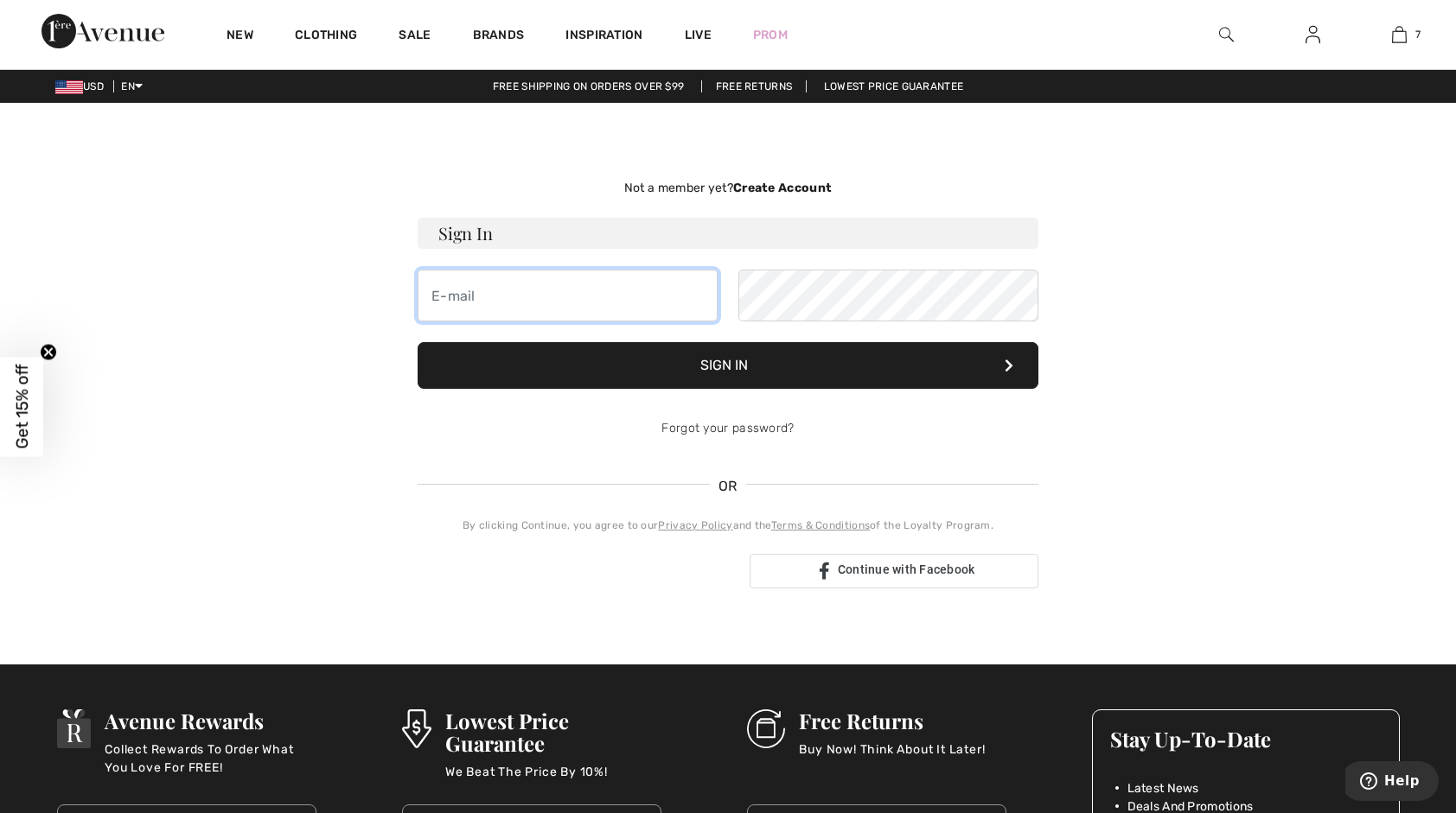
click at [523, 300] on input "email" at bounding box center [567, 295] width 300 height 52
type input "[EMAIL_ADDRESS][DOMAIN_NAME]"
click at [808, 366] on button "Sign In" at bounding box center [728, 366] width 621 height 47
click at [812, 367] on button "Sign In" at bounding box center [728, 366] width 621 height 47
click at [784, 364] on button "Sign In" at bounding box center [728, 366] width 621 height 47
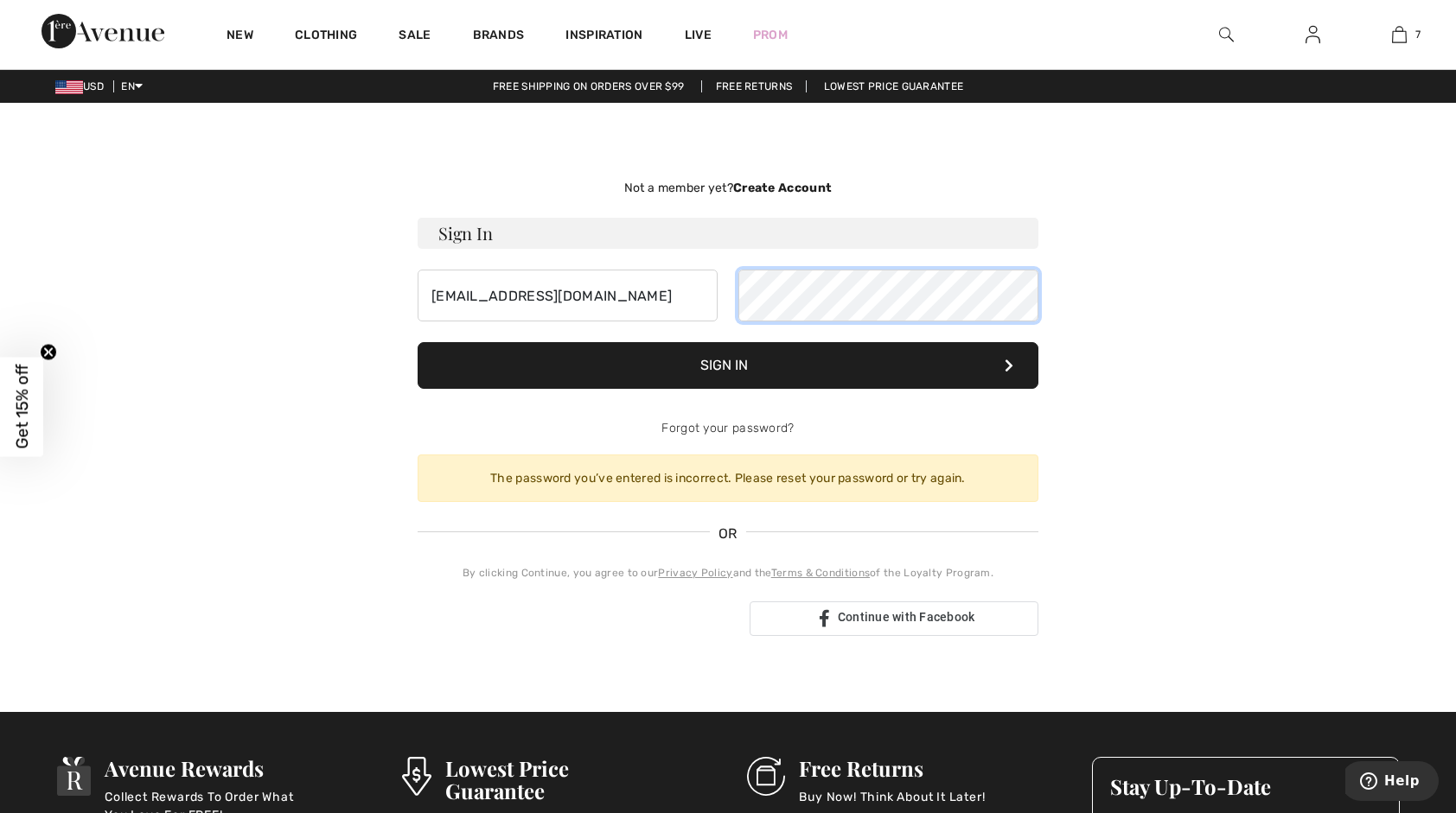
click at [701, 299] on div "reginasacco01@comcast.net" at bounding box center [728, 295] width 621 height 52
click at [418, 343] on button "Sign In" at bounding box center [728, 366] width 621 height 47
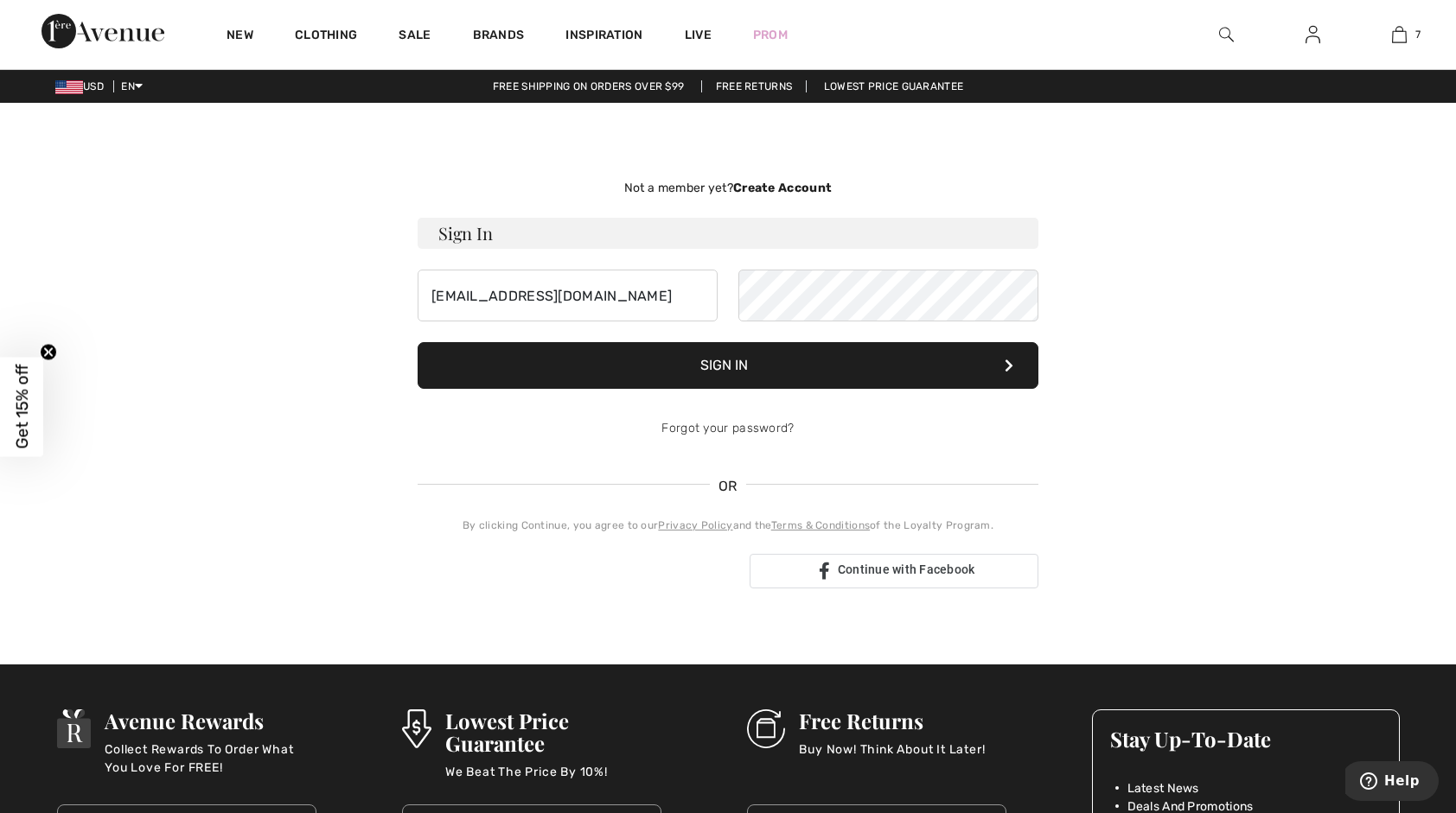
click at [754, 365] on button "Sign In" at bounding box center [728, 366] width 621 height 47
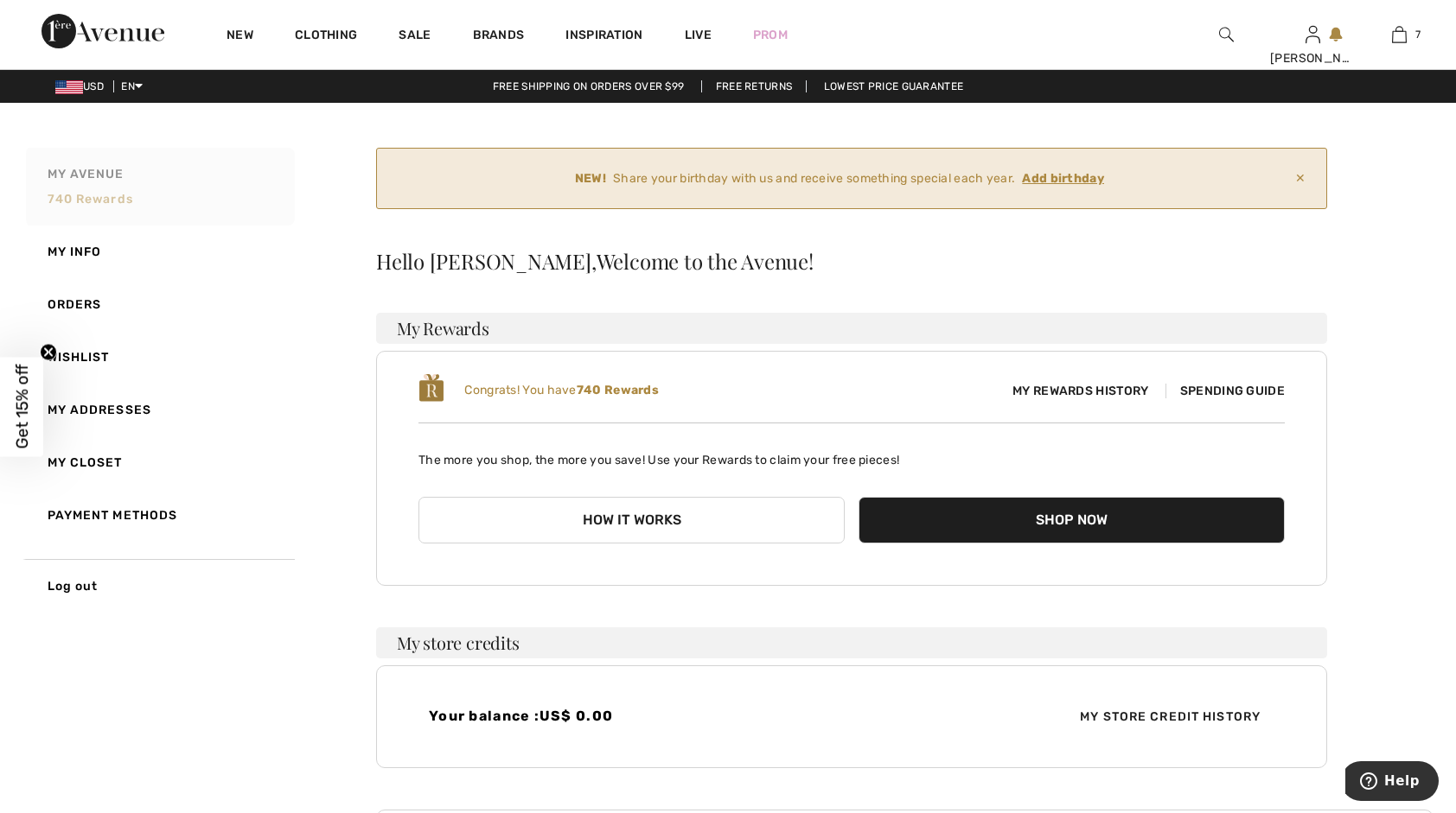
click at [110, 200] on span "740 rewards" at bounding box center [91, 199] width 86 height 15
click at [1080, 175] on ins "Add birthday" at bounding box center [1063, 178] width 82 height 15
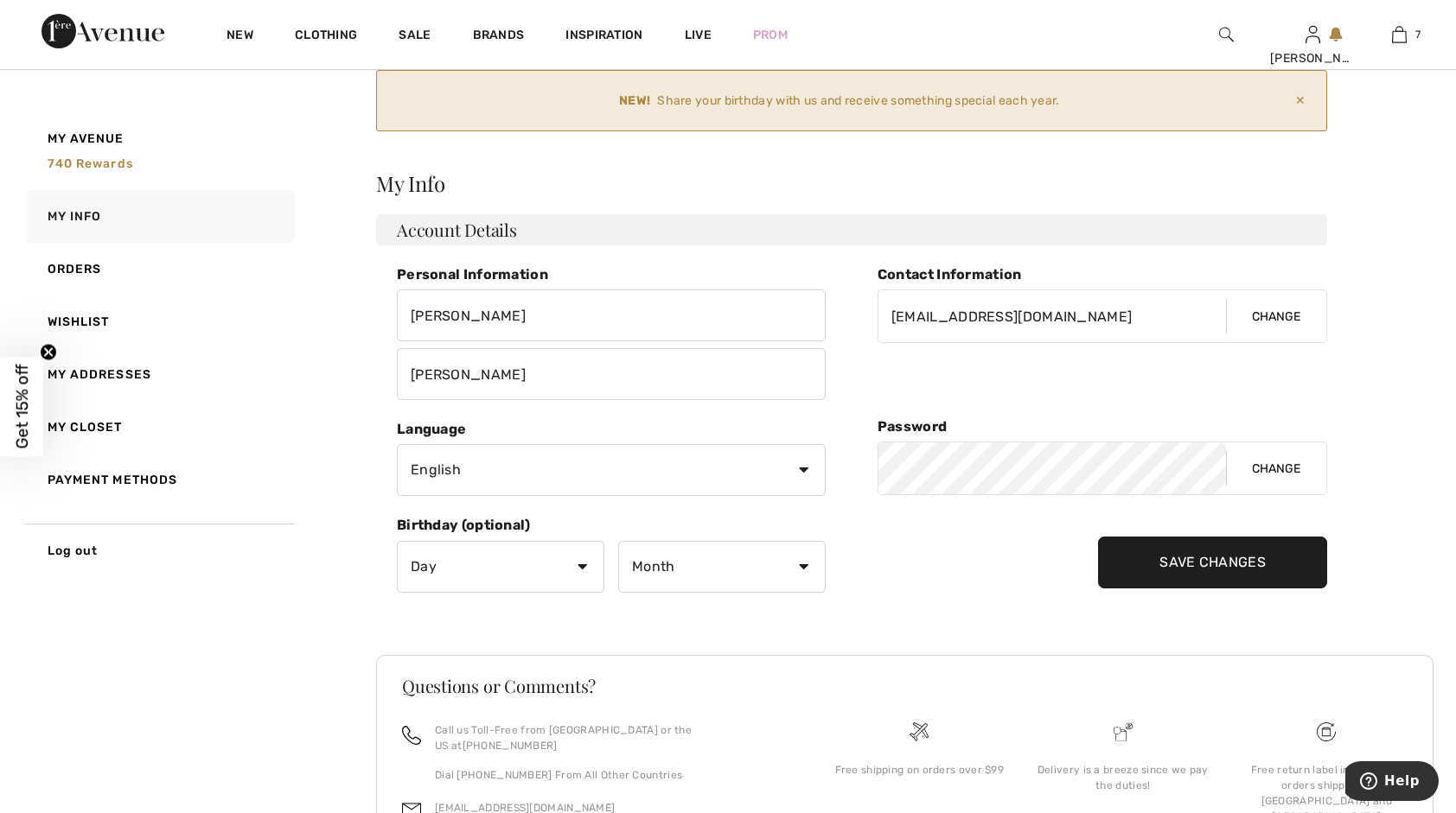
scroll to position [188, 0]
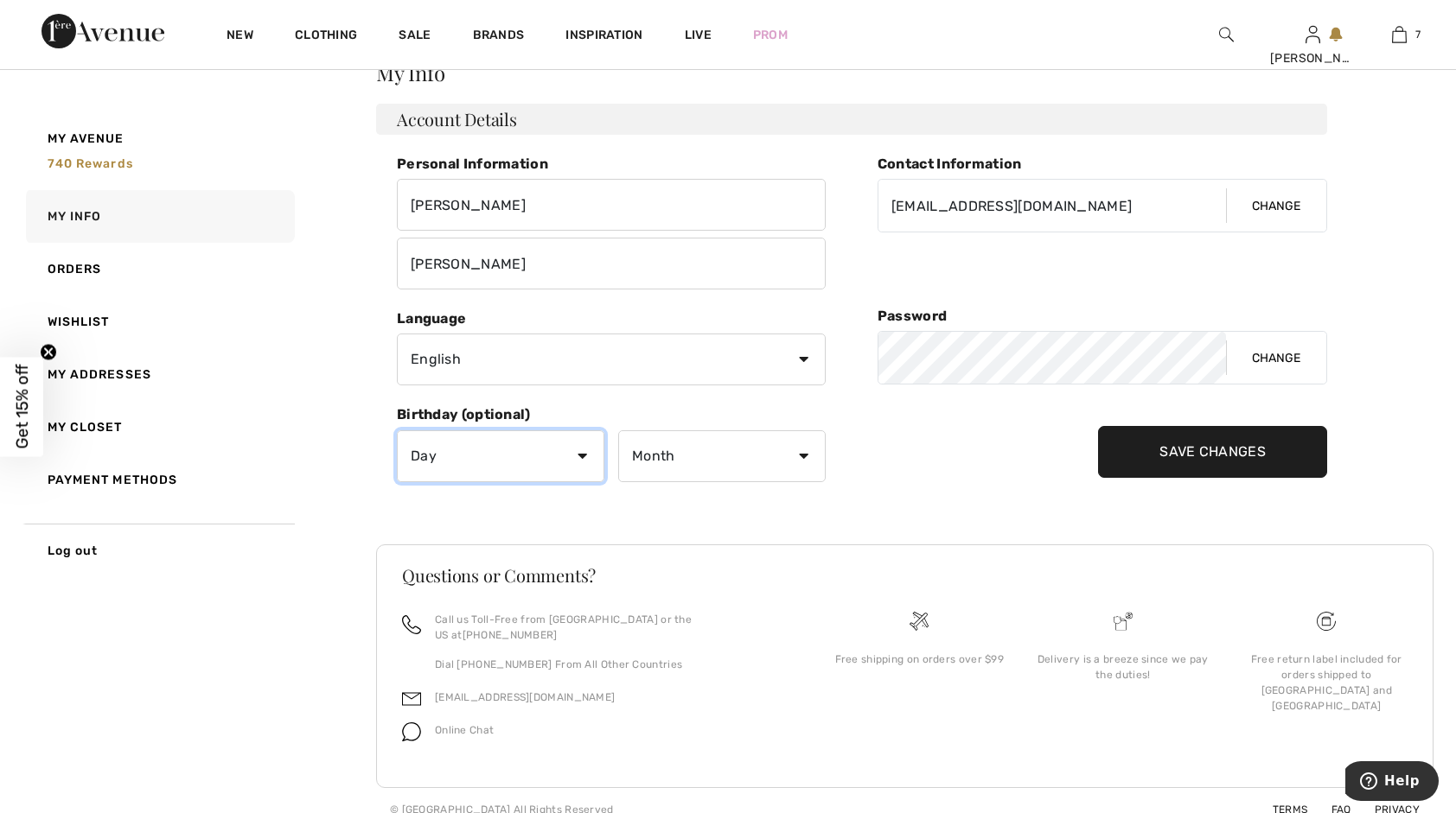
click at [578, 457] on select "Day 1 2 3 4 5 6 7 8 9 10 11 12 13 14 15 16 17 18 19 20 21 22 23 24 25 26 27 28 …" at bounding box center [500, 456] width 208 height 52
select select "20"
click at [396, 430] on select "Day 1 2 3 4 5 6 7 8 9 10 11 12 13 14 15 16 17 18 19 20 21 22 23 24 25 26 27 28 …" at bounding box center [500, 456] width 208 height 52
click at [722, 454] on select "Month January February March April May June July August September October Novem…" at bounding box center [722, 456] width 208 height 52
select select "2"
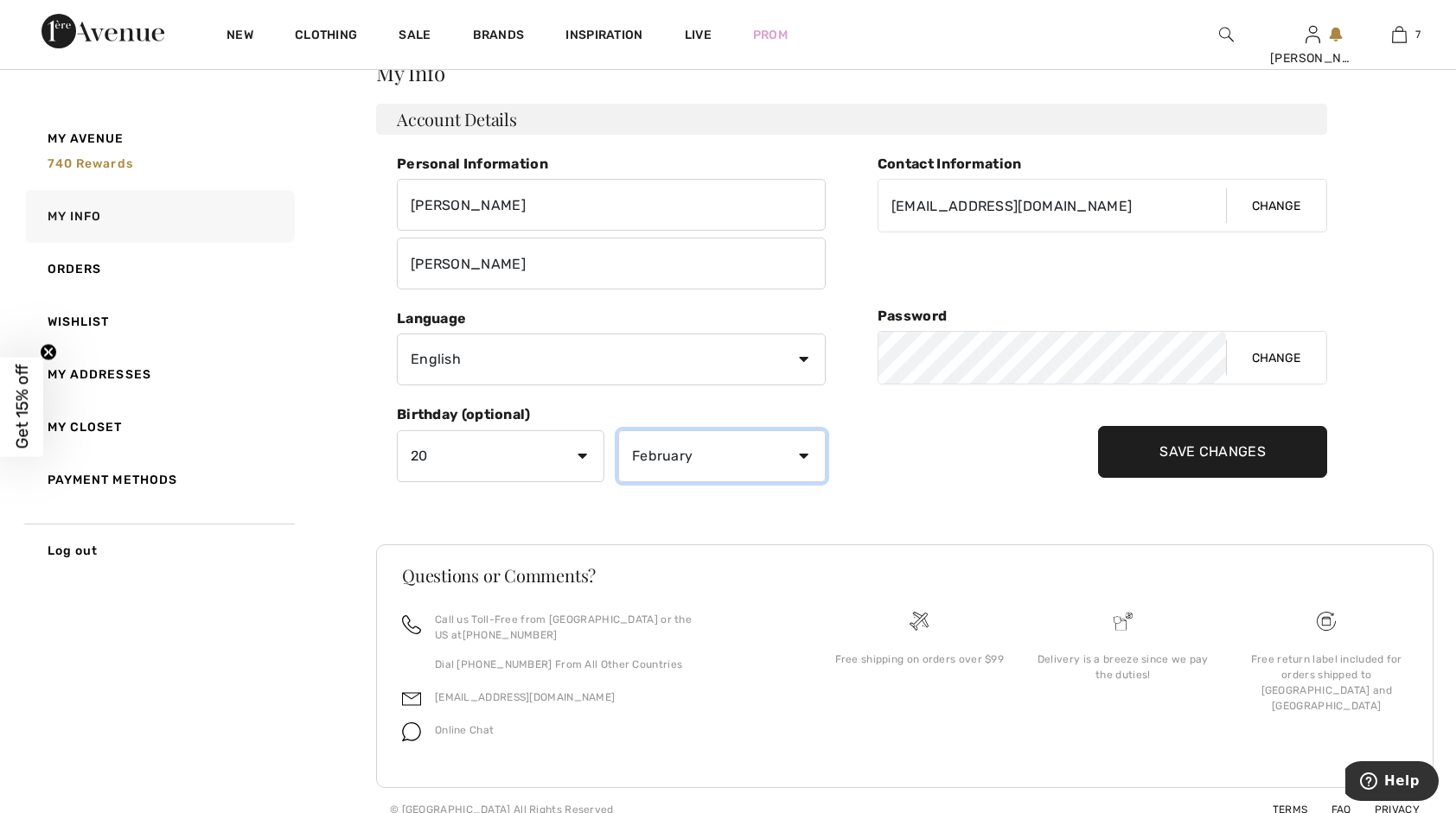
click at [618, 430] on select "Month January February March April May June July August September October Novem…" at bounding box center [722, 456] width 208 height 52
click at [1182, 455] on input "Save Changes" at bounding box center [1213, 452] width 229 height 52
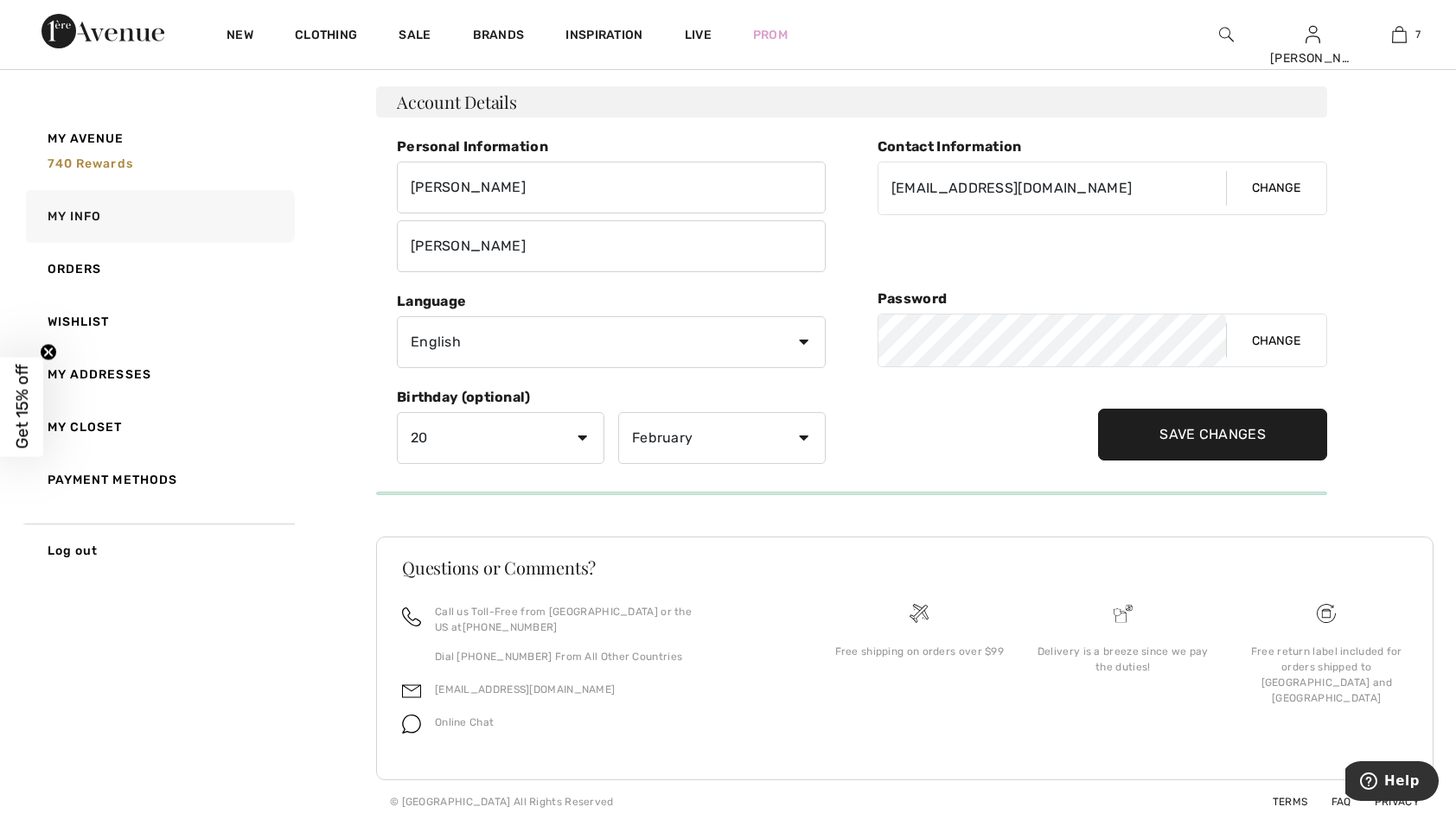
scroll to position [87, 0]
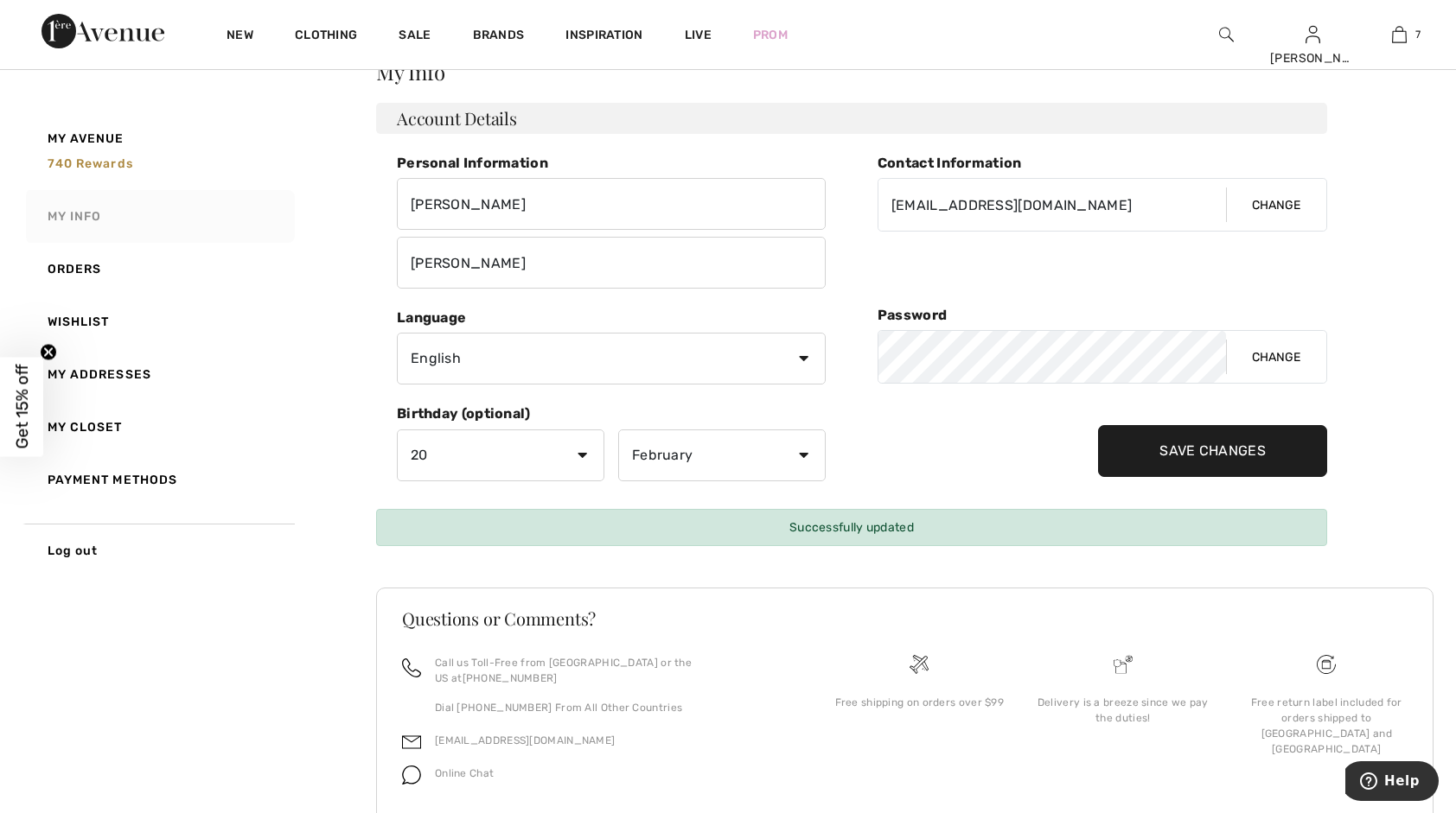
click at [102, 216] on link "My Info" at bounding box center [158, 217] width 272 height 53
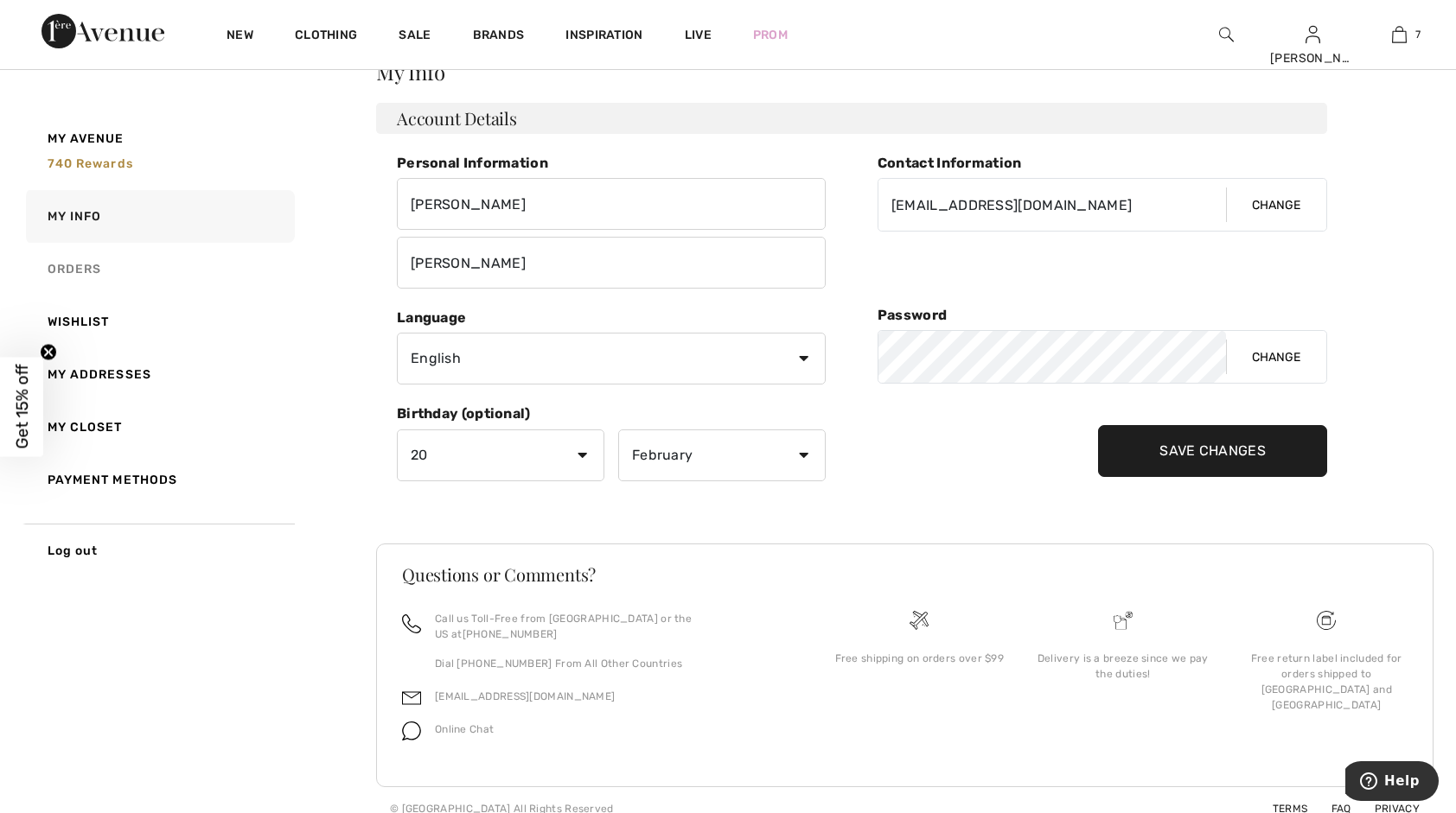
click at [86, 265] on link "Orders" at bounding box center [158, 269] width 272 height 53
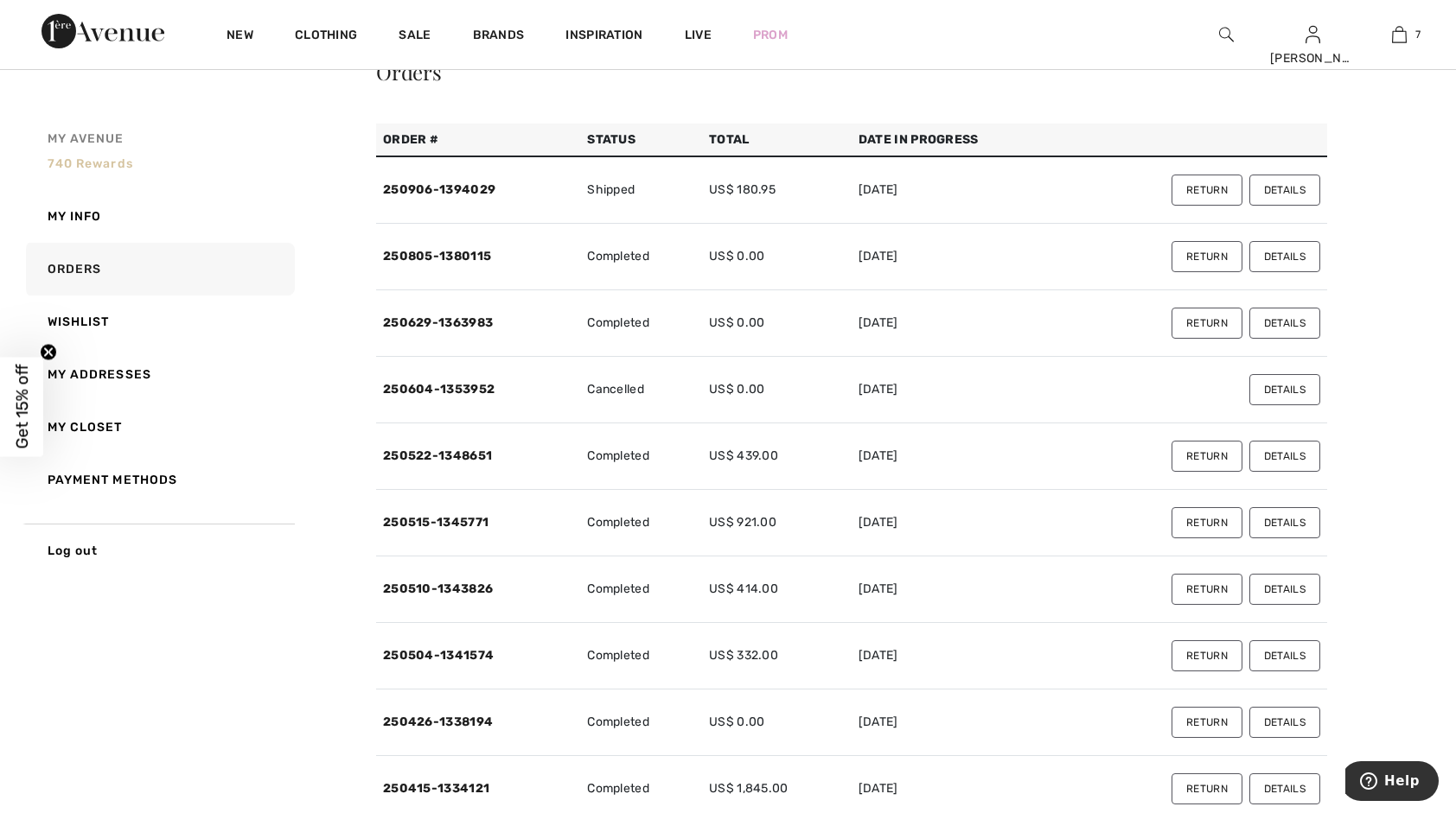
click at [112, 164] on span "740 rewards" at bounding box center [91, 163] width 86 height 15
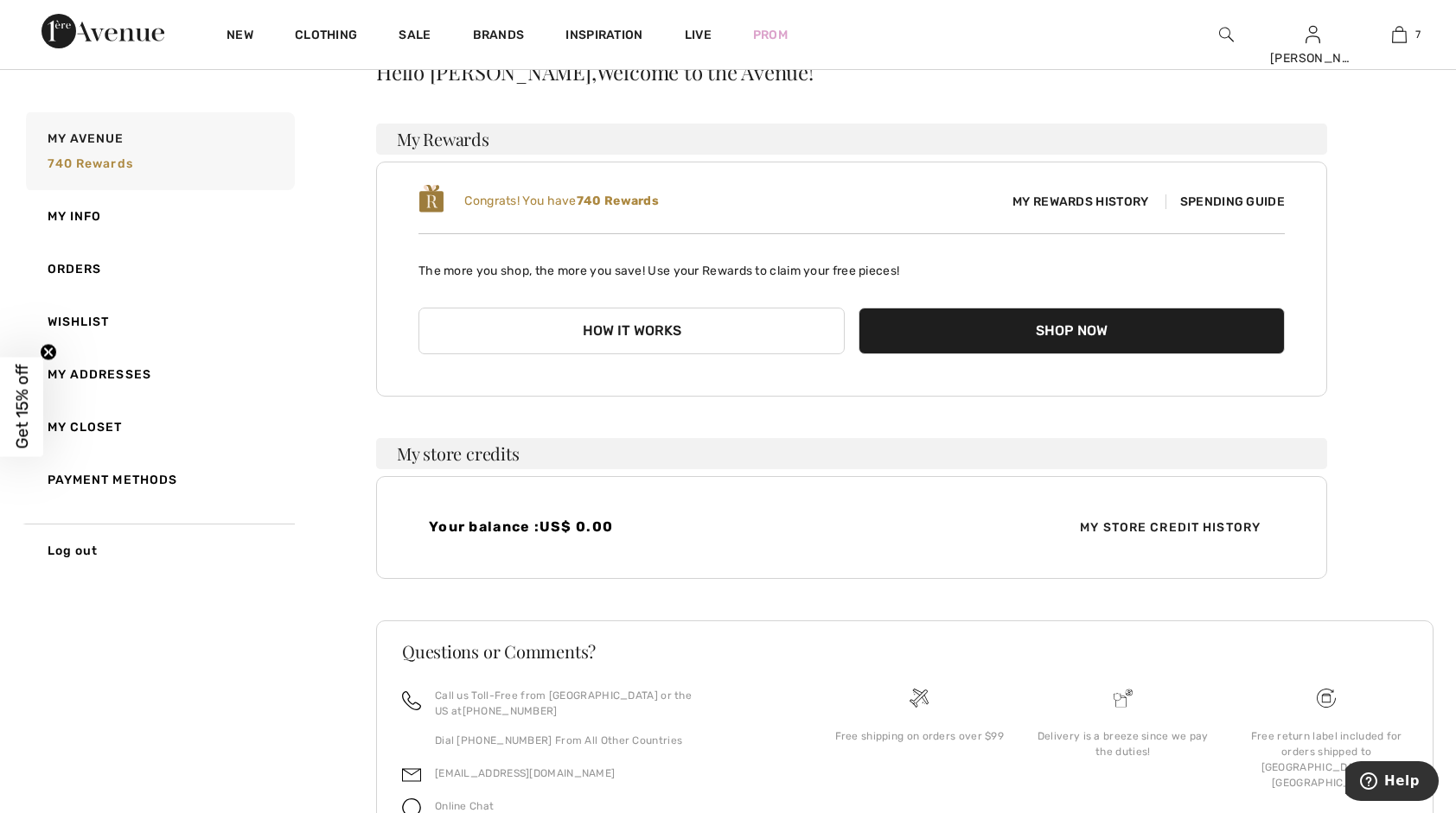
click at [662, 330] on button "How it works" at bounding box center [632, 331] width 427 height 47
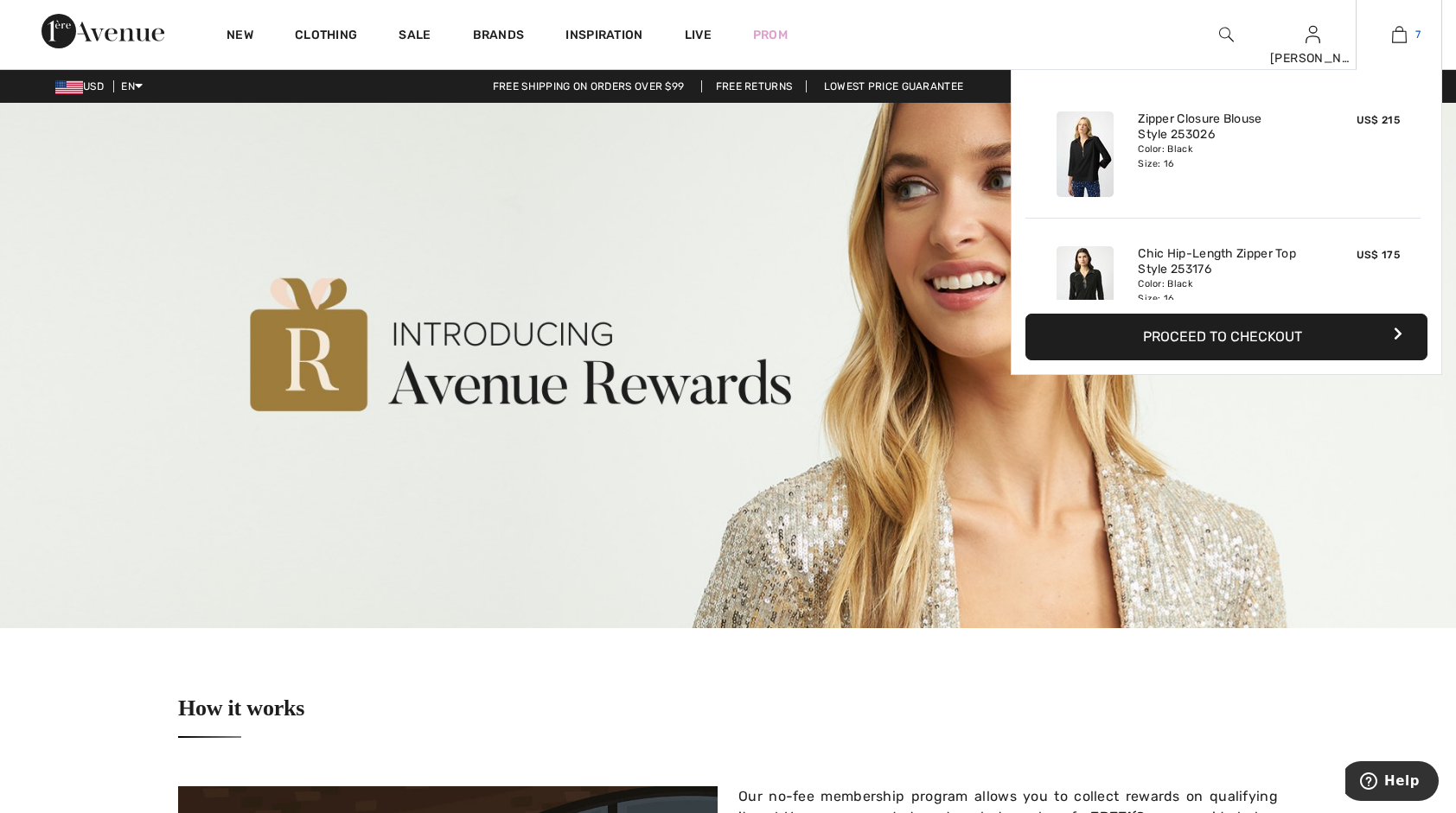
click at [1399, 38] on img at bounding box center [1399, 34] width 15 height 20
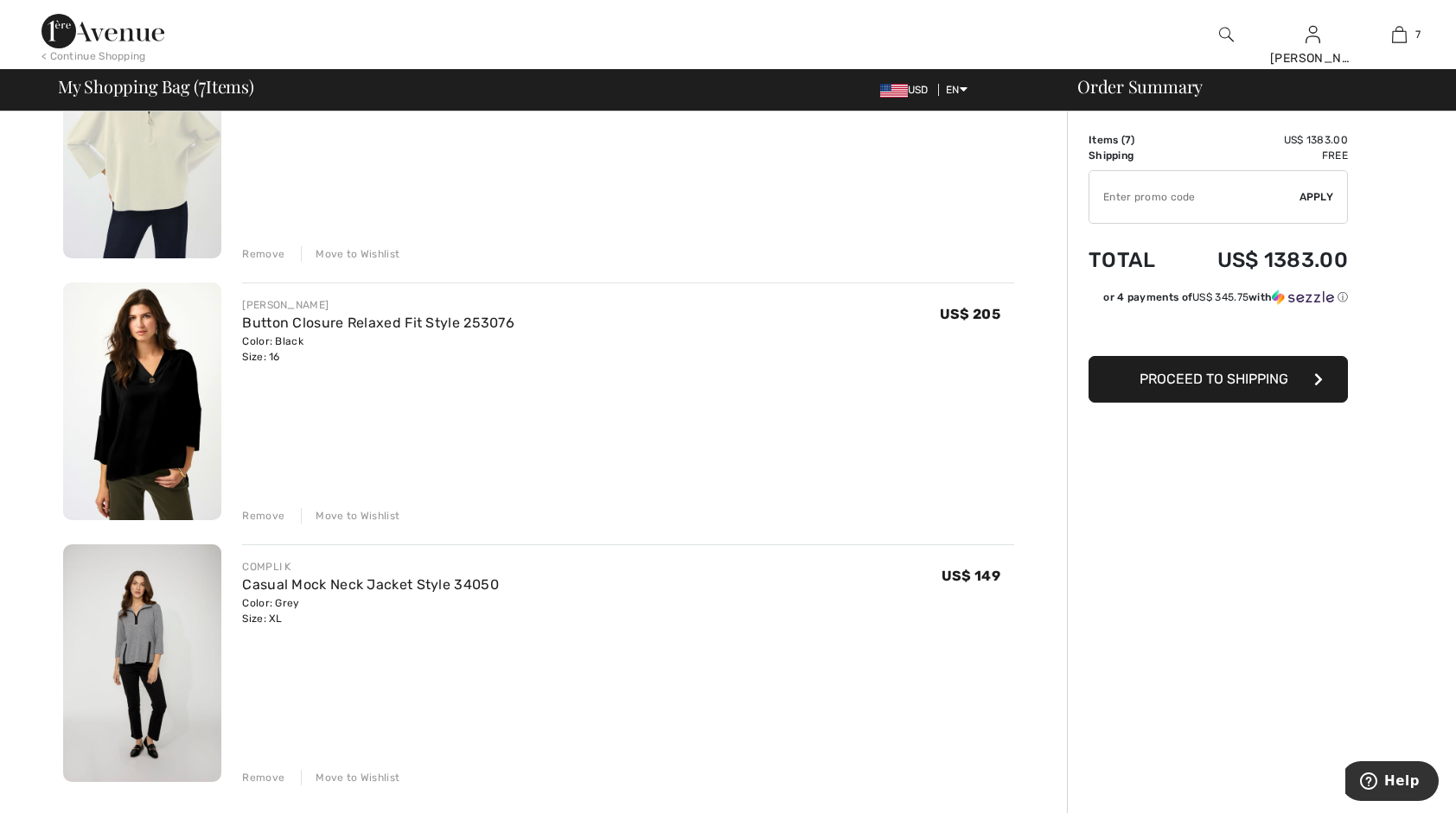
scroll to position [1210, 0]
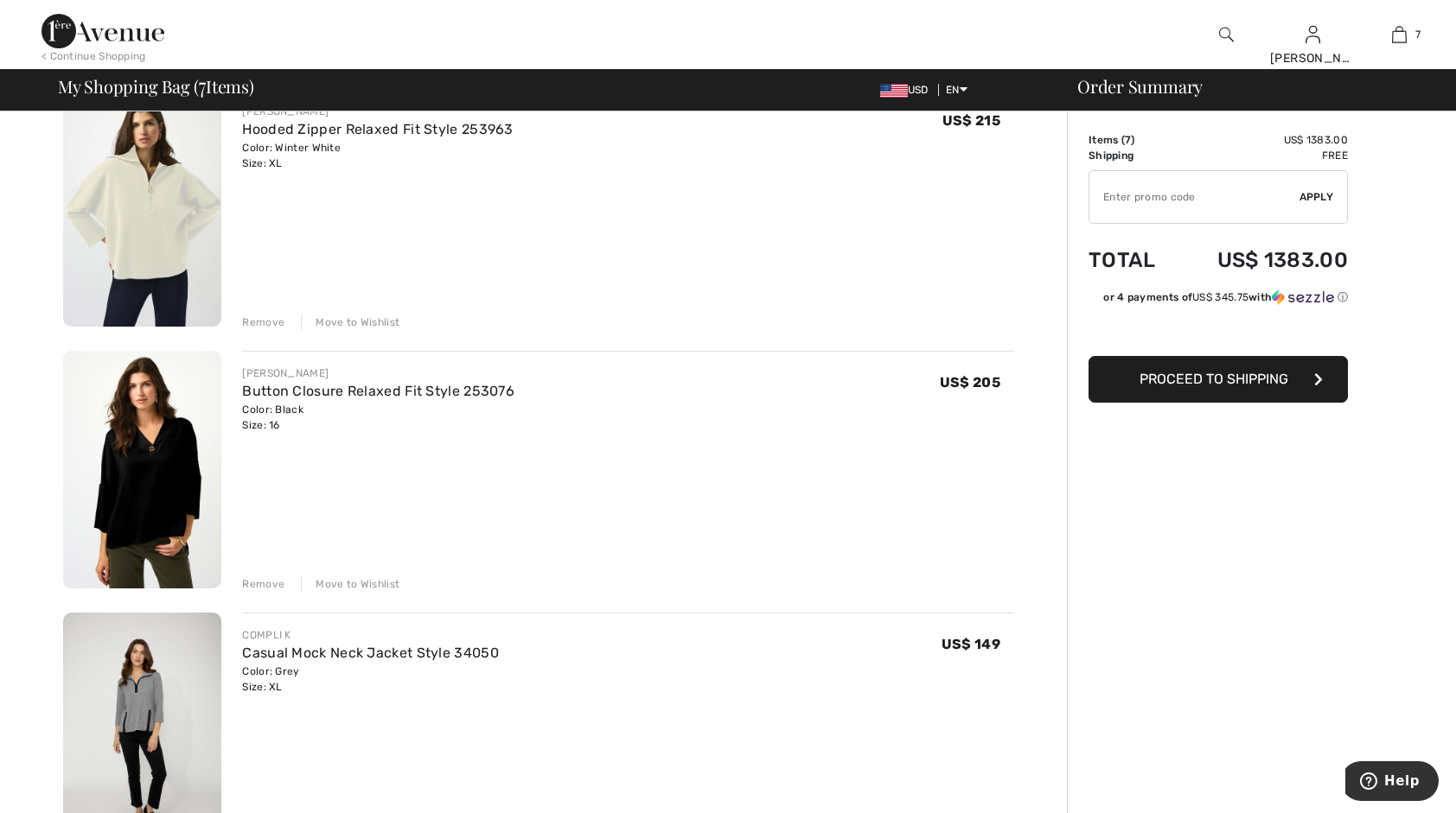
click at [1198, 192] on input "TEXT" at bounding box center [1194, 196] width 210 height 52
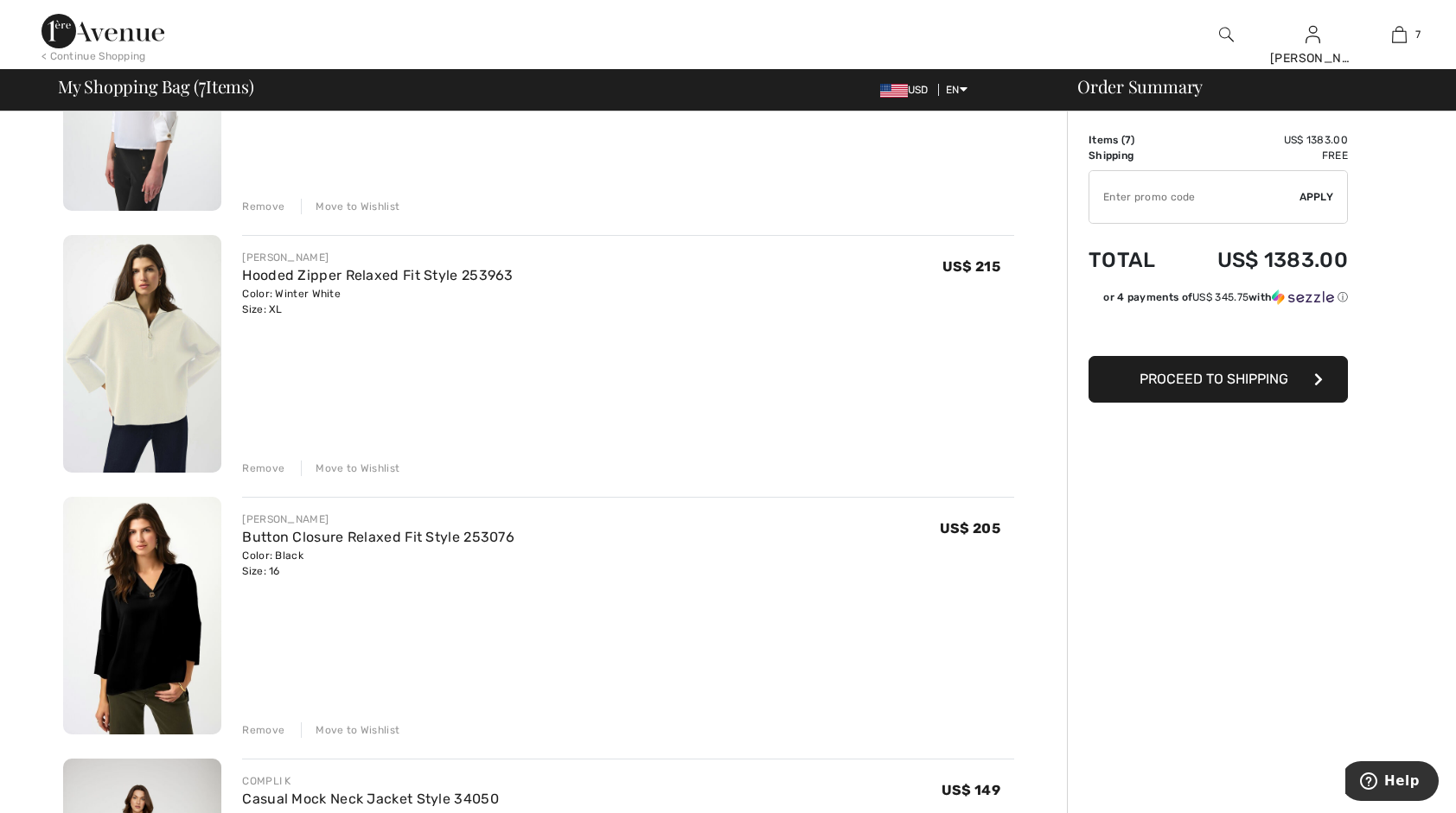
scroll to position [1037, 0]
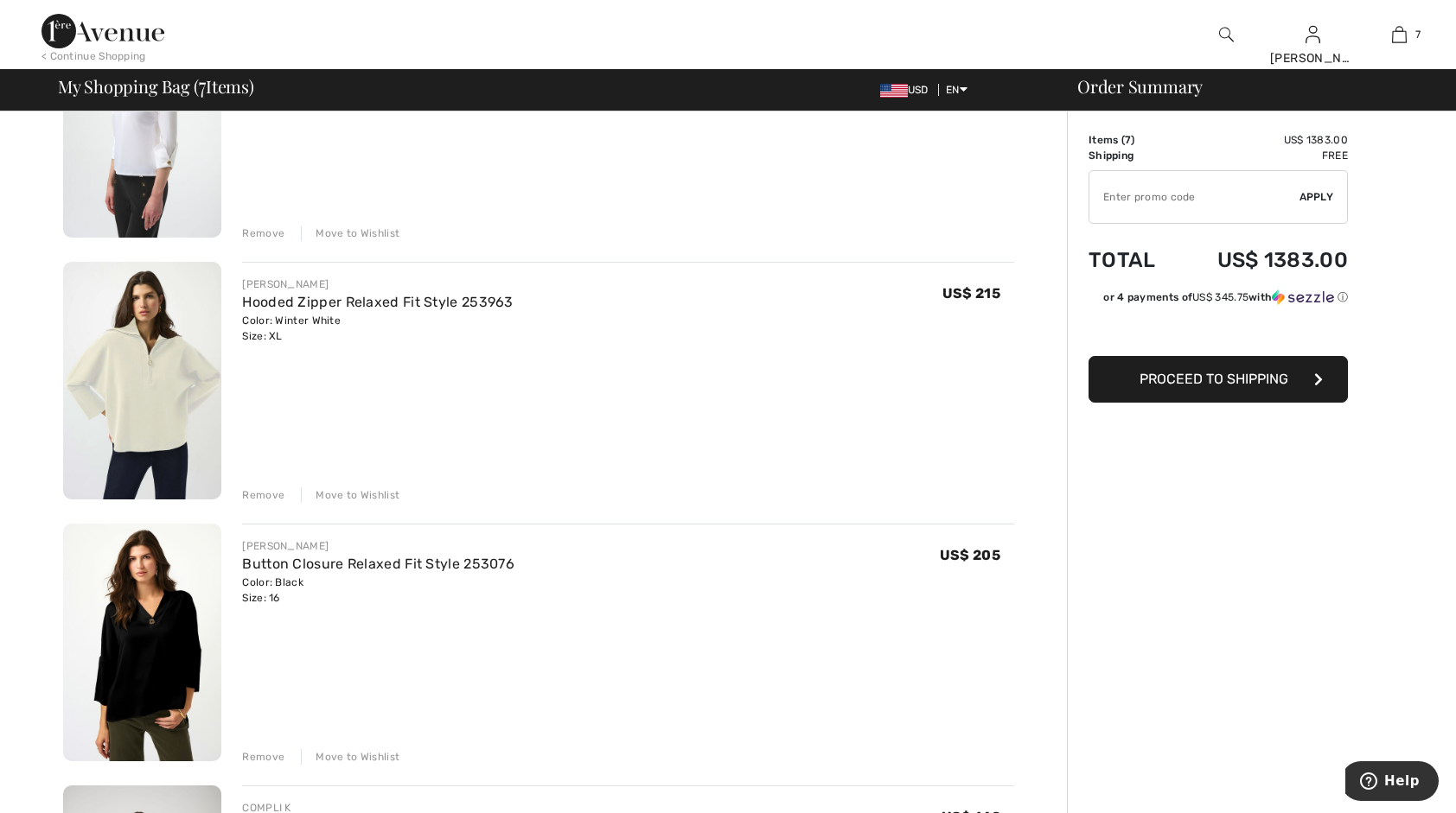
click at [268, 489] on div "Remove" at bounding box center [263, 495] width 42 height 16
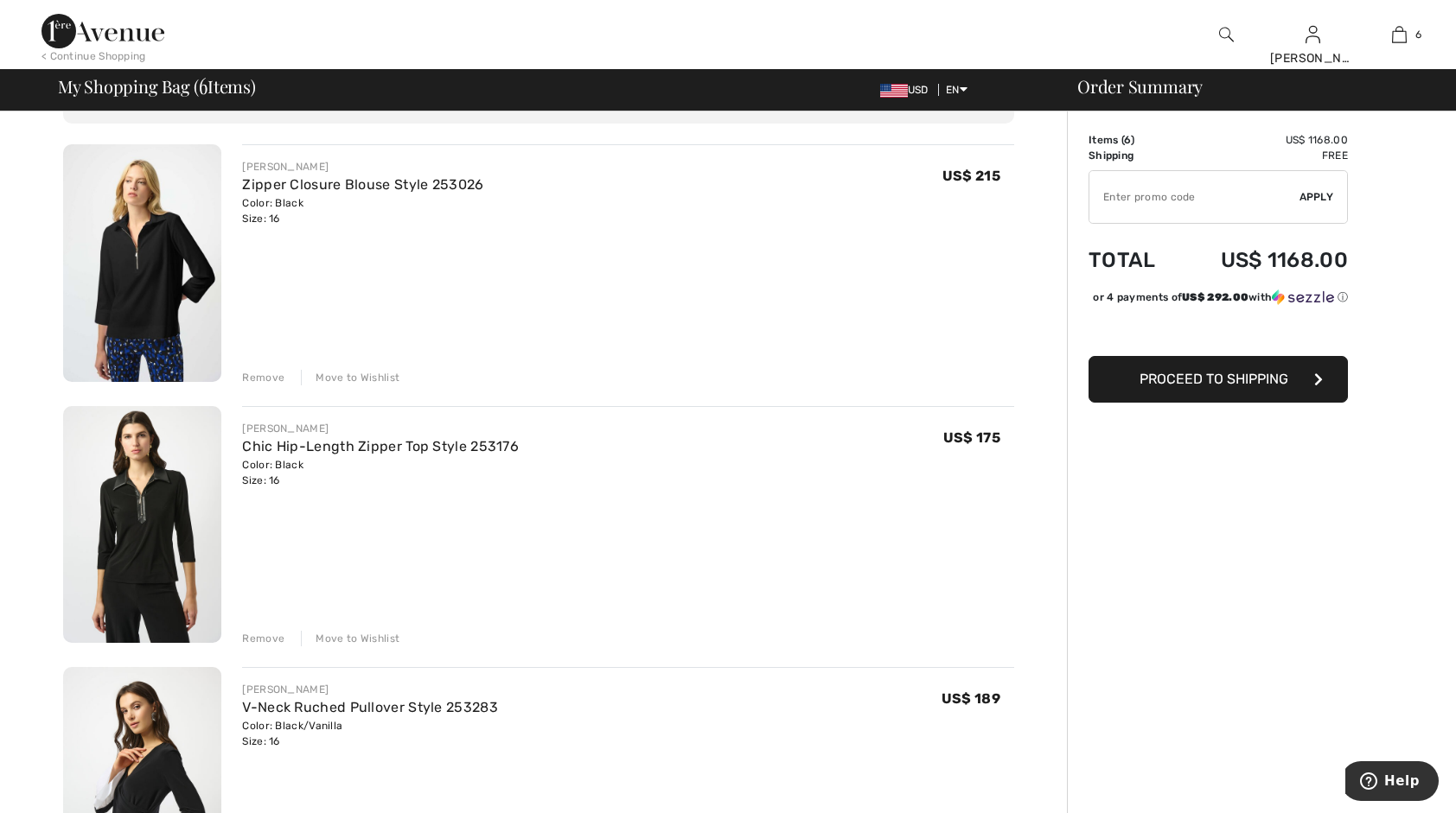
scroll to position [87, 0]
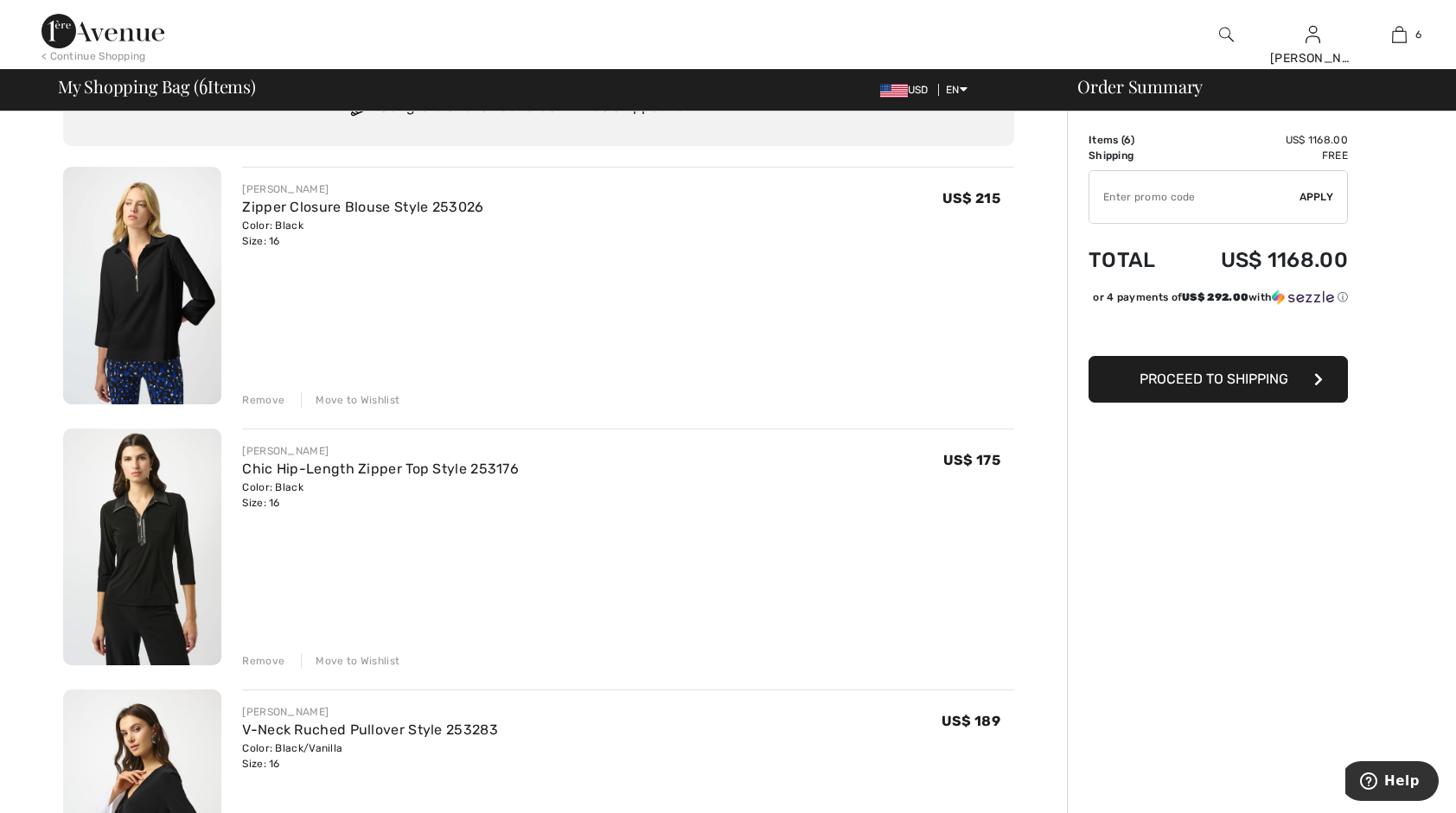
click at [268, 394] on div "Remove" at bounding box center [263, 400] width 42 height 16
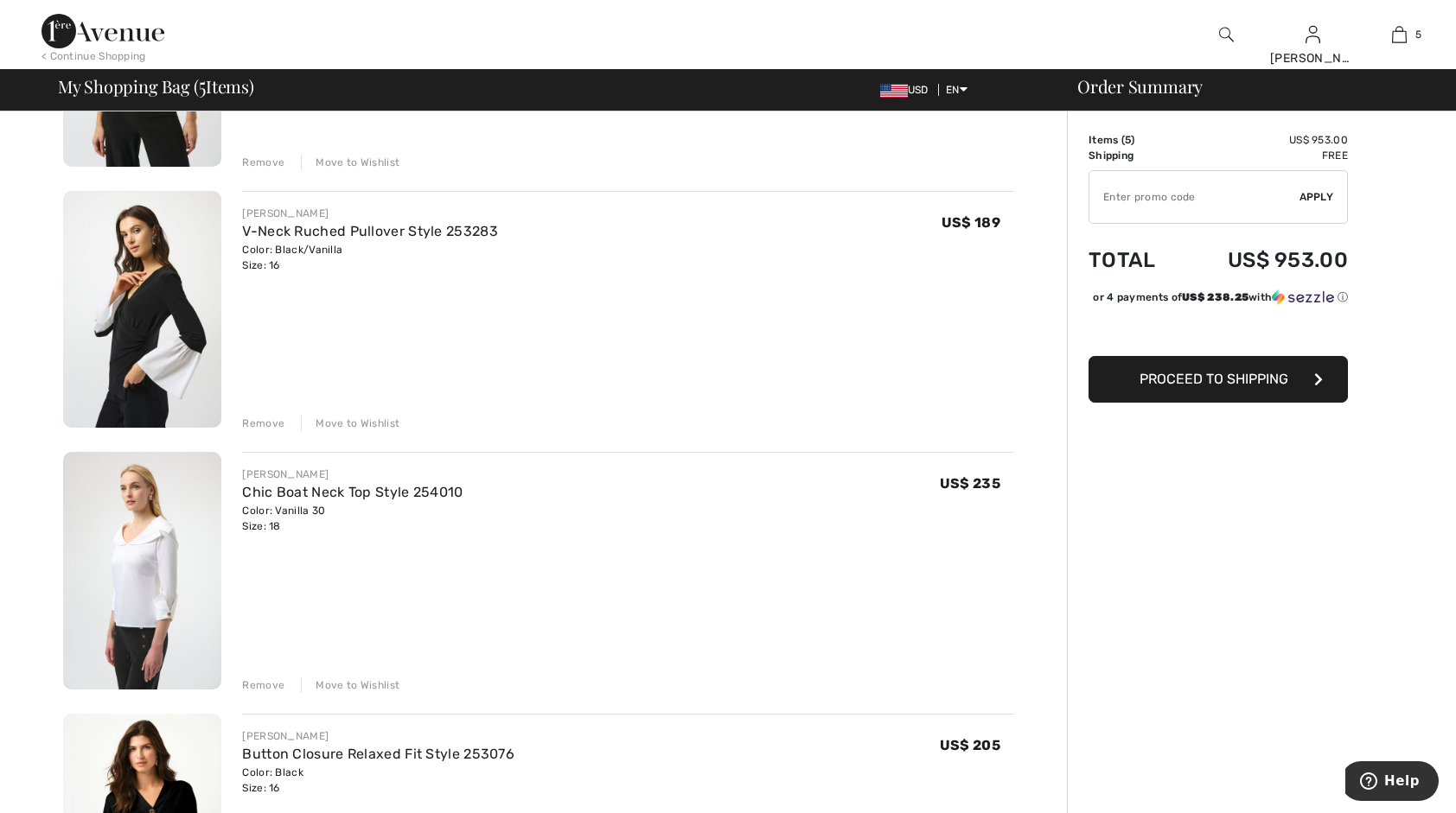
scroll to position [346, 0]
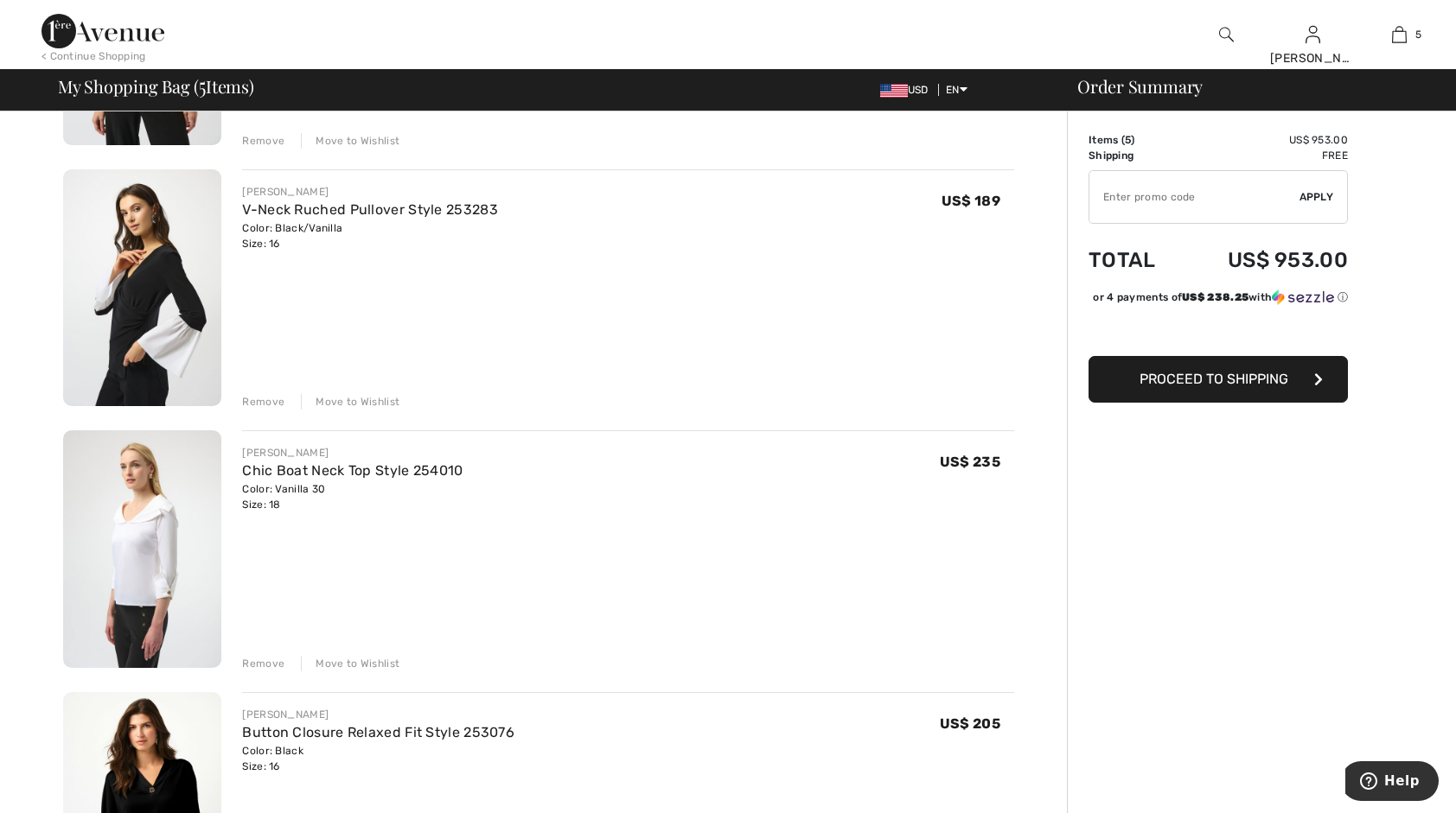
click at [178, 247] on img at bounding box center [143, 289] width 158 height 238
click at [306, 210] on link "V-Neck Ruched Pullover Style 253283" at bounding box center [370, 209] width 256 height 17
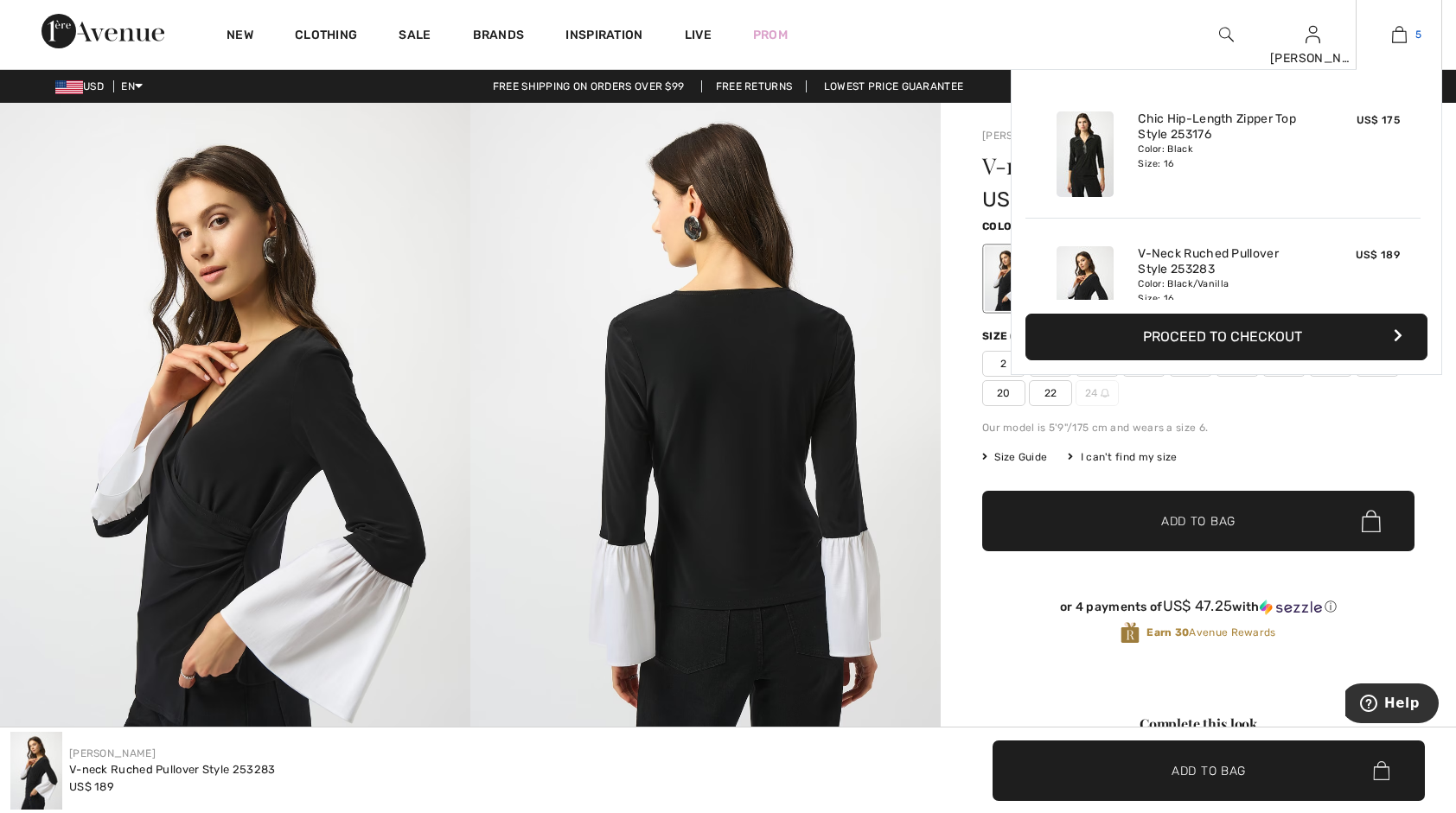
click at [1393, 26] on img at bounding box center [1399, 34] width 15 height 20
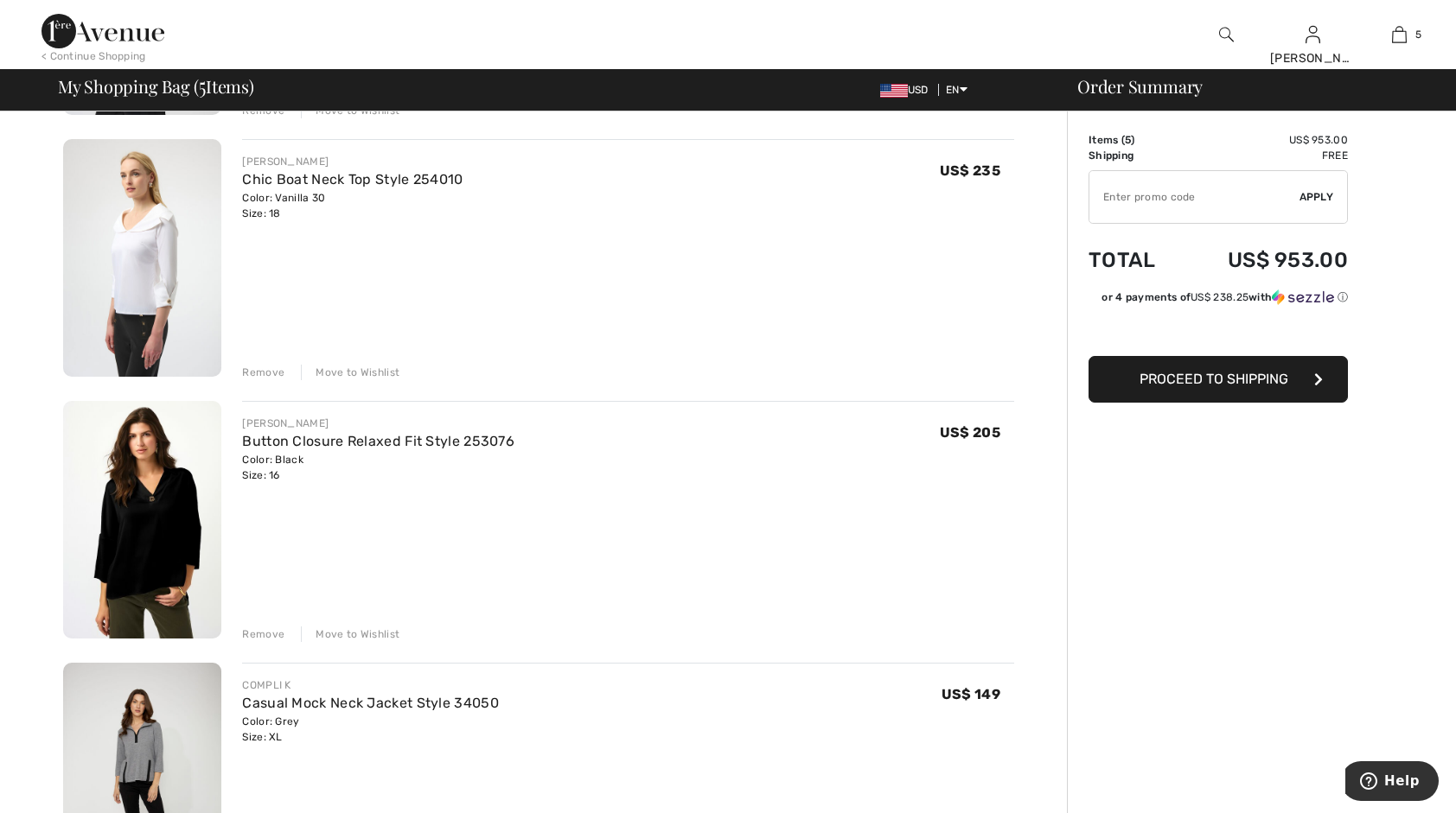
scroll to position [605, 0]
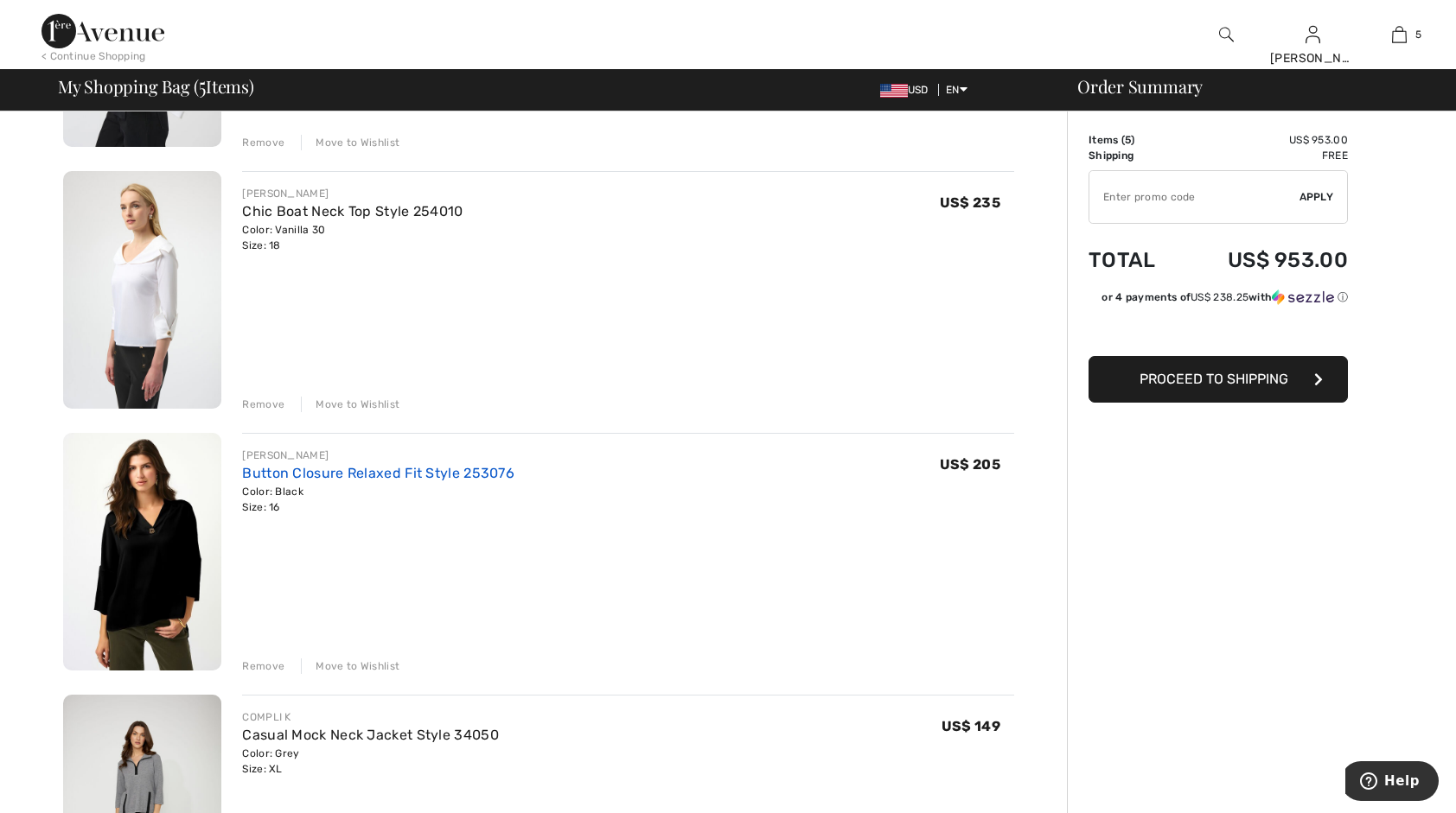
click at [353, 473] on link "Button Closure Relaxed Fit Style 253076" at bounding box center [378, 472] width 272 height 17
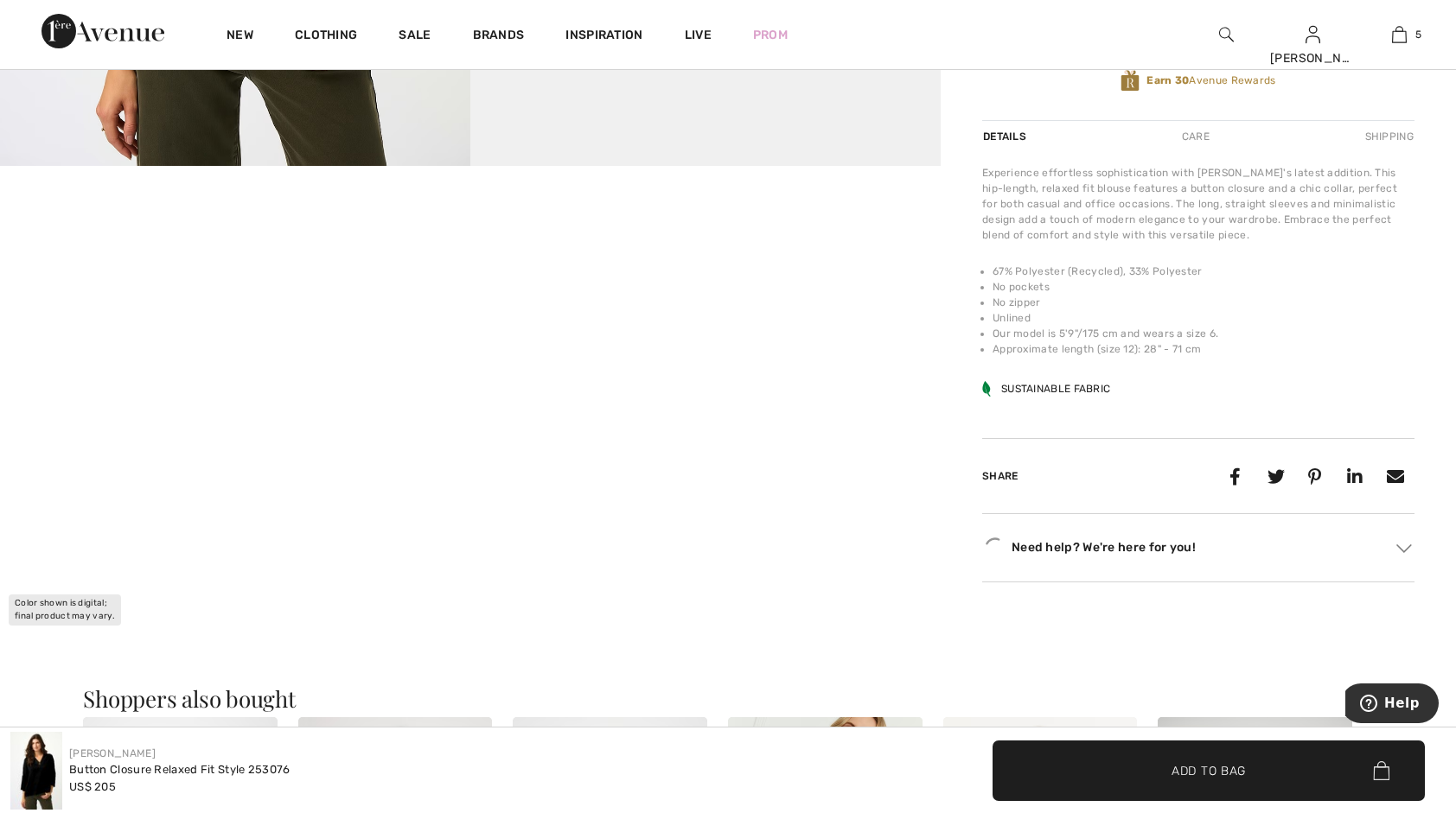
scroll to position [778, 0]
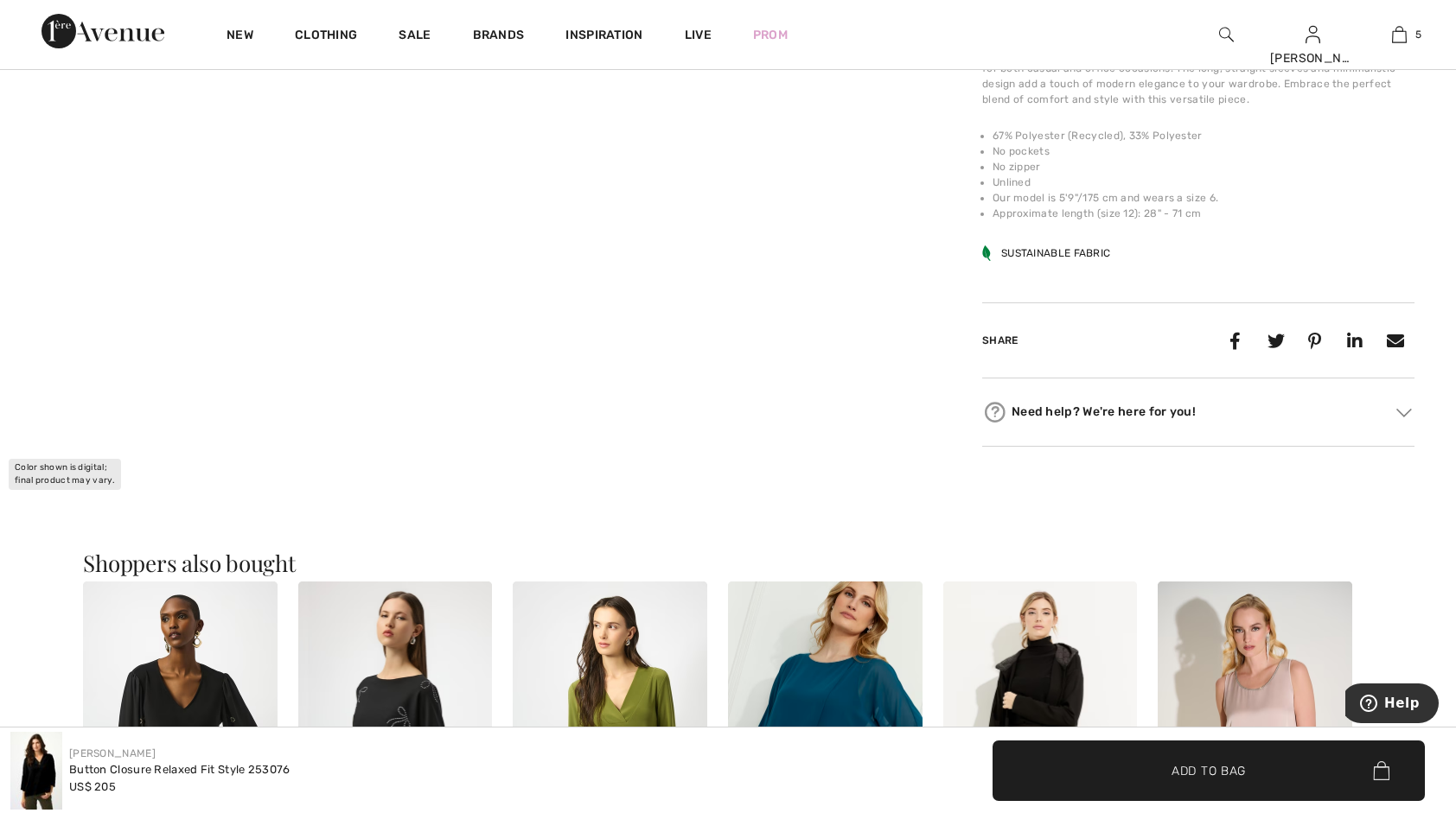
click at [218, 186] on video "Your browser does not support the video tag." at bounding box center [156, 108] width 313 height 156
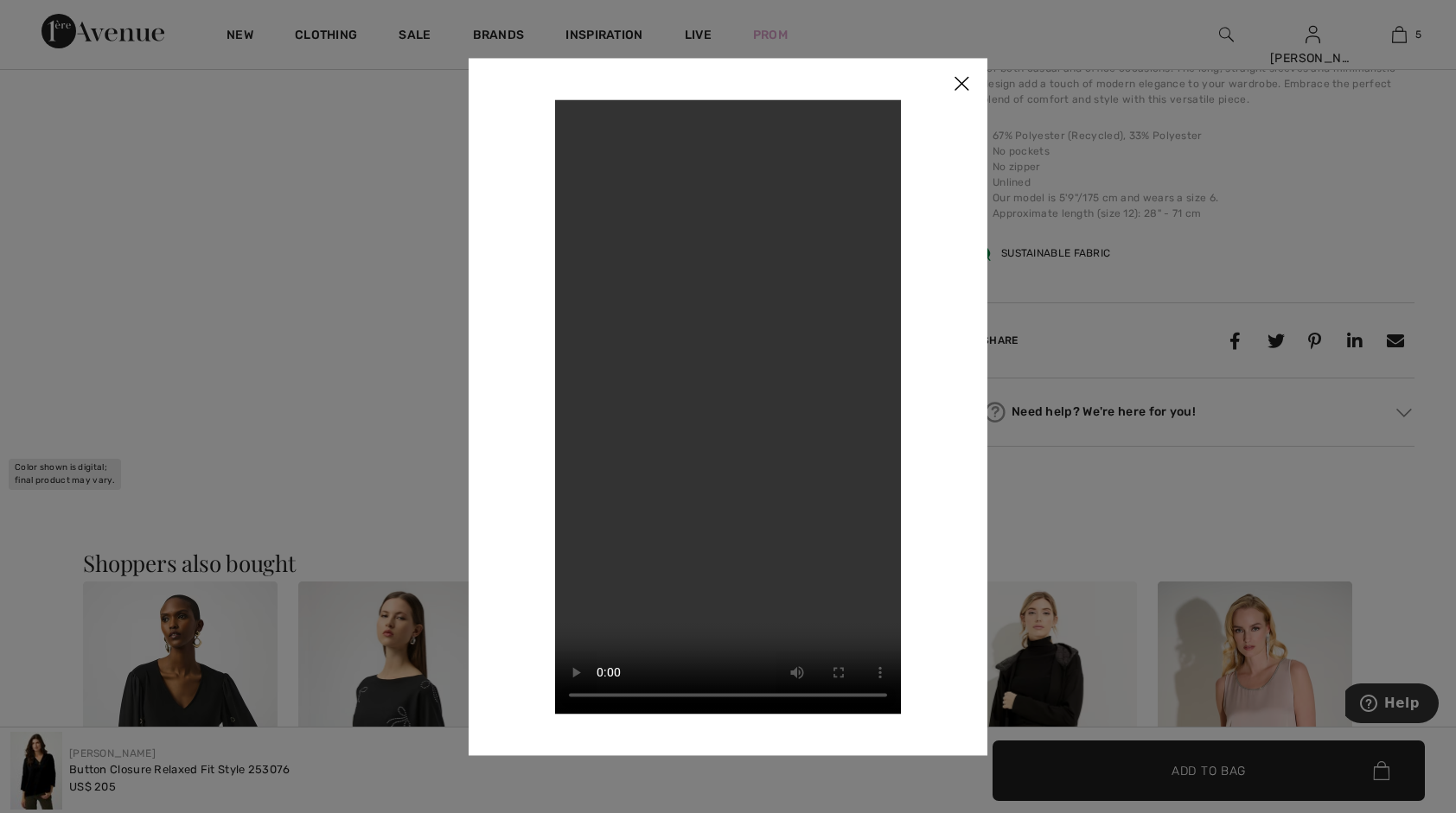
click at [965, 87] on img at bounding box center [961, 84] width 52 height 54
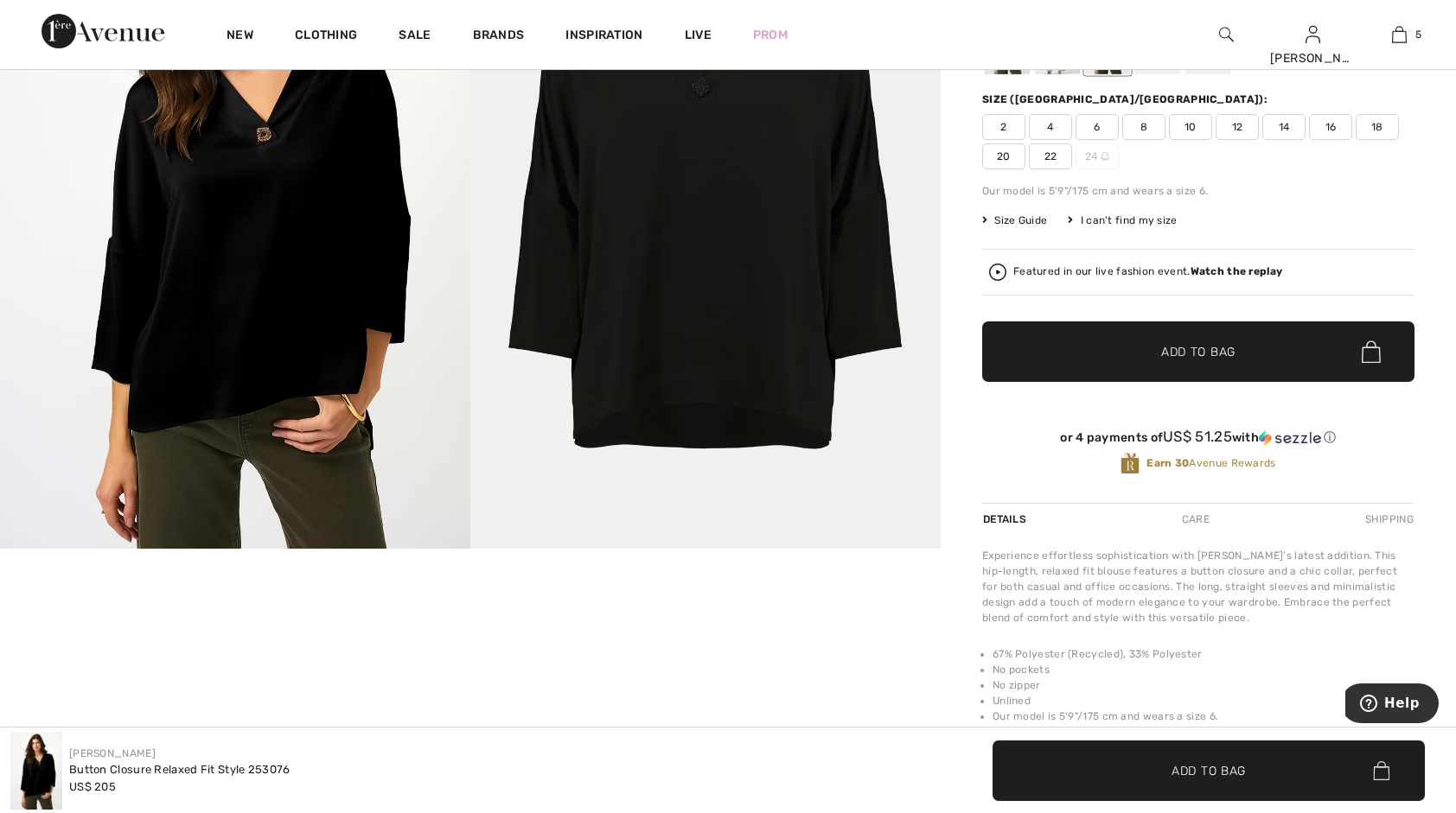
scroll to position [0, 0]
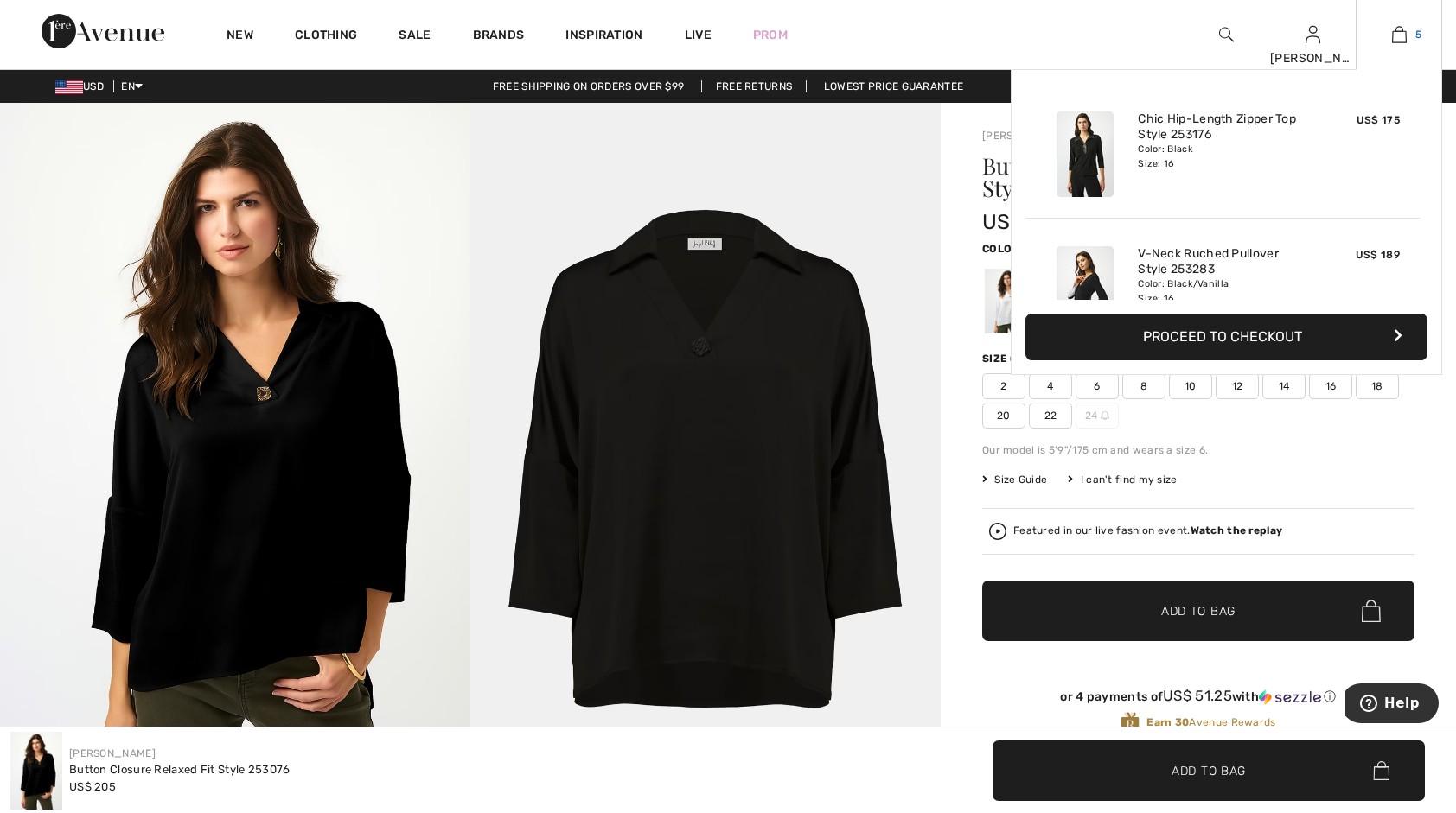
click at [1396, 31] on img at bounding box center [1399, 34] width 15 height 20
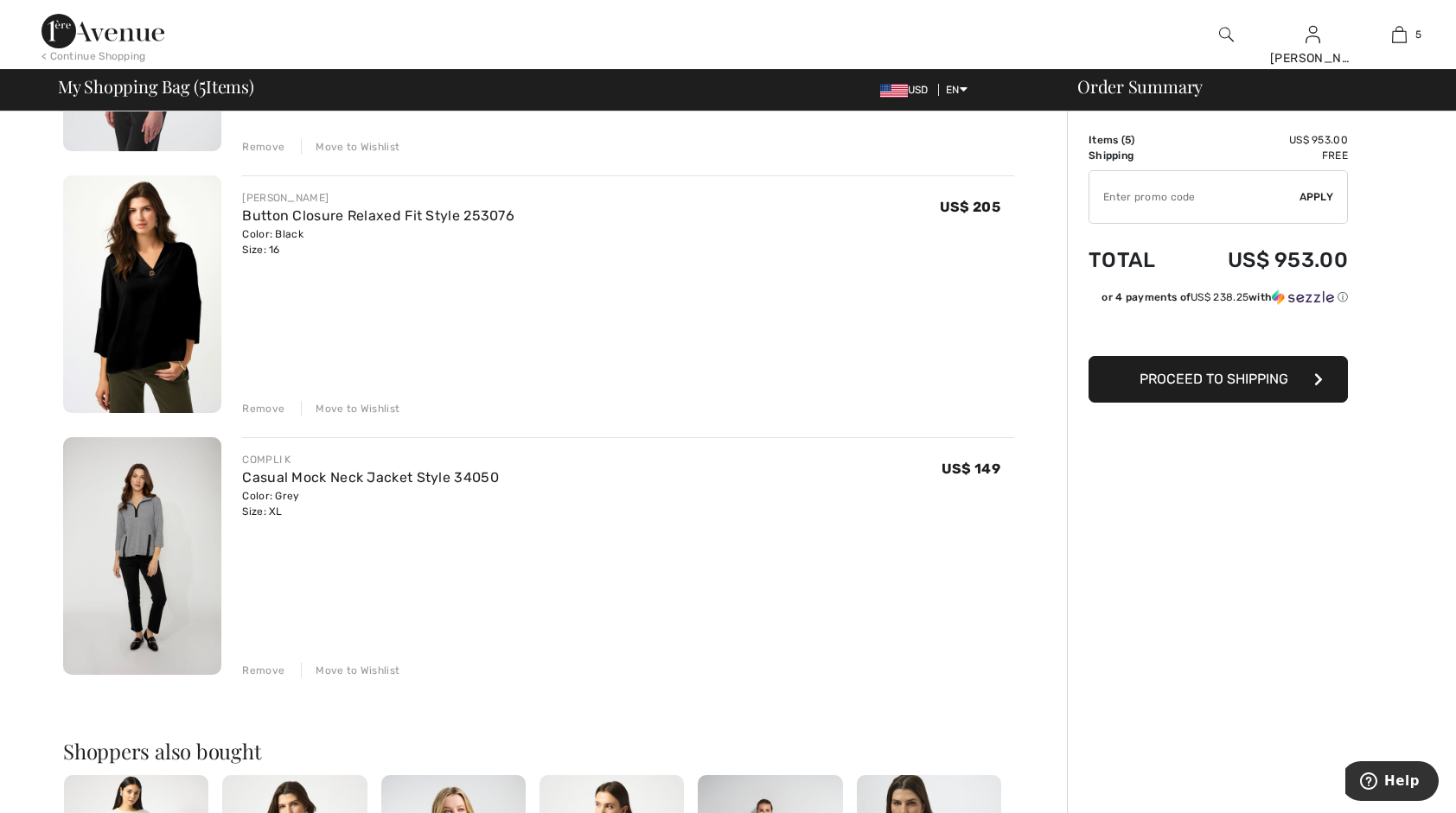
scroll to position [865, 0]
click at [270, 403] on div "Remove" at bounding box center [263, 407] width 42 height 16
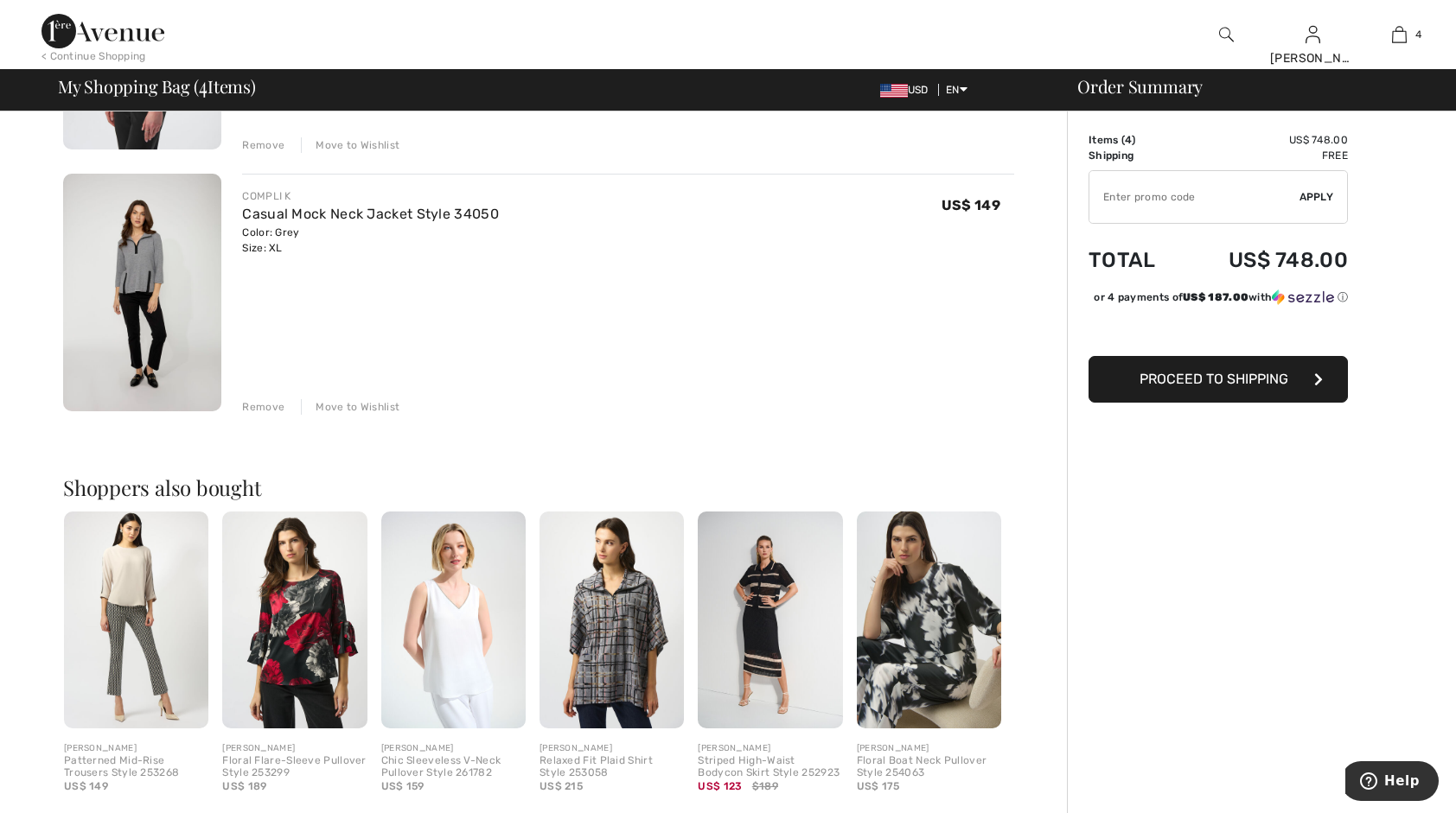
scroll to position [778, 0]
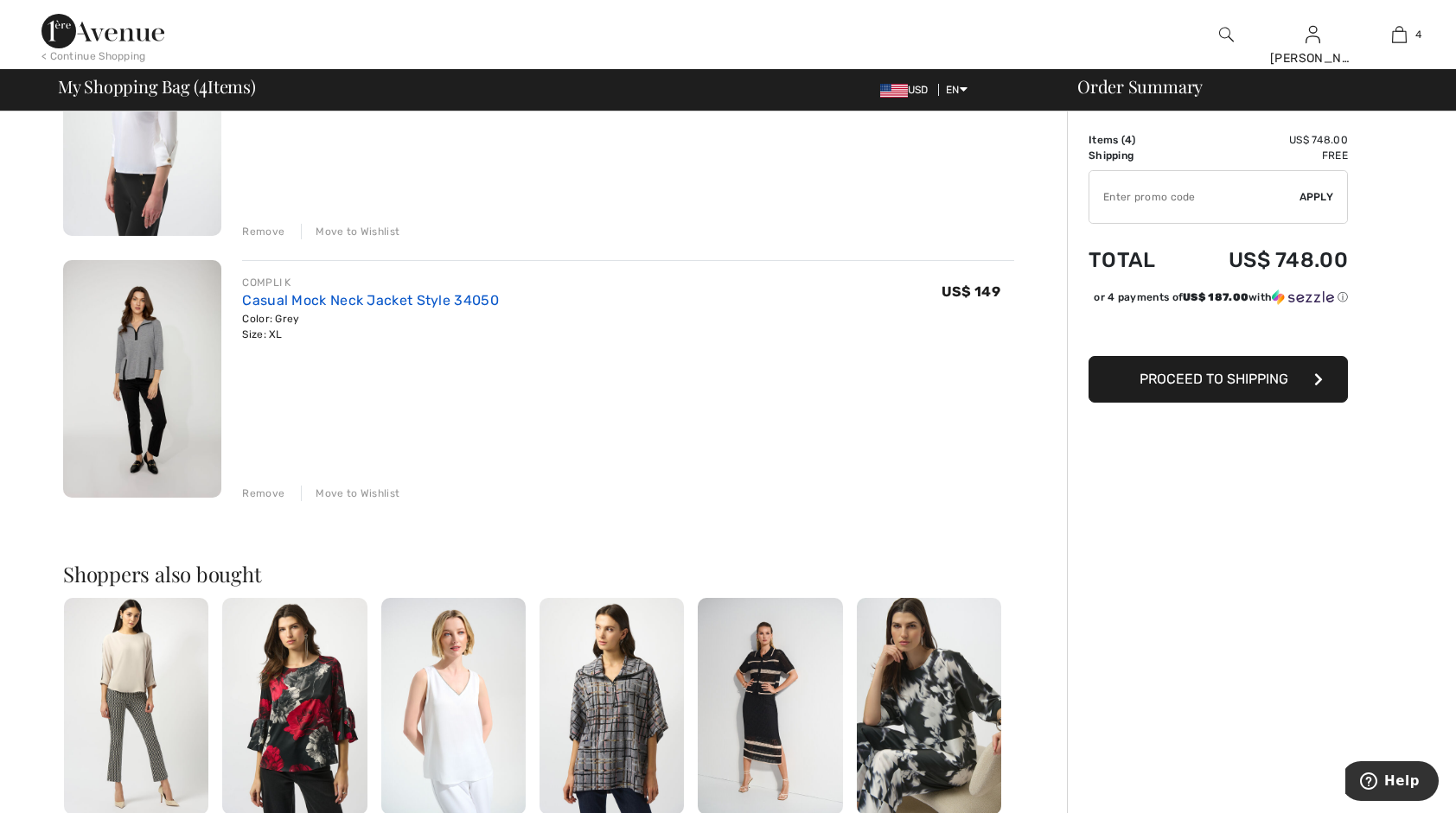
click at [357, 303] on link "Casual Mock Neck Jacket Style 34050" at bounding box center [370, 300] width 257 height 17
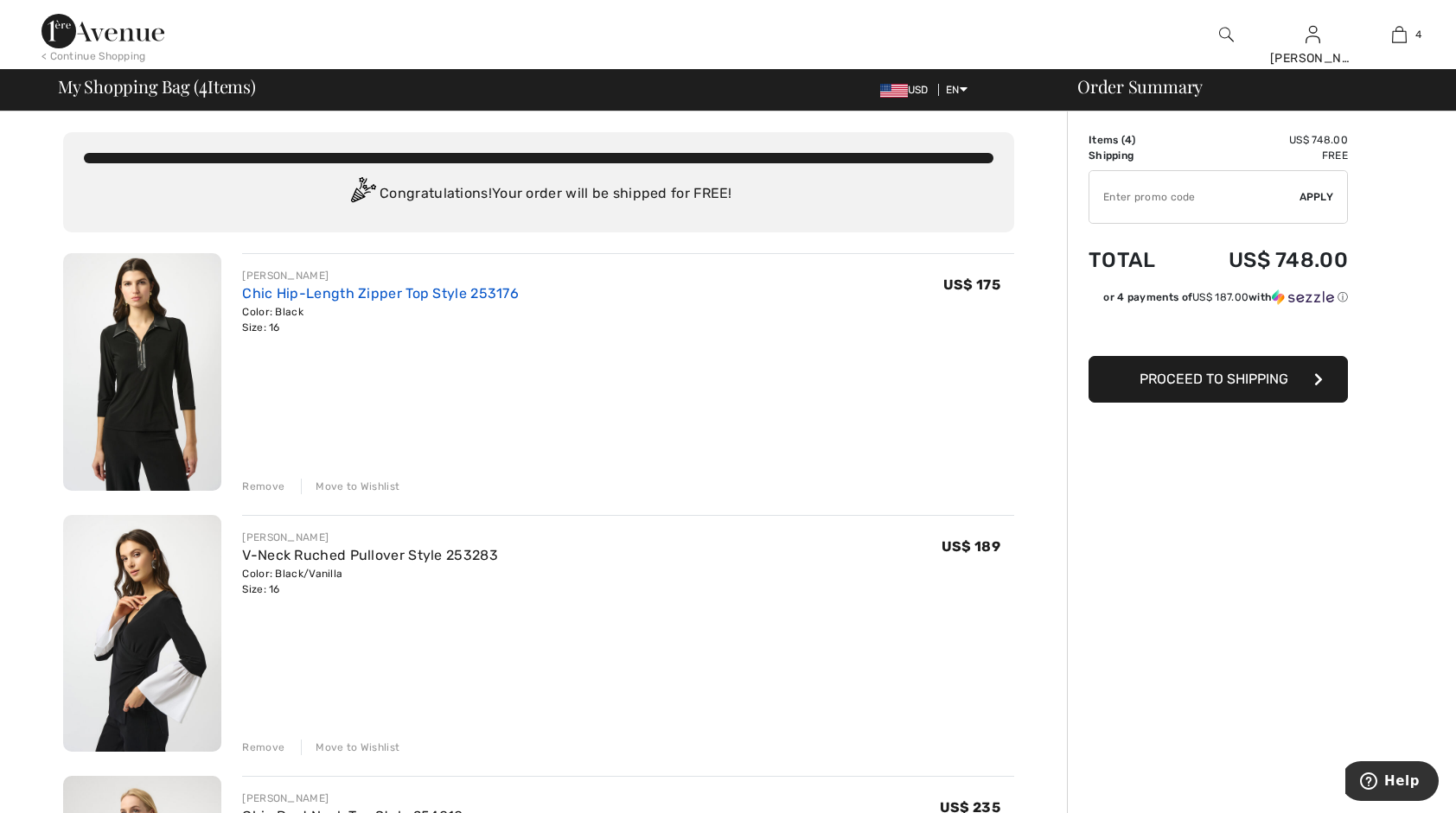
click at [384, 295] on link "Chic Hip-Length Zipper Top Style 253176" at bounding box center [380, 293] width 276 height 17
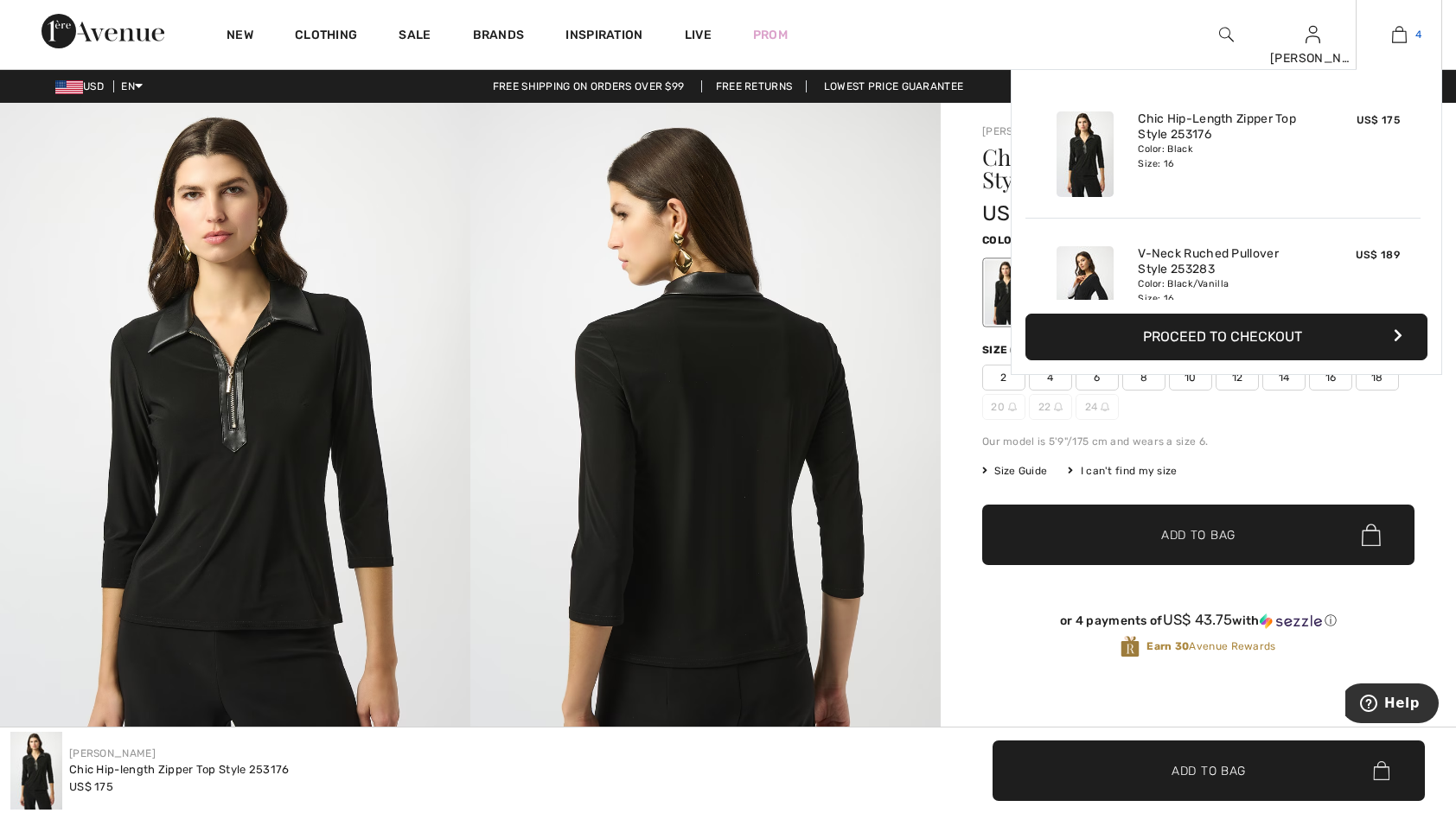
click at [1397, 31] on img at bounding box center [1399, 34] width 15 height 20
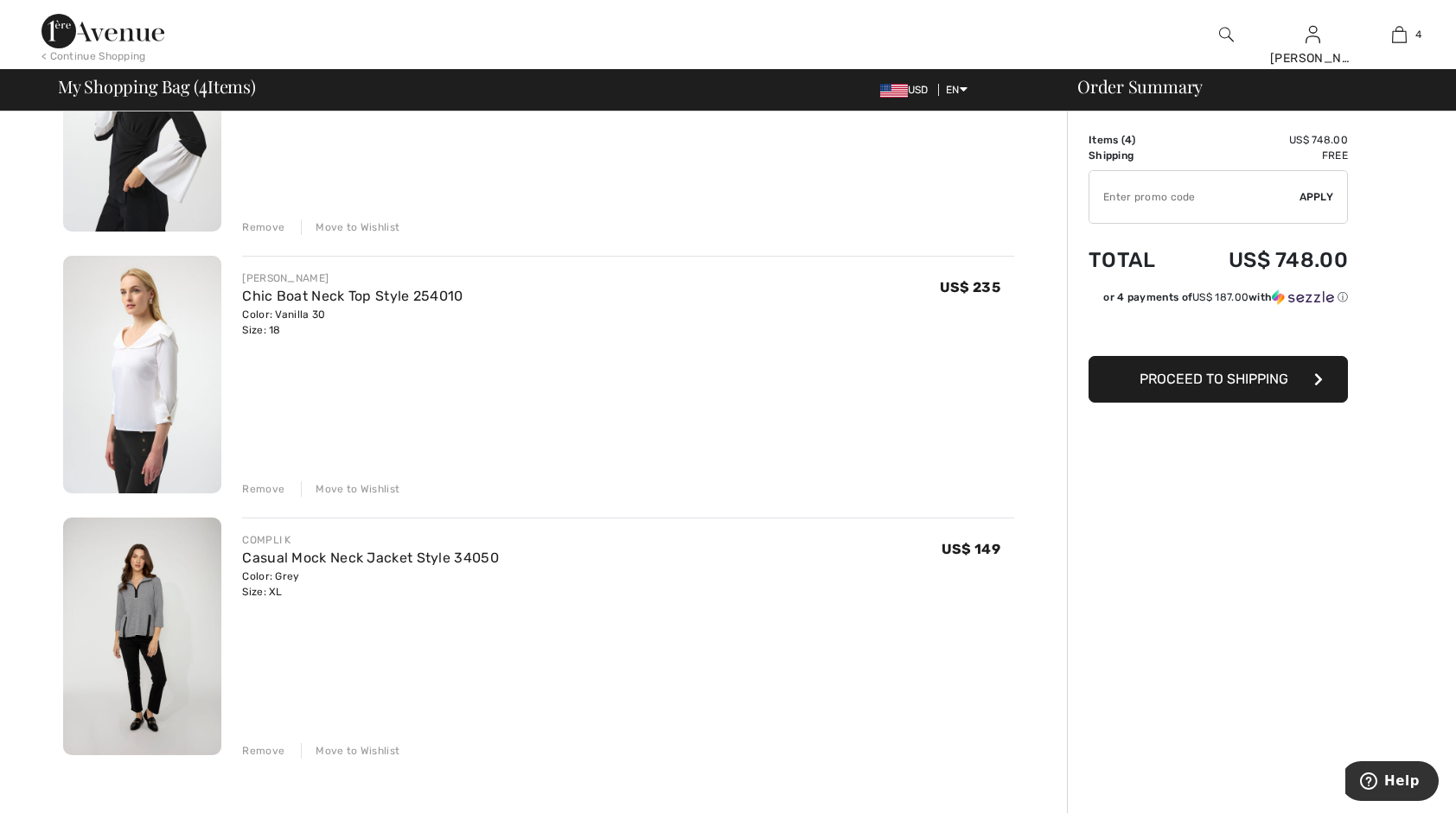
scroll to position [518, 0]
click at [365, 301] on link "Chic Boat Neck Top Style 254010" at bounding box center [353, 298] width 221 height 17
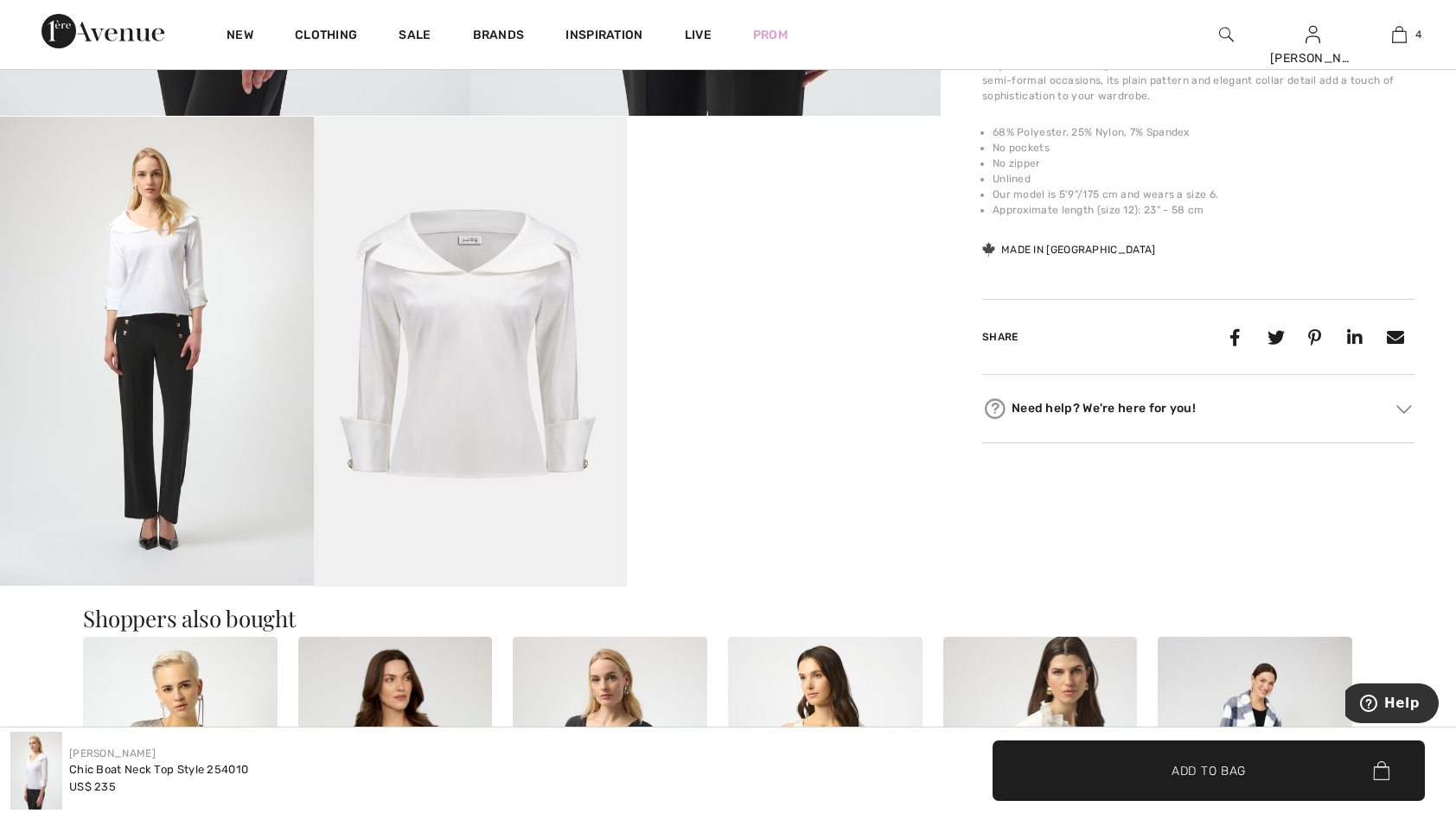
scroll to position [173, 0]
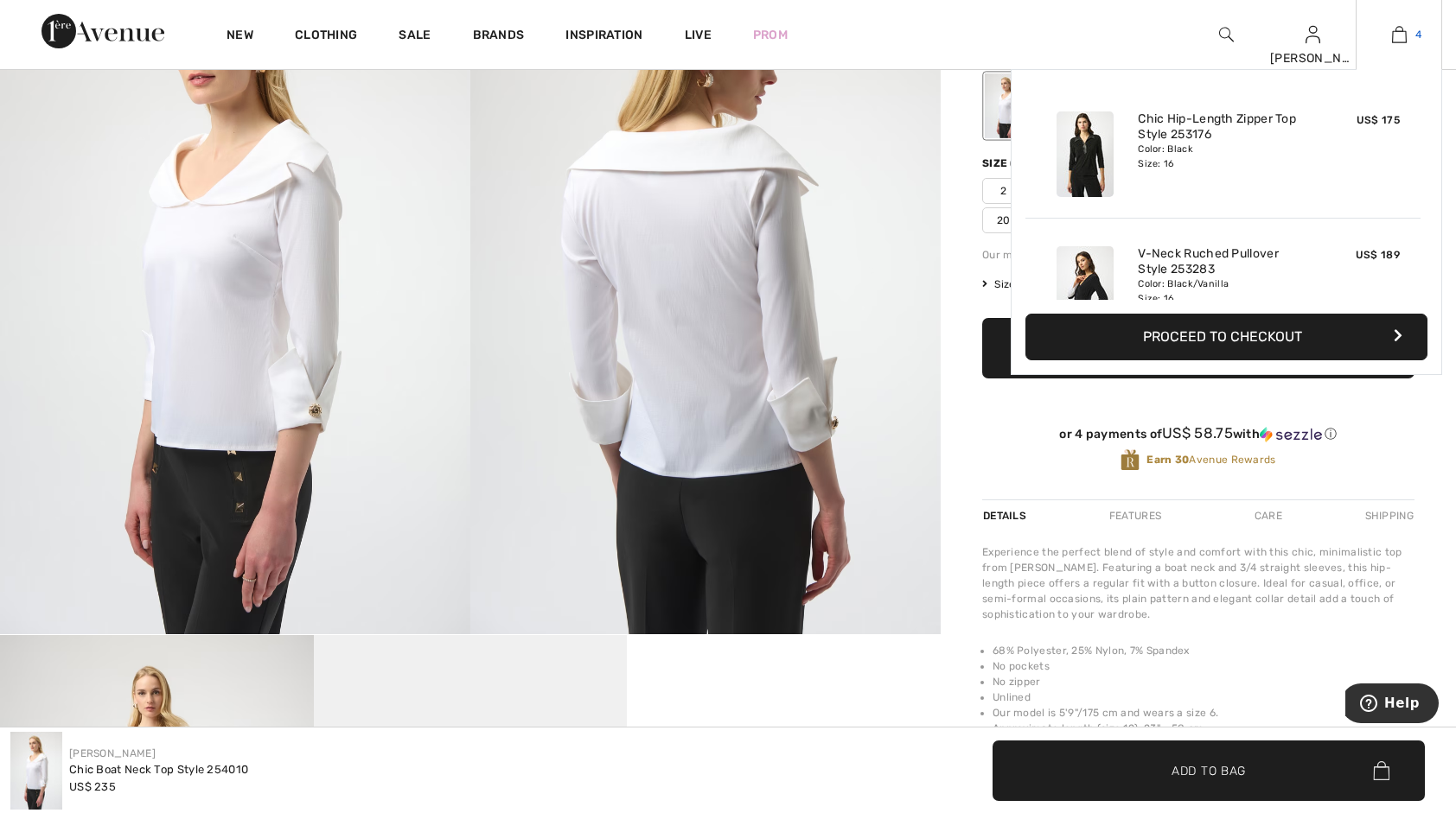
click at [1402, 38] on img at bounding box center [1399, 34] width 15 height 20
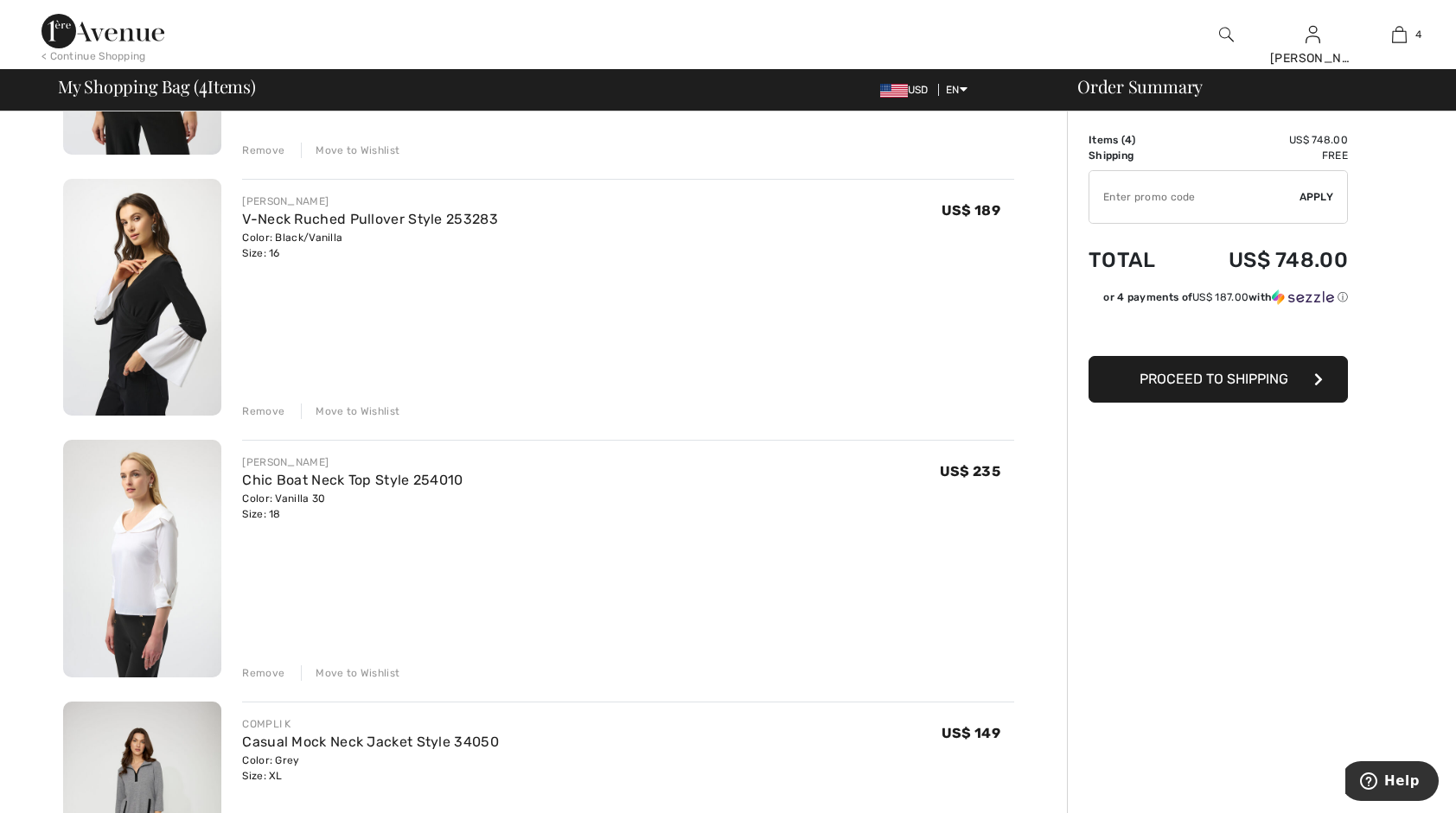
scroll to position [346, 0]
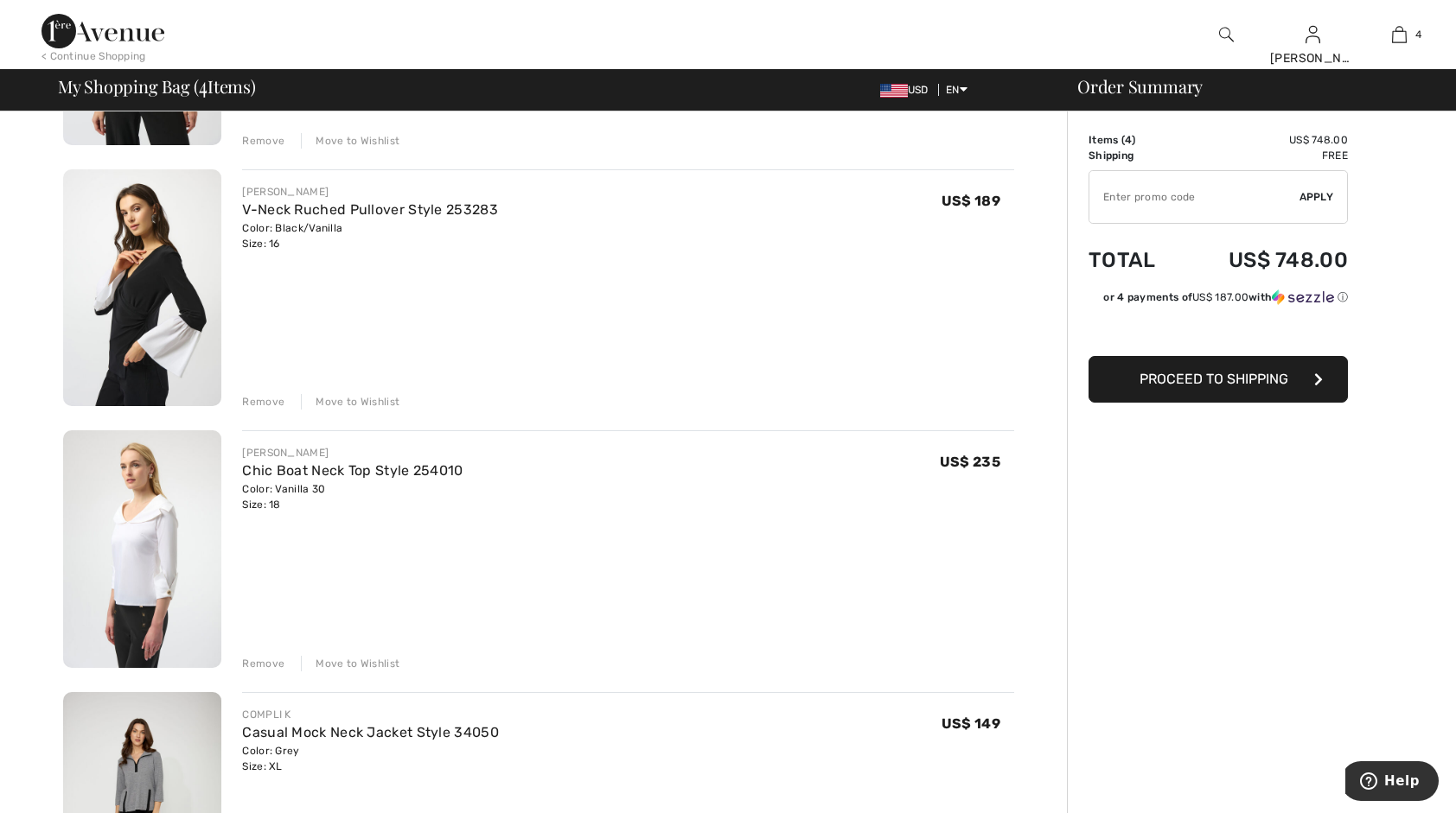
click at [275, 399] on div "Remove" at bounding box center [263, 402] width 42 height 16
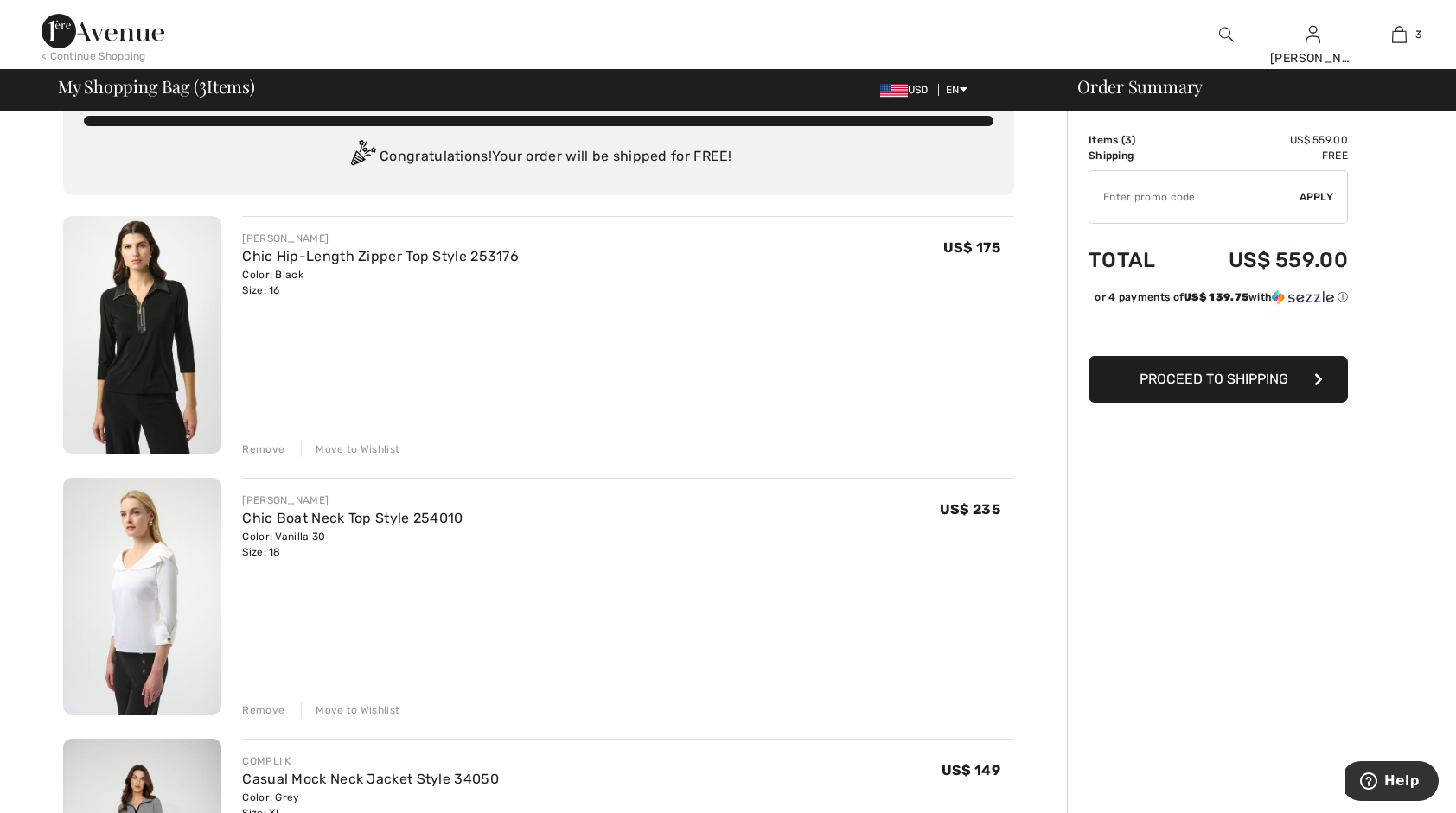
scroll to position [0, 0]
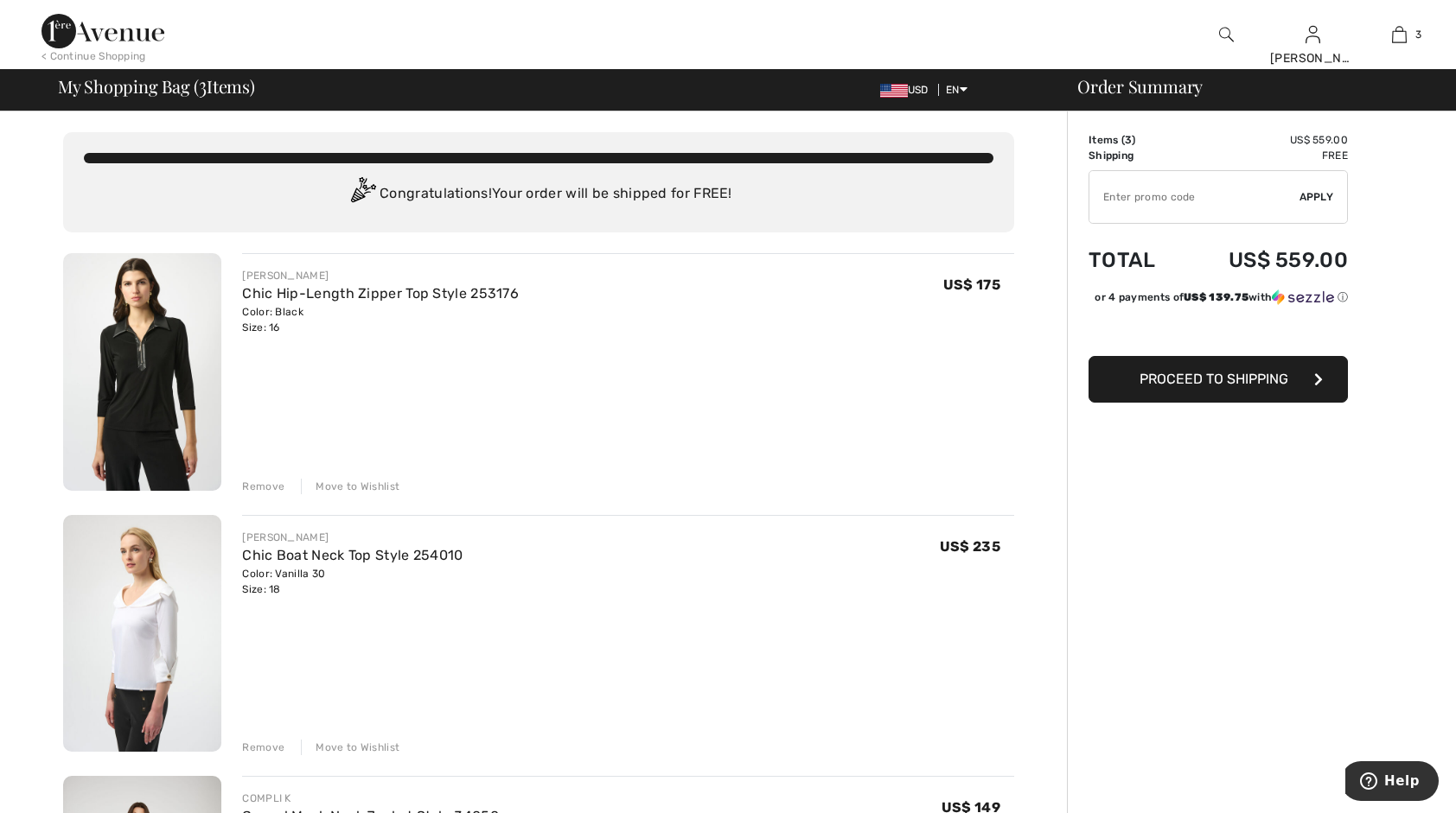
click at [359, 487] on div "Move to Wishlist" at bounding box center [350, 487] width 99 height 16
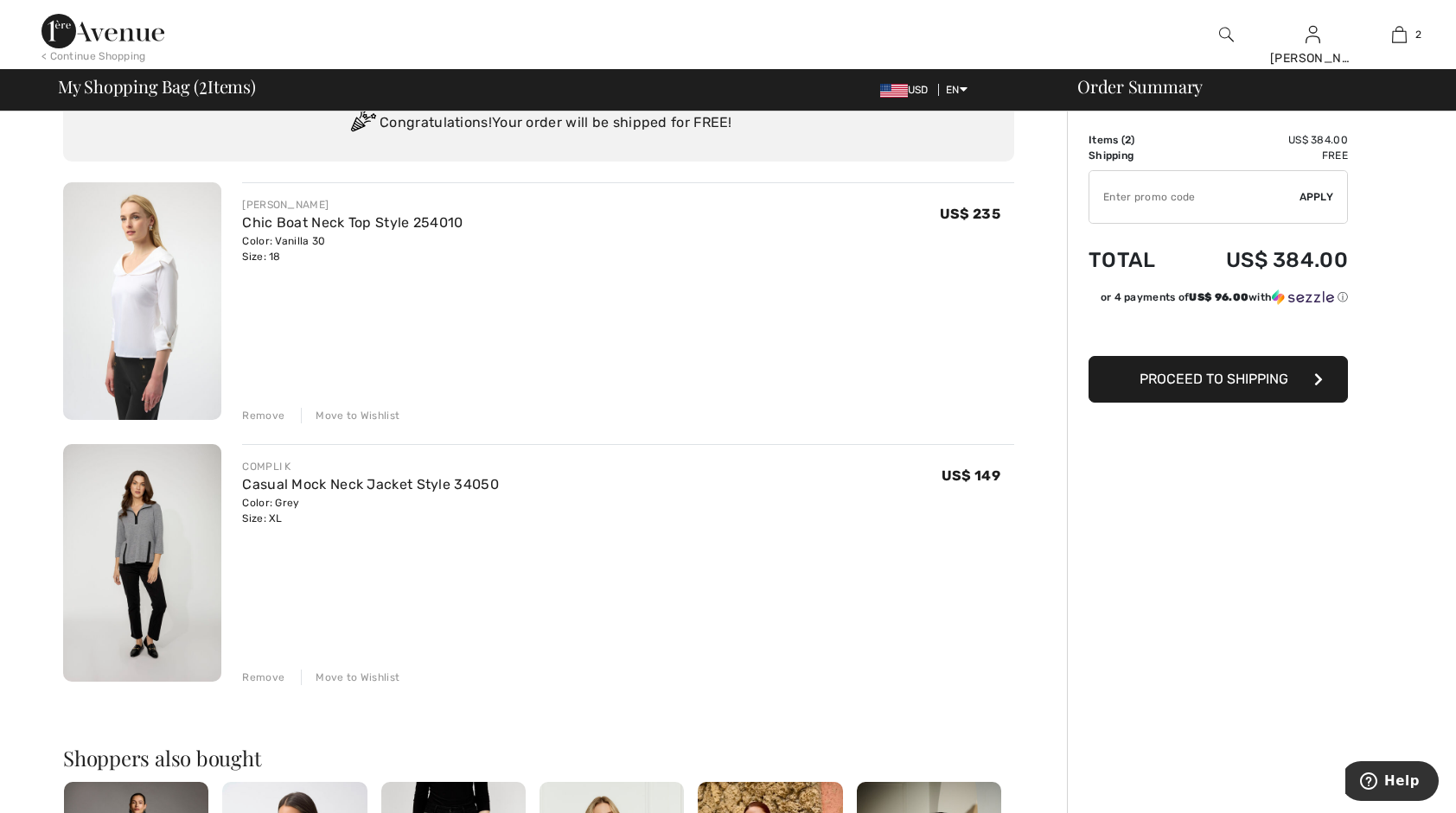
scroll to position [173, 0]
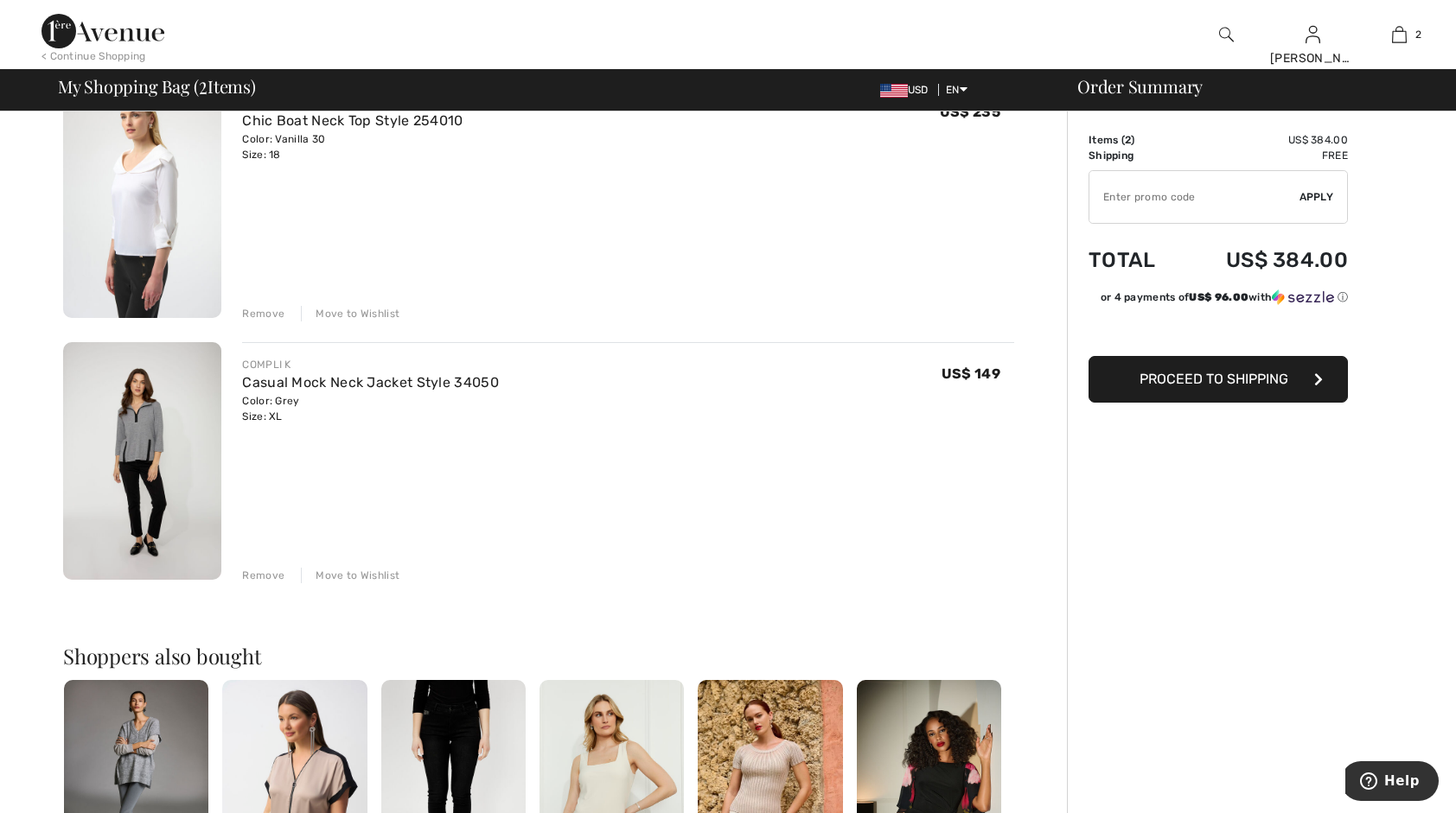
click at [337, 307] on div "Move to Wishlist" at bounding box center [350, 313] width 99 height 16
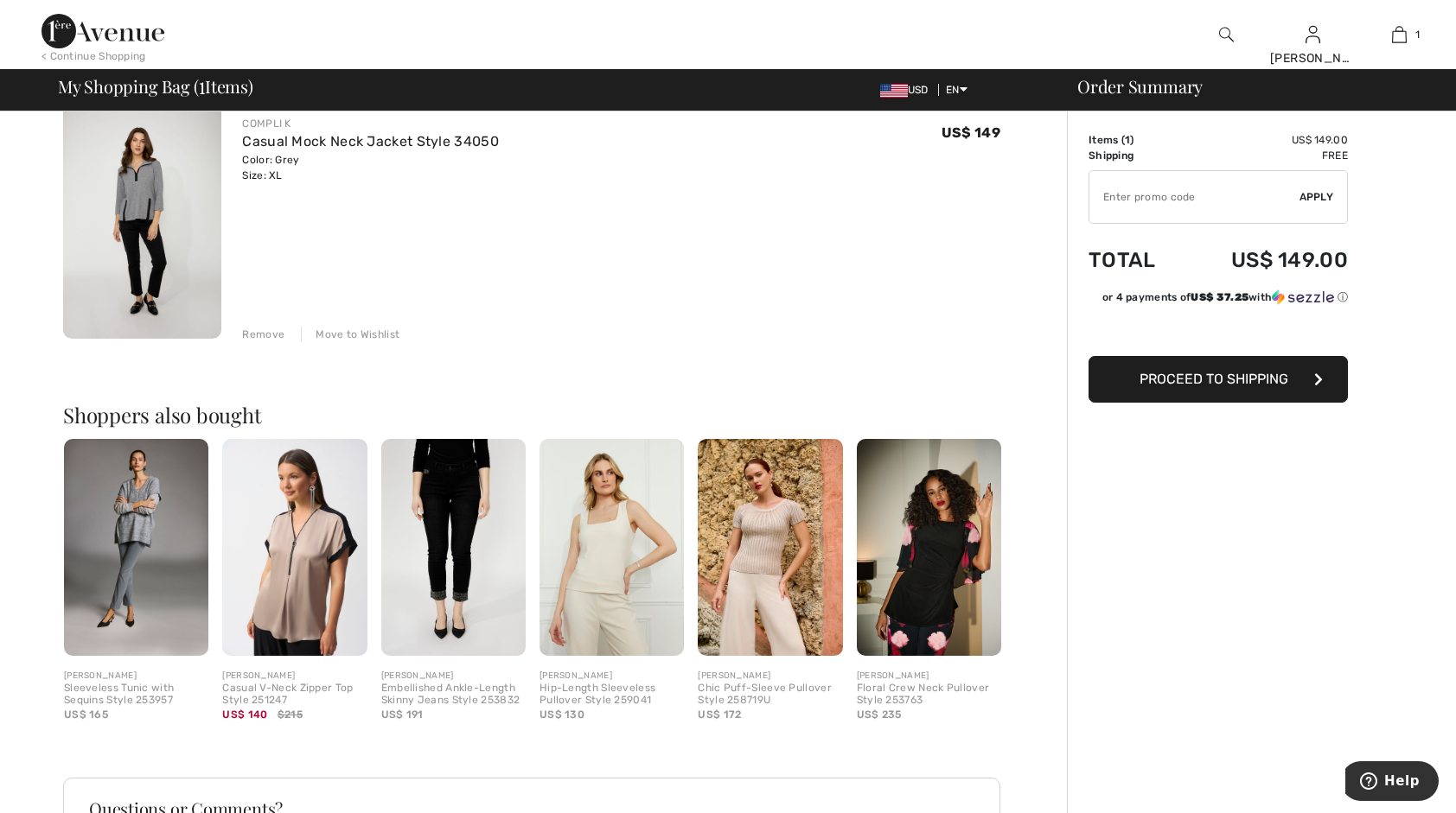
scroll to position [238, 0]
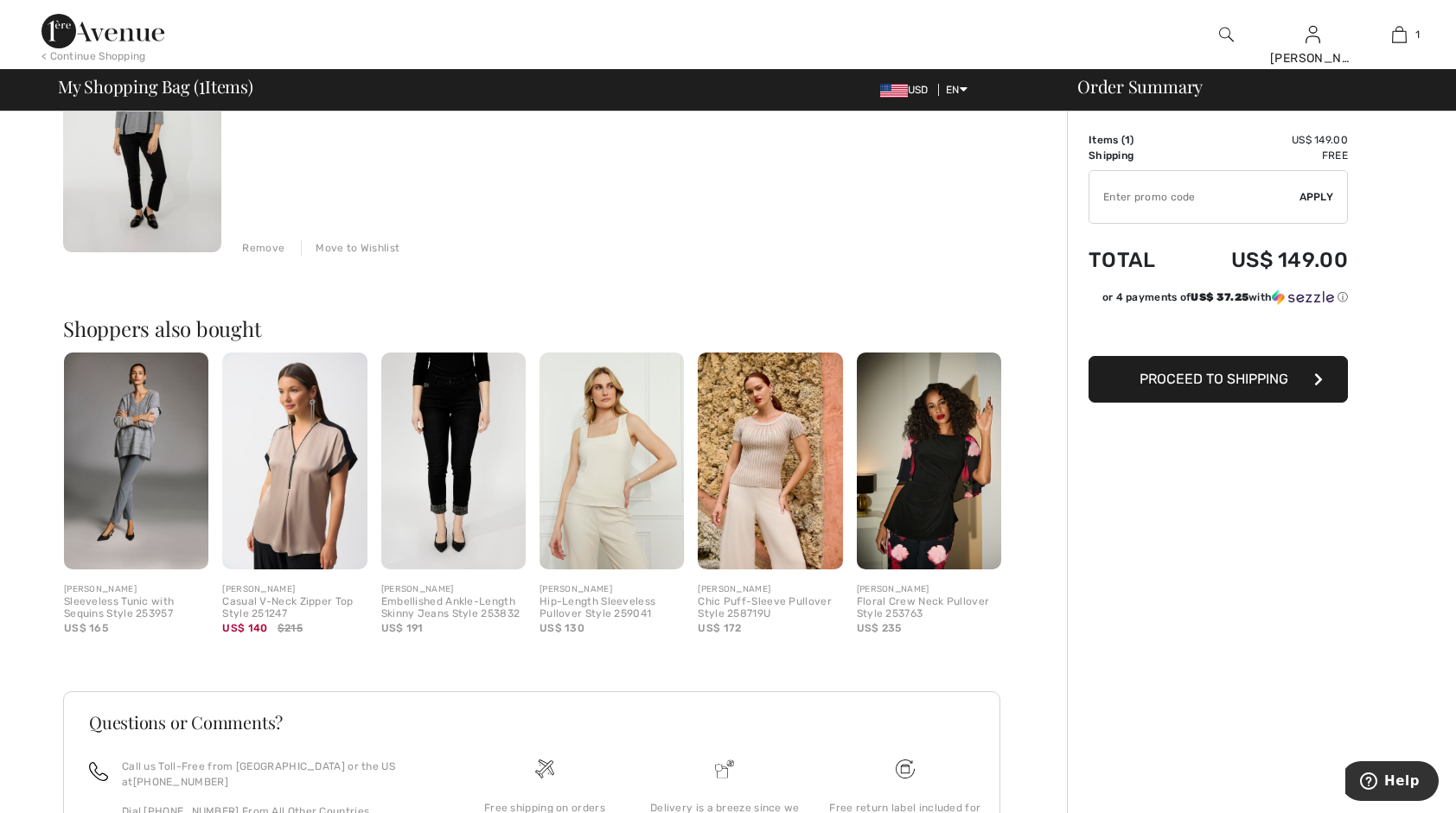
click at [367, 244] on div "Move to Wishlist" at bounding box center [350, 248] width 99 height 16
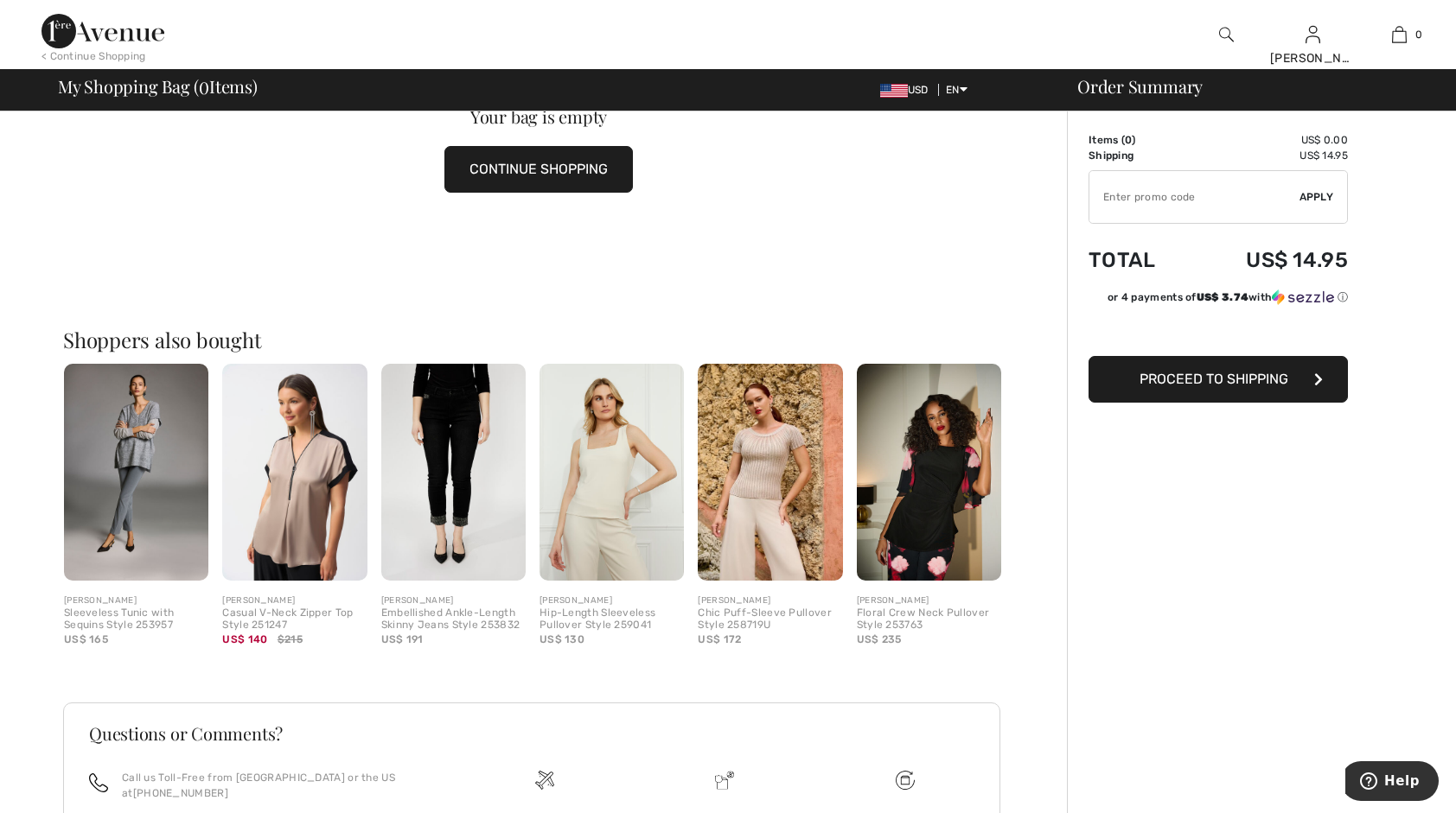
scroll to position [0, 0]
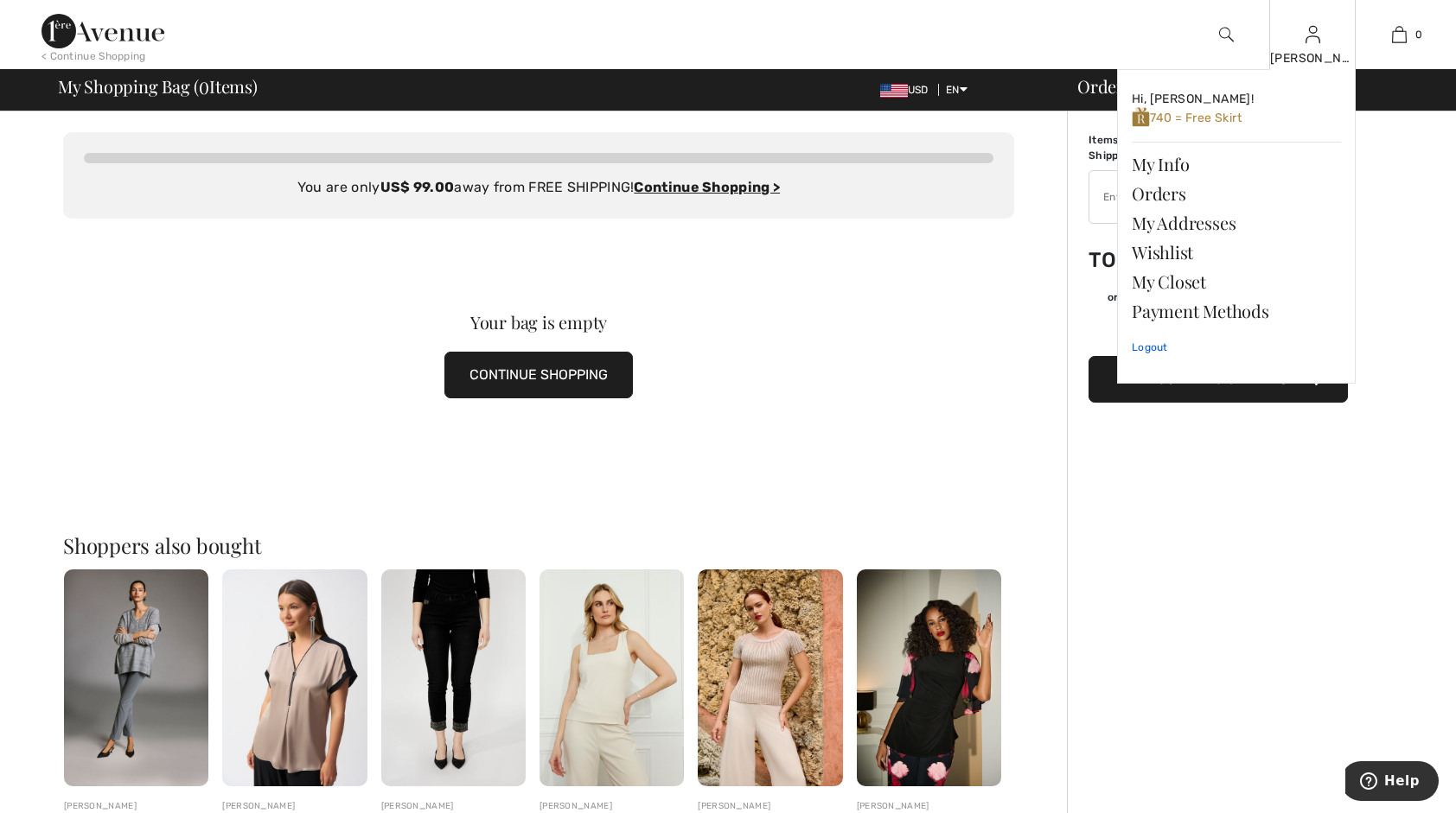
click at [1146, 347] on link "Logout" at bounding box center [1236, 347] width 209 height 43
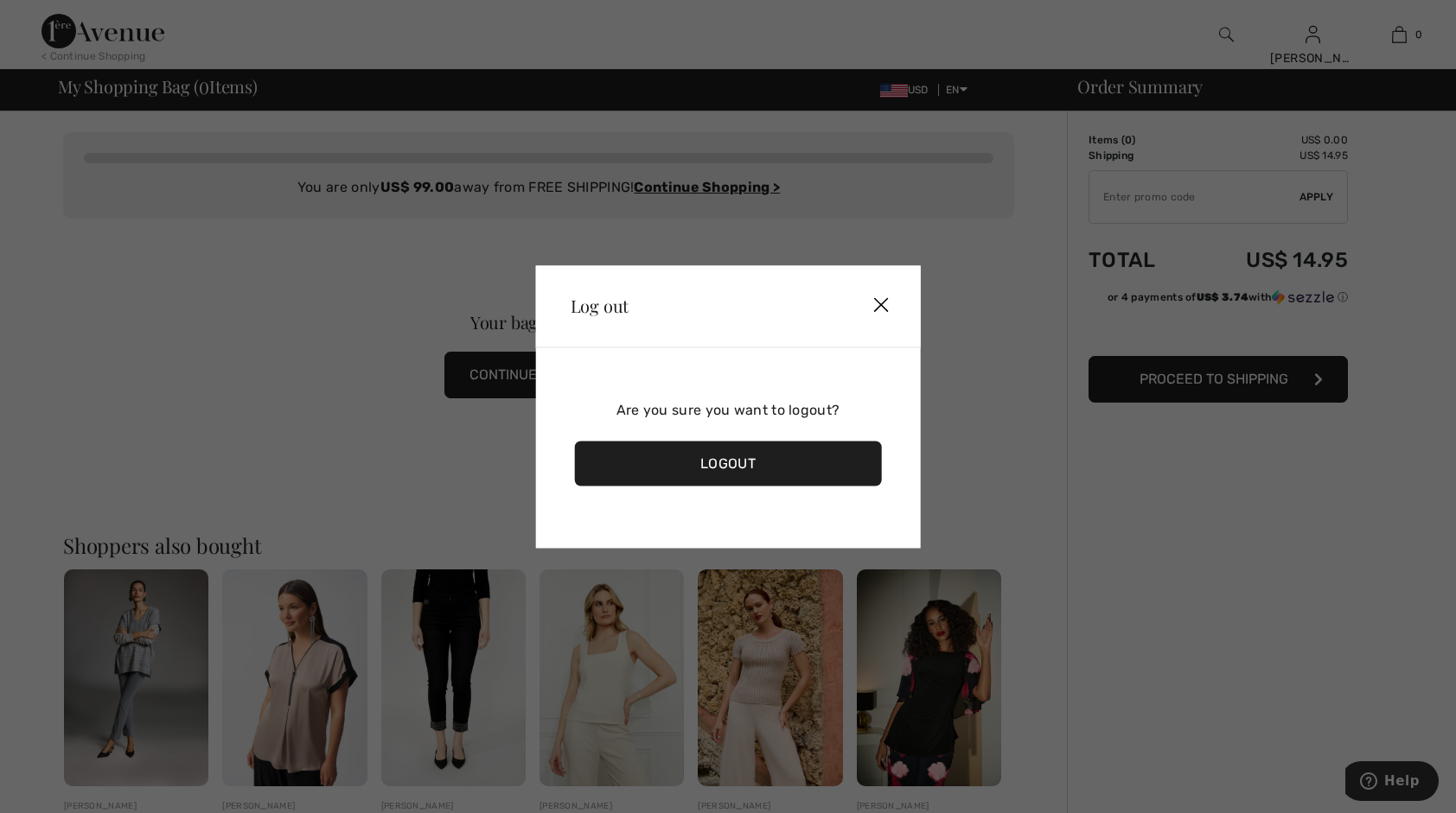
click at [769, 466] on div "Logout" at bounding box center [728, 464] width 307 height 45
